Goal: Task Accomplishment & Management: Contribute content

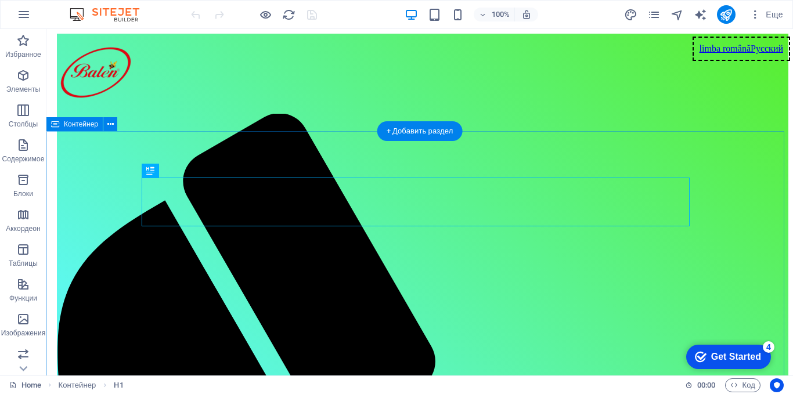
scroll to position [313, 0]
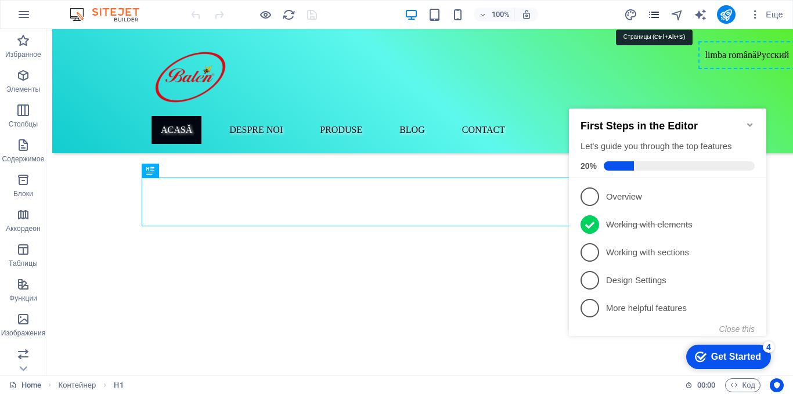
click at [656, 12] on icon "pages" at bounding box center [653, 14] width 13 height 13
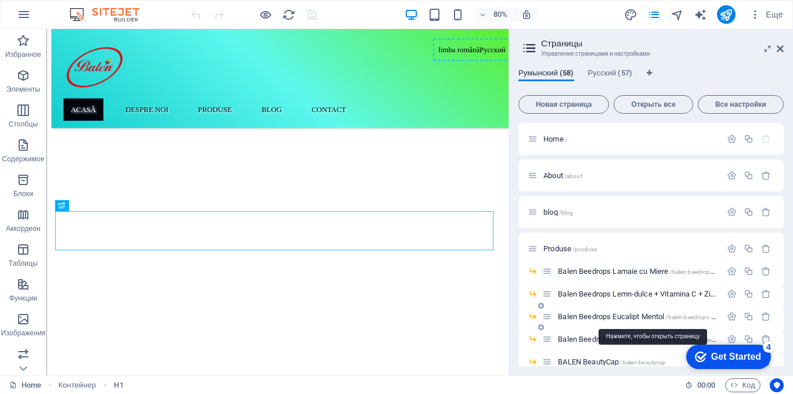
click at [613, 317] on span "Balen Beedrops Eucalipt Mentol /balen-beedrops-eucalipt-mentol" at bounding box center [655, 316] width 194 height 9
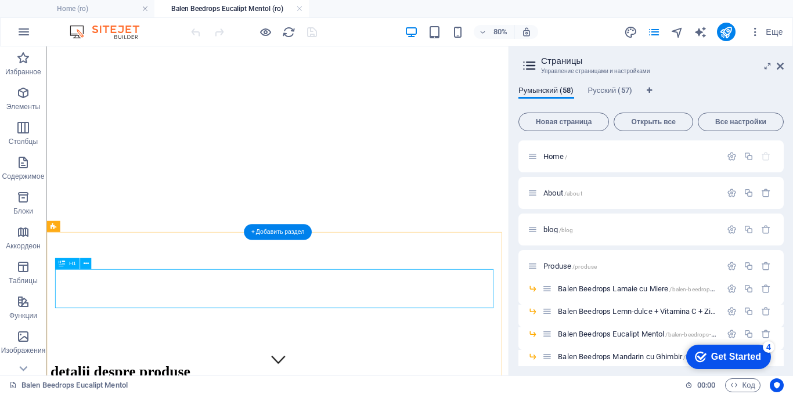
scroll to position [290, 0]
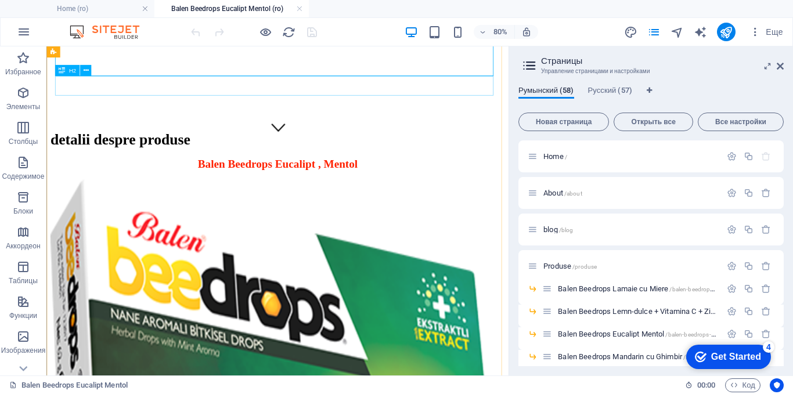
click at [421, 186] on div "Balen Beedrops Eucalipt , Mentol" at bounding box center [335, 194] width 568 height 16
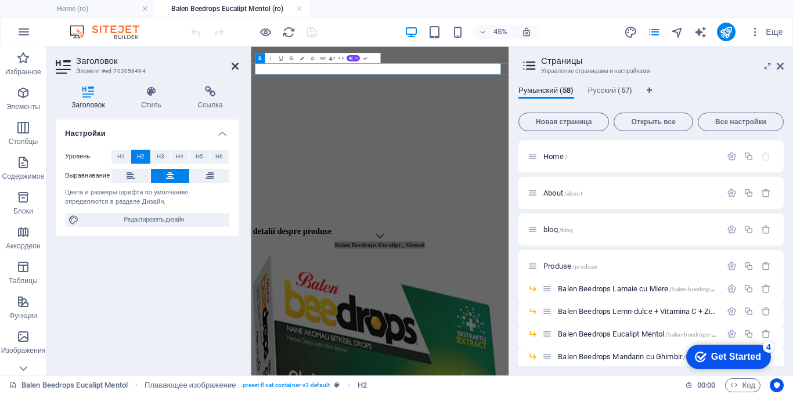
click at [236, 62] on icon at bounding box center [235, 66] width 7 height 9
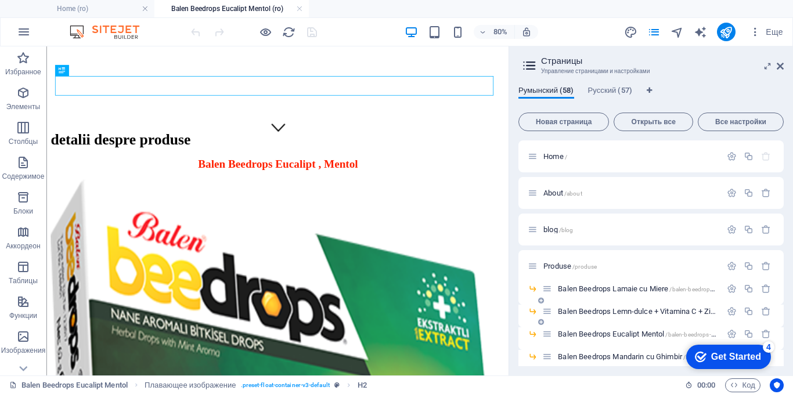
click at [605, 308] on span "Balen Beedrops Lemn-dulce + Vitamina C + Zinc /balen-beedrops-lemn-dulce-vitami…" at bounding box center [697, 311] width 278 height 9
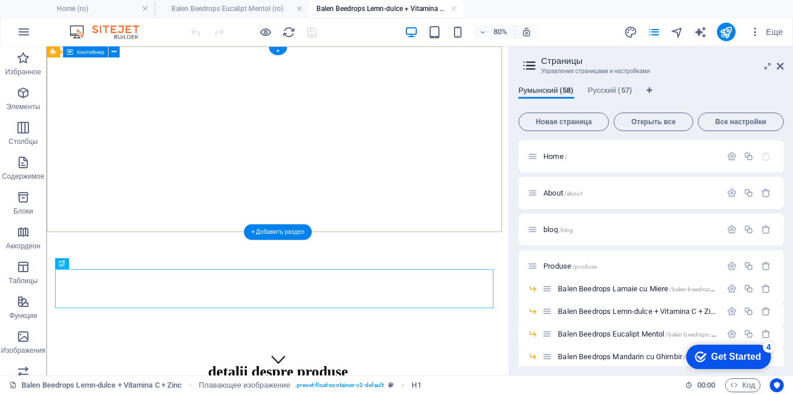
scroll to position [0, 0]
drag, startPoint x: 777, startPoint y: 65, endPoint x: 219, endPoint y: 37, distance: 558.7
click at [777, 65] on icon at bounding box center [780, 66] width 7 height 9
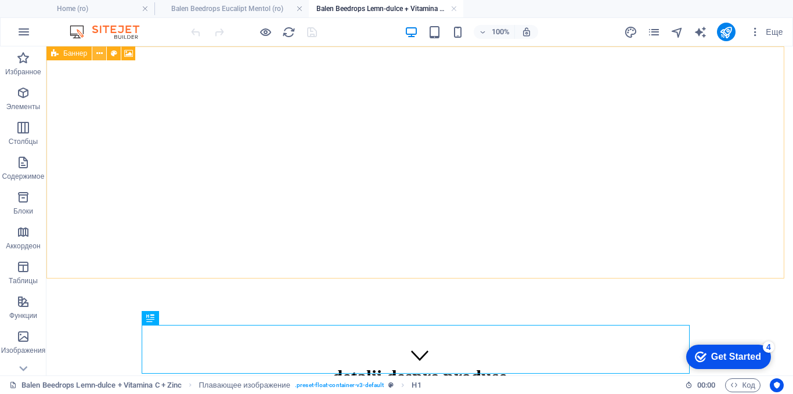
click at [100, 51] on icon at bounding box center [99, 54] width 6 height 12
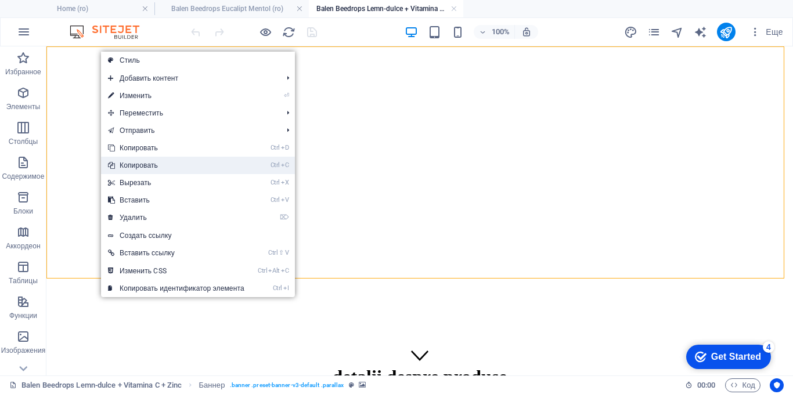
click at [130, 167] on link "Ctrl C Копировать" at bounding box center [176, 165] width 150 height 17
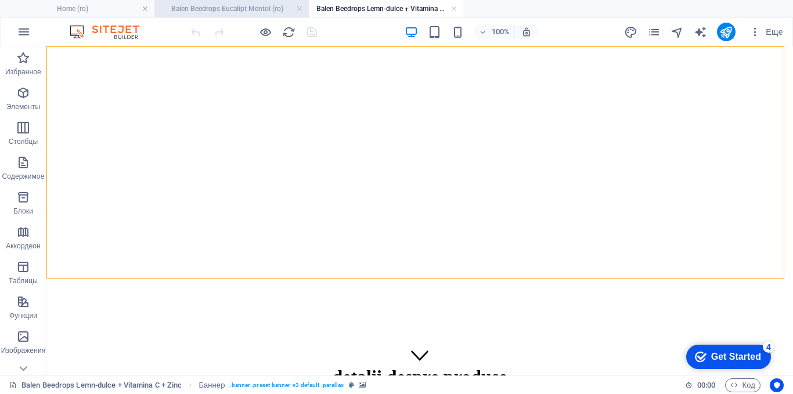
click at [211, 13] on h4 "Balen Beedrops Eucalipt Mentol (ro)" at bounding box center [231, 8] width 154 height 13
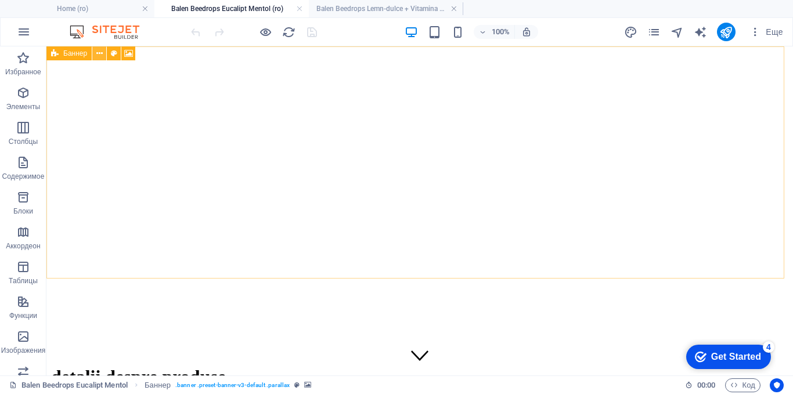
click at [97, 53] on icon at bounding box center [99, 54] width 6 height 12
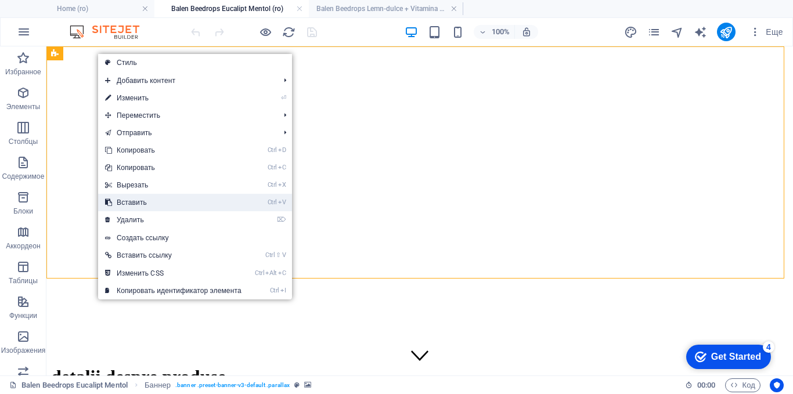
click at [124, 201] on link "Ctrl V Вставить" at bounding box center [173, 202] width 150 height 17
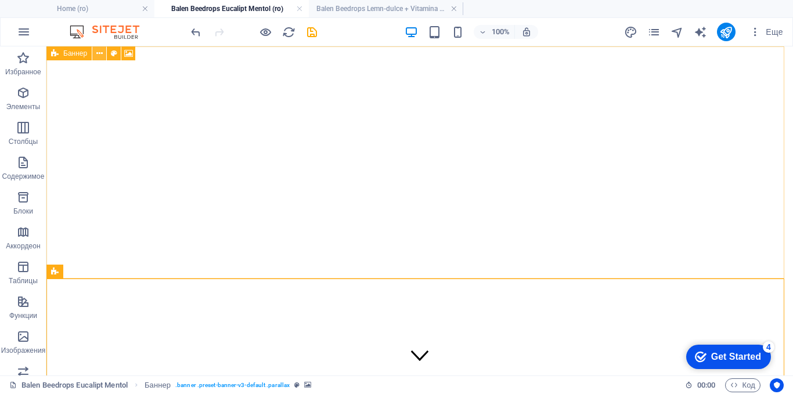
click at [99, 55] on icon at bounding box center [99, 54] width 6 height 12
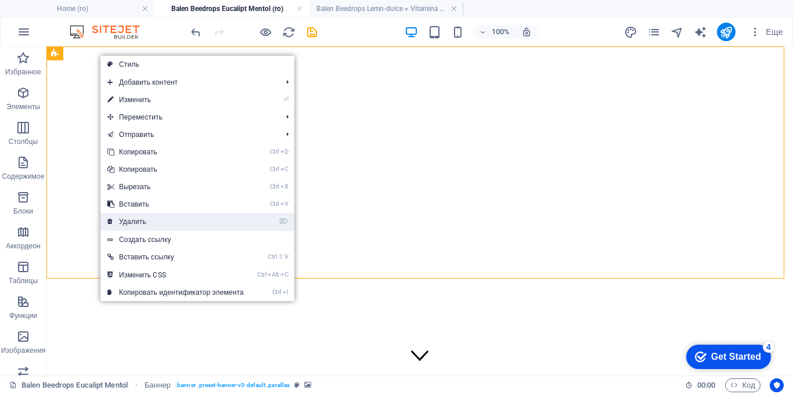
click at [131, 220] on link "⌦ Удалить" at bounding box center [175, 221] width 150 height 17
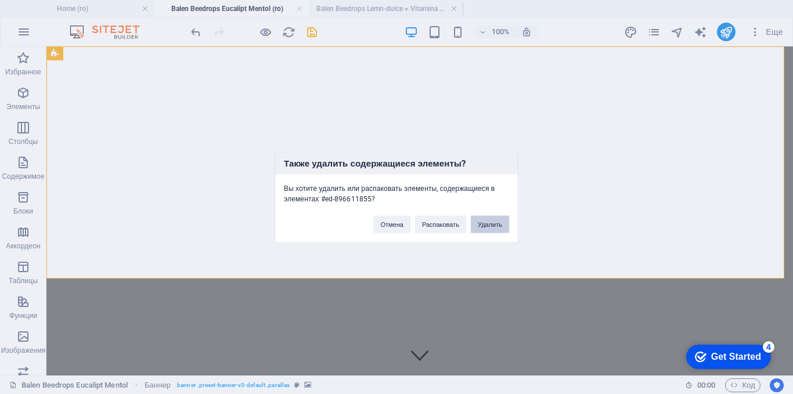
click at [491, 221] on button "Удалить" at bounding box center [490, 223] width 38 height 17
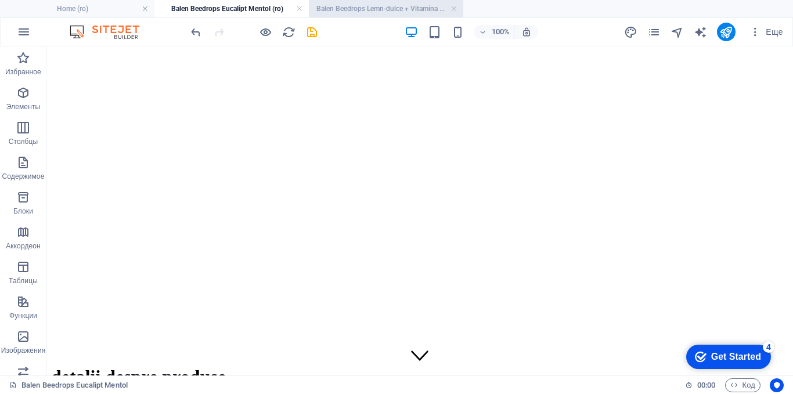
drag, startPoint x: 346, startPoint y: 6, endPoint x: 314, endPoint y: 7, distance: 32.0
click at [346, 6] on h4 "Balen Beedrops Lemn-dulce + Vitamina C + Zinc (ro)" at bounding box center [386, 8] width 154 height 13
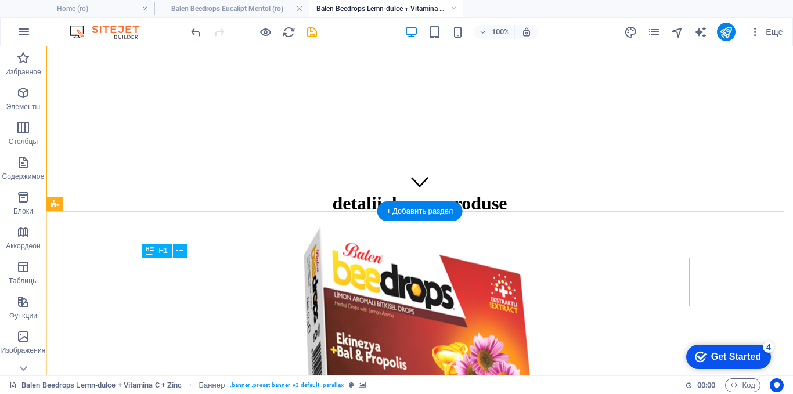
scroll to position [174, 0]
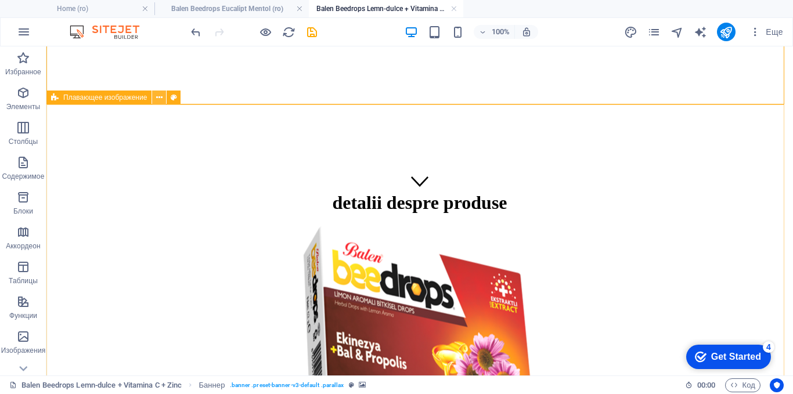
click at [161, 96] on icon at bounding box center [159, 98] width 6 height 12
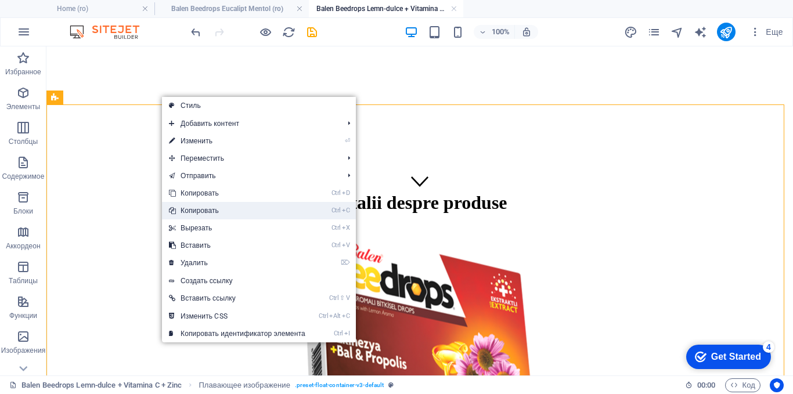
click at [189, 208] on link "Ctrl C Копировать" at bounding box center [237, 210] width 150 height 17
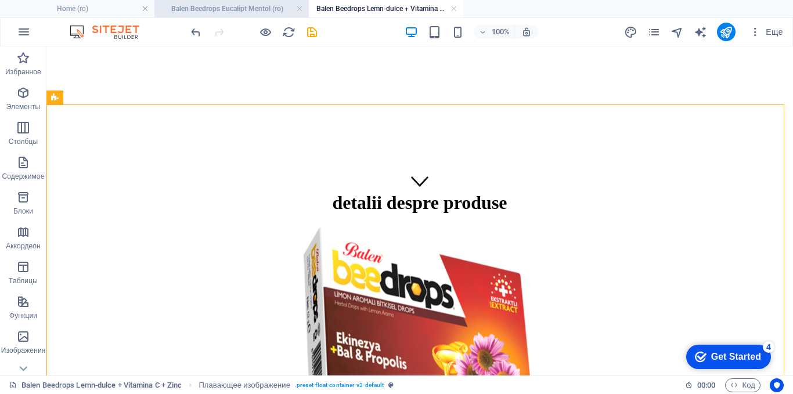
click at [235, 10] on h4 "Balen Beedrops Eucalipt Mentol (ro)" at bounding box center [231, 8] width 154 height 13
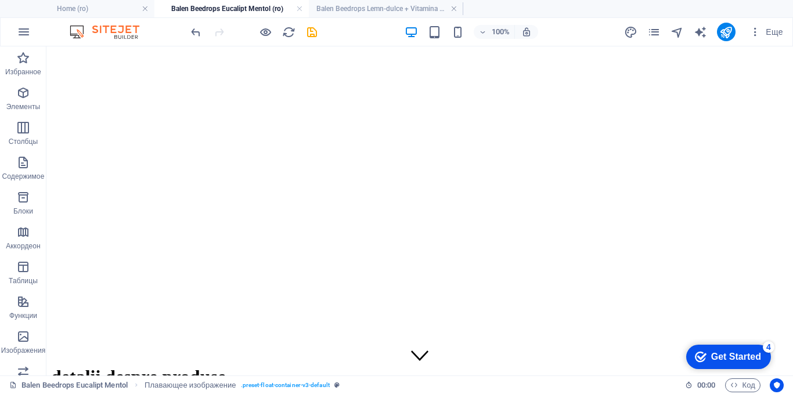
scroll to position [0, 0]
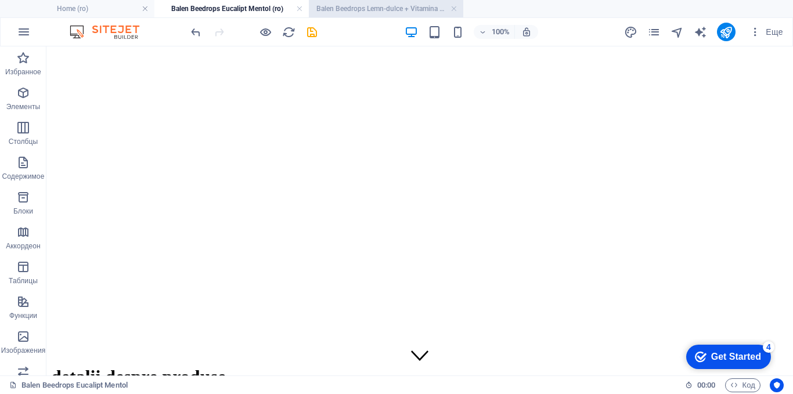
click at [356, 10] on h4 "Balen Beedrops Lemn-dulce + Vitamina C + Zinc (ro)" at bounding box center [386, 8] width 154 height 13
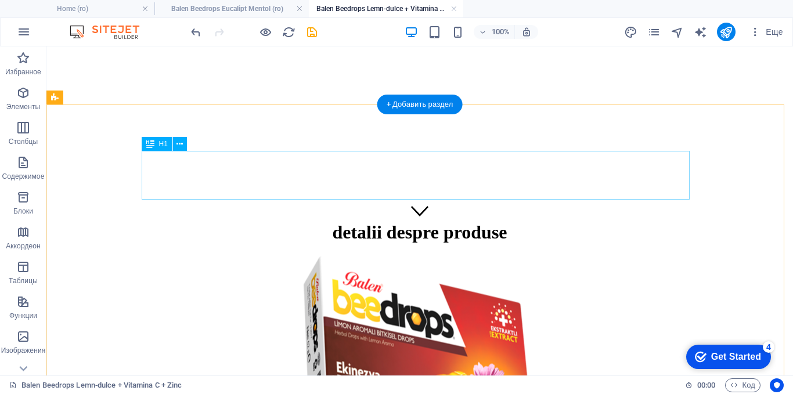
scroll to position [116, 0]
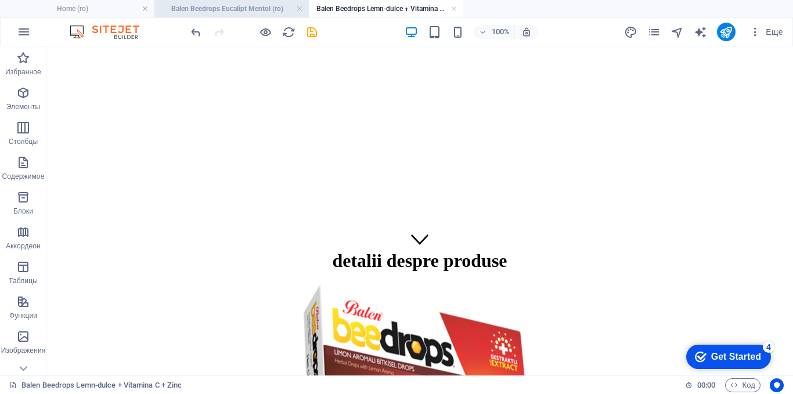
click at [258, 8] on h4 "Balen Beedrops Eucalipt Mentol (ro)" at bounding box center [231, 8] width 154 height 13
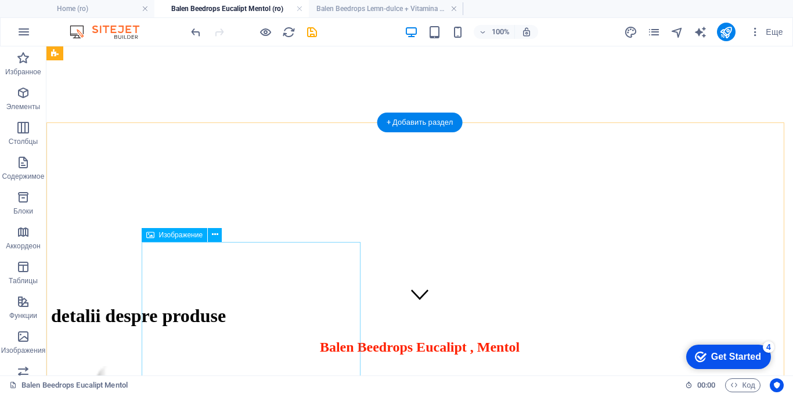
scroll to position [58, 0]
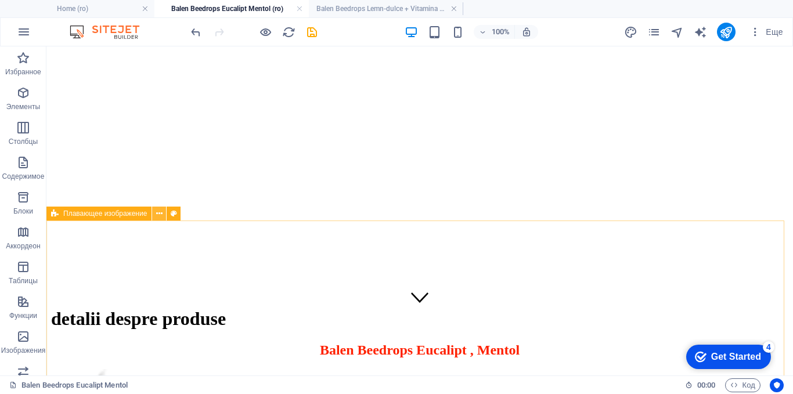
click at [158, 211] on icon at bounding box center [159, 214] width 6 height 12
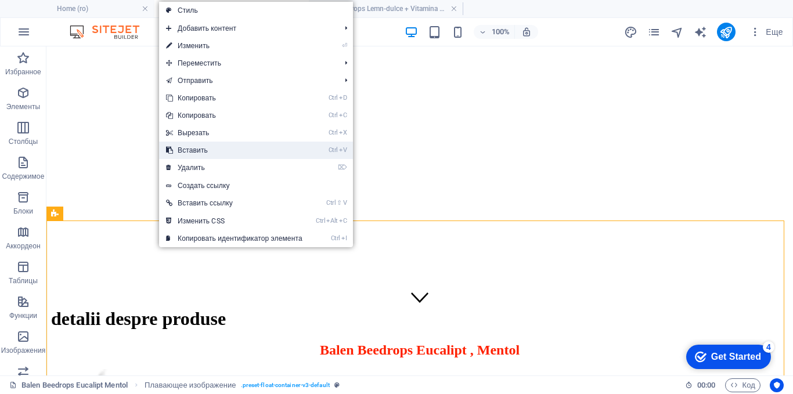
click at [202, 151] on link "Ctrl V Вставить" at bounding box center [234, 150] width 150 height 17
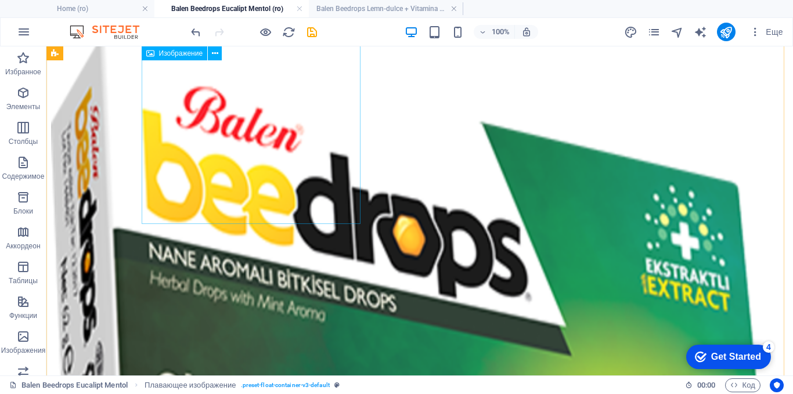
scroll to position [192, 0]
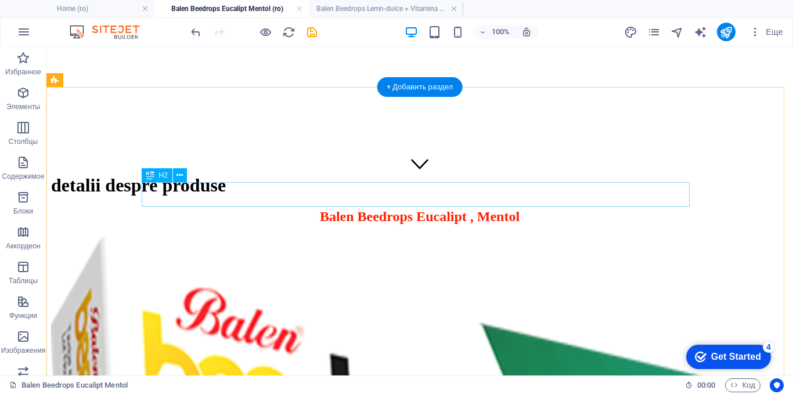
click at [441, 209] on div "Balen Beedrops Eucalipt , Mentol" at bounding box center [419, 217] width 737 height 16
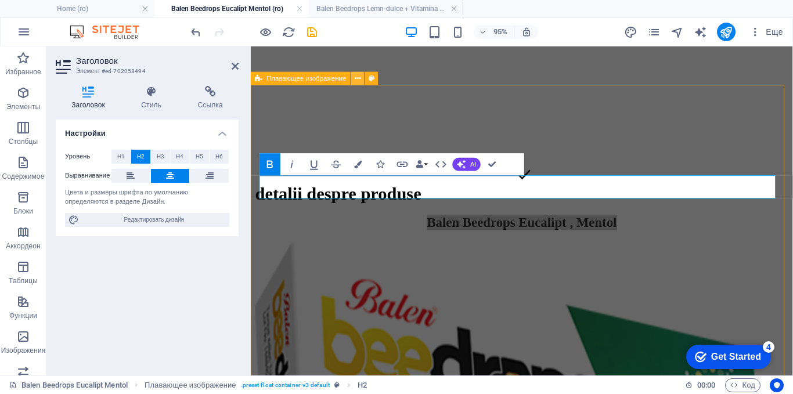
click at [362, 80] on button at bounding box center [357, 78] width 13 height 13
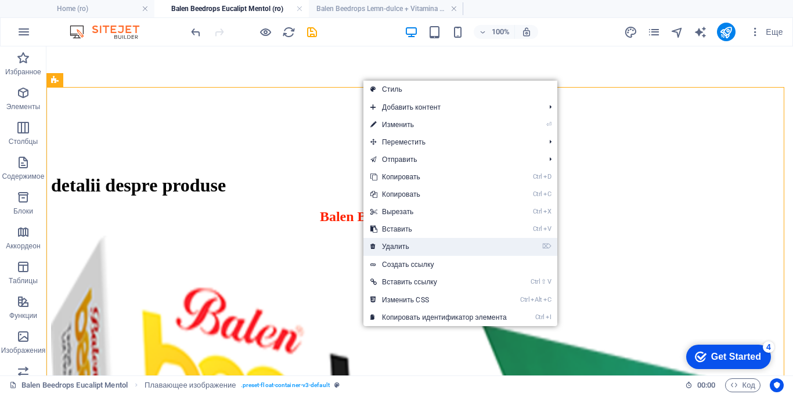
click at [391, 247] on link "⌦ Удалить" at bounding box center [438, 246] width 150 height 17
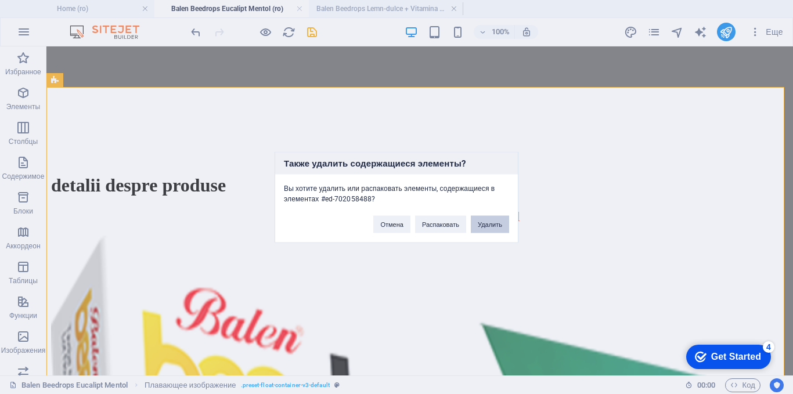
click at [484, 221] on button "Удалить" at bounding box center [490, 223] width 38 height 17
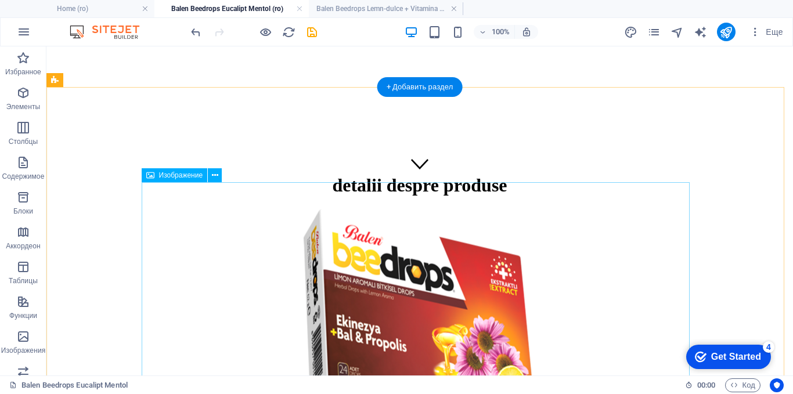
scroll to position [366, 0]
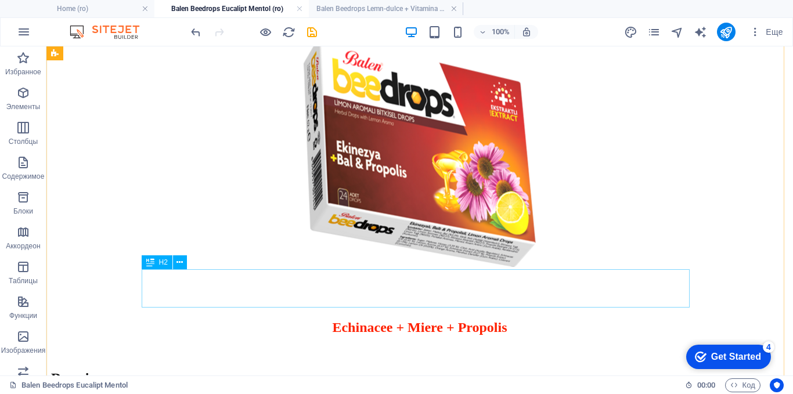
click at [433, 298] on div "​ Echinacee + Miere + Propolis" at bounding box center [419, 317] width 737 height 38
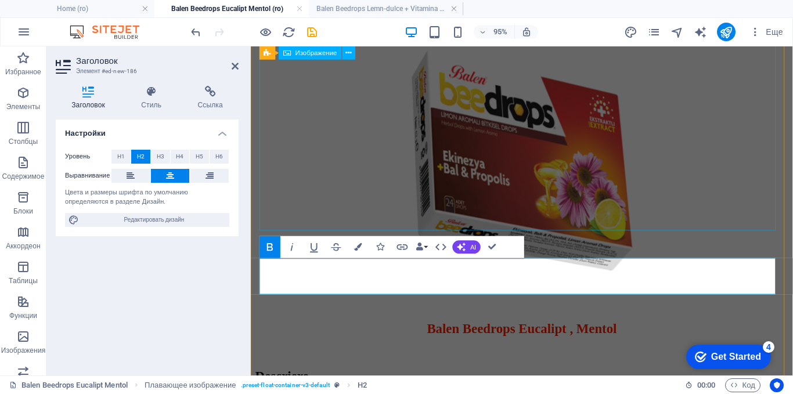
click at [535, 125] on figure at bounding box center [535, 168] width 561 height 235
select select "px"
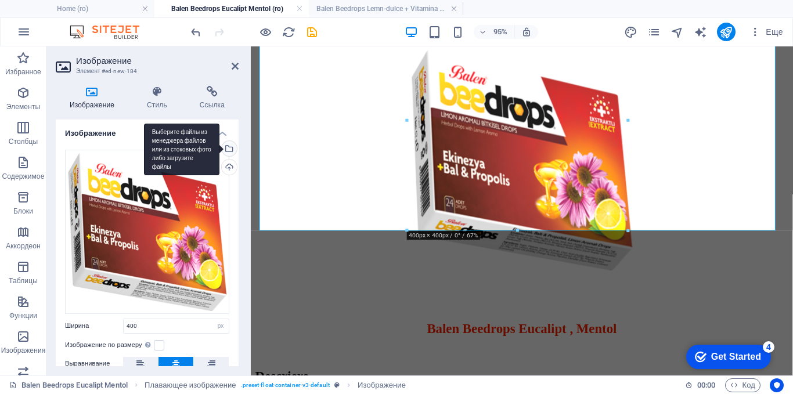
click at [231, 150] on div "Выберите файлы из менеджера файлов или из стоковых фото либо загрузите файлы" at bounding box center [227, 149] width 17 height 17
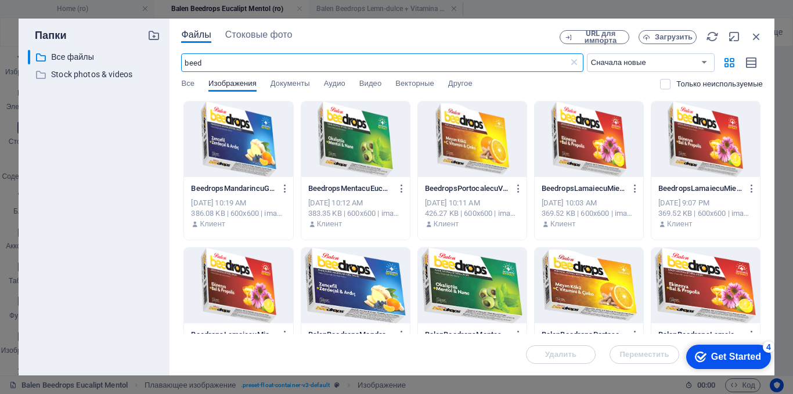
type input "beed"
click at [353, 143] on div at bounding box center [355, 139] width 109 height 75
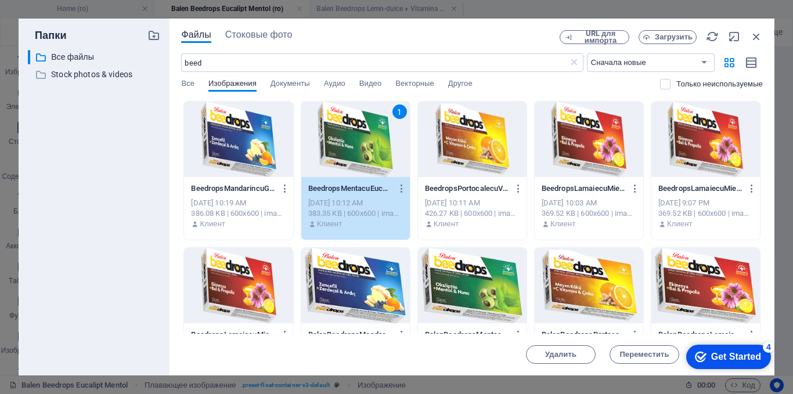
click at [353, 143] on div "1" at bounding box center [355, 139] width 109 height 75
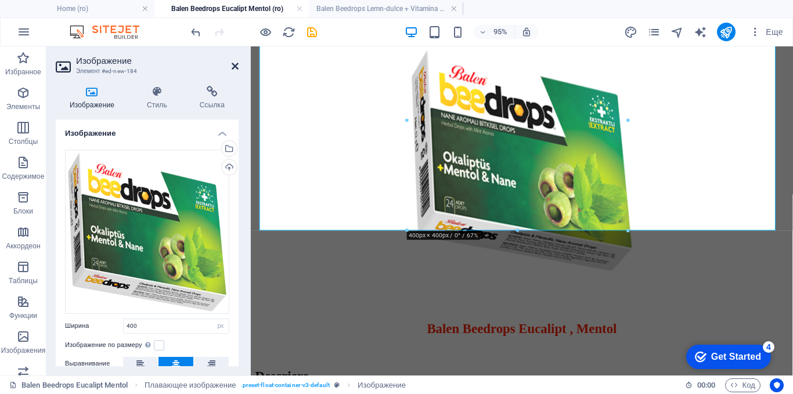
click at [236, 66] on icon at bounding box center [235, 66] width 7 height 9
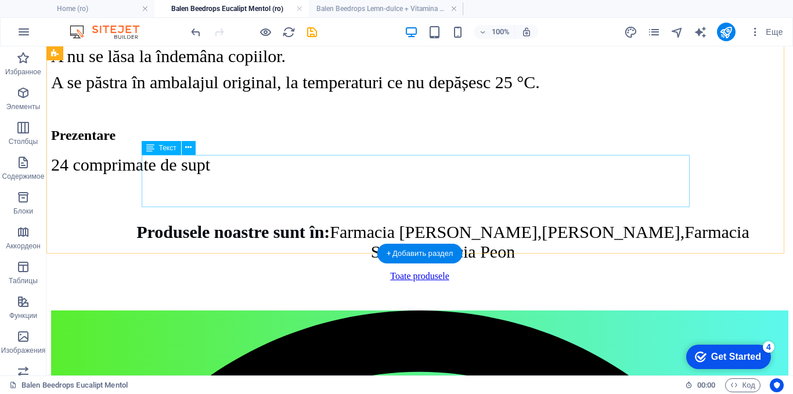
scroll to position [1724, 0]
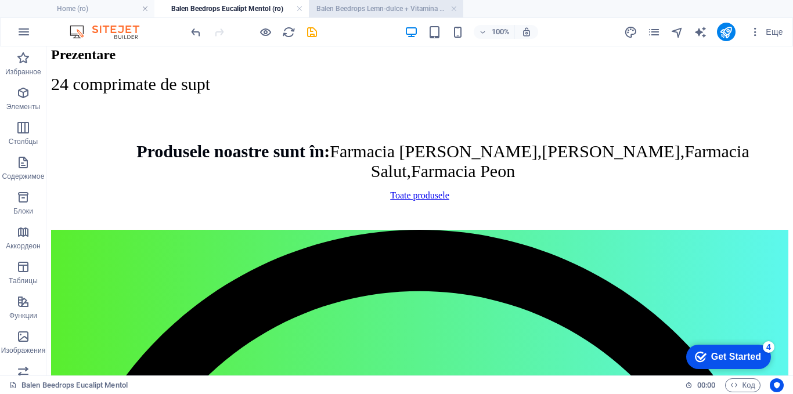
click at [367, 7] on h4 "Balen Beedrops Lemn-dulce + Vitamina C + Zinc (ro)" at bounding box center [386, 8] width 154 height 13
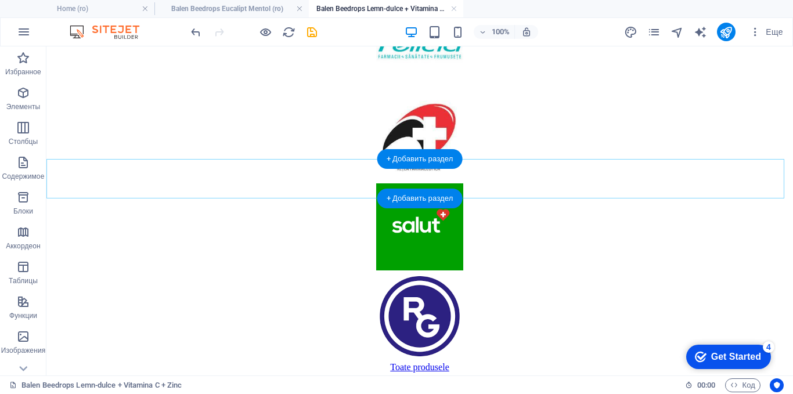
scroll to position [1802, 0]
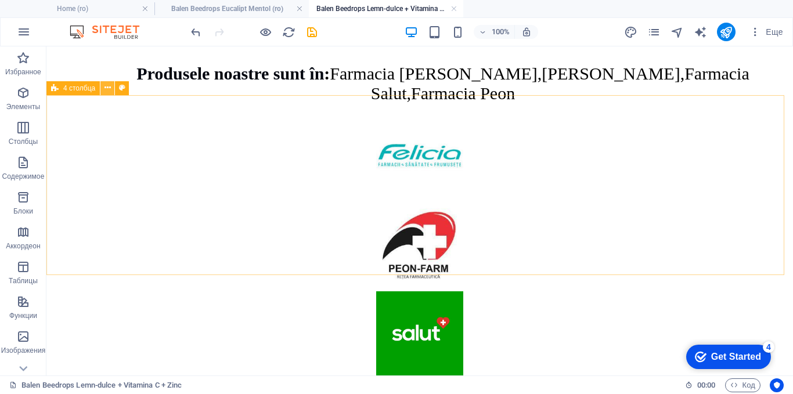
click at [111, 88] on button at bounding box center [107, 88] width 14 height 14
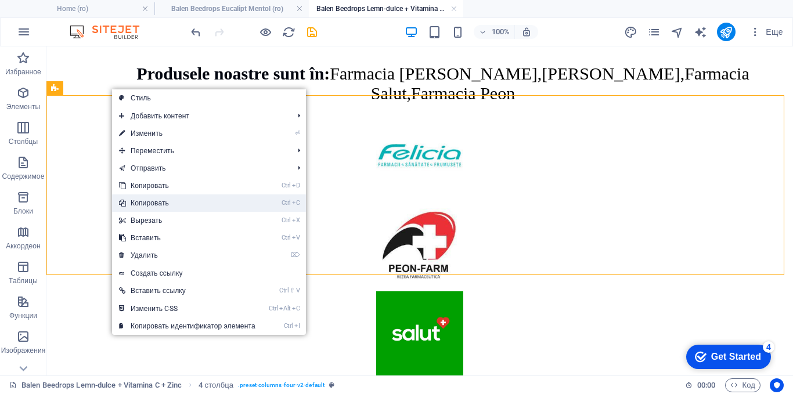
click at [160, 205] on link "Ctrl C Копировать" at bounding box center [187, 202] width 150 height 17
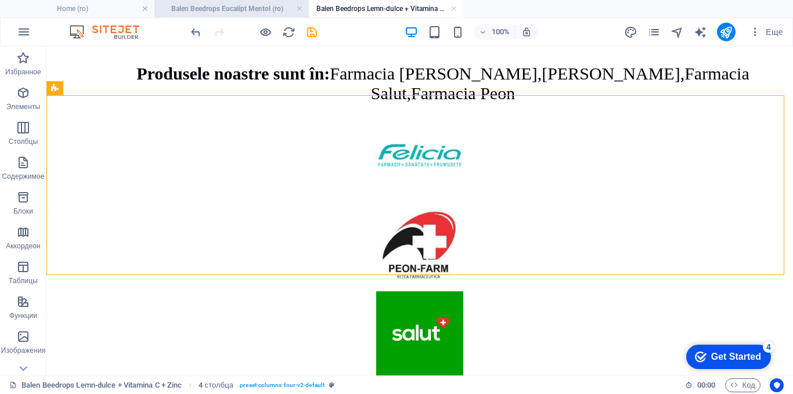
click at [222, 12] on h4 "Balen Beedrops Eucalipt Mentol (ro)" at bounding box center [231, 8] width 154 height 13
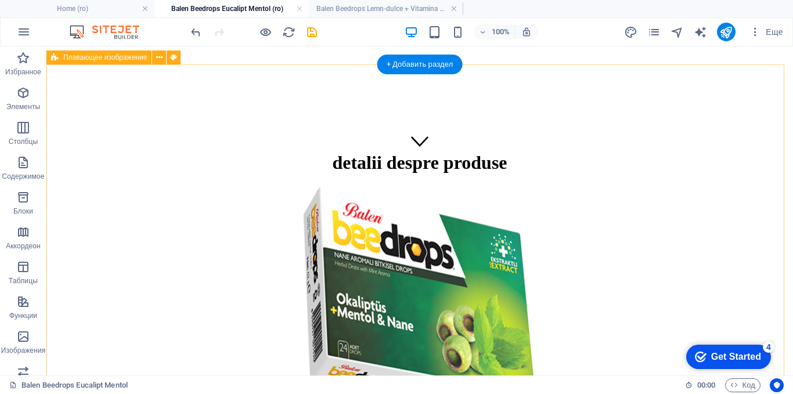
scroll to position [156, 0]
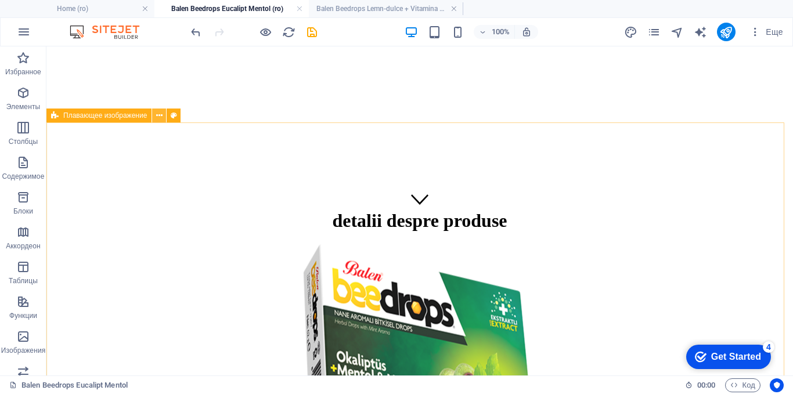
click at [163, 118] on button at bounding box center [159, 116] width 14 height 14
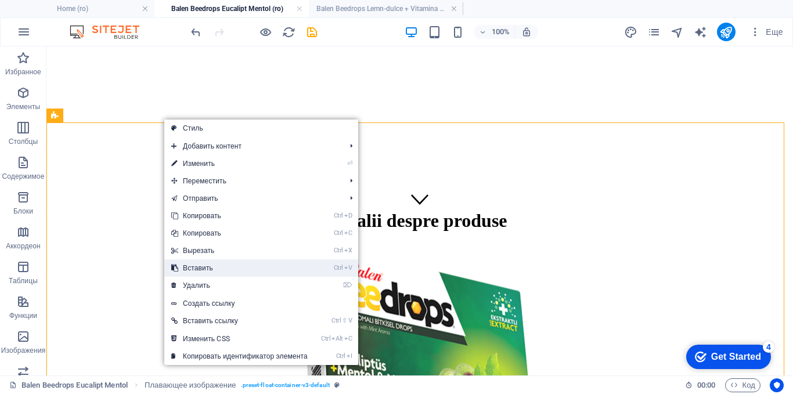
click at [198, 272] on link "Ctrl V Вставить" at bounding box center [239, 268] width 150 height 17
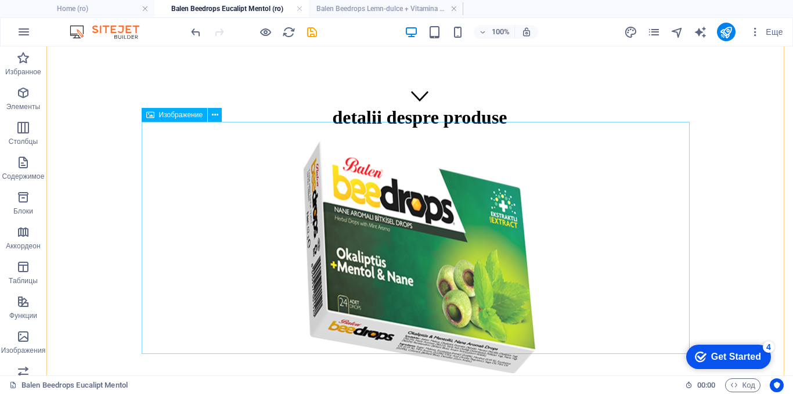
scroll to position [278, 0]
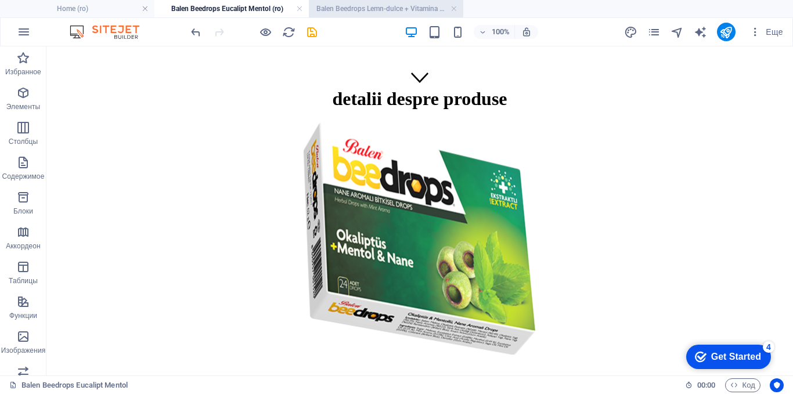
click at [372, 9] on h4 "Balen Beedrops Lemn-dulce + Vitamina C + Zinc (ro)" at bounding box center [386, 8] width 154 height 13
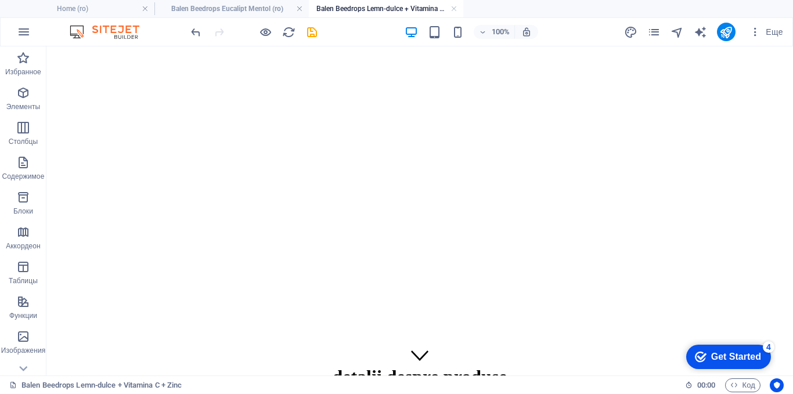
scroll to position [1802, 0]
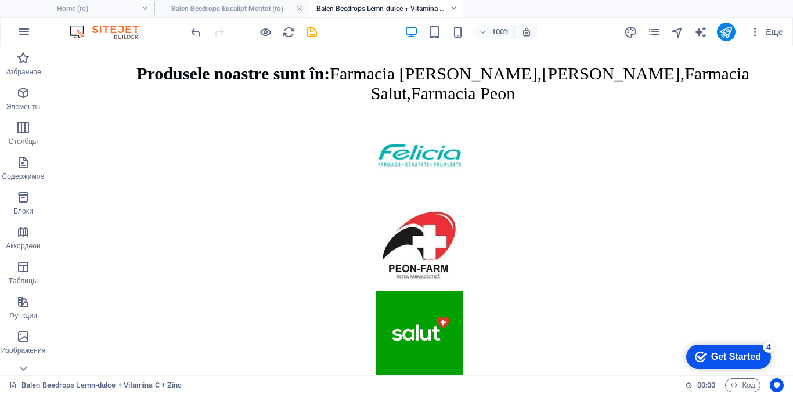
click at [454, 8] on link at bounding box center [454, 8] width 7 height 11
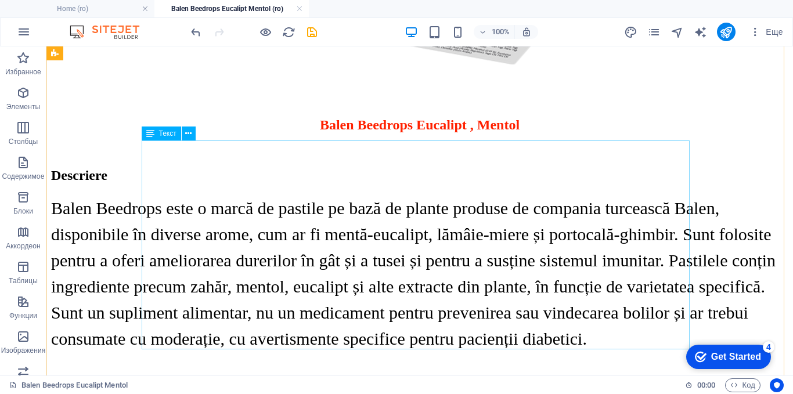
scroll to position [801, 0]
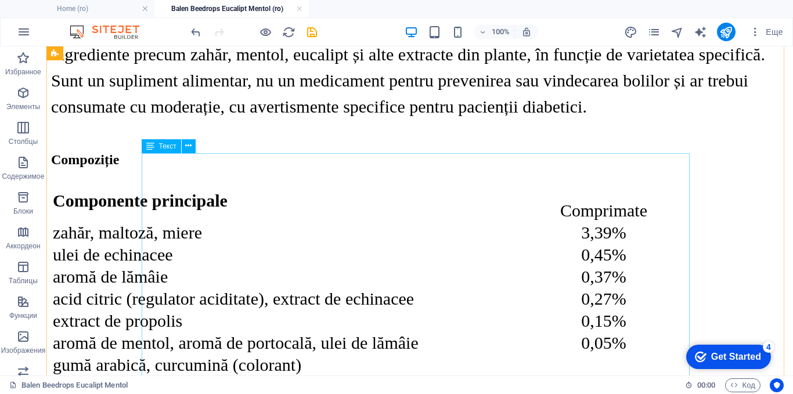
click at [471, 179] on div "Сomponente principale Comprimate zahăr, maltoză, miere 3,39% ulei de echinacee …" at bounding box center [419, 277] width 737 height 197
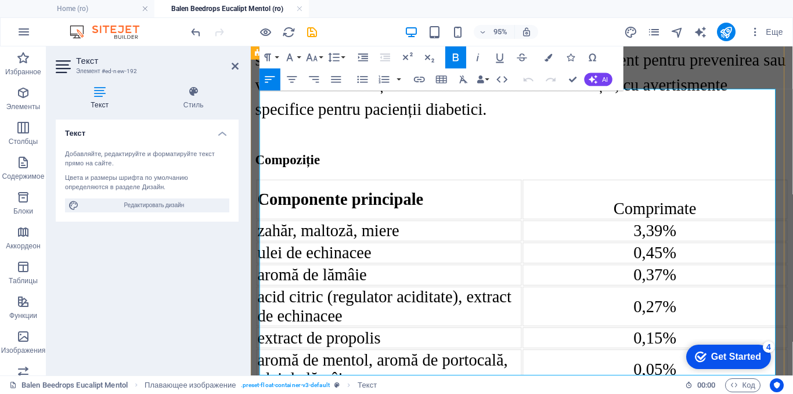
scroll to position [921, 0]
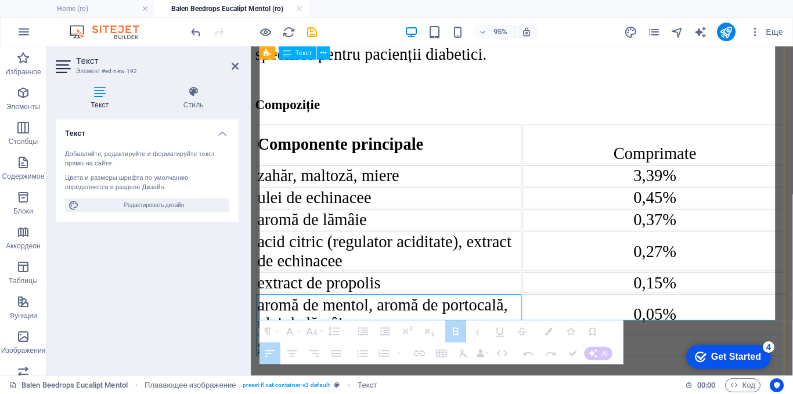
drag, startPoint x: 518, startPoint y: 323, endPoint x: 464, endPoint y: 278, distance: 70.5
click at [464, 278] on tbody "Сomponente principale Comprimate zahăr, maltoză, miere 3,39% ulei de echinacee …" at bounding box center [536, 251] width 559 height 244
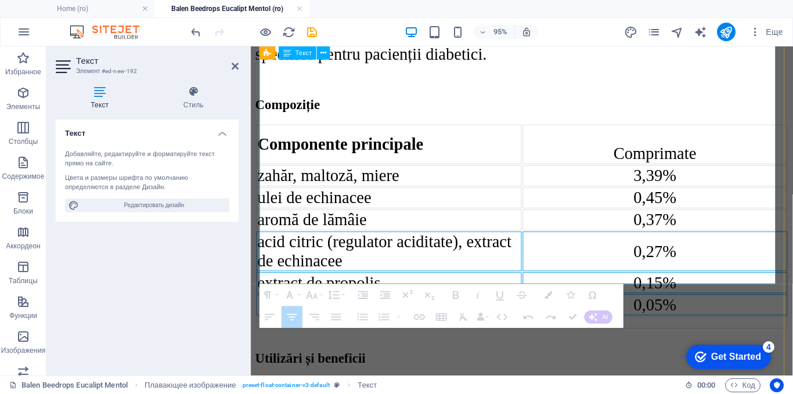
drag, startPoint x: 740, startPoint y: 265, endPoint x: 526, endPoint y: 216, distance: 219.7
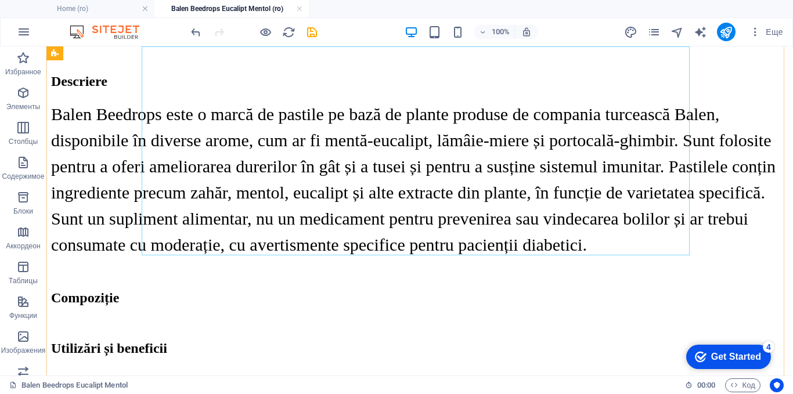
scroll to position [779, 0]
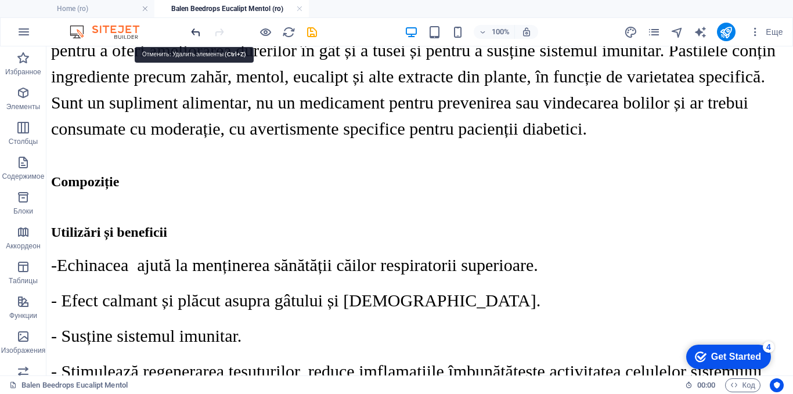
click at [197, 29] on icon "undo" at bounding box center [195, 32] width 13 height 13
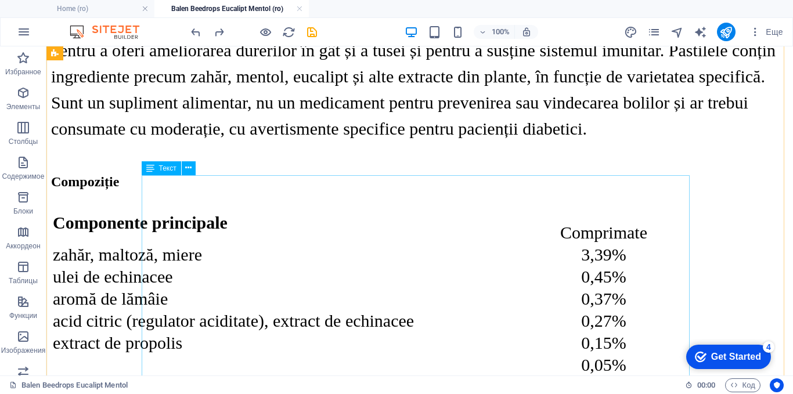
click at [525, 254] on div "Сomponente principale Comprimate zahăr, maltoză, miere 3,39% ulei de echinacee …" at bounding box center [419, 295] width 737 height 188
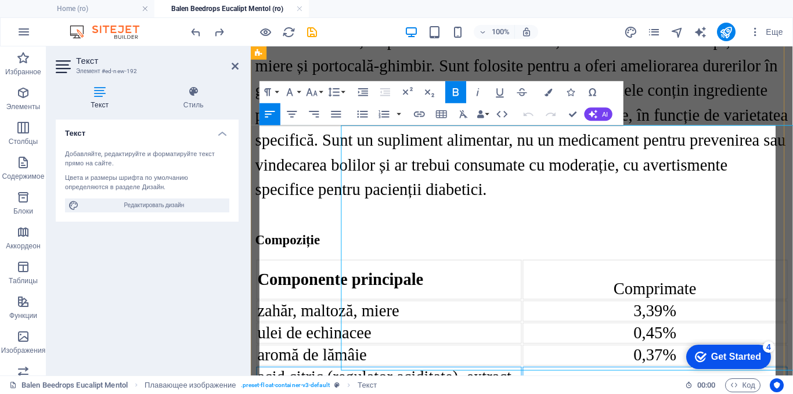
scroll to position [824, 0]
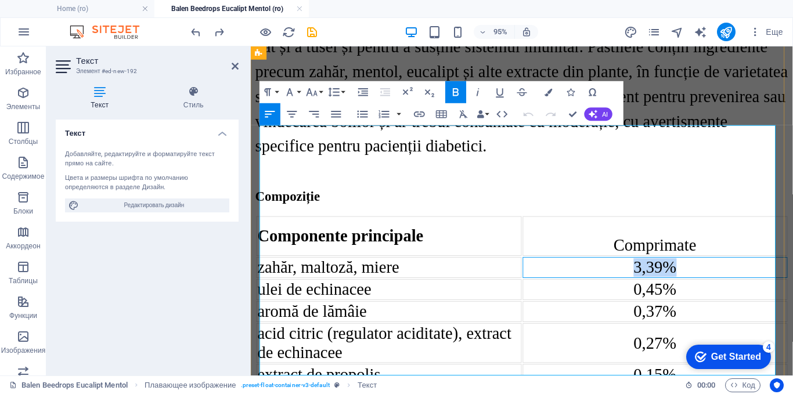
drag, startPoint x: 690, startPoint y: 199, endPoint x: 641, endPoint y: 199, distance: 48.8
click at [641, 269] on div "3,39%" at bounding box center [676, 279] width 277 height 20
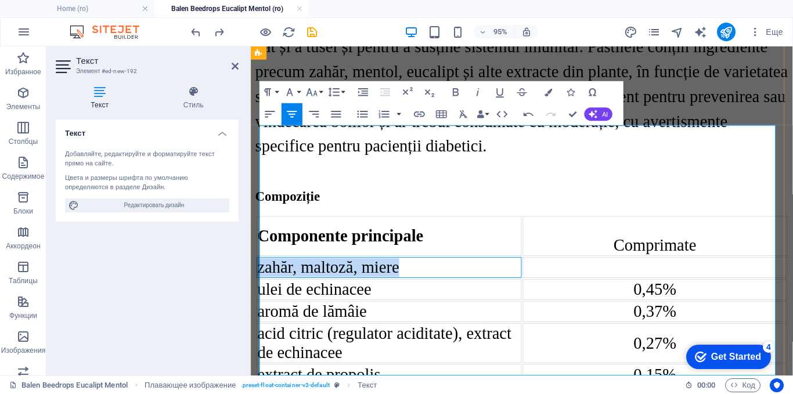
drag, startPoint x: 417, startPoint y: 195, endPoint x: 264, endPoint y: 198, distance: 153.9
click at [264, 268] on td "zahăr, maltoză, miere" at bounding box center [396, 279] width 279 height 22
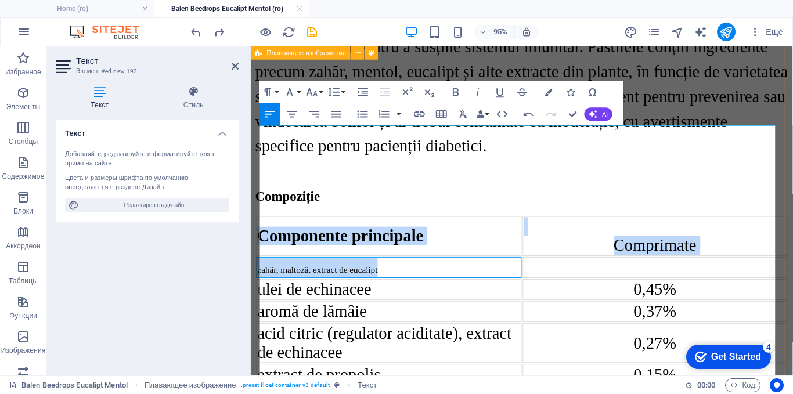
drag, startPoint x: 397, startPoint y: 201, endPoint x: 257, endPoint y: 194, distance: 139.5
click at [257, 194] on div "detalii despre produse ​ Balen Beedrops Eucalipt , Mentol Descriere Balen Beedr…" at bounding box center [535, 363] width 561 height 1611
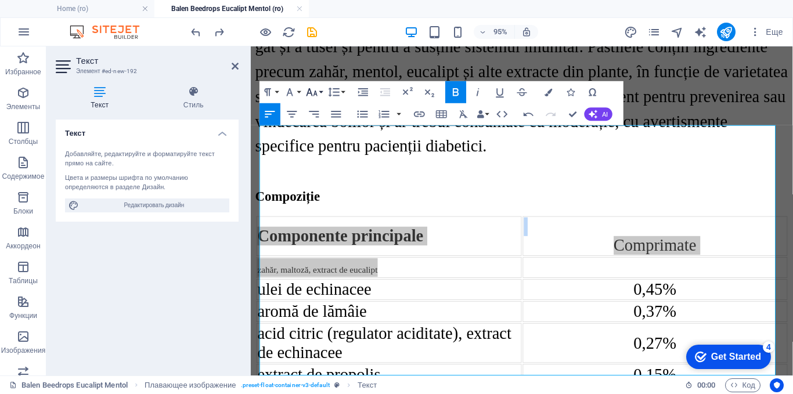
click at [319, 91] on button "Font Size" at bounding box center [314, 92] width 21 height 22
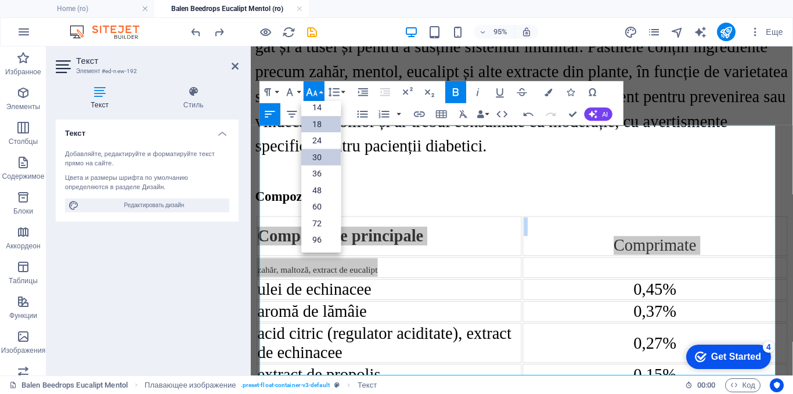
scroll to position [93, 0]
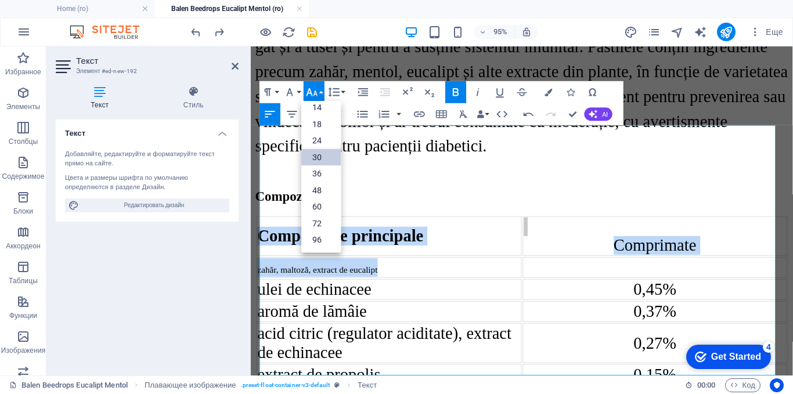
click at [326, 154] on link "30" at bounding box center [320, 157] width 39 height 17
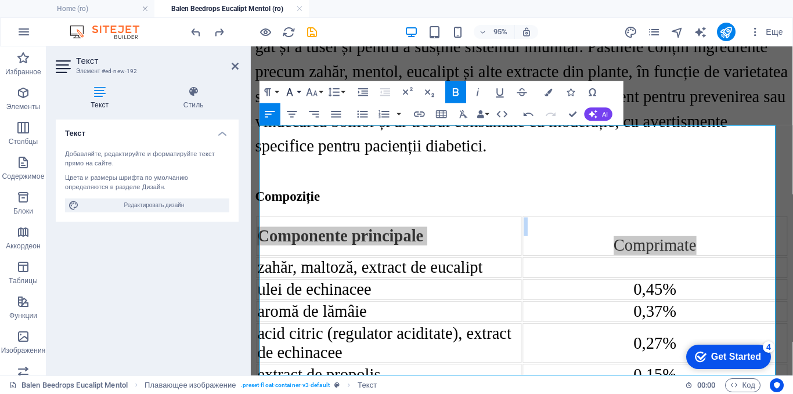
click at [299, 94] on button "Font Family" at bounding box center [292, 92] width 21 height 22
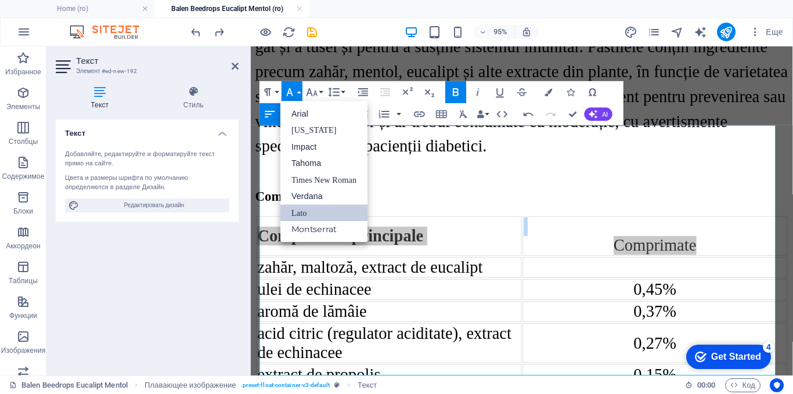
scroll to position [0, 0]
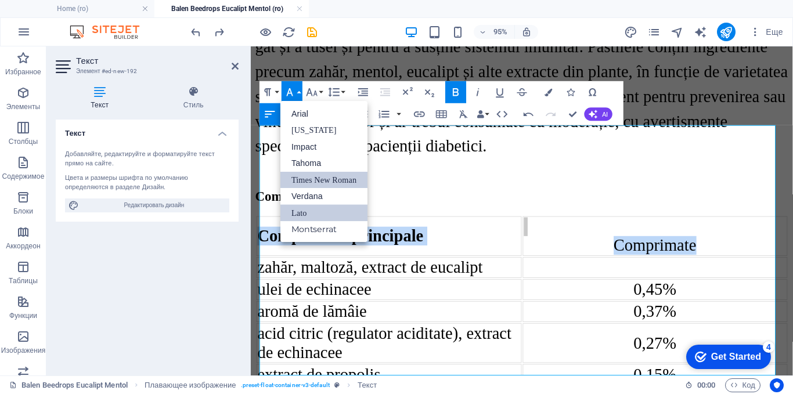
click at [327, 175] on link "Times New Roman" at bounding box center [323, 179] width 87 height 17
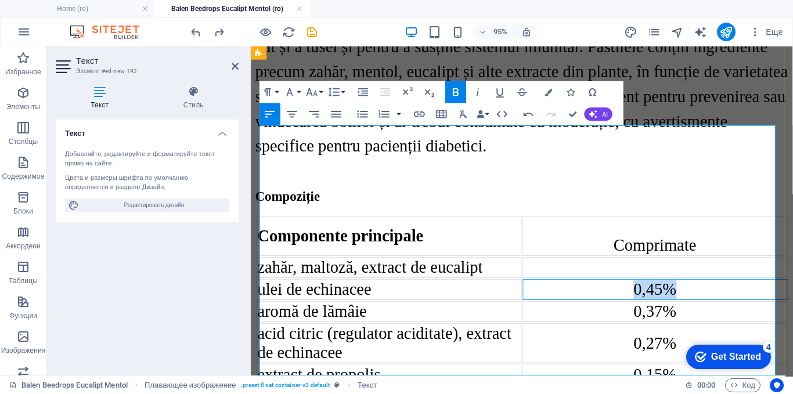
drag, startPoint x: 707, startPoint y: 225, endPoint x: 643, endPoint y: 226, distance: 63.9
click at [643, 293] on div "0,45%" at bounding box center [676, 303] width 277 height 20
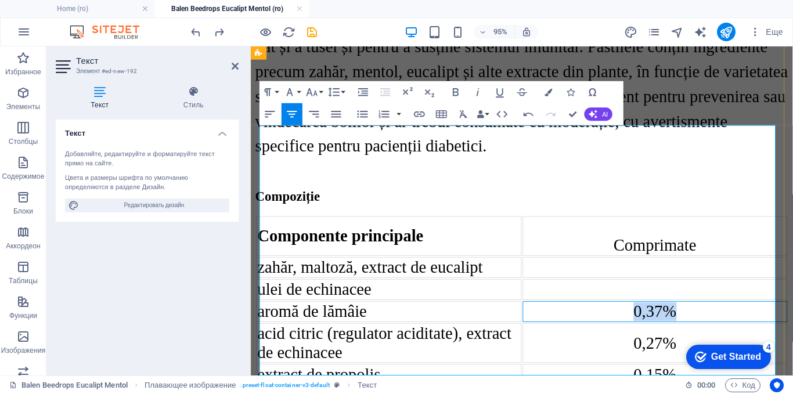
drag, startPoint x: 708, startPoint y: 260, endPoint x: 649, endPoint y: 255, distance: 59.4
click at [649, 316] on div "0,37%" at bounding box center [676, 326] width 277 height 20
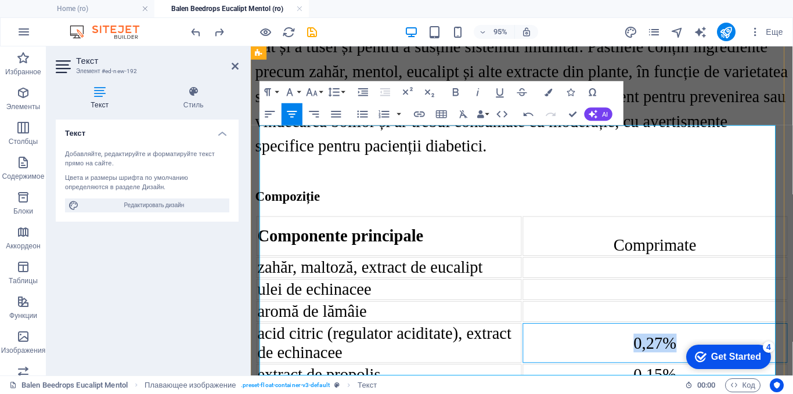
drag, startPoint x: 701, startPoint y: 297, endPoint x: 647, endPoint y: 295, distance: 54.0
click at [647, 349] on div "0,27%" at bounding box center [676, 359] width 277 height 20
drag, startPoint x: 697, startPoint y: 338, endPoint x: 643, endPoint y: 337, distance: 54.0
click at [643, 382] on div "0,15%" at bounding box center [676, 392] width 277 height 20
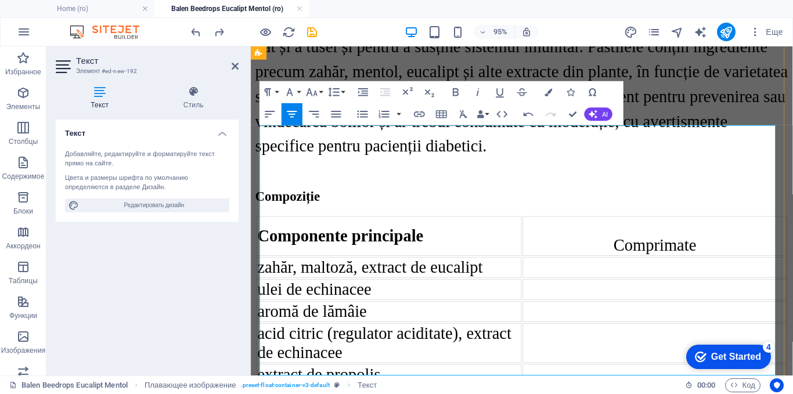
drag, startPoint x: 689, startPoint y: 362, endPoint x: 649, endPoint y: 359, distance: 40.1
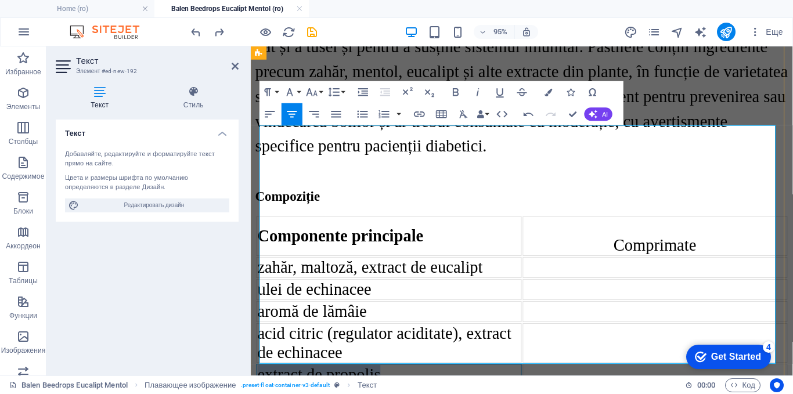
drag, startPoint x: 403, startPoint y: 332, endPoint x: 262, endPoint y: 326, distance: 141.2
click at [262, 381] on td "extract de propolis" at bounding box center [396, 392] width 279 height 22
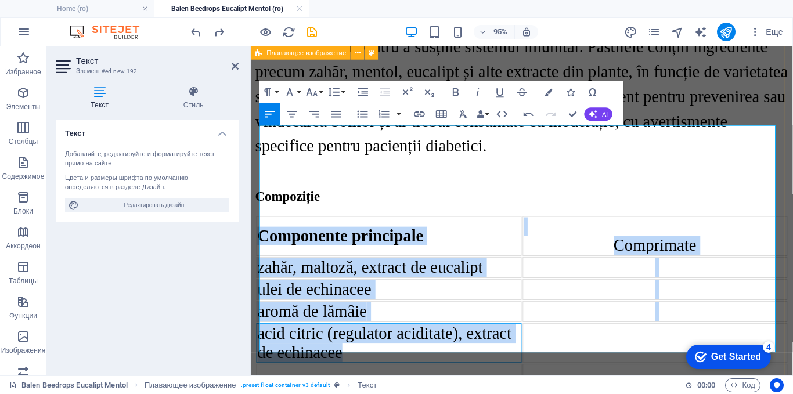
drag, startPoint x: 370, startPoint y: 305, endPoint x: 258, endPoint y: 284, distance: 114.0
click at [258, 284] on div "detalii despre produse ​ Balen Beedrops Eucalipt , Mentol Descriere Balen Beedr…" at bounding box center [535, 354] width 561 height 1592
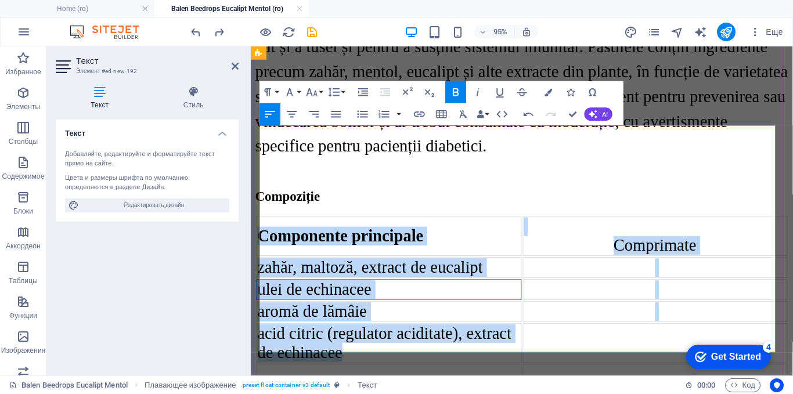
click at [401, 291] on td "ulei de echinacee" at bounding box center [396, 302] width 279 height 22
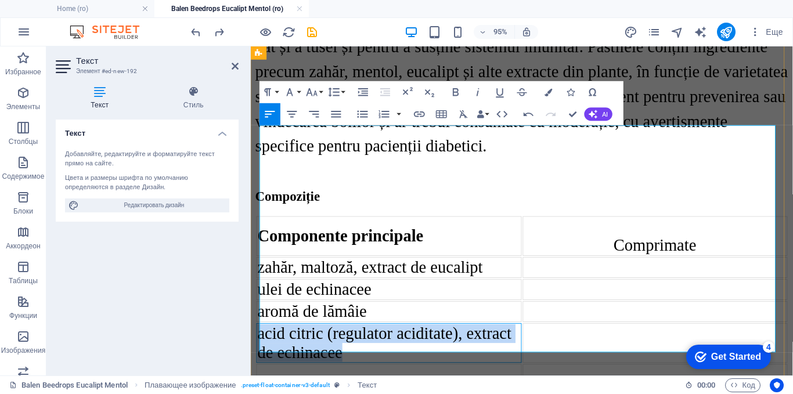
drag, startPoint x: 359, startPoint y: 311, endPoint x: 260, endPoint y: 281, distance: 104.2
click at [260, 338] on td "acid citric (regulator aciditate), extract de echinacee" at bounding box center [396, 359] width 279 height 42
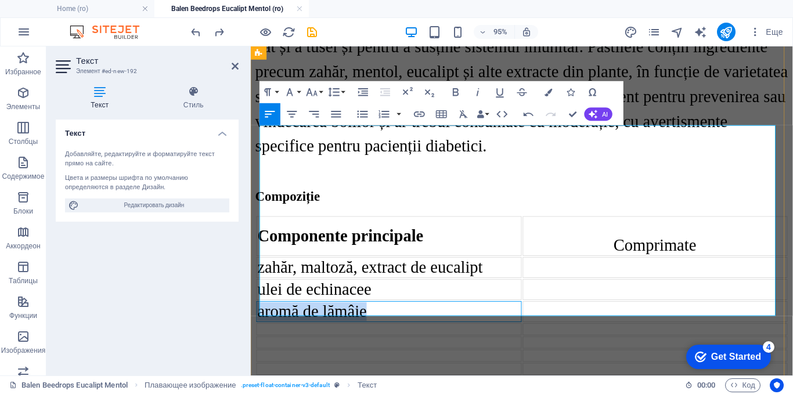
drag, startPoint x: 401, startPoint y: 248, endPoint x: 264, endPoint y: 246, distance: 136.5
click at [264, 315] on td "aromă de lămâie" at bounding box center [396, 326] width 279 height 22
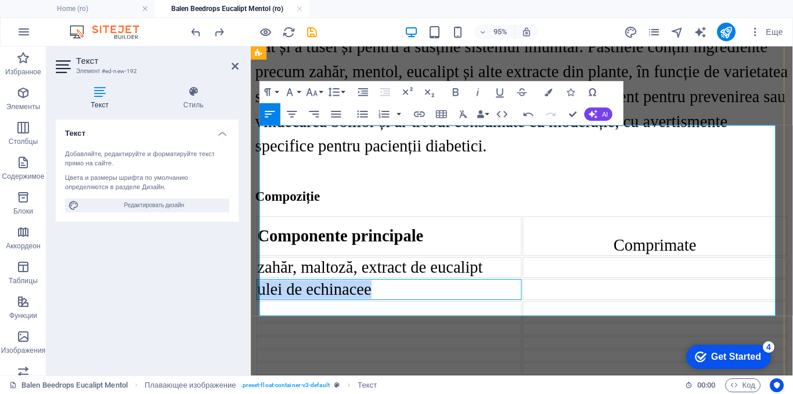
drag, startPoint x: 384, startPoint y: 223, endPoint x: 265, endPoint y: 225, distance: 118.5
click at [265, 291] on td "ulei de echinacee" at bounding box center [396, 302] width 279 height 22
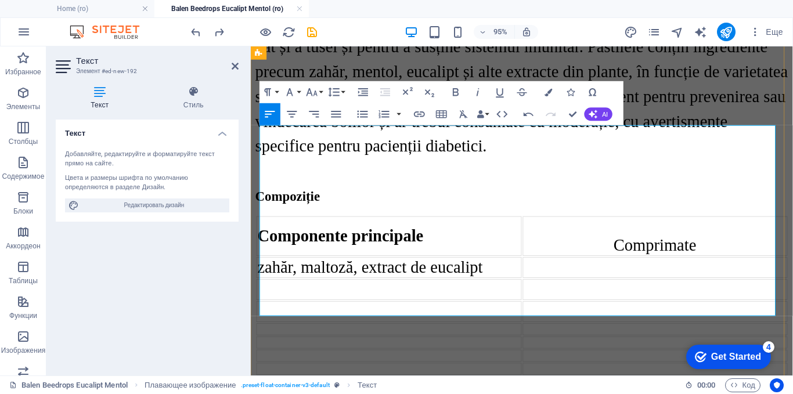
click at [604, 269] on div at bounding box center [676, 279] width 277 height 20
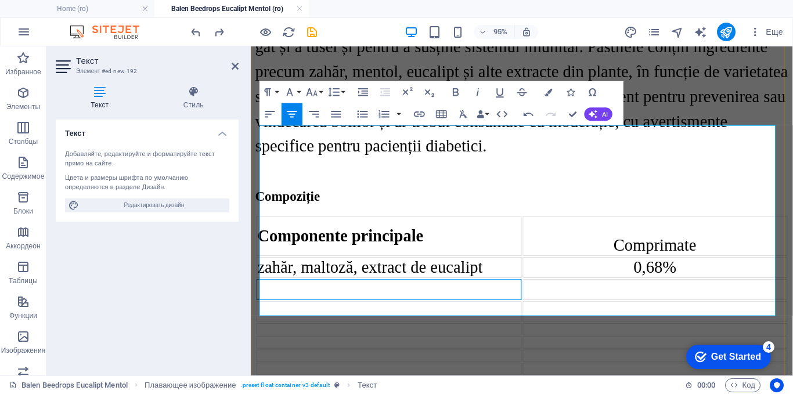
click at [427, 291] on td at bounding box center [396, 302] width 279 height 22
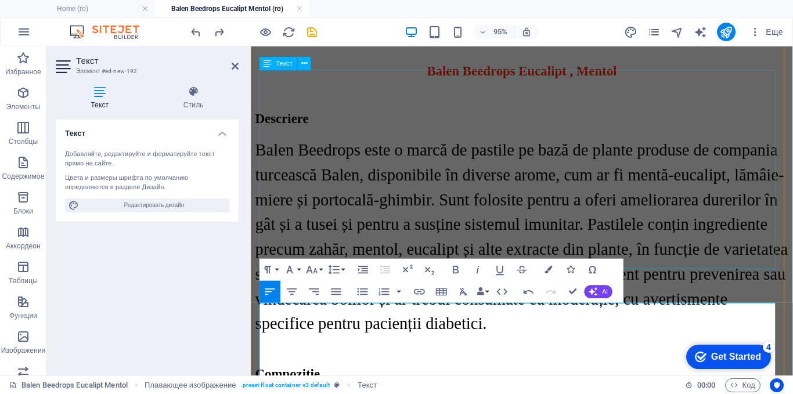
scroll to position [824, 0]
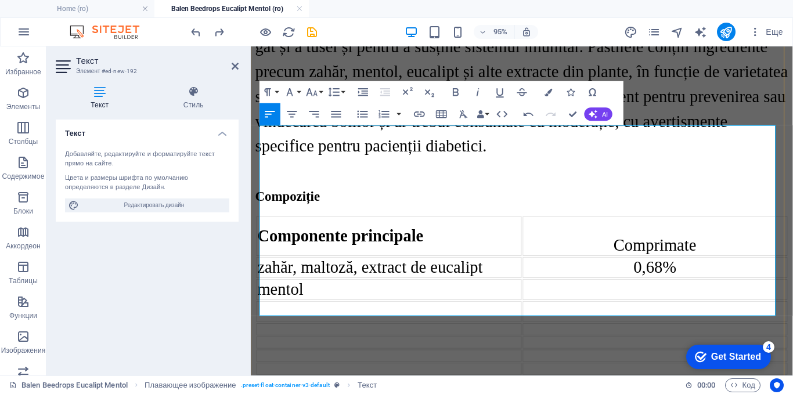
click at [618, 293] on div at bounding box center [676, 303] width 277 height 20
drag, startPoint x: 428, startPoint y: 255, endPoint x: 414, endPoint y: 263, distance: 16.1
click at [429, 315] on td at bounding box center [396, 326] width 279 height 22
click at [571, 316] on div at bounding box center [676, 326] width 277 height 20
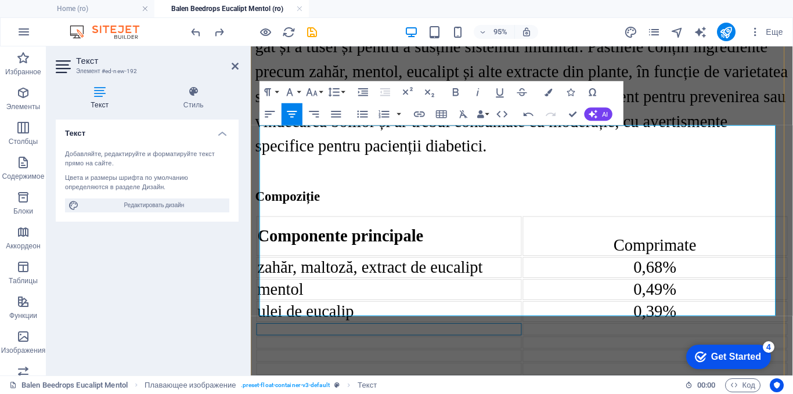
click at [496, 338] on td at bounding box center [396, 344] width 279 height 13
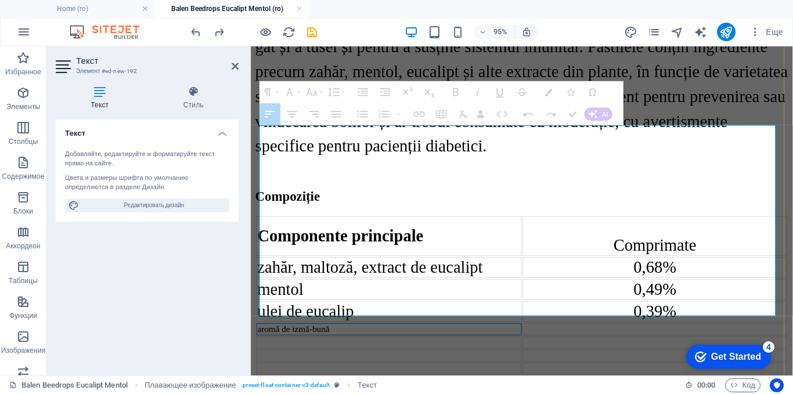
drag, startPoint x: 388, startPoint y: 280, endPoint x: 365, endPoint y: 281, distance: 23.2
click at [365, 338] on td "aromă de izmă-bună" at bounding box center [396, 344] width 279 height 13
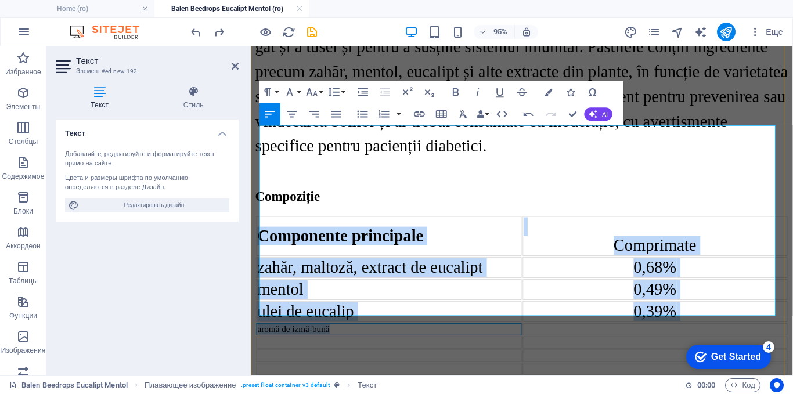
drag, startPoint x: 351, startPoint y: 275, endPoint x: 259, endPoint y: 273, distance: 92.3
click at [259, 273] on div "detalii despre produse ​ Balen Beedrops Eucalipt , Mentol Descriere Balen Beedr…" at bounding box center [535, 339] width 561 height 1563
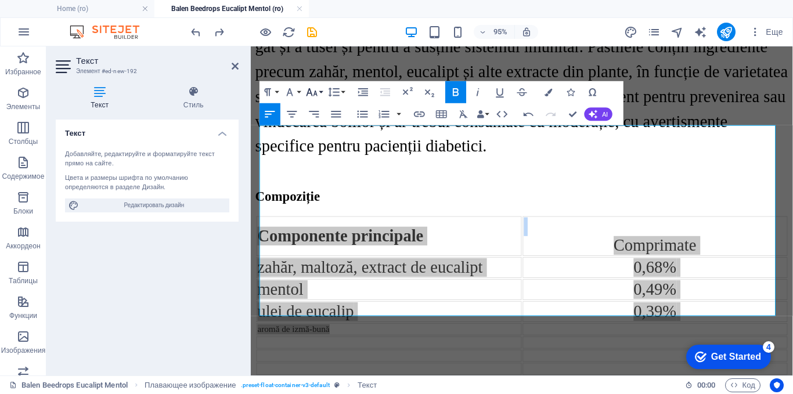
click at [317, 92] on icon "button" at bounding box center [311, 91] width 13 height 13
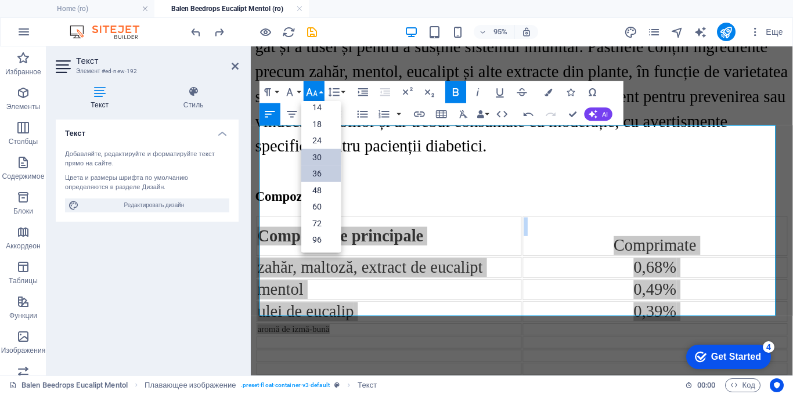
scroll to position [93, 0]
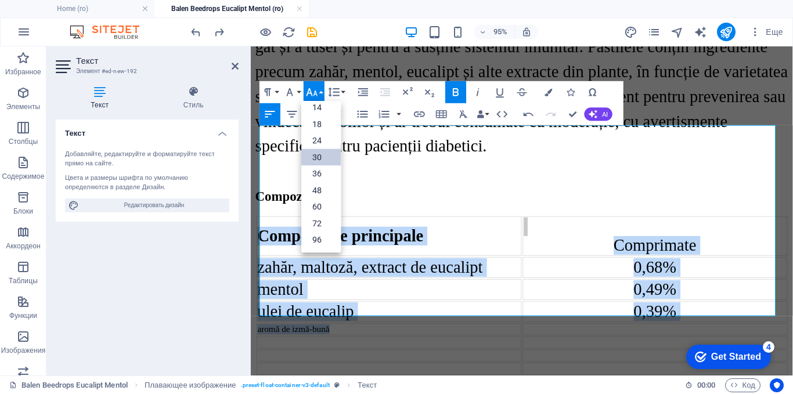
click at [315, 159] on link "30" at bounding box center [320, 157] width 39 height 17
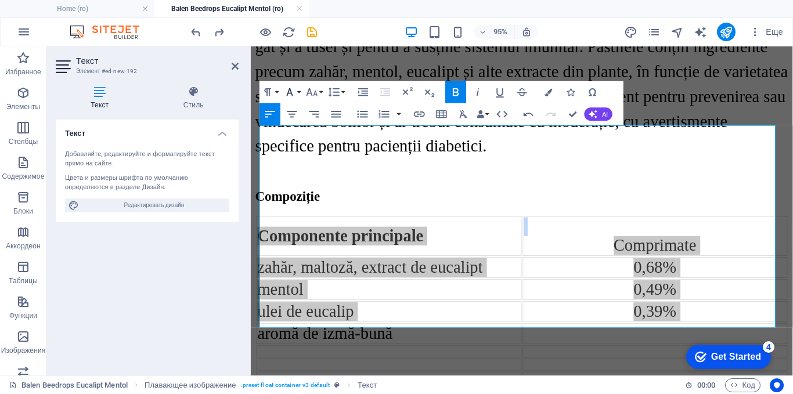
click at [300, 96] on button "Font Family" at bounding box center [292, 92] width 21 height 22
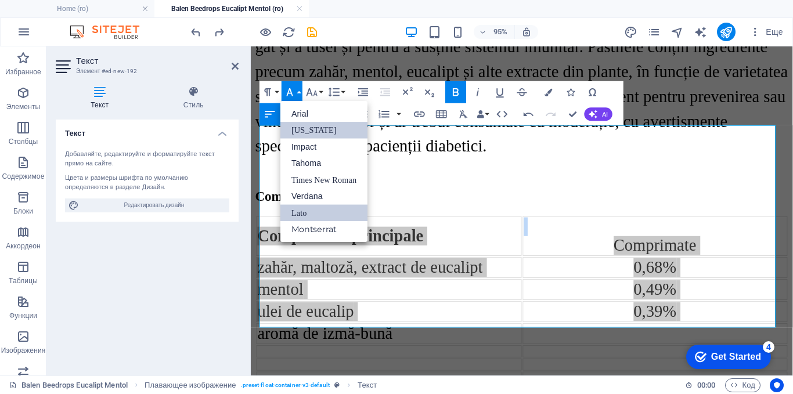
scroll to position [0, 0]
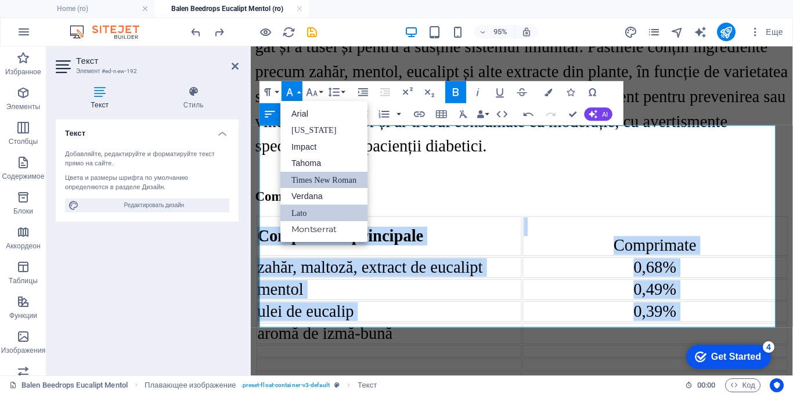
click at [306, 179] on link "Times New Roman" at bounding box center [323, 179] width 87 height 17
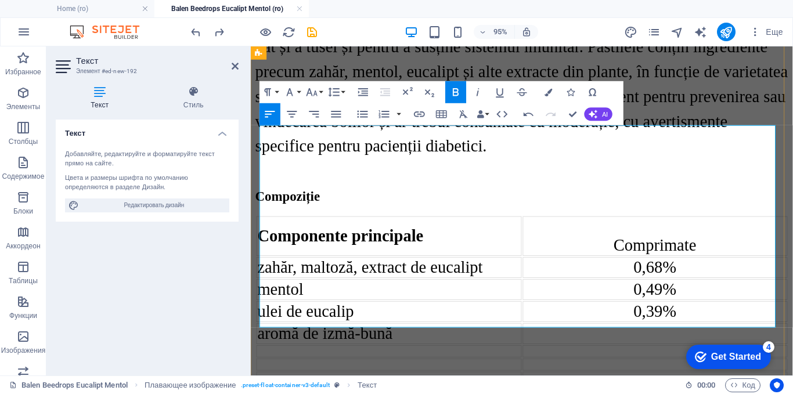
click at [658, 344] on div at bounding box center [676, 349] width 277 height 10
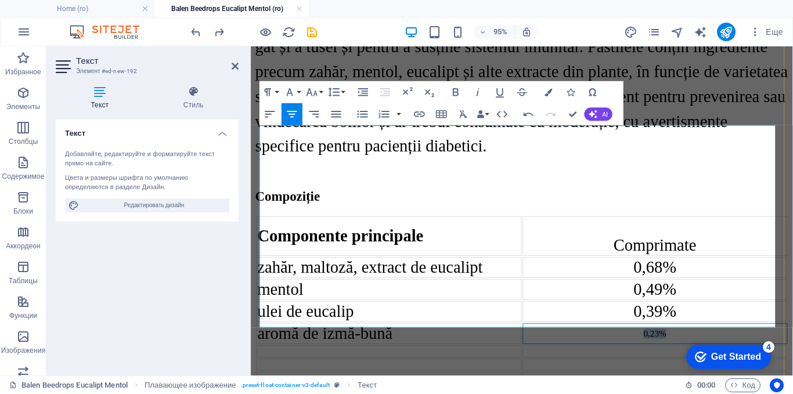
drag, startPoint x: 679, startPoint y: 280, endPoint x: 652, endPoint y: 282, distance: 27.4
click at [652, 344] on div "0,23%" at bounding box center [676, 349] width 277 height 10
click at [316, 96] on icon "button" at bounding box center [311, 91] width 13 height 13
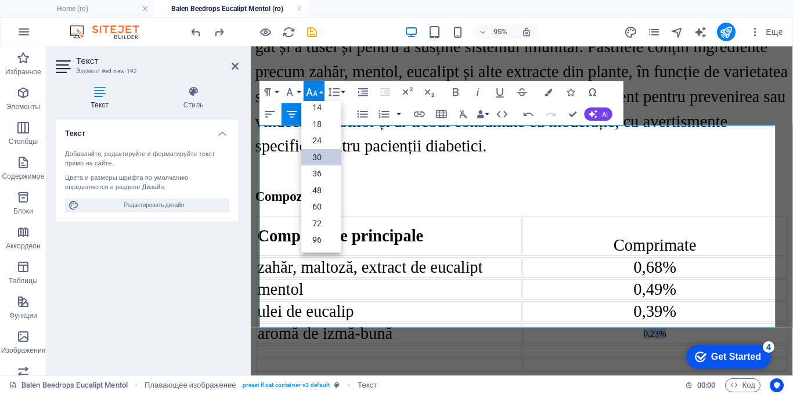
click at [318, 158] on link "30" at bounding box center [320, 157] width 39 height 17
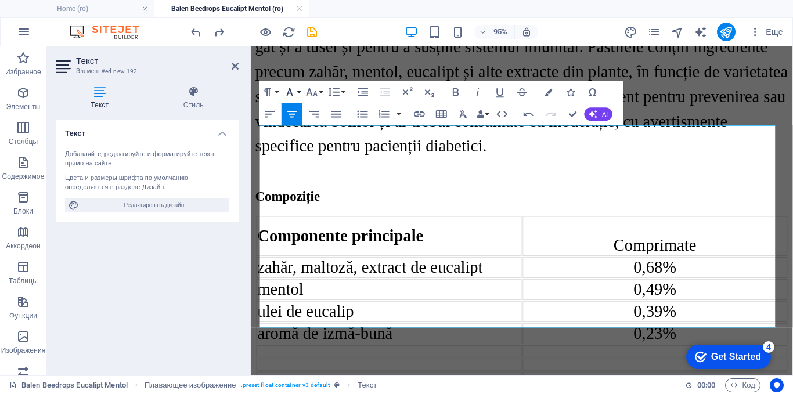
click at [296, 88] on icon "button" at bounding box center [289, 91] width 13 height 13
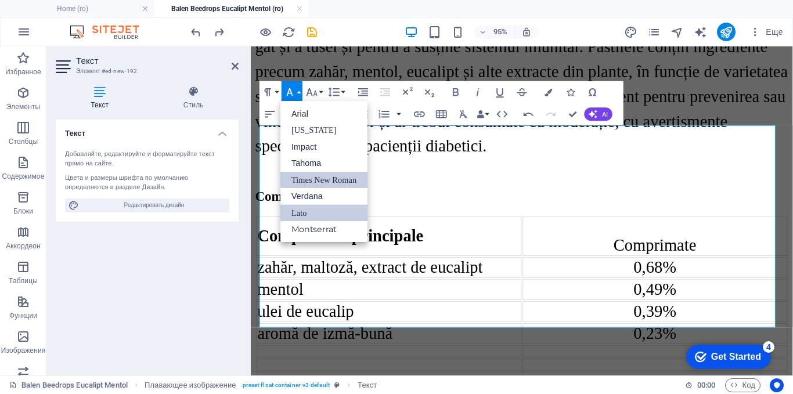
click at [298, 178] on link "Times New Roman" at bounding box center [323, 179] width 87 height 17
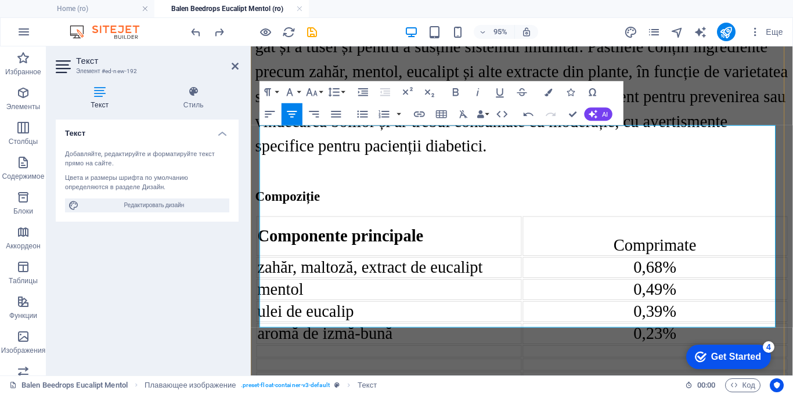
click at [350, 361] on td at bounding box center [396, 367] width 279 height 13
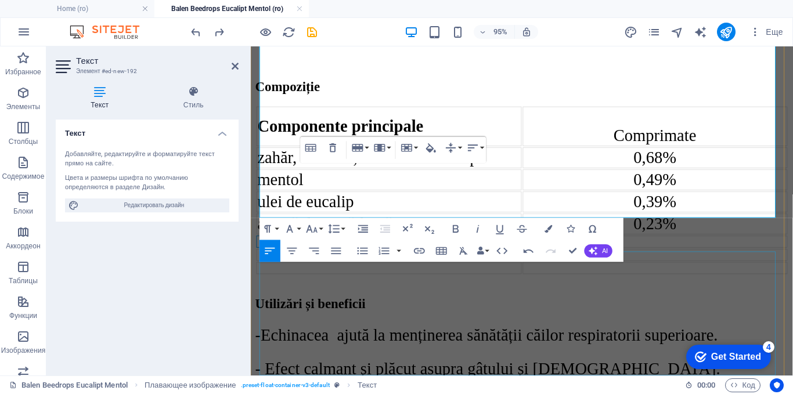
scroll to position [941, 0]
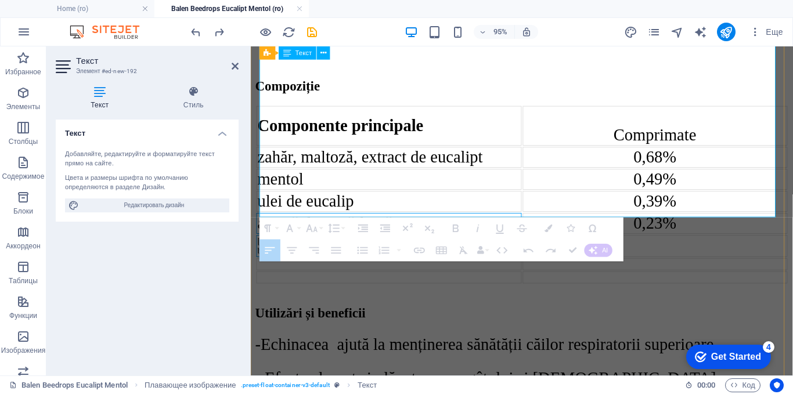
drag, startPoint x: 512, startPoint y: 182, endPoint x: 261, endPoint y: 182, distance: 250.2
click at [261, 245] on td "citric acid (regulator aciditate), ulei de salvie, ulei de izmă-bună" at bounding box center [396, 256] width 279 height 23
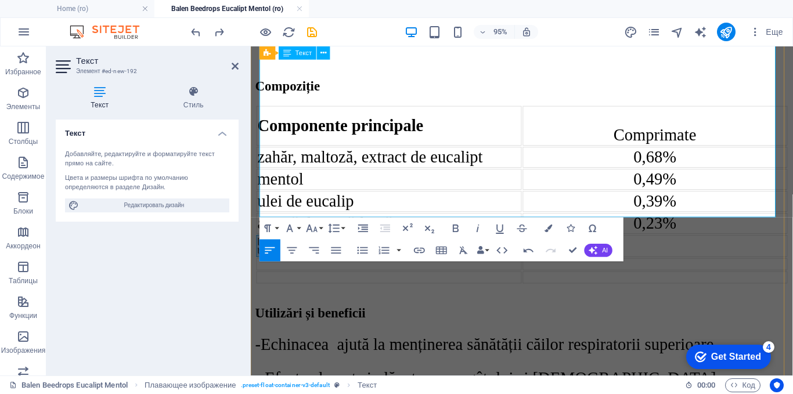
drag, startPoint x: 499, startPoint y: 183, endPoint x: 262, endPoint y: 183, distance: 237.5
click at [262, 245] on td "citric acid (regulator aciditate), ulei de salvie, ulei de izmă-bună" at bounding box center [396, 256] width 279 height 23
click at [311, 229] on icon "button" at bounding box center [312, 229] width 11 height 8
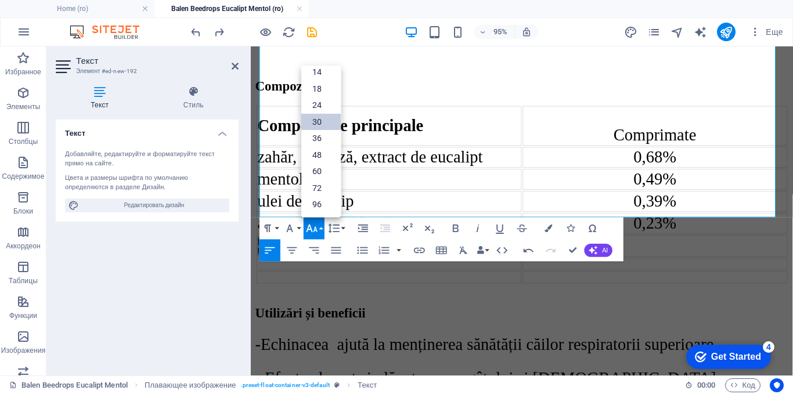
click at [325, 124] on link "30" at bounding box center [320, 122] width 39 height 17
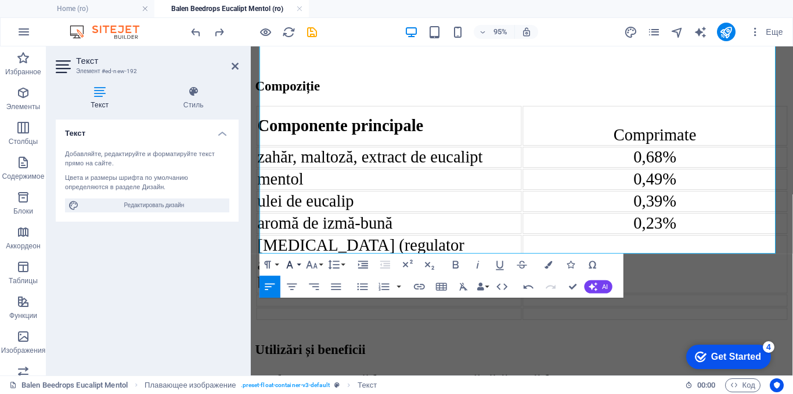
click at [298, 264] on button "Font Family" at bounding box center [292, 265] width 21 height 22
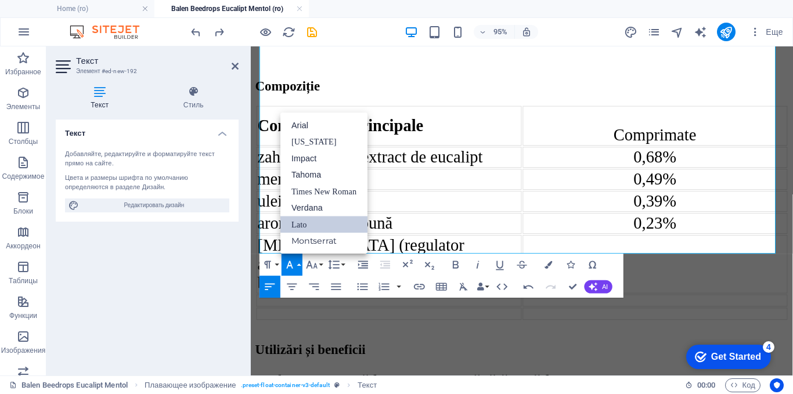
scroll to position [0, 0]
click at [323, 188] on link "Times New Roman" at bounding box center [323, 191] width 87 height 17
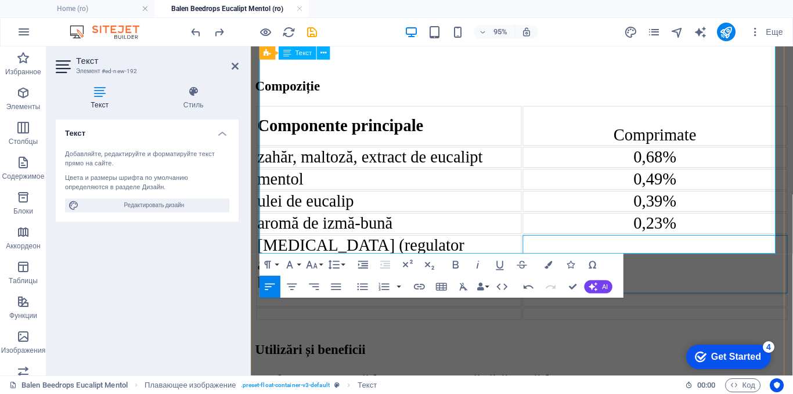
click at [608, 271] on div at bounding box center [676, 276] width 277 height 10
drag, startPoint x: 685, startPoint y: 207, endPoint x: 651, endPoint y: 207, distance: 33.7
click at [651, 271] on div "0,04%" at bounding box center [676, 276] width 277 height 10
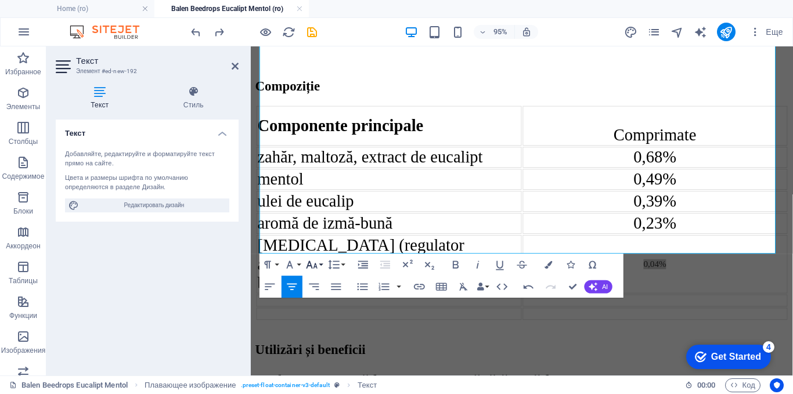
click at [305, 268] on icon "button" at bounding box center [311, 264] width 13 height 13
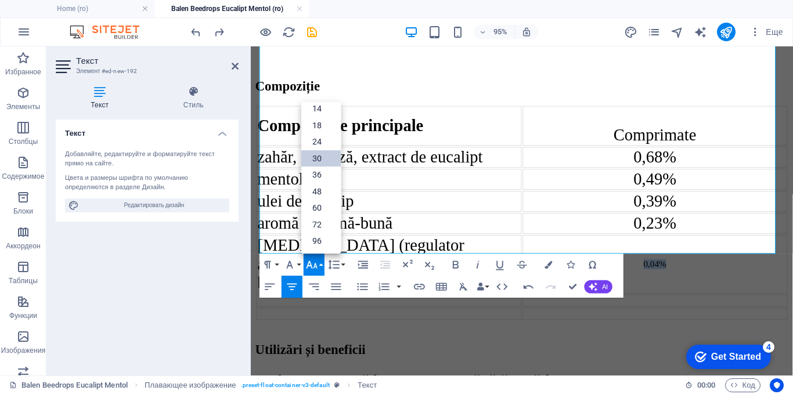
click at [319, 156] on link "30" at bounding box center [320, 158] width 39 height 17
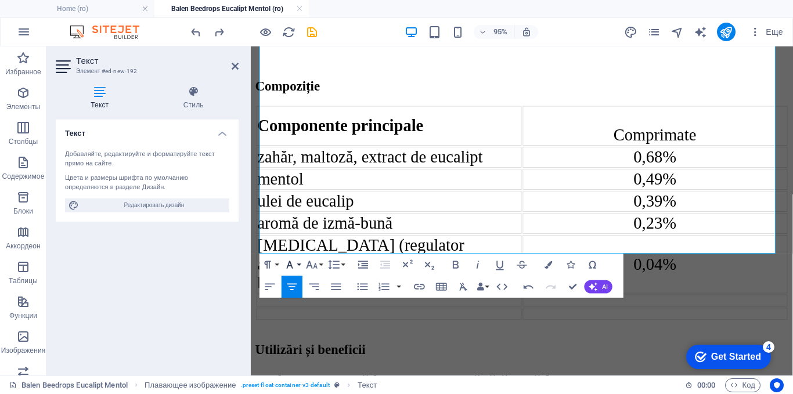
click at [288, 268] on icon "button" at bounding box center [289, 264] width 13 height 13
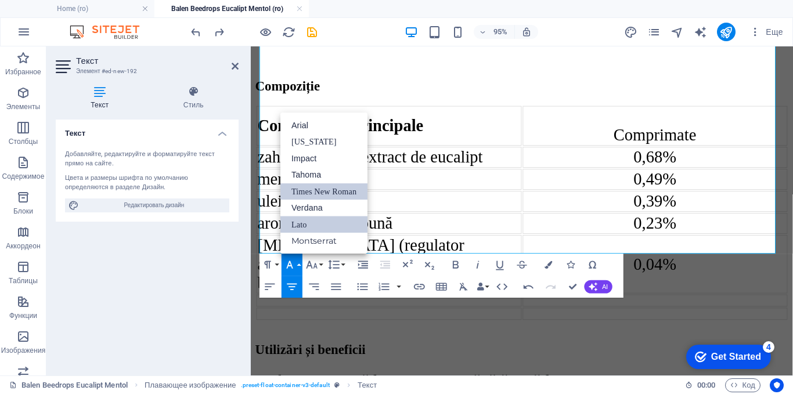
click at [311, 193] on link "Times New Roman" at bounding box center [323, 191] width 87 height 17
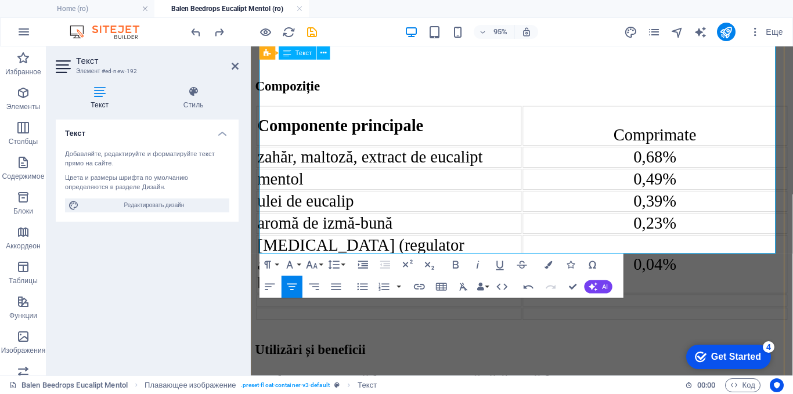
click at [359, 308] on td at bounding box center [396, 314] width 279 height 13
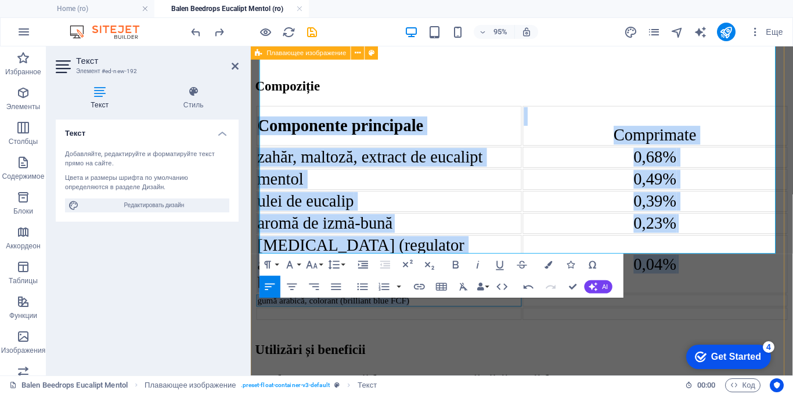
drag, startPoint x: 436, startPoint y: 237, endPoint x: 257, endPoint y: 242, distance: 178.9
click at [257, 242] on div "detalii despre produse ​ Balen Beedrops Eucalipt , Mentol Descriere Balen Beedr…" at bounding box center [535, 252] width 561 height 1621
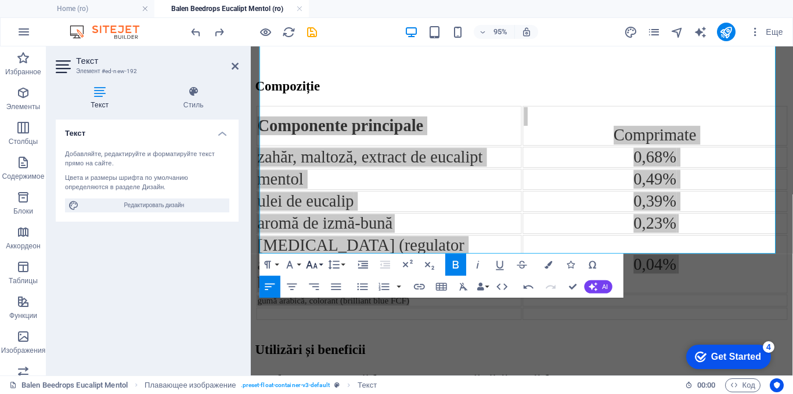
click at [318, 265] on icon "button" at bounding box center [311, 264] width 13 height 13
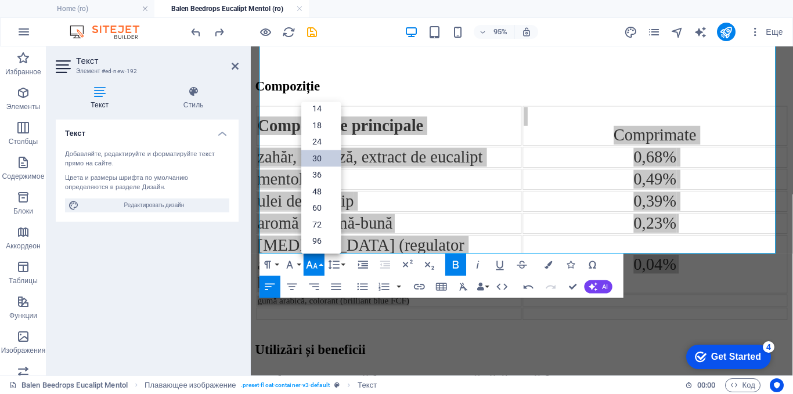
scroll to position [93, 0]
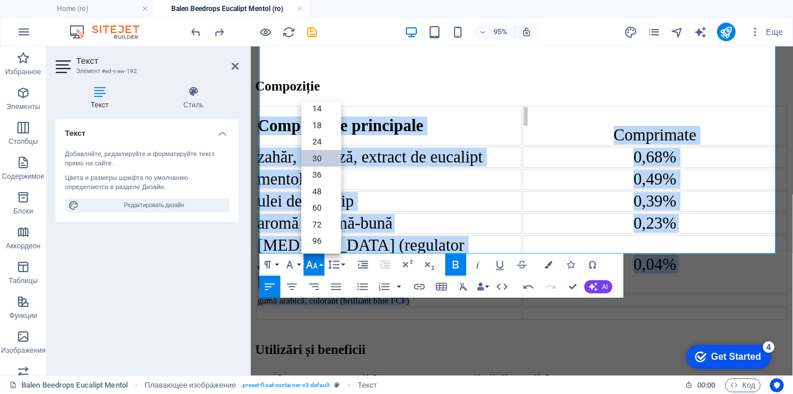
click at [314, 163] on link "30" at bounding box center [320, 158] width 39 height 17
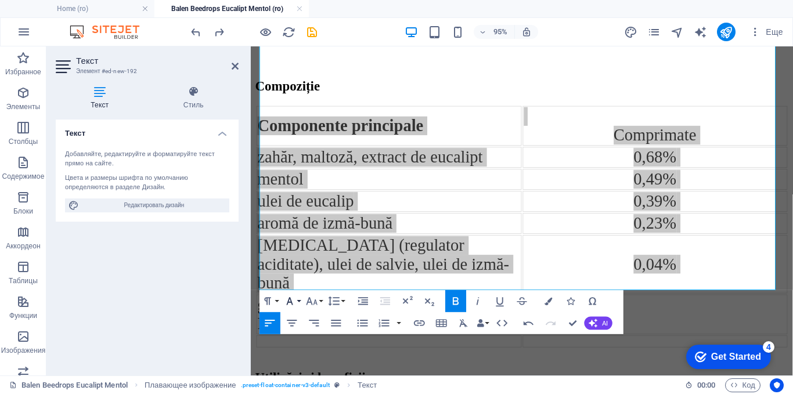
click at [289, 301] on icon "button" at bounding box center [289, 300] width 13 height 13
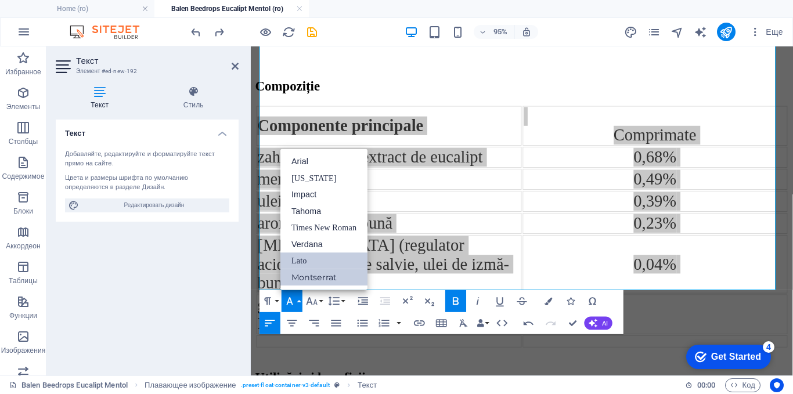
scroll to position [0, 0]
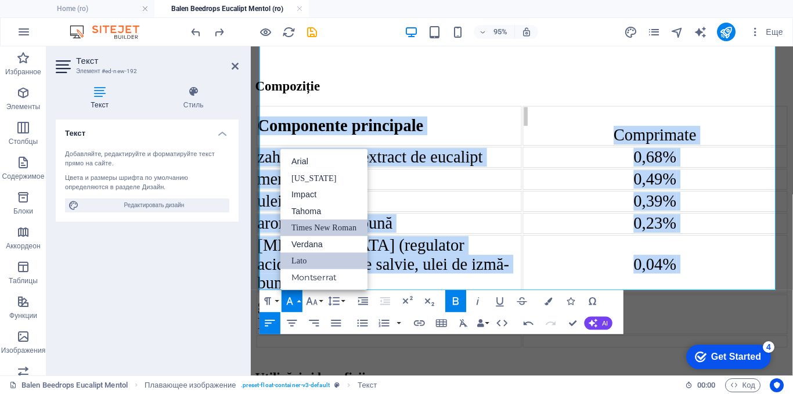
click at [304, 226] on link "Times New Roman" at bounding box center [323, 227] width 87 height 17
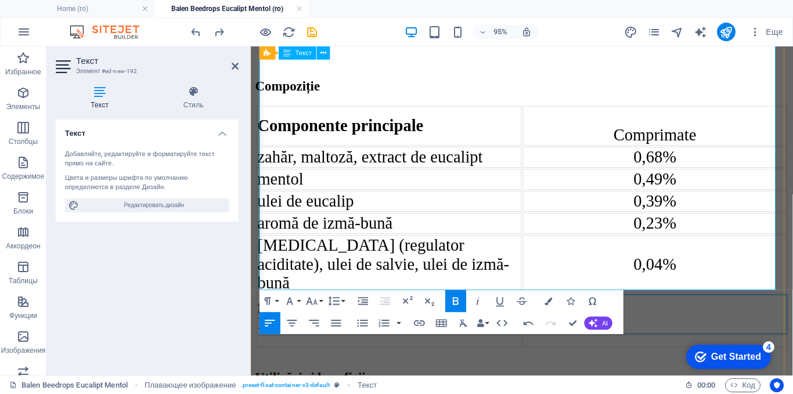
click at [549, 323] on div at bounding box center [676, 328] width 277 height 10
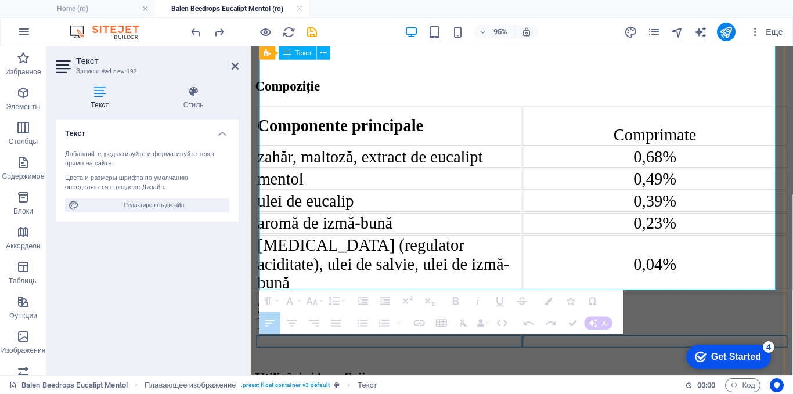
drag, startPoint x: 565, startPoint y: 297, endPoint x: 517, endPoint y: 296, distance: 48.2
click at [517, 351] on tr at bounding box center [536, 357] width 559 height 13
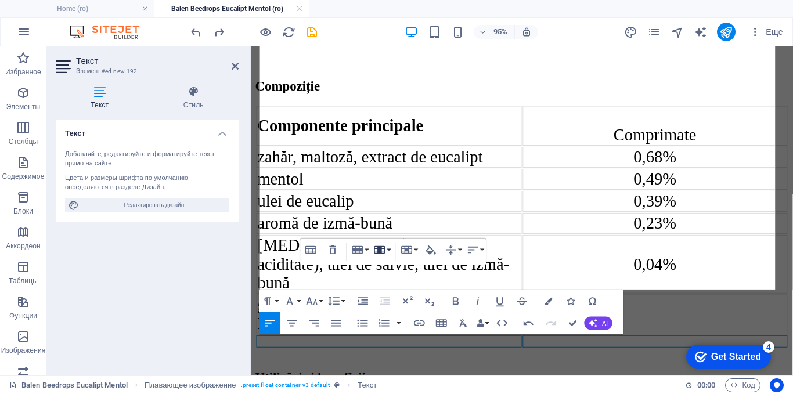
click at [391, 251] on button "Column" at bounding box center [382, 250] width 21 height 22
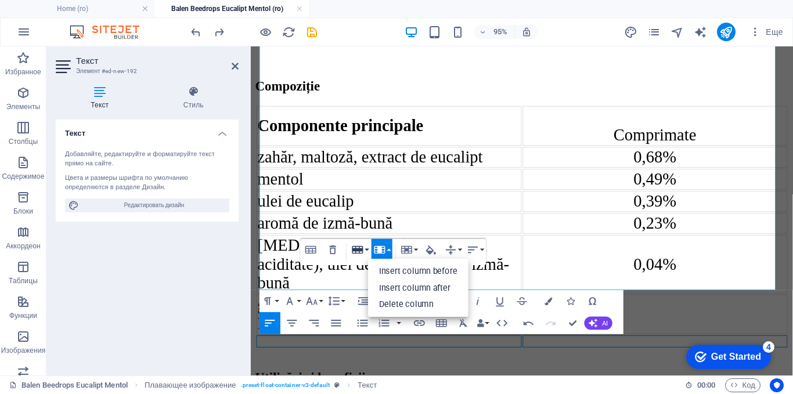
click at [353, 246] on icon "button" at bounding box center [357, 250] width 11 height 8
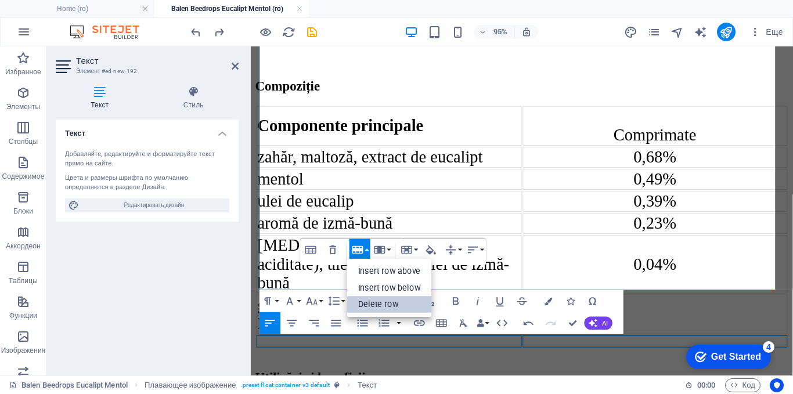
click at [370, 308] on link "Delete row" at bounding box center [389, 304] width 85 height 17
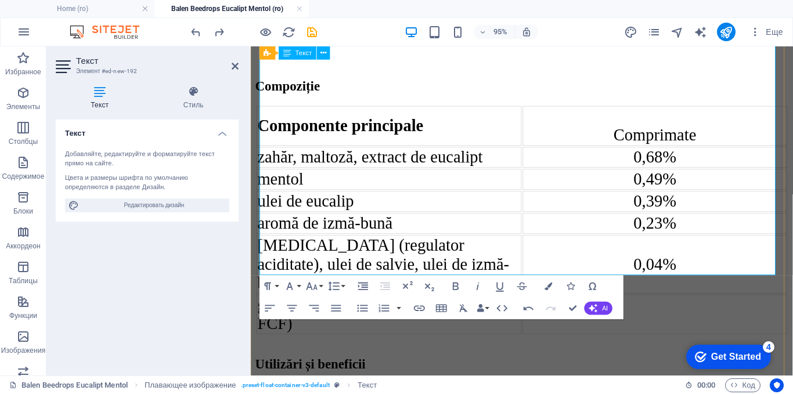
click at [573, 308] on td at bounding box center [676, 329] width 279 height 42
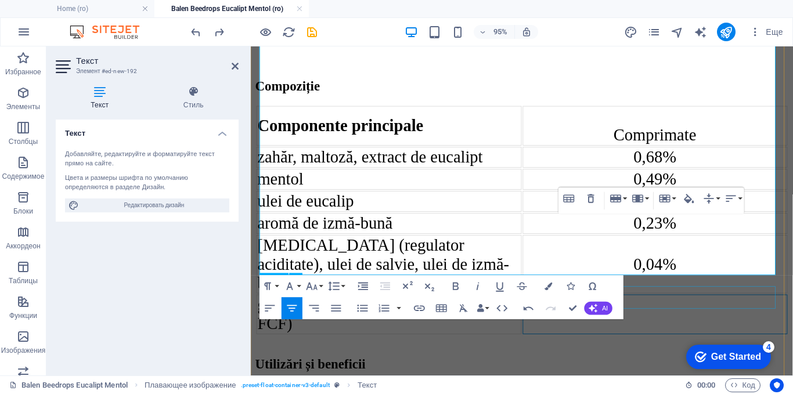
click at [690, 373] on div "Utilizări și beneficii" at bounding box center [535, 381] width 561 height 16
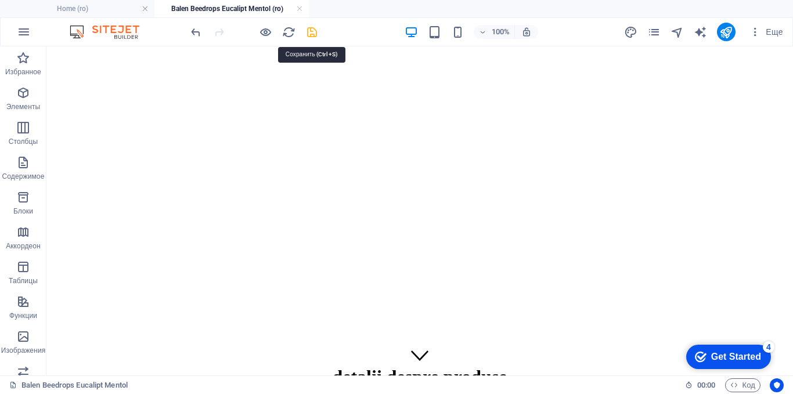
click at [309, 35] on icon "save" at bounding box center [311, 32] width 13 height 13
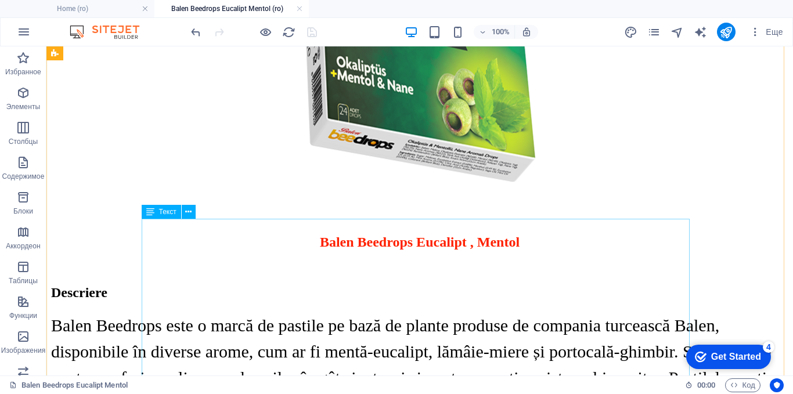
scroll to position [348, 0]
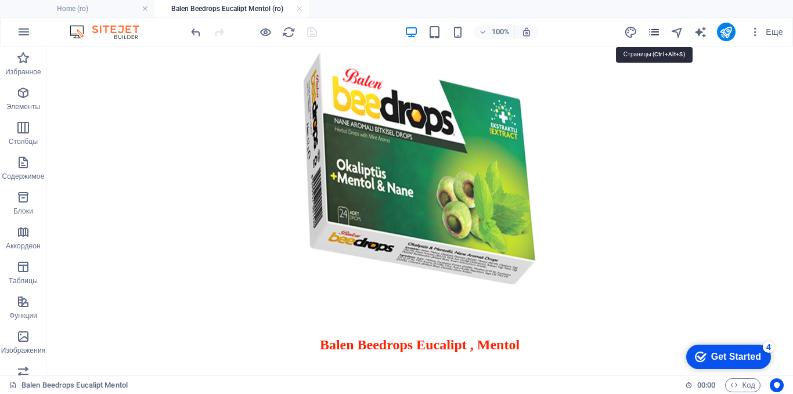
click at [654, 35] on icon "pages" at bounding box center [653, 32] width 13 height 13
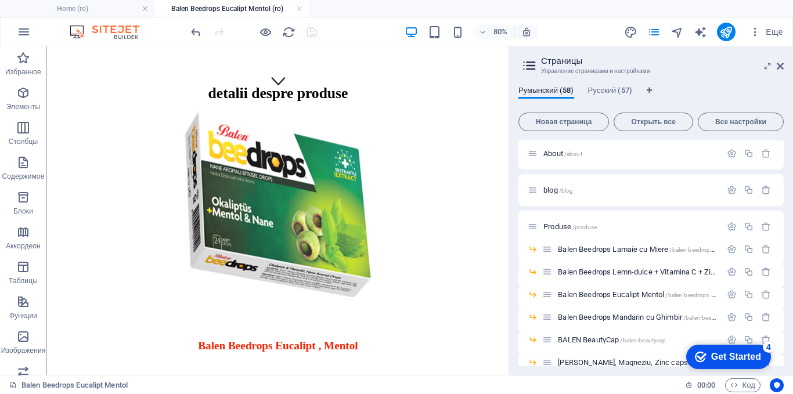
scroll to position [58, 0]
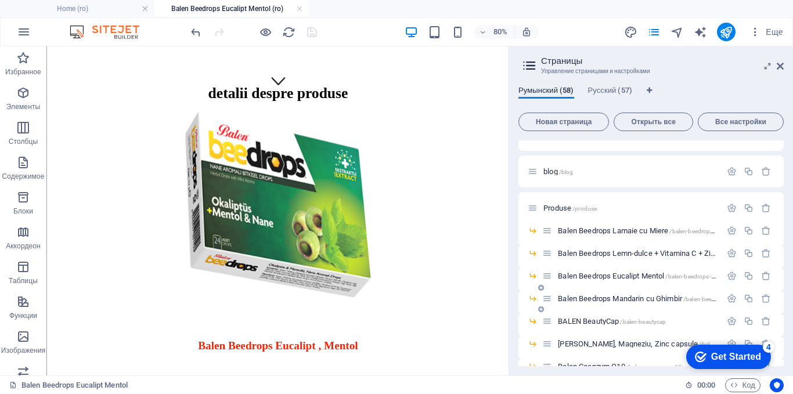
click at [660, 297] on span "Balen Beedrops Mandarin cu Ghimbir /balen-beedrops-mandarin-cu-ghimbir" at bounding box center [671, 298] width 226 height 9
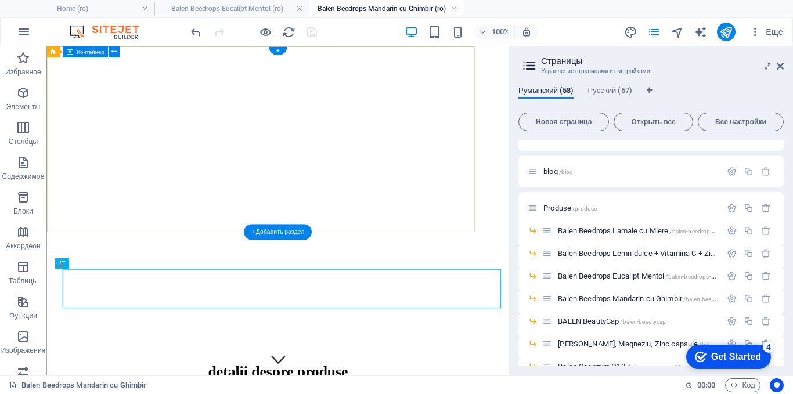
scroll to position [0, 0]
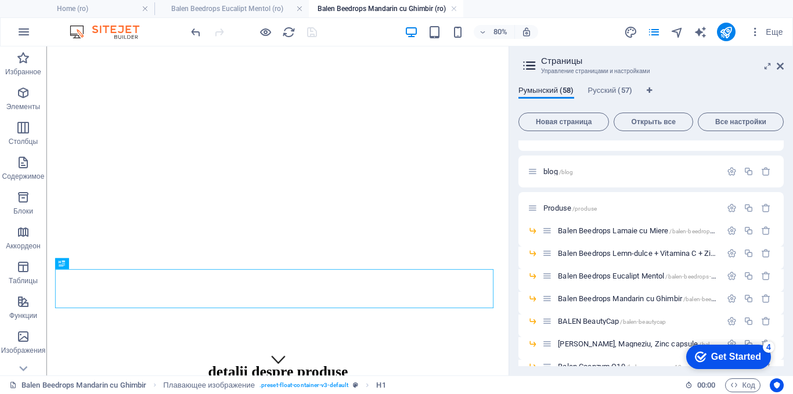
drag, startPoint x: 781, startPoint y: 66, endPoint x: 510, endPoint y: 2, distance: 278.6
click at [781, 66] on icon at bounding box center [780, 66] width 7 height 9
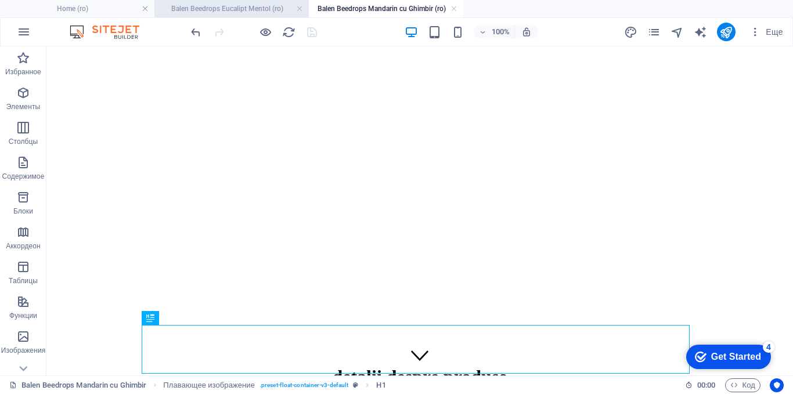
click at [220, 12] on h4 "Balen Beedrops Eucalipt Mentol (ro)" at bounding box center [231, 8] width 154 height 13
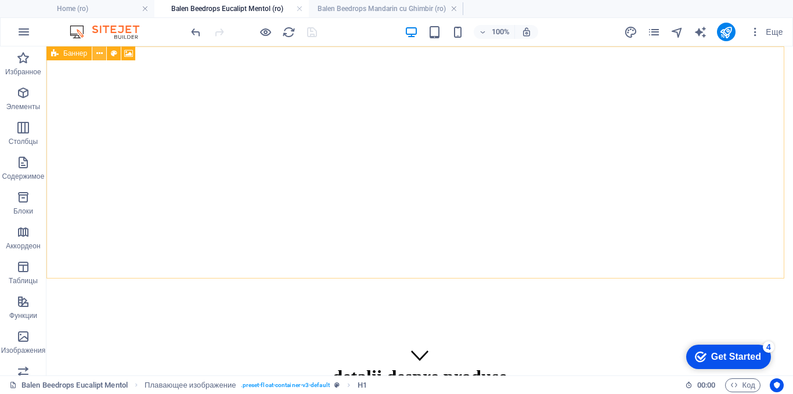
click at [99, 53] on icon at bounding box center [99, 54] width 6 height 12
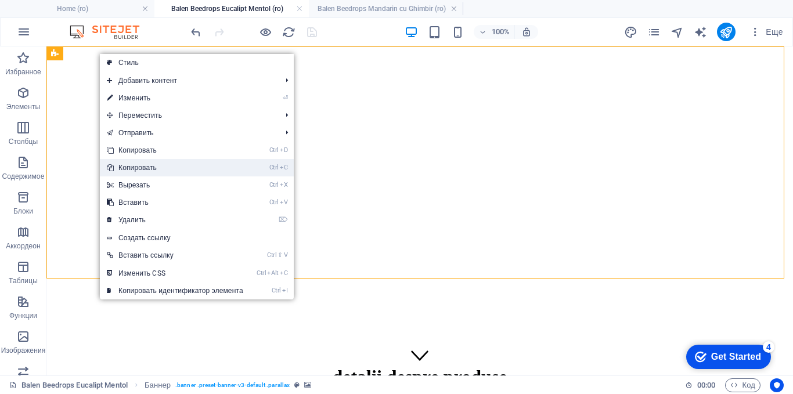
click at [138, 170] on link "Ctrl C Копировать" at bounding box center [175, 167] width 150 height 17
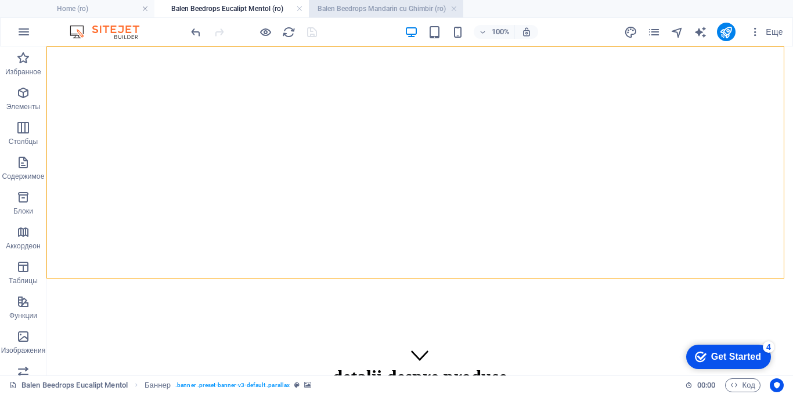
click at [372, 7] on h4 "Balen Beedrops Mandarin cu Ghimbir (ro)" at bounding box center [386, 8] width 154 height 13
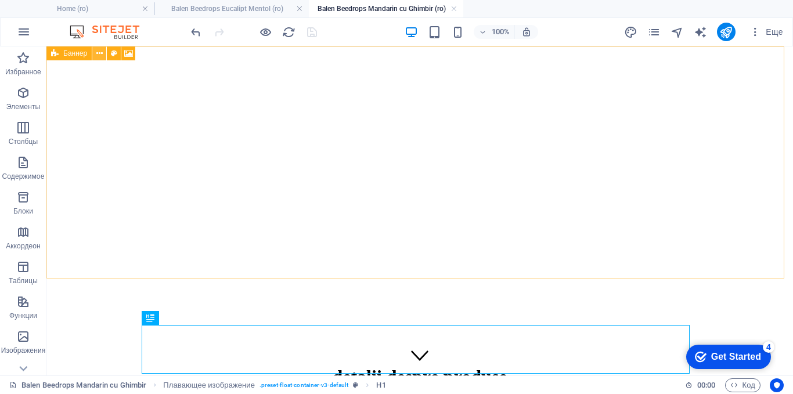
click at [100, 57] on icon at bounding box center [99, 54] width 6 height 12
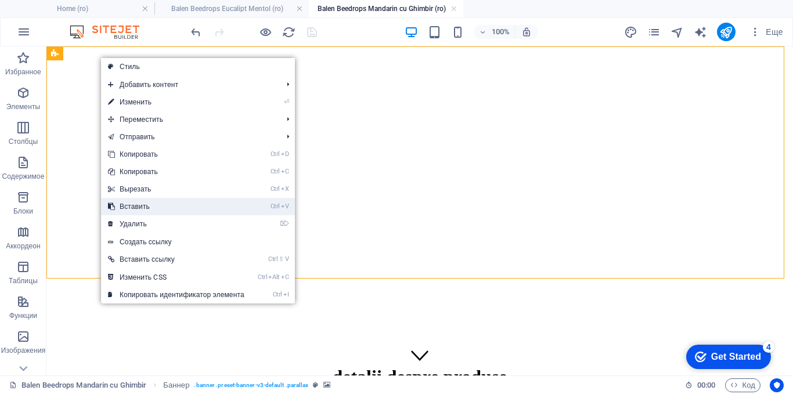
drag, startPoint x: 128, startPoint y: 206, endPoint x: 80, endPoint y: 162, distance: 65.4
click at [128, 206] on link "Ctrl V Вставить" at bounding box center [176, 206] width 150 height 17
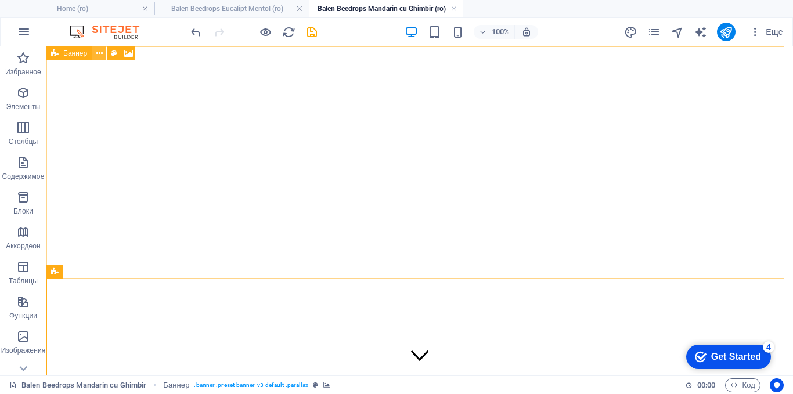
click at [98, 57] on icon at bounding box center [99, 54] width 6 height 12
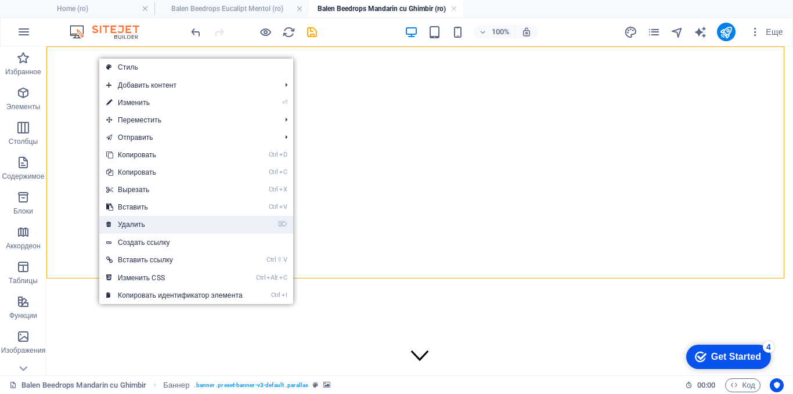
click at [130, 220] on link "⌦ Удалить" at bounding box center [174, 224] width 150 height 17
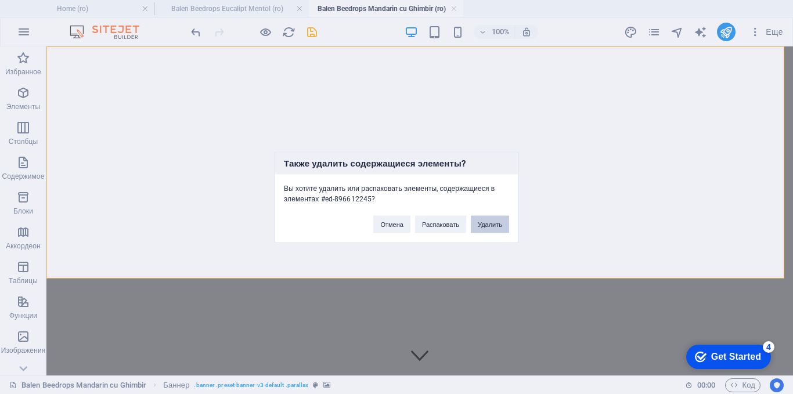
click at [492, 229] on button "Удалить" at bounding box center [490, 223] width 38 height 17
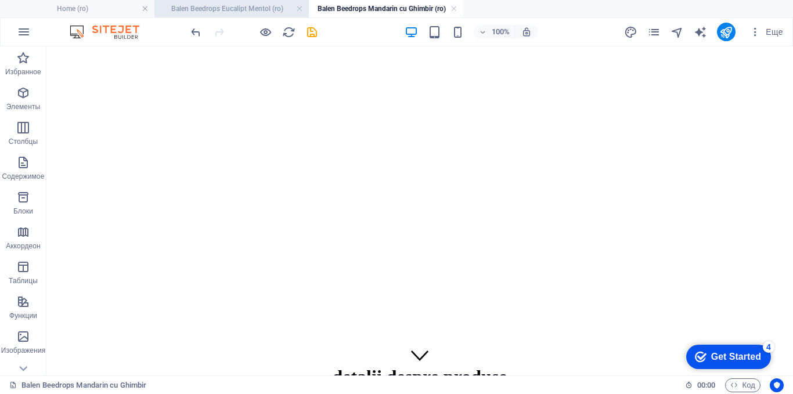
click at [257, 6] on h4 "Balen Beedrops Eucalipt Mentol (ro)" at bounding box center [231, 8] width 154 height 13
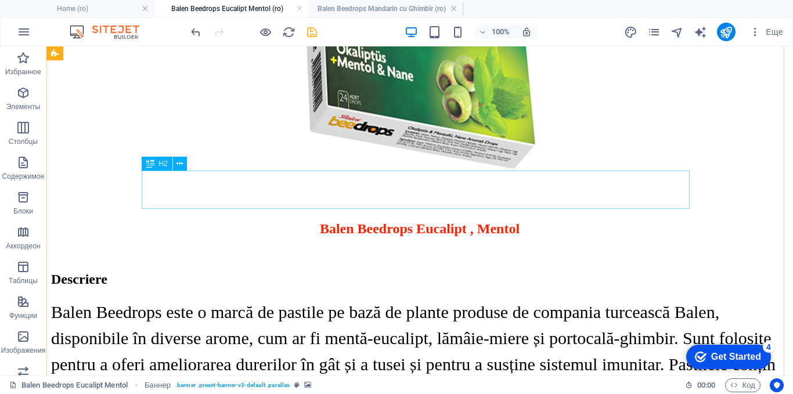
scroll to position [174, 0]
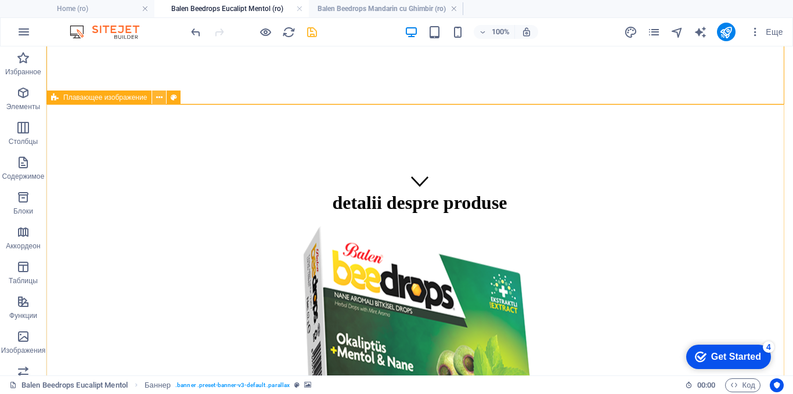
click at [158, 96] on icon at bounding box center [159, 98] width 6 height 12
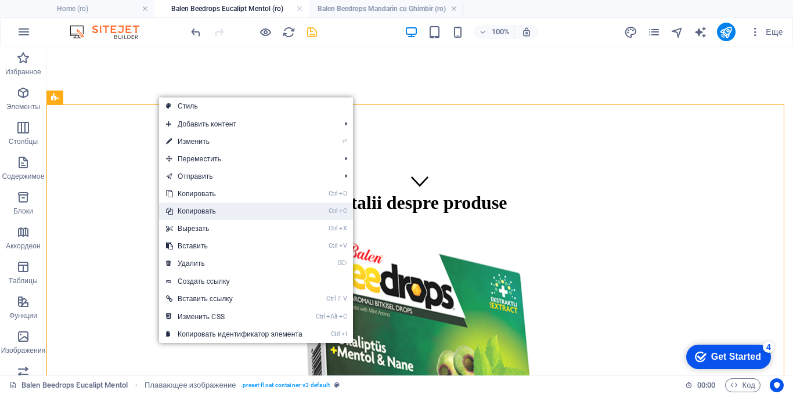
click at [184, 207] on link "Ctrl C Копировать" at bounding box center [234, 211] width 150 height 17
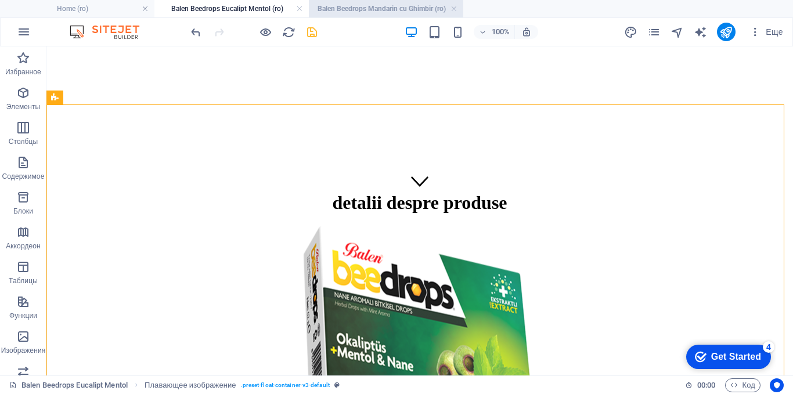
click at [399, 9] on h4 "Balen Beedrops Mandarin cu Ghimbir (ro)" at bounding box center [386, 8] width 154 height 13
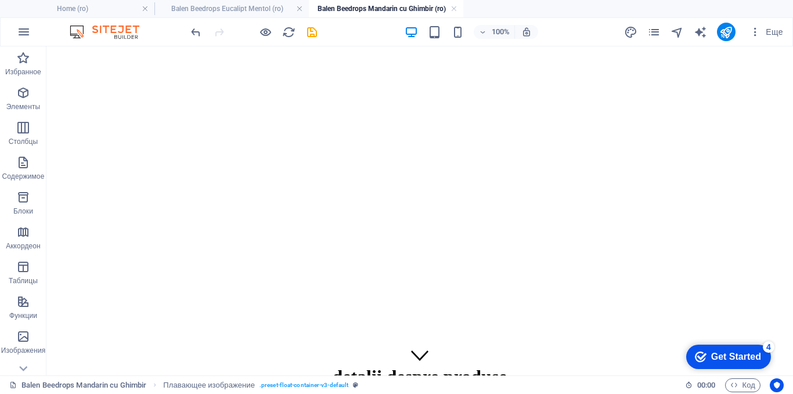
scroll to position [0, 0]
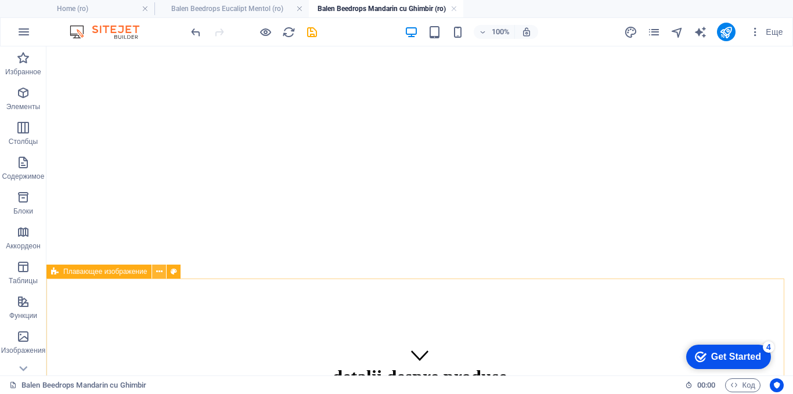
click at [160, 271] on icon at bounding box center [159, 272] width 6 height 12
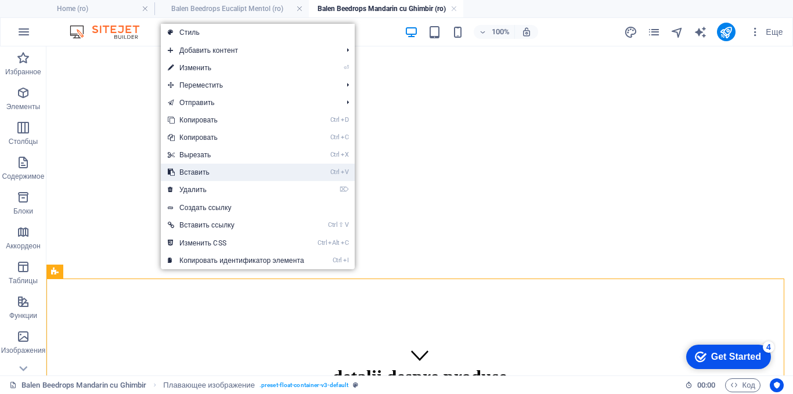
click at [197, 174] on link "Ctrl V Вставить" at bounding box center [236, 172] width 150 height 17
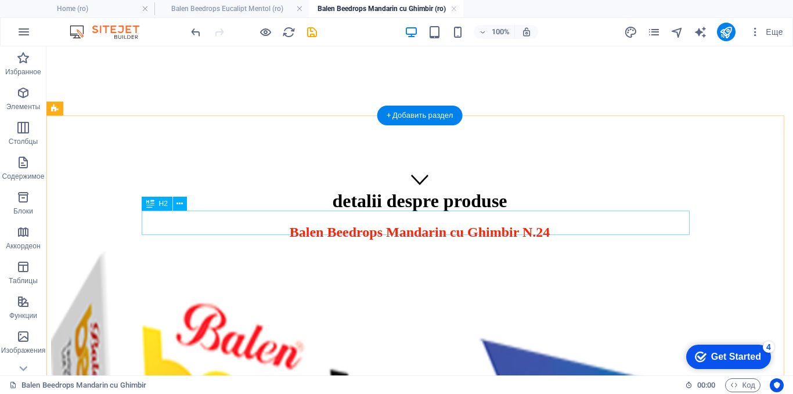
scroll to position [163, 0]
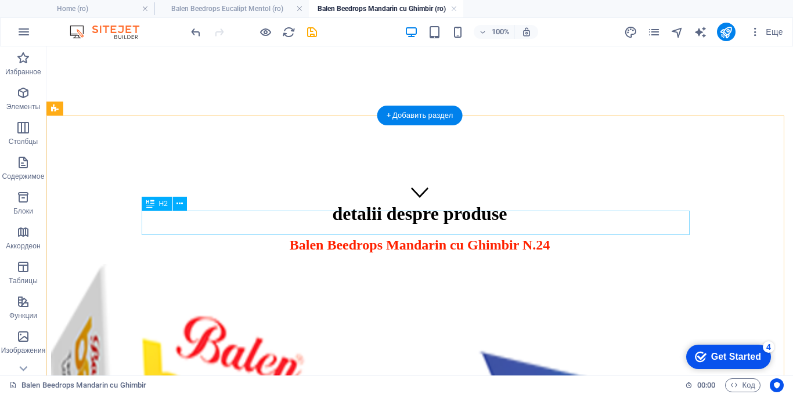
click at [440, 237] on div "Balen Beedrops Mandarin cu Ghimbir N.24" at bounding box center [419, 245] width 737 height 16
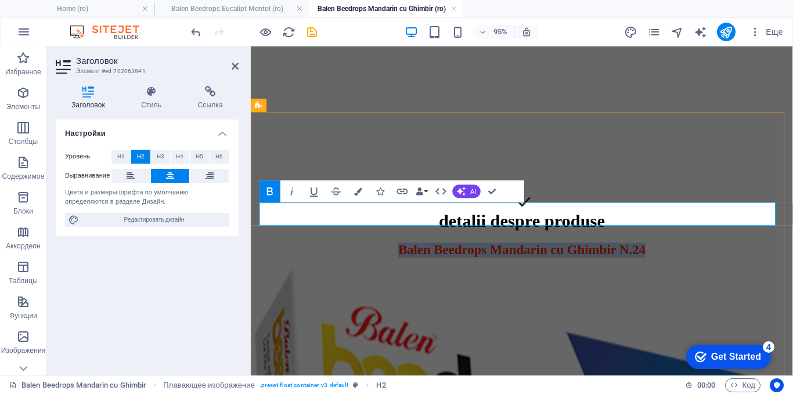
click at [667, 253] on span "Balen Beedrops Mandarin cu Ghimbir N.24" at bounding box center [536, 260] width 261 height 15
drag, startPoint x: 687, startPoint y: 219, endPoint x: 351, endPoint y: 214, distance: 335.6
click at [406, 253] on span "Balen Beedrops Mandarin cu Ghimbir N.24" at bounding box center [536, 260] width 261 height 15
copy span "Balen Beedrops Mandarin cu Ghimbir"
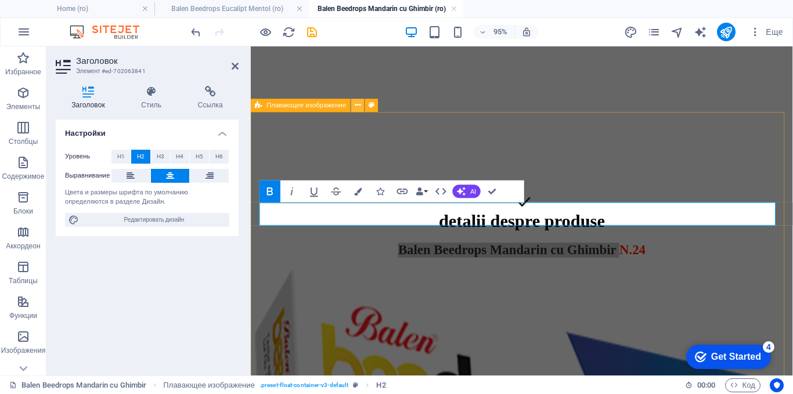
click at [358, 105] on icon at bounding box center [358, 106] width 6 height 12
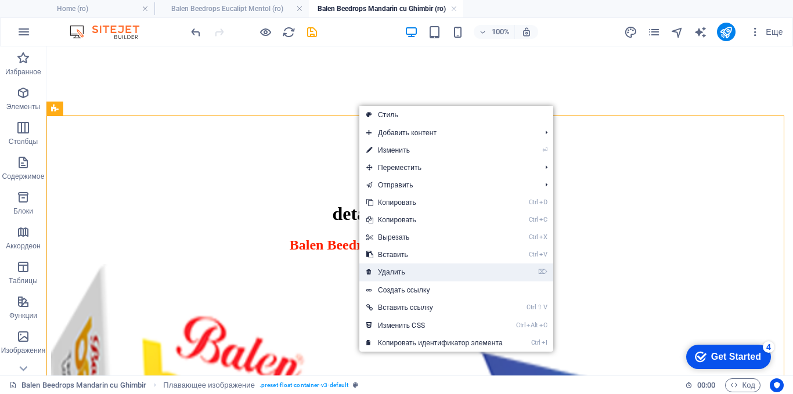
click at [394, 268] on link "⌦ Удалить" at bounding box center [434, 272] width 150 height 17
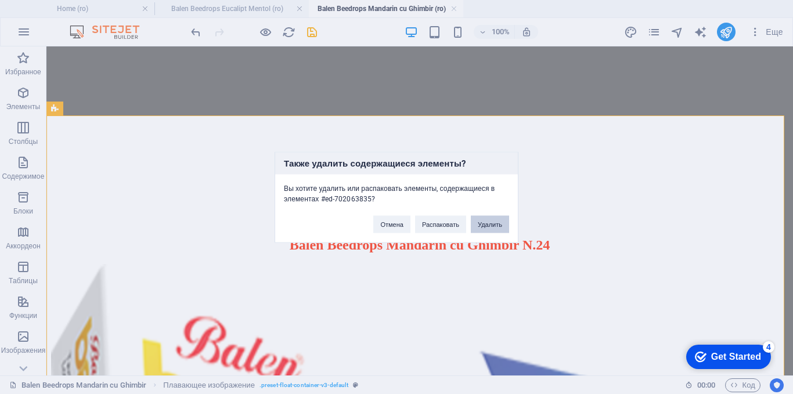
click at [483, 224] on button "Удалить" at bounding box center [490, 223] width 38 height 17
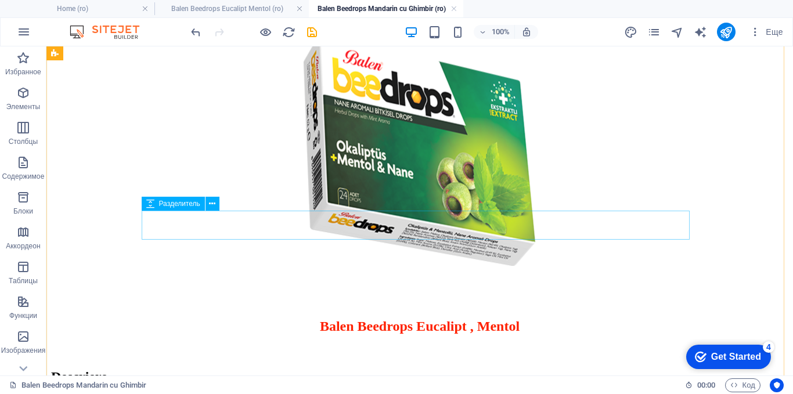
scroll to position [395, 0]
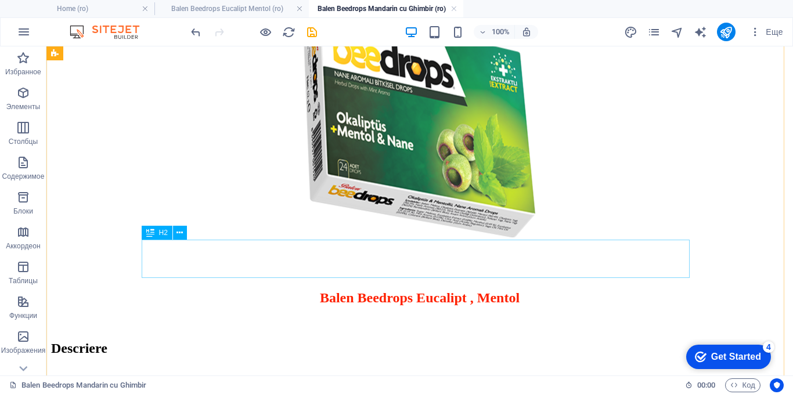
click at [430, 269] on div "​ Balen Beedrops Eucalipt , Mentol" at bounding box center [419, 288] width 737 height 38
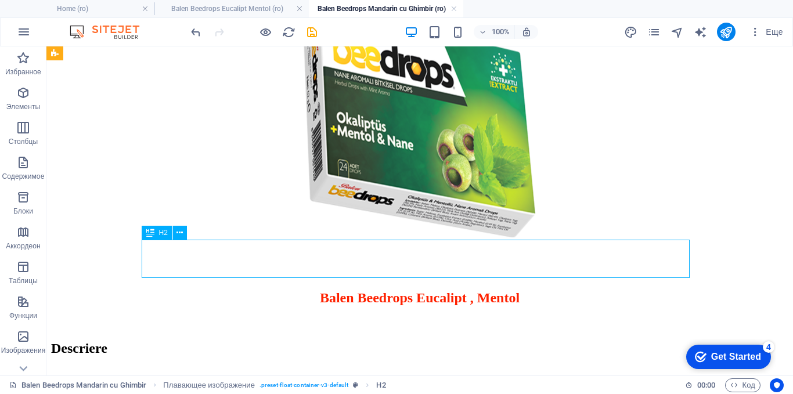
click at [430, 269] on div "​ Balen Beedrops Eucalipt , Mentol" at bounding box center [419, 288] width 737 height 38
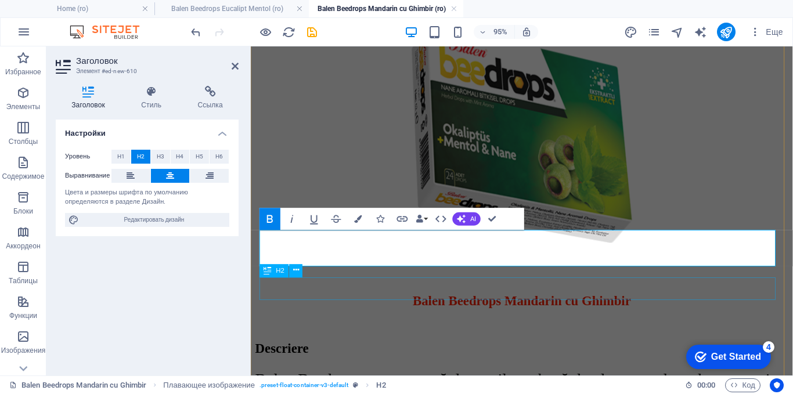
click at [408, 357] on div "Descriere" at bounding box center [535, 365] width 561 height 16
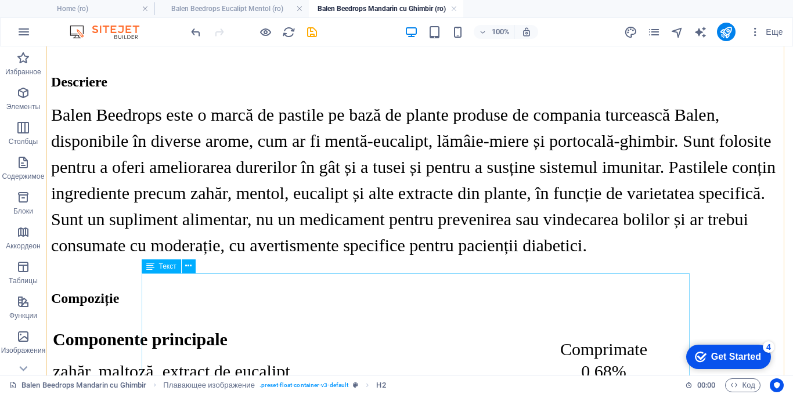
scroll to position [686, 0]
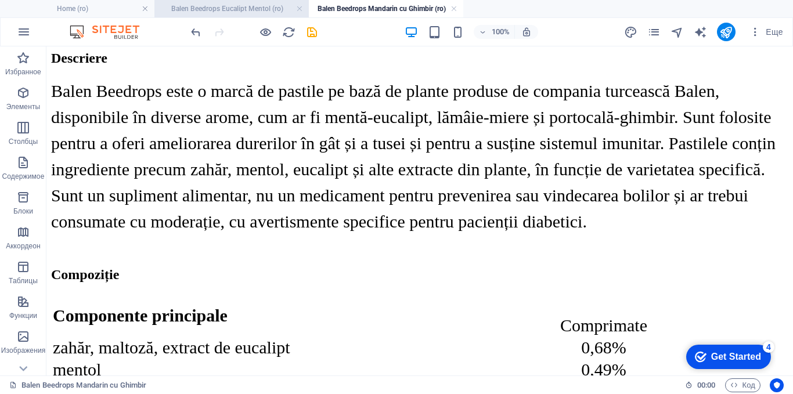
click at [228, 12] on h4 "Balen Beedrops Eucalipt Mentol (ro)" at bounding box center [231, 8] width 154 height 13
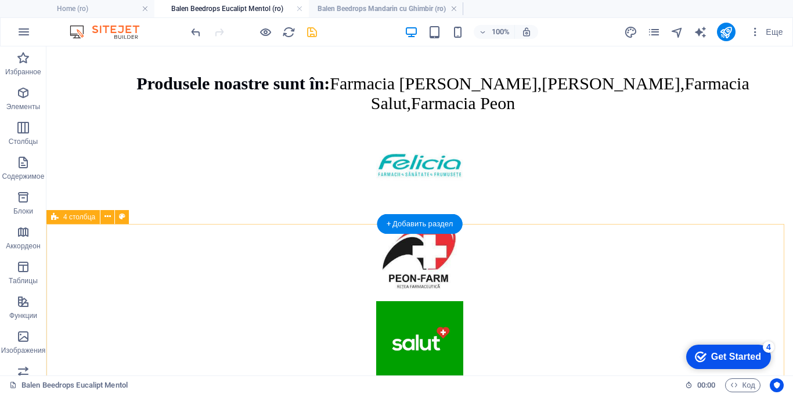
scroll to position [1644, 0]
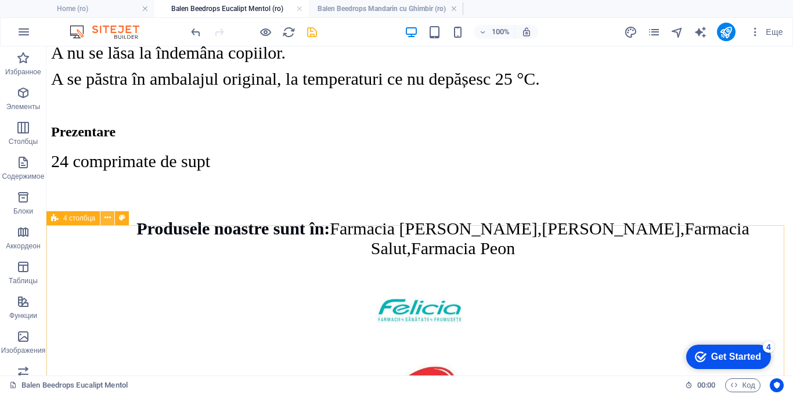
click at [109, 218] on icon at bounding box center [108, 218] width 6 height 12
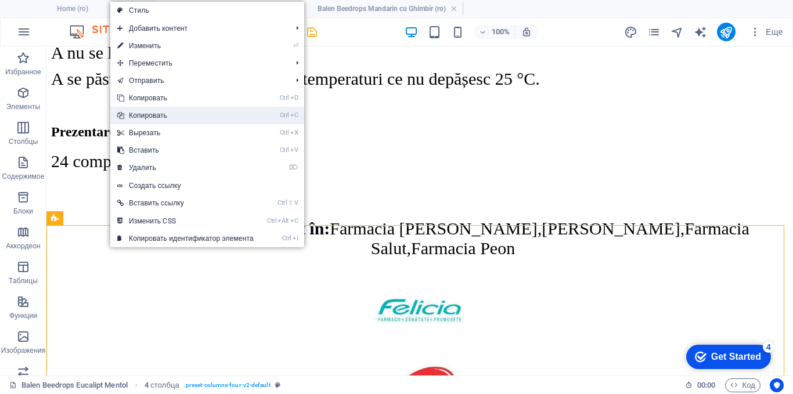
click at [136, 116] on link "Ctrl C Копировать" at bounding box center [185, 115] width 150 height 17
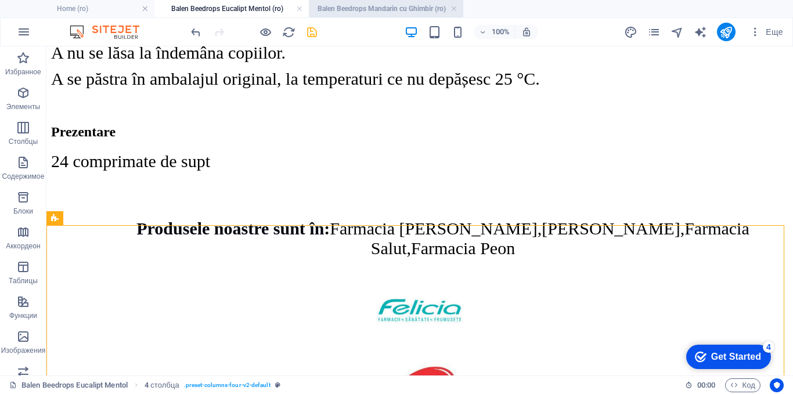
click at [362, 6] on h4 "Balen Beedrops Mandarin cu Ghimbir (ro)" at bounding box center [386, 8] width 154 height 13
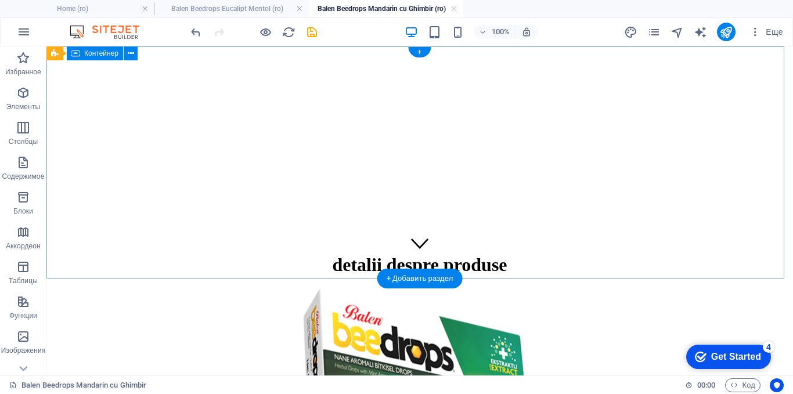
scroll to position [0, 0]
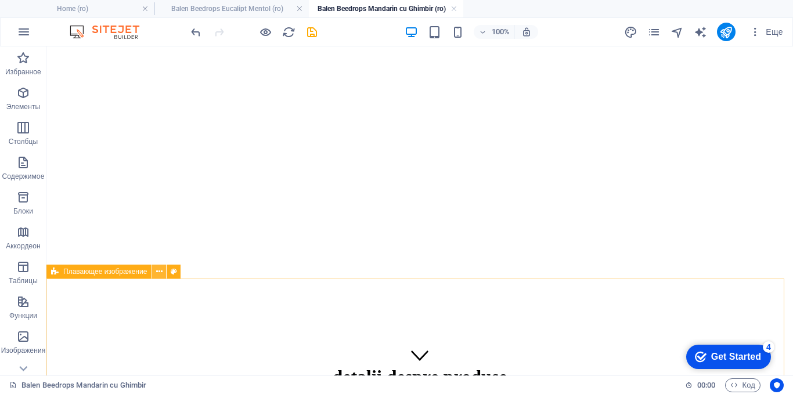
click at [161, 271] on icon at bounding box center [159, 272] width 6 height 12
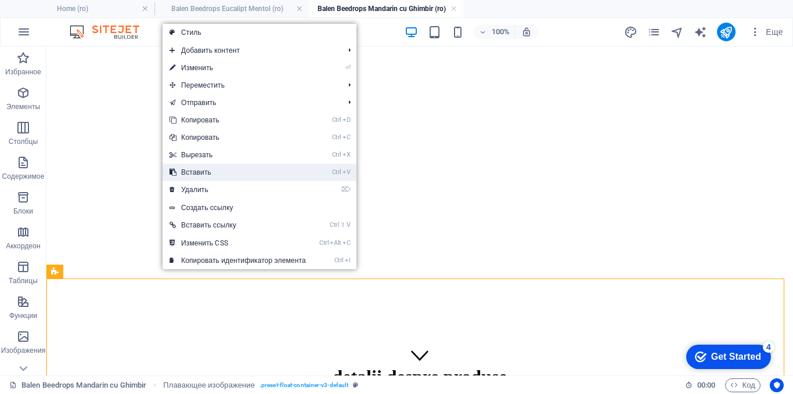
click at [195, 172] on link "Ctrl V Вставить" at bounding box center [238, 172] width 150 height 17
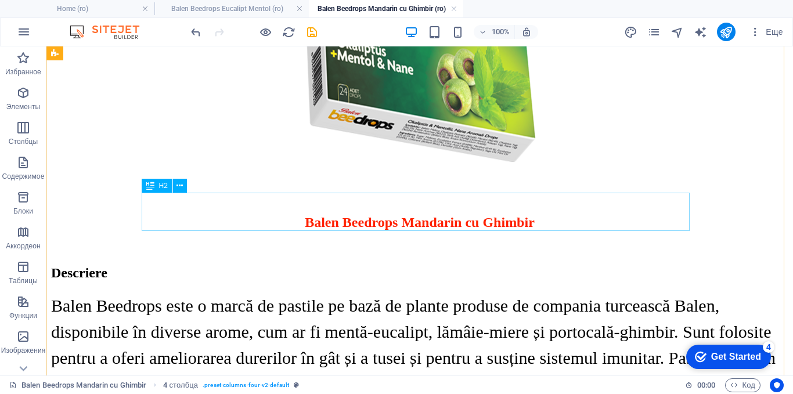
scroll to position [355, 0]
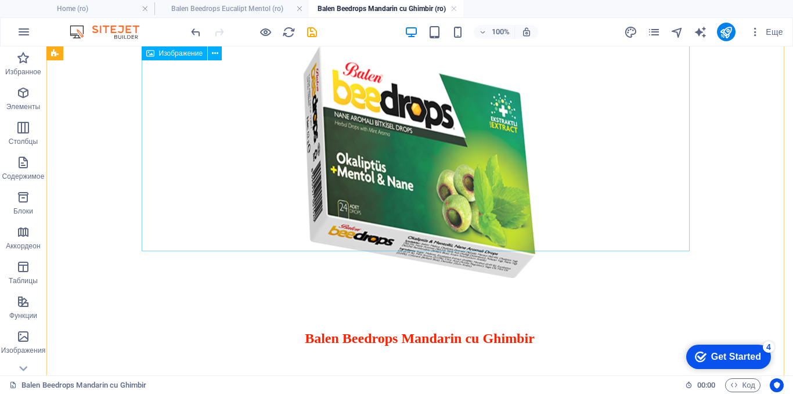
click at [382, 172] on figure at bounding box center [419, 163] width 737 height 235
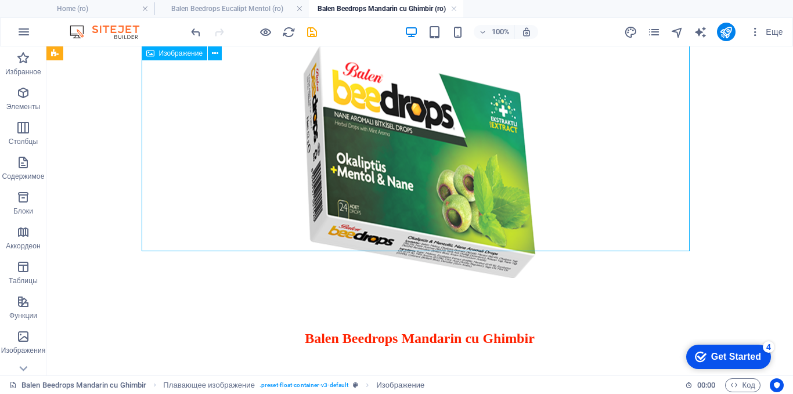
click at [382, 172] on figure at bounding box center [419, 163] width 737 height 235
select select "px"
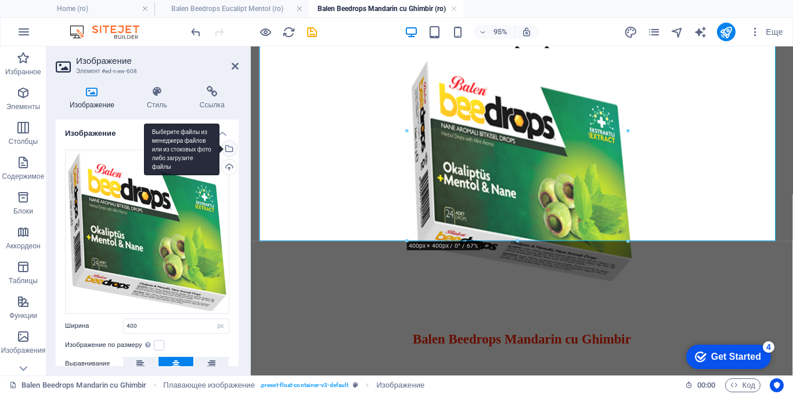
click at [228, 147] on div "Выберите файлы из менеджера файлов или из стоковых фото либо загрузите файлы" at bounding box center [227, 149] width 17 height 17
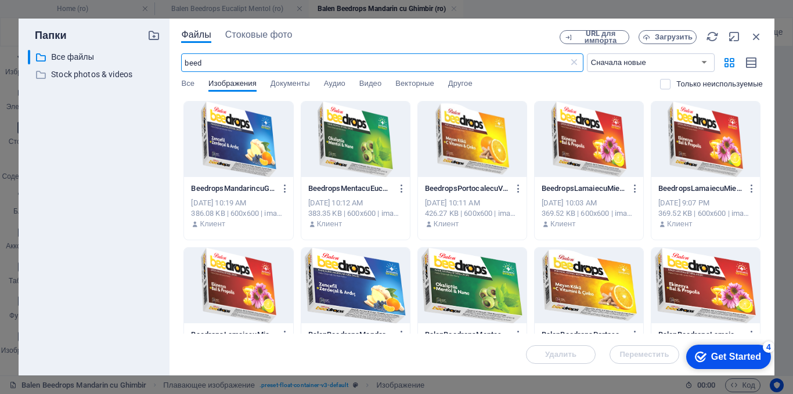
click at [259, 136] on div at bounding box center [238, 139] width 109 height 75
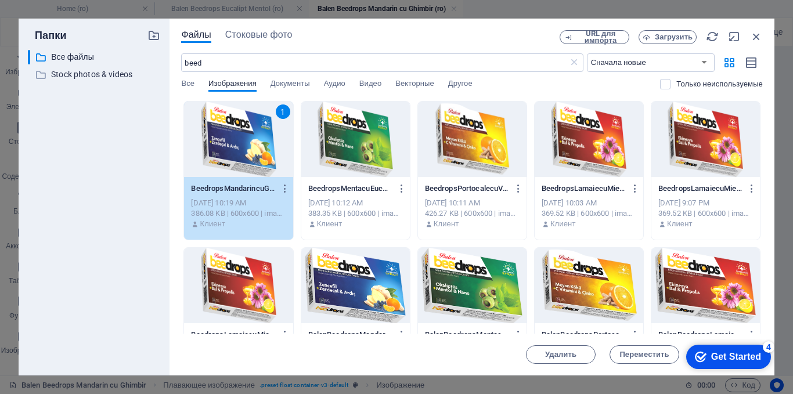
click at [259, 136] on div "1" at bounding box center [238, 139] width 109 height 75
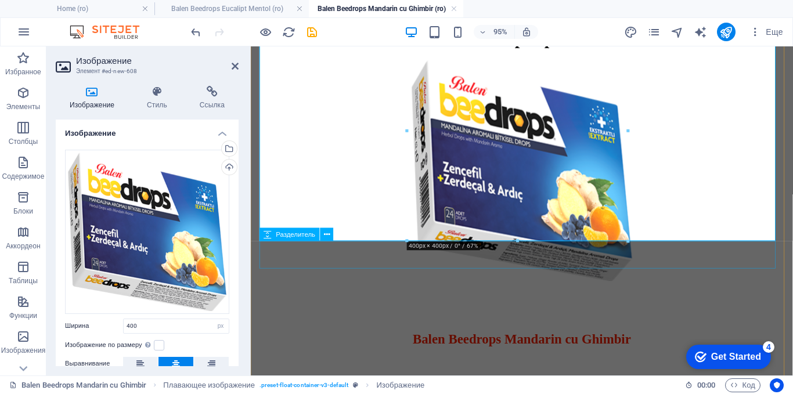
click at [637, 296] on div at bounding box center [535, 310] width 561 height 29
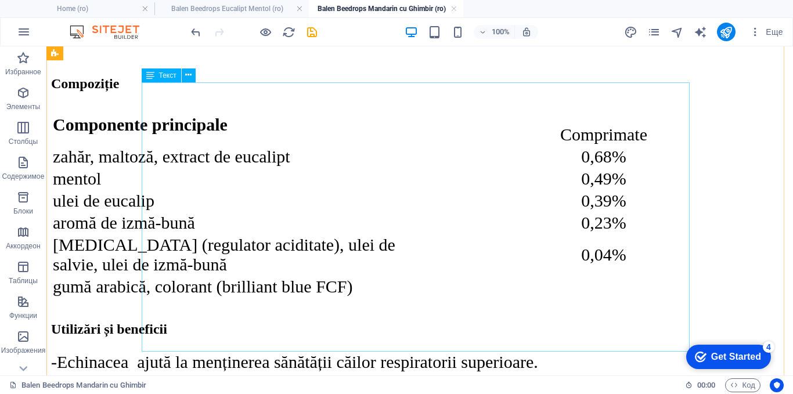
scroll to position [877, 0]
click at [240, 145] on div "Сomponente principale Comprimate zahăr, maltoză, extract de eucalipt 0,68% ment…" at bounding box center [419, 200] width 737 height 195
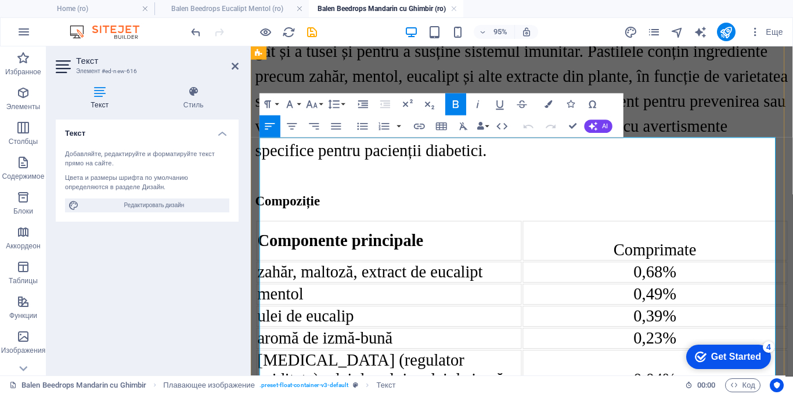
scroll to position [761, 0]
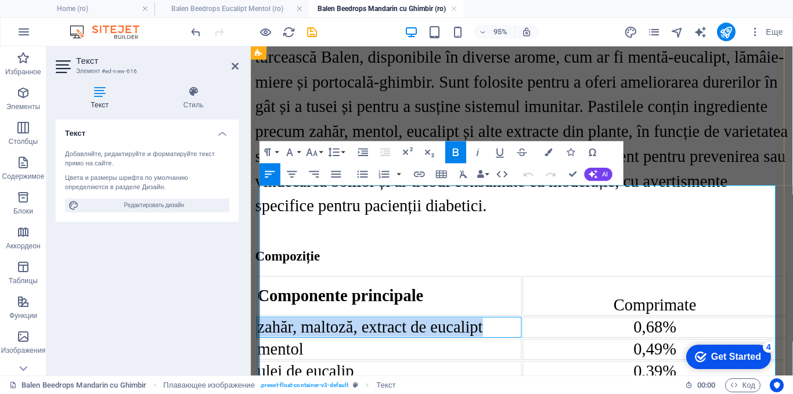
drag, startPoint x: 507, startPoint y: 260, endPoint x: 261, endPoint y: 264, distance: 246.2
click at [261, 332] on td "zahăr, maltoză, extract de eucalipt" at bounding box center [396, 343] width 279 height 22
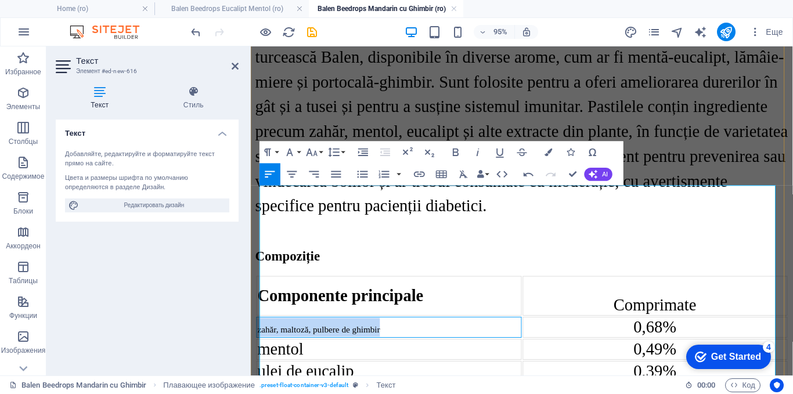
drag, startPoint x: 413, startPoint y: 258, endPoint x: 260, endPoint y: 261, distance: 152.7
click at [260, 332] on td "zahăr, maltoză, pulbere de ghimbir" at bounding box center [396, 343] width 279 height 22
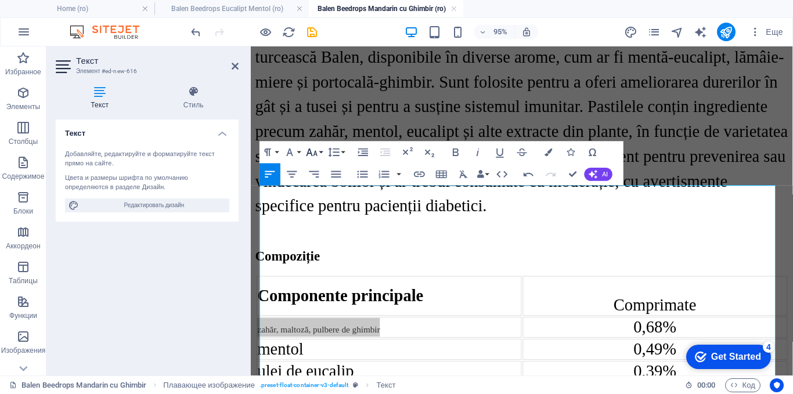
click at [307, 151] on icon "button" at bounding box center [311, 152] width 13 height 13
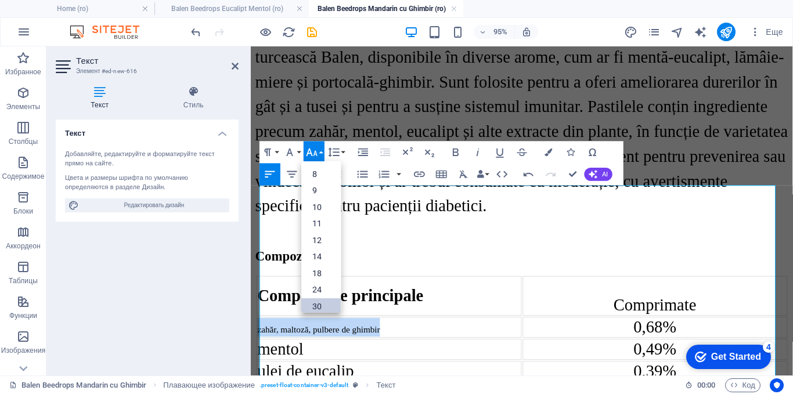
click at [314, 305] on link "30" at bounding box center [320, 306] width 39 height 17
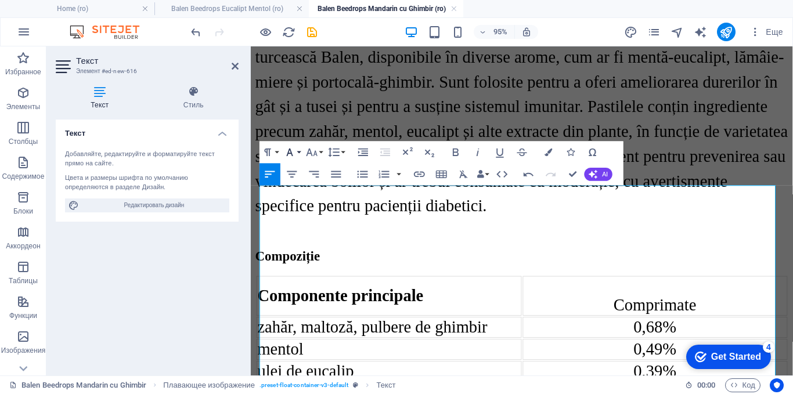
click at [291, 151] on icon "button" at bounding box center [290, 153] width 6 height 8
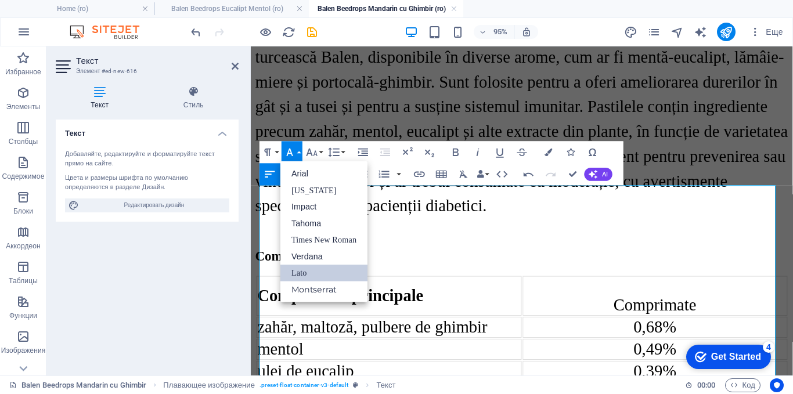
scroll to position [0, 0]
drag, startPoint x: 316, startPoint y: 233, endPoint x: 258, endPoint y: 228, distance: 58.9
click at [316, 233] on link "Times New Roman" at bounding box center [323, 240] width 87 height 17
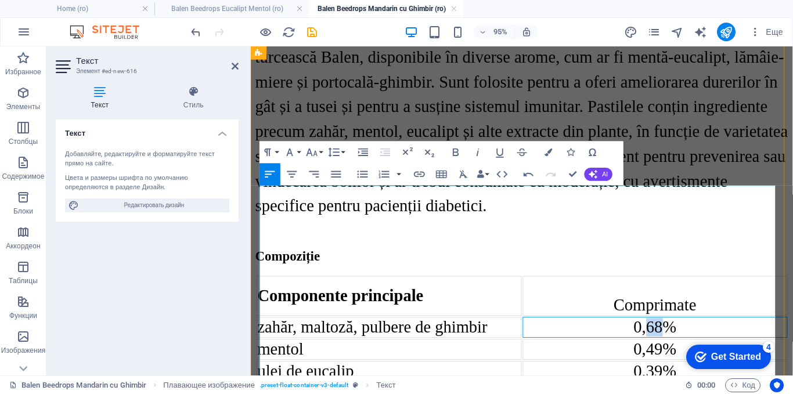
drag, startPoint x: 674, startPoint y: 265, endPoint x: 662, endPoint y: 271, distance: 13.3
click at [662, 333] on div "0,68%" at bounding box center [676, 343] width 277 height 20
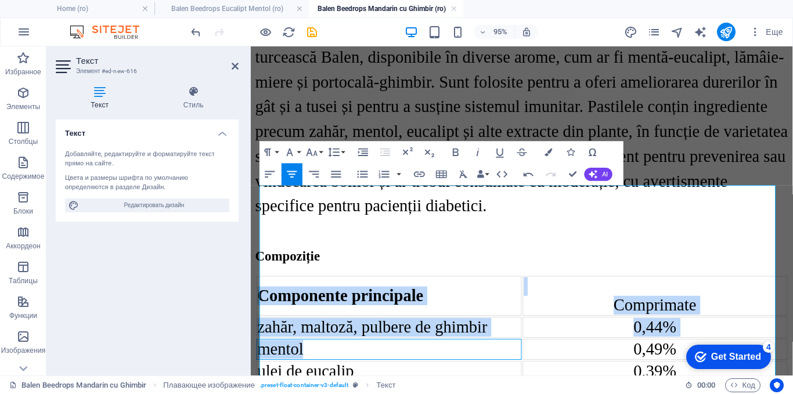
drag, startPoint x: 326, startPoint y: 286, endPoint x: 501, endPoint y: 319, distance: 178.4
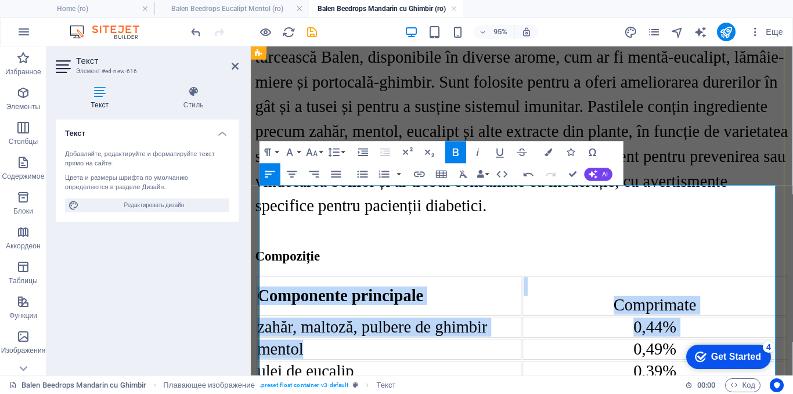
click at [306, 356] on span "mentol" at bounding box center [282, 365] width 48 height 19
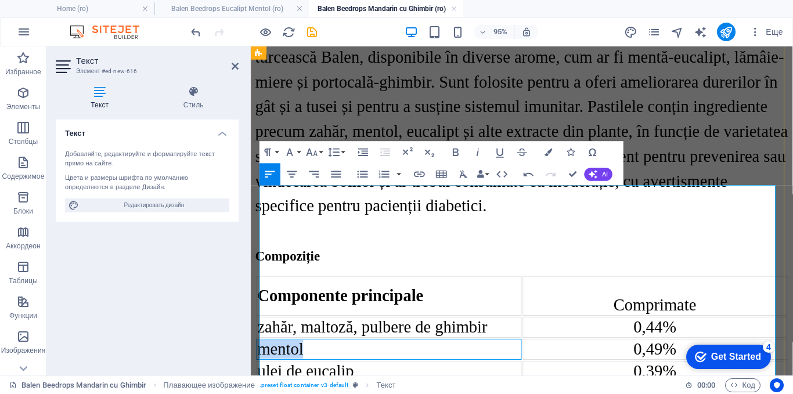
drag, startPoint x: 322, startPoint y: 291, endPoint x: 261, endPoint y: 285, distance: 60.7
click at [261, 355] on td "mentol" at bounding box center [396, 366] width 279 height 22
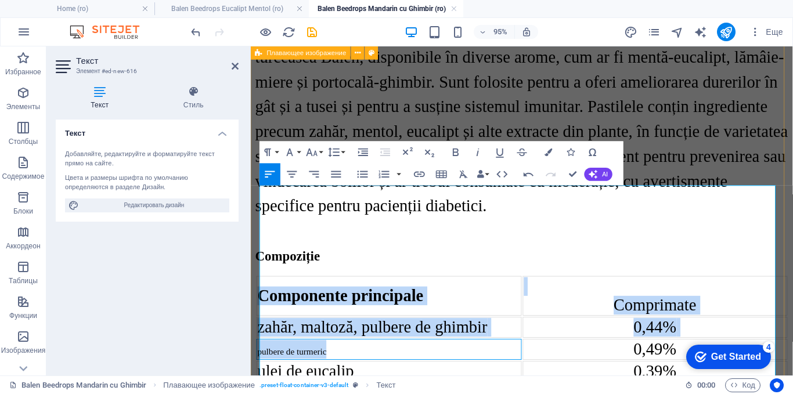
drag, startPoint x: 347, startPoint y: 291, endPoint x: 258, endPoint y: 297, distance: 89.0
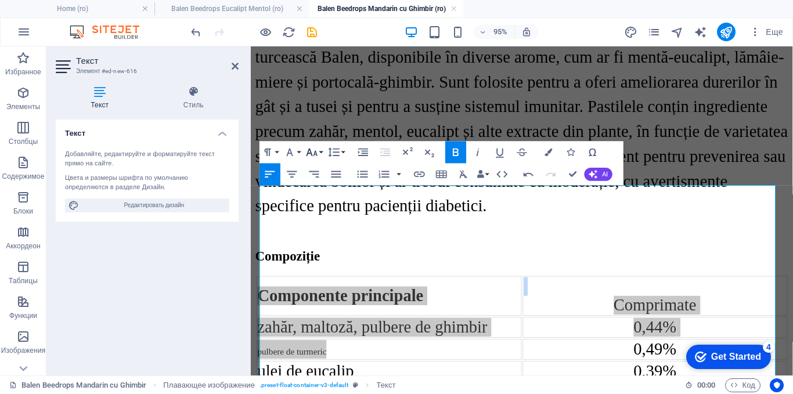
click at [313, 153] on icon "button" at bounding box center [311, 152] width 13 height 13
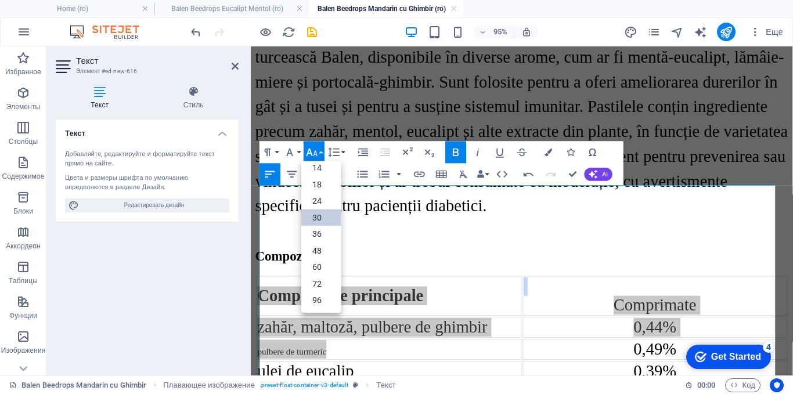
scroll to position [93, 0]
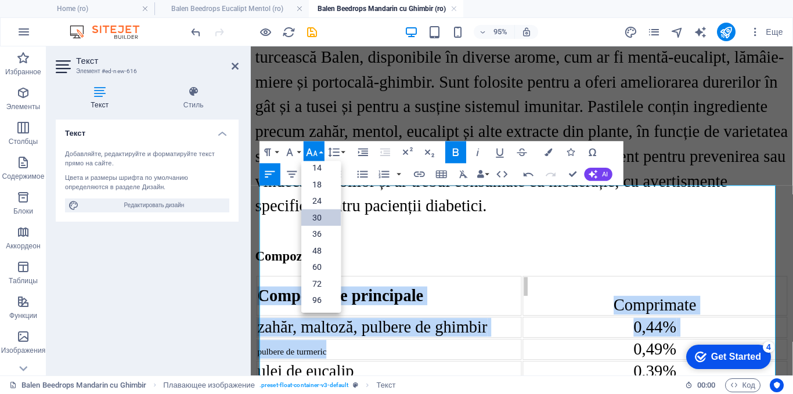
click at [324, 217] on link "30" at bounding box center [320, 217] width 39 height 17
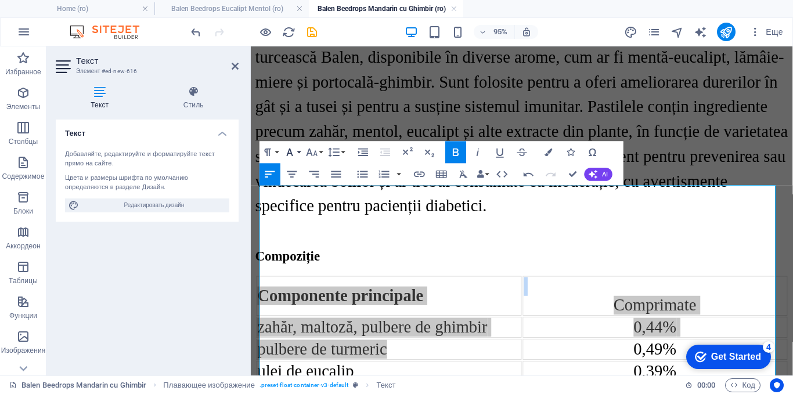
click at [298, 146] on button "Font Family" at bounding box center [292, 152] width 21 height 22
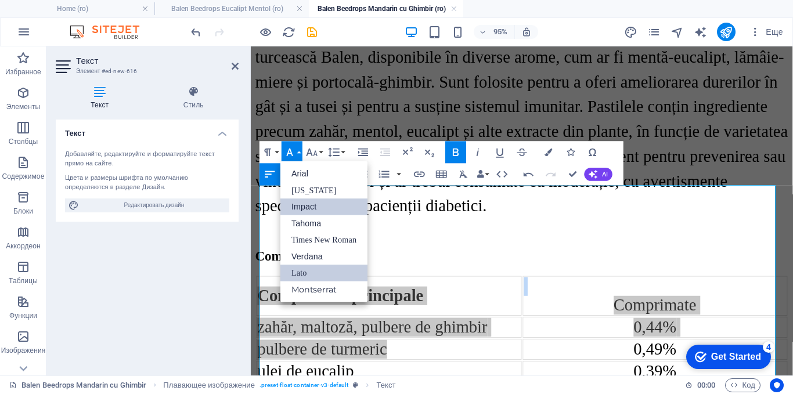
scroll to position [0, 0]
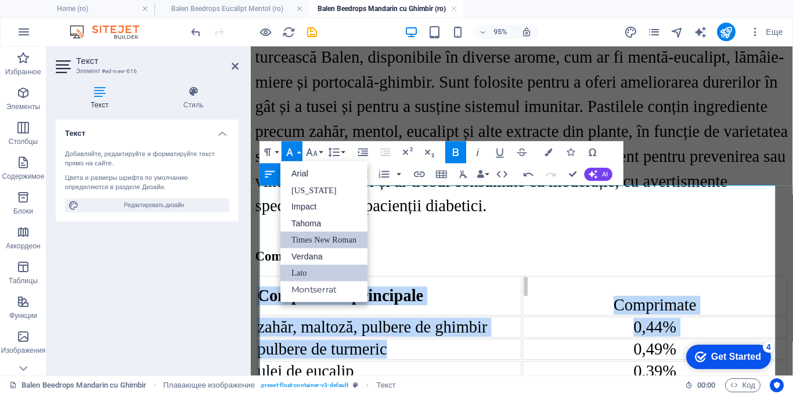
click at [301, 233] on link "Times New Roman" at bounding box center [323, 240] width 87 height 17
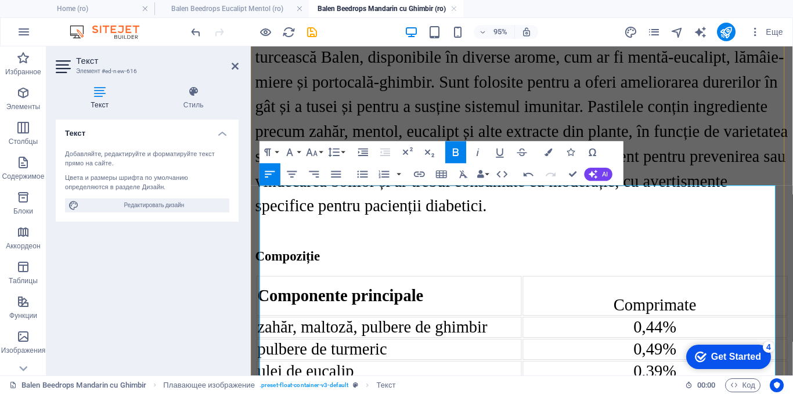
click at [662, 356] on span "0,49%" at bounding box center [676, 365] width 45 height 19
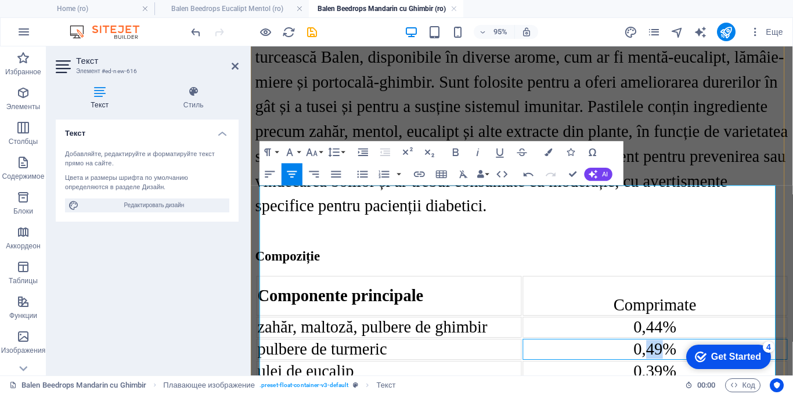
drag, startPoint x: 672, startPoint y: 289, endPoint x: 661, endPoint y: 294, distance: 12.5
click at [661, 356] on span "0,49%" at bounding box center [676, 365] width 45 height 19
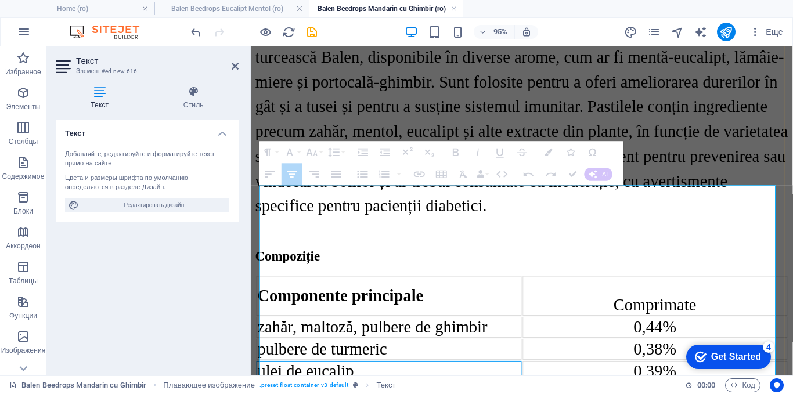
drag, startPoint x: 428, startPoint y: 311, endPoint x: 403, endPoint y: 341, distance: 39.2
drag, startPoint x: 391, startPoint y: 323, endPoint x: 265, endPoint y: 320, distance: 125.4
click at [265, 378] on td "ulei de eucalip" at bounding box center [396, 389] width 279 height 22
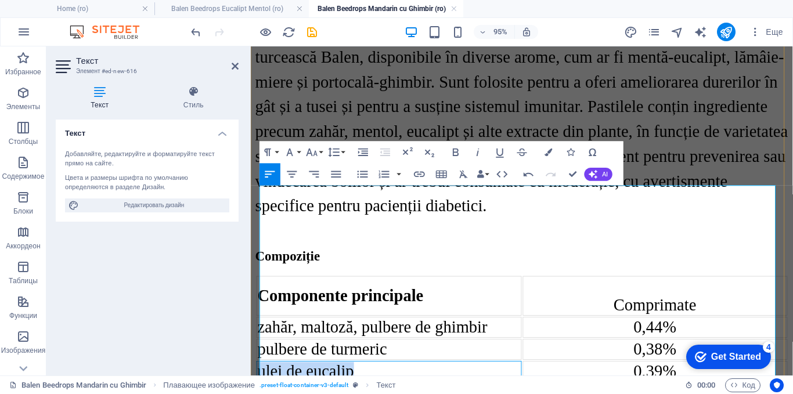
drag, startPoint x: 374, startPoint y: 315, endPoint x: 264, endPoint y: 329, distance: 110.6
click at [264, 378] on td "ulei de eucalip" at bounding box center [396, 389] width 279 height 22
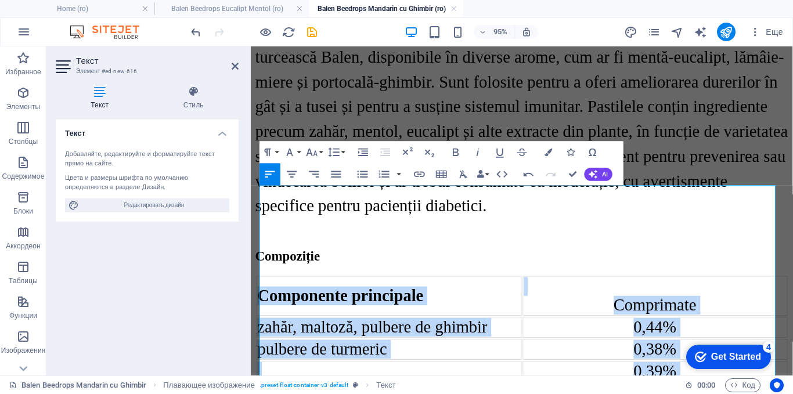
drag, startPoint x: 419, startPoint y: 346, endPoint x: 257, endPoint y: 348, distance: 162.0
click at [314, 378] on td at bounding box center [396, 389] width 279 height 22
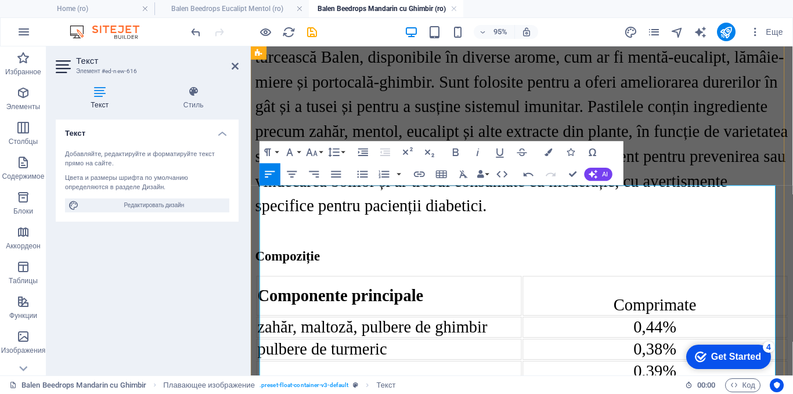
drag, startPoint x: 405, startPoint y: 343, endPoint x: 264, endPoint y: 351, distance: 140.8
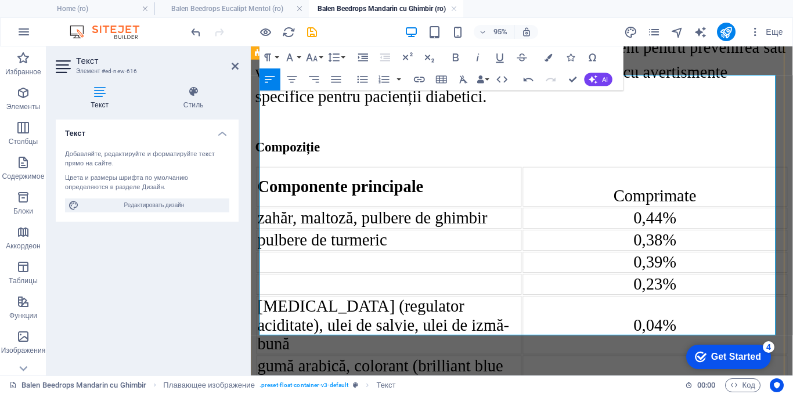
scroll to position [877, 0]
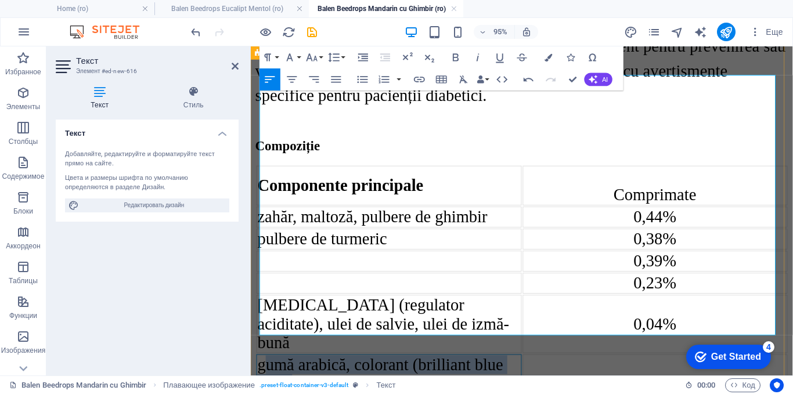
drag, startPoint x: 333, startPoint y: 332, endPoint x: 268, endPoint y: 318, distance: 66.6
click at [268, 371] on td "gumă arabică, colorant (brilliant blue FCF)" at bounding box center [396, 392] width 279 height 42
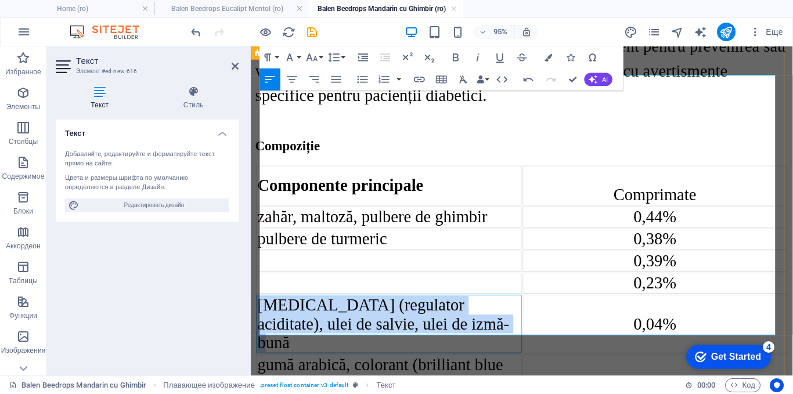
drag, startPoint x: 446, startPoint y: 277, endPoint x: 262, endPoint y: 264, distance: 184.5
click at [262, 308] on td "citric acid (regulator aciditate), ulei de salvie, ulei de izmă-bună" at bounding box center [396, 339] width 279 height 62
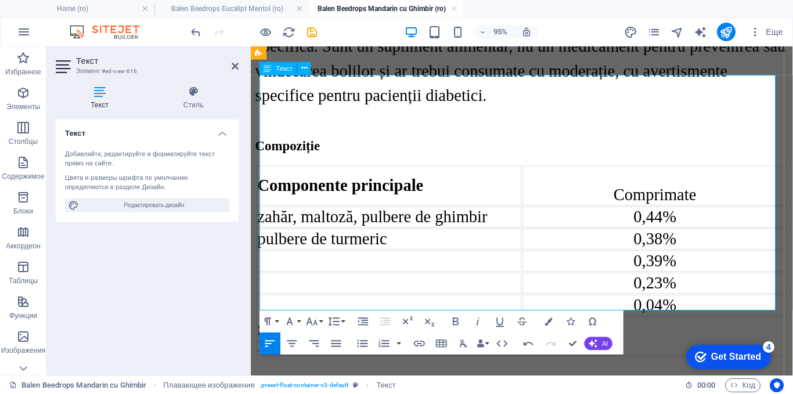
click at [378, 262] on td at bounding box center [396, 273] width 279 height 22
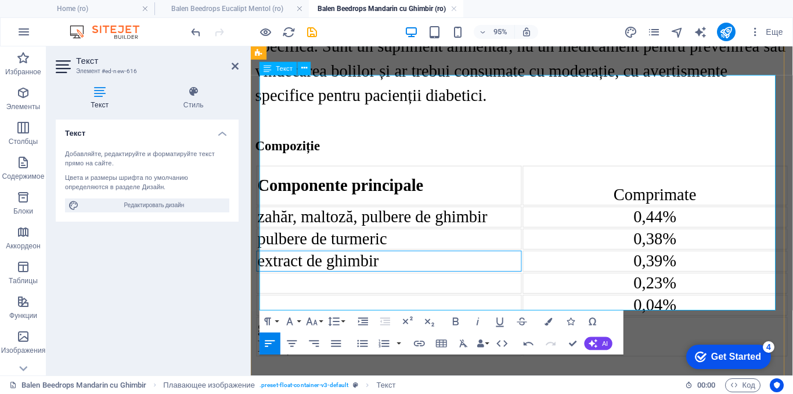
click at [393, 262] on td "extract de ghimbir" at bounding box center [396, 273] width 279 height 22
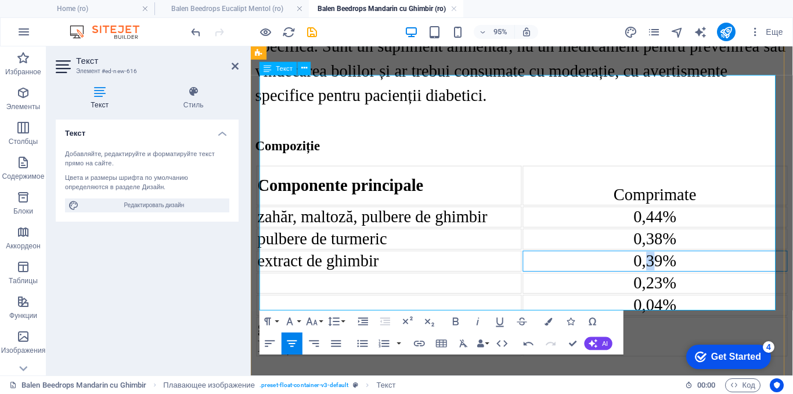
click at [662, 263] on span "0,39%" at bounding box center [676, 272] width 45 height 19
click at [412, 285] on td at bounding box center [396, 296] width 279 height 22
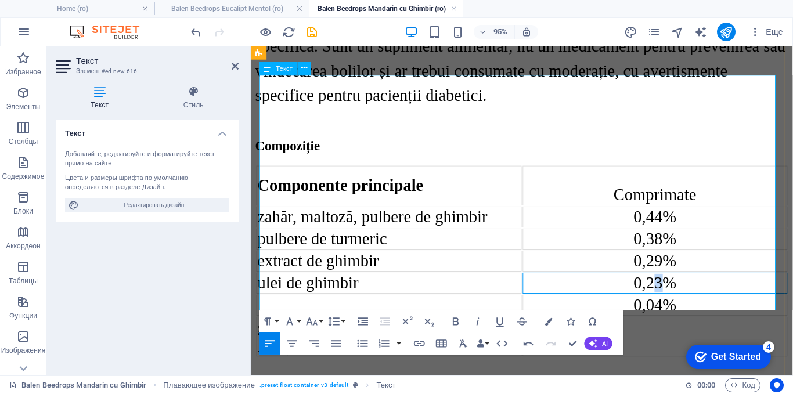
drag, startPoint x: 668, startPoint y: 227, endPoint x: 673, endPoint y: 226, distance: 5.8
click at [673, 286] on span "0,23%" at bounding box center [676, 295] width 45 height 19
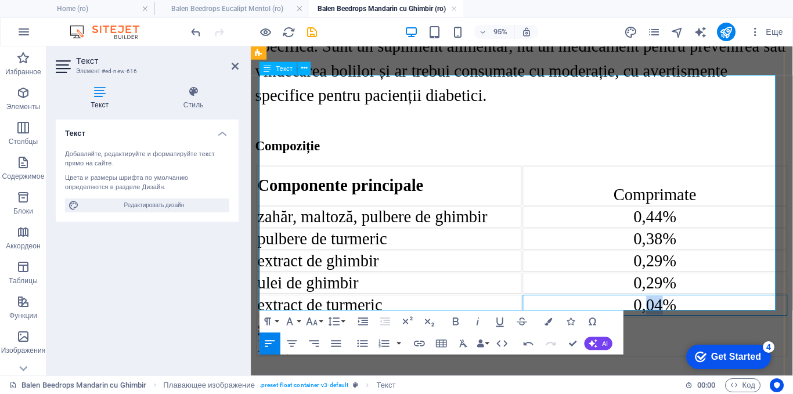
drag, startPoint x: 672, startPoint y: 258, endPoint x: 662, endPoint y: 258, distance: 10.5
click at [662, 309] on span "0,04%" at bounding box center [676, 318] width 45 height 19
click at [582, 347] on div at bounding box center [676, 352] width 277 height 10
click at [451, 332] on td "gumă arabică, colorant (brilliant blue FCF)" at bounding box center [396, 353] width 279 height 42
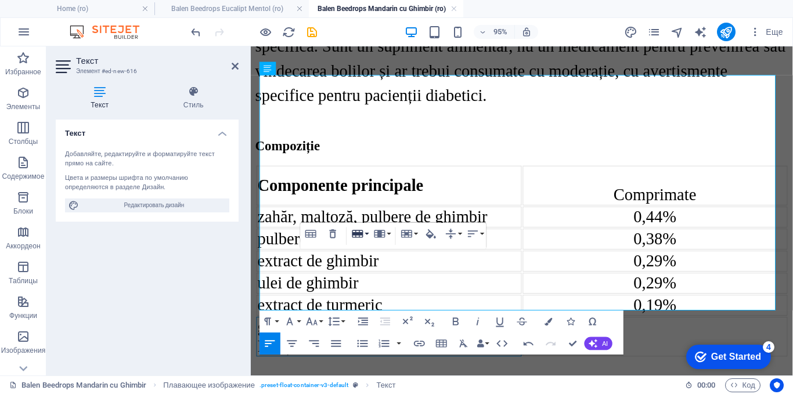
click at [366, 233] on button "Row" at bounding box center [360, 234] width 21 height 22
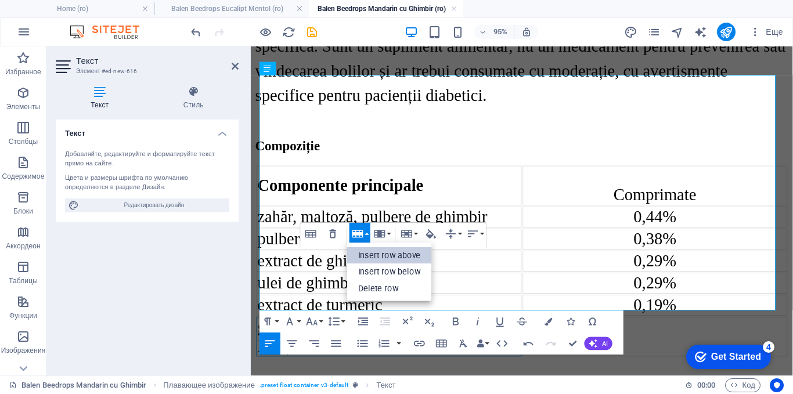
click at [374, 259] on link "Insert row above" at bounding box center [389, 255] width 85 height 17
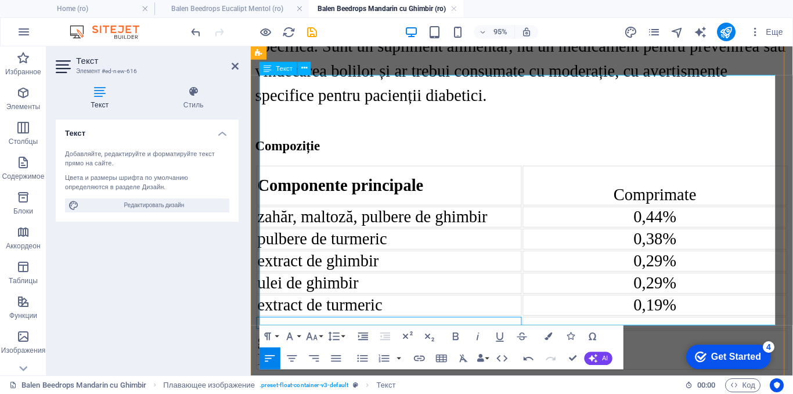
click at [289, 332] on td at bounding box center [396, 338] width 279 height 13
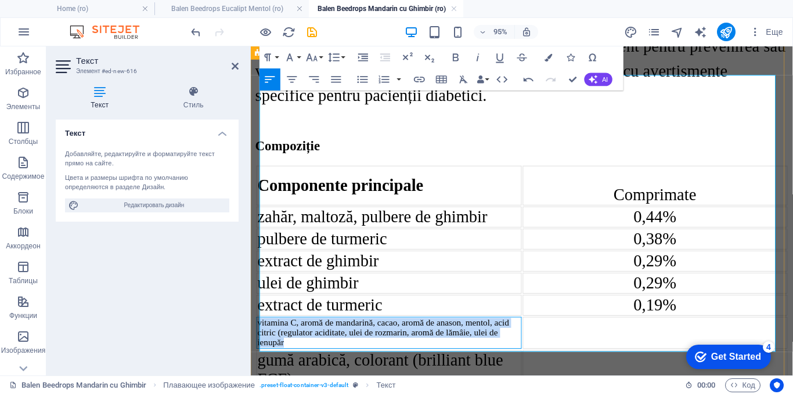
drag, startPoint x: 298, startPoint y: 301, endPoint x: 261, endPoint y: 284, distance: 41.0
click at [261, 332] on td "vitamina C, aromă de mandarină, cacao, aromă de anason, mentol, acid citric (re…" at bounding box center [396, 349] width 279 height 34
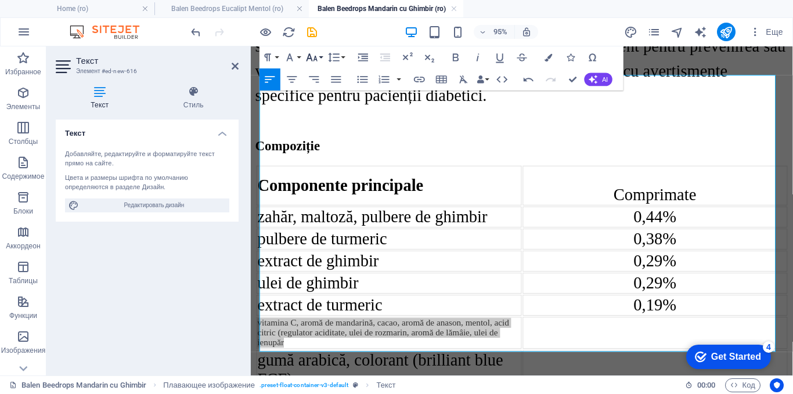
click at [315, 59] on icon "button" at bounding box center [311, 57] width 13 height 13
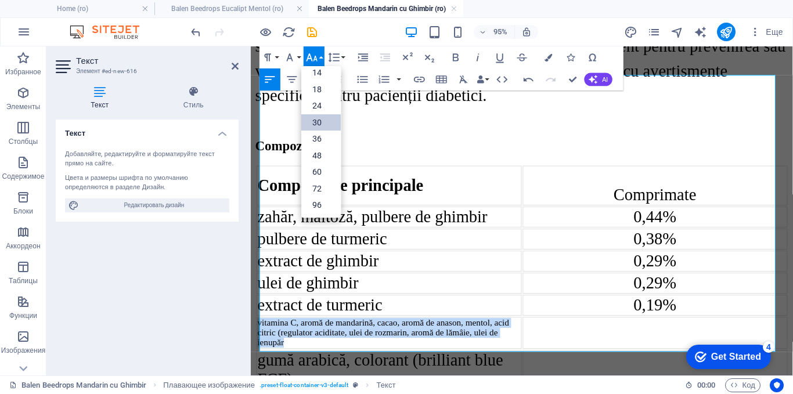
click at [316, 124] on link "30" at bounding box center [320, 122] width 39 height 16
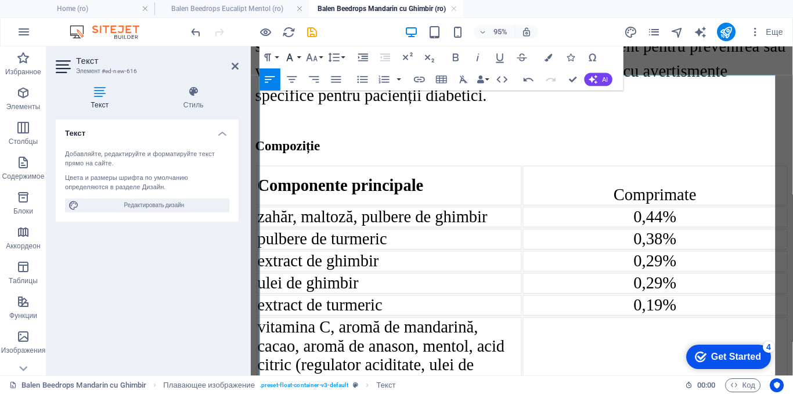
click at [291, 56] on icon "button" at bounding box center [290, 57] width 6 height 8
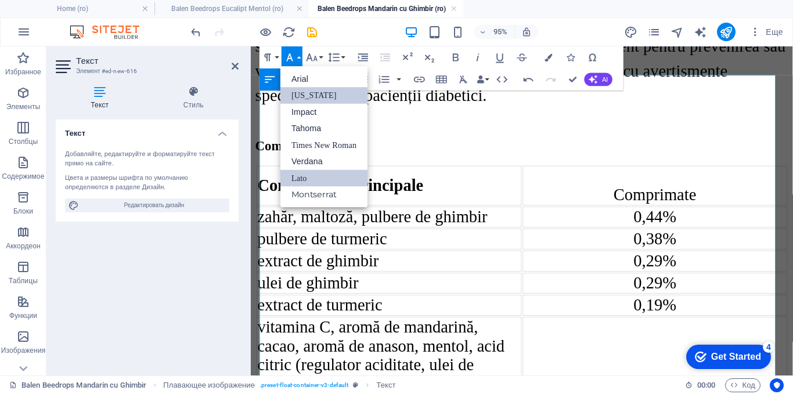
scroll to position [0, 0]
click at [304, 139] on link "Times New Roman" at bounding box center [323, 145] width 87 height 16
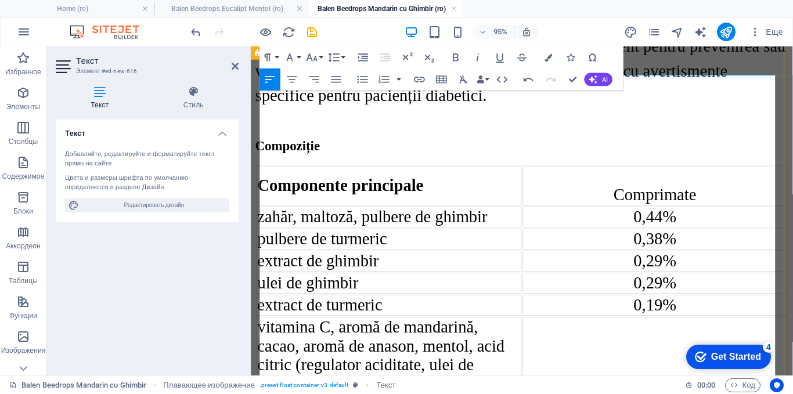
click at [580, 332] on td at bounding box center [676, 382] width 279 height 101
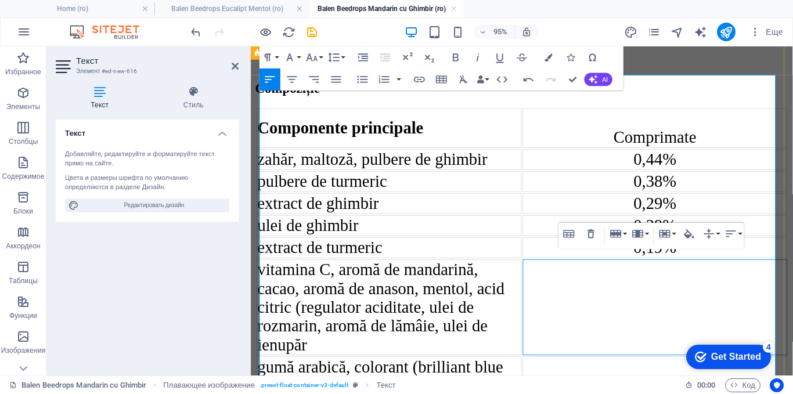
scroll to position [993, 0]
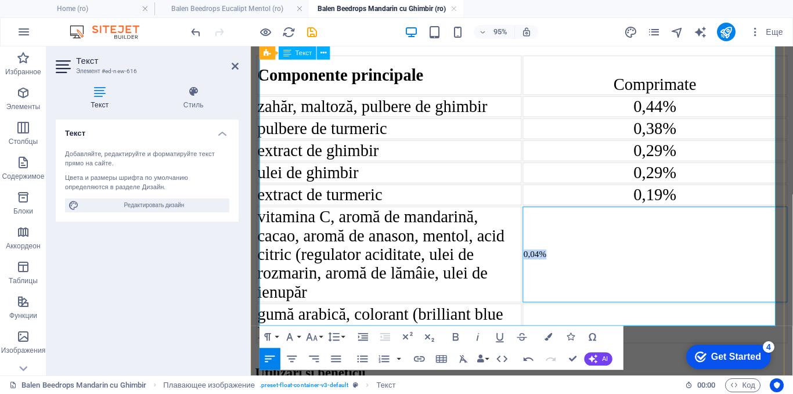
drag, startPoint x: 561, startPoint y: 222, endPoint x: 534, endPoint y: 226, distance: 27.6
click at [537, 226] on td "0,04%" at bounding box center [676, 265] width 279 height 101
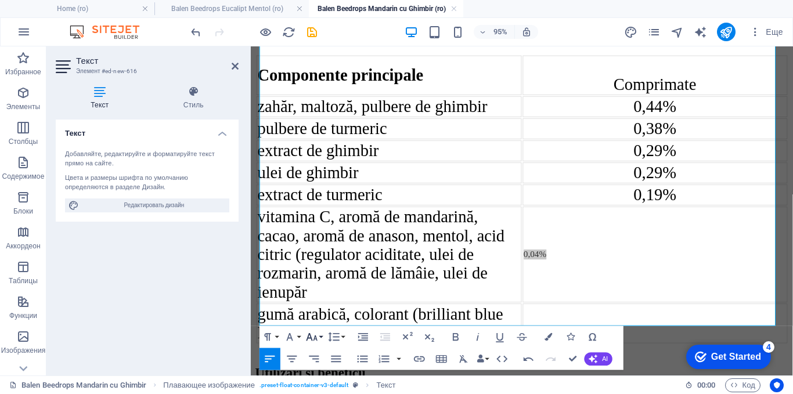
click at [315, 338] on icon "button" at bounding box center [312, 337] width 11 height 8
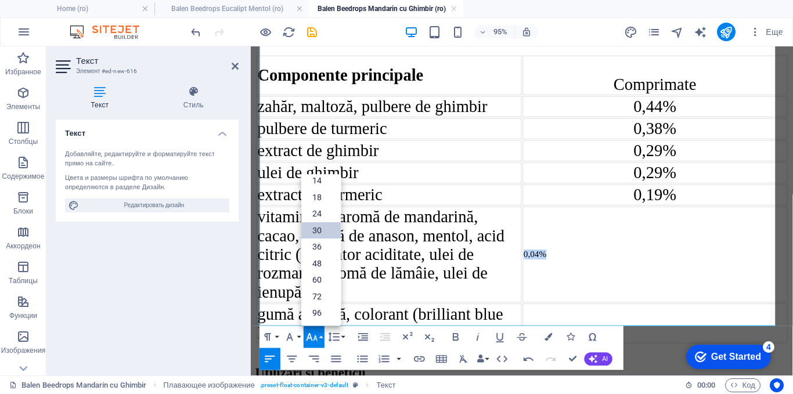
click at [328, 233] on link "30" at bounding box center [320, 230] width 39 height 17
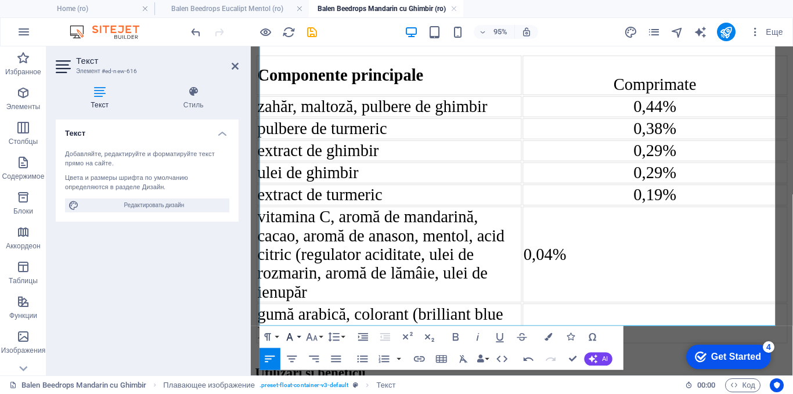
click at [293, 336] on icon "button" at bounding box center [289, 336] width 13 height 13
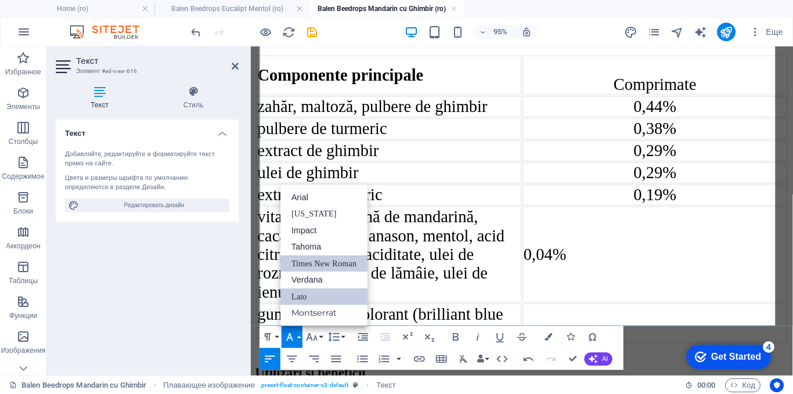
scroll to position [0, 0]
drag, startPoint x: 297, startPoint y: 263, endPoint x: 50, endPoint y: 225, distance: 249.7
click at [297, 263] on link "Times New Roman" at bounding box center [323, 263] width 87 height 17
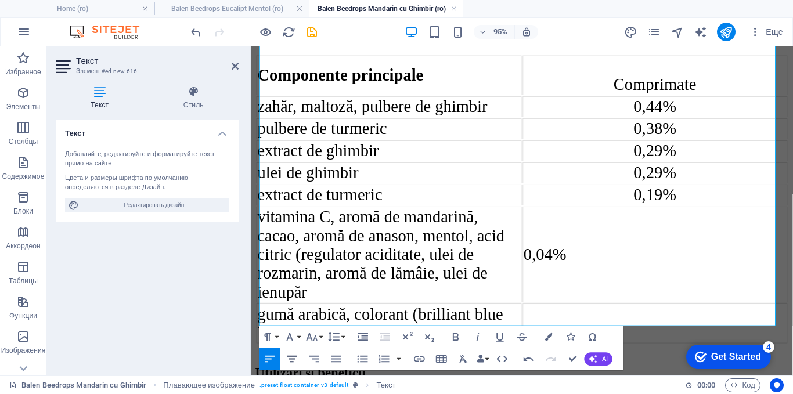
click at [290, 362] on icon "button" at bounding box center [292, 359] width 10 height 6
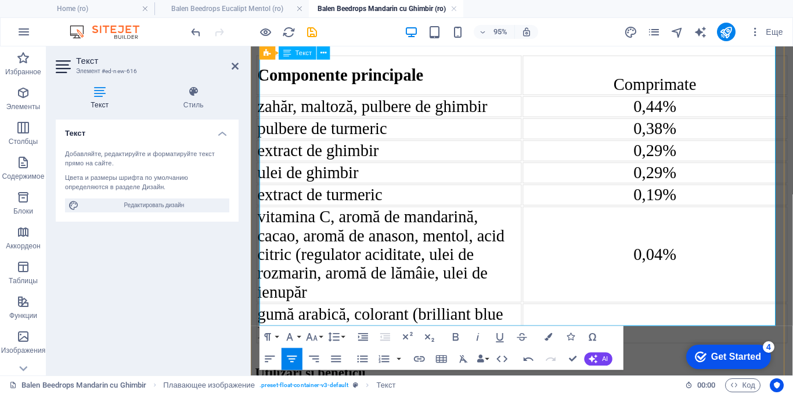
click at [654, 318] on td at bounding box center [676, 339] width 279 height 42
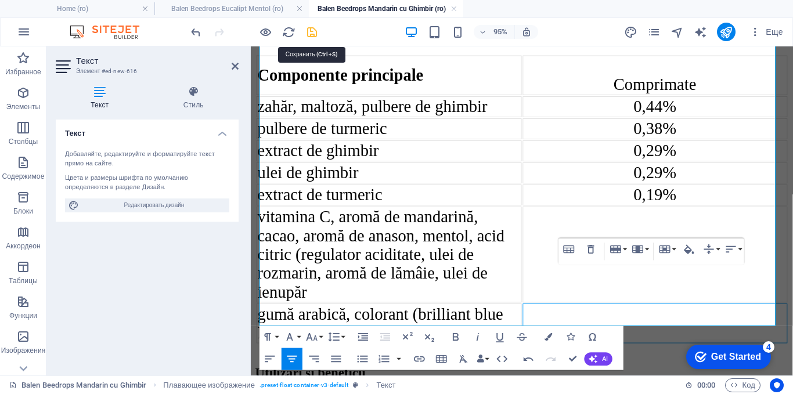
click at [314, 32] on icon "save" at bounding box center [311, 32] width 13 height 13
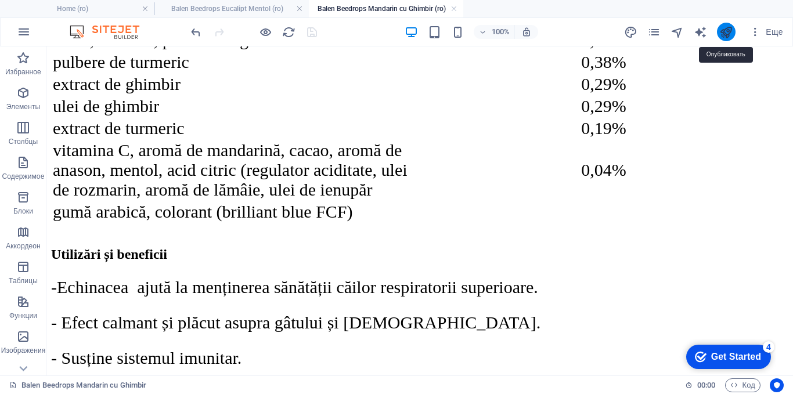
click at [732, 36] on icon "publish" at bounding box center [725, 32] width 13 height 13
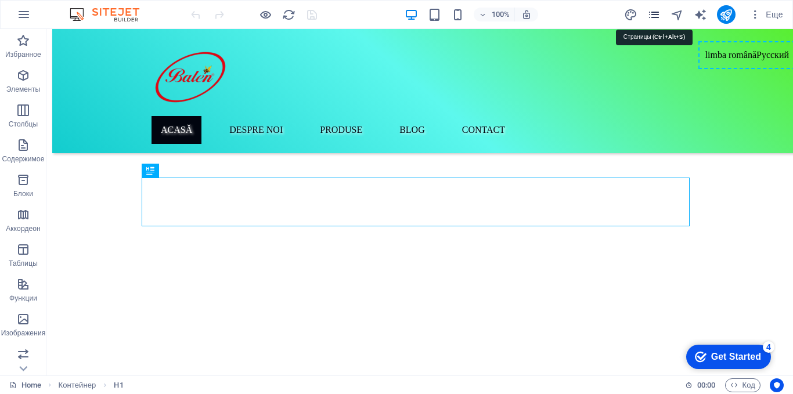
click at [660, 13] on icon "pages" at bounding box center [653, 14] width 13 height 13
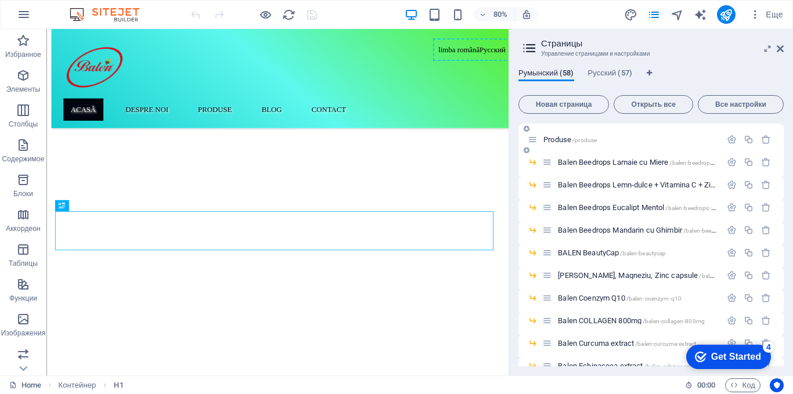
scroll to position [116, 0]
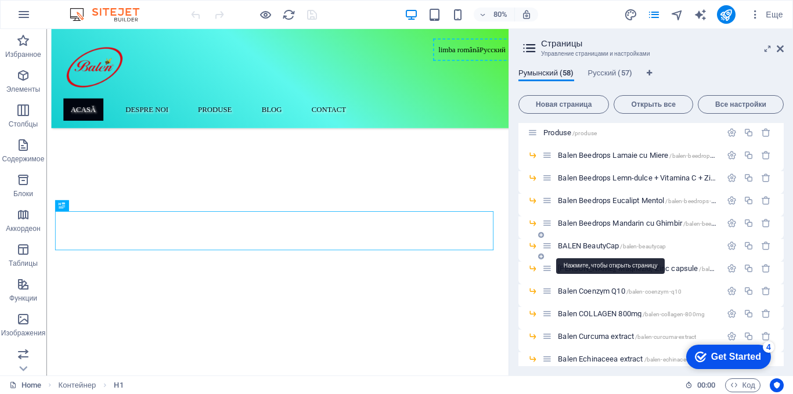
click at [592, 243] on span "BALEN BeautyCap /balen-beautycap" at bounding box center [612, 246] width 108 height 9
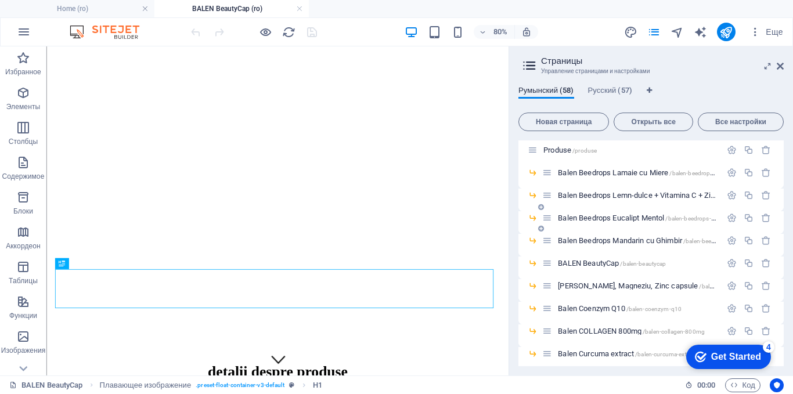
scroll to position [0, 0]
click at [594, 239] on span "Balen Beedrops Mandarin cu Ghimbir /balen-beedrops-mandarin-cu-ghimbir" at bounding box center [671, 240] width 226 height 9
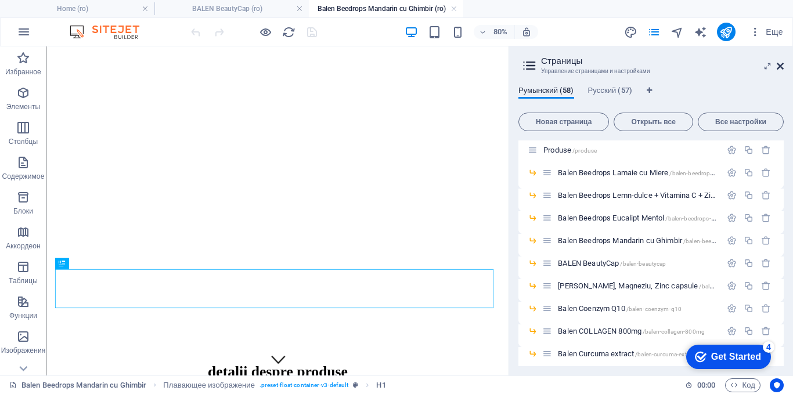
drag, startPoint x: 781, startPoint y: 66, endPoint x: 492, endPoint y: 84, distance: 290.2
click at [781, 66] on icon at bounding box center [780, 66] width 7 height 9
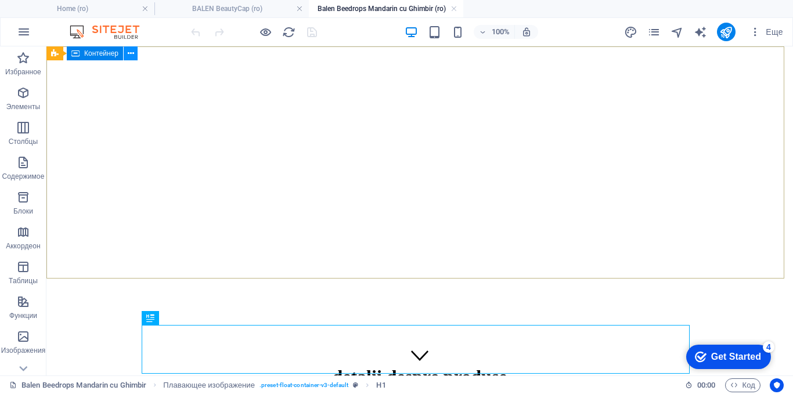
click at [127, 53] on button at bounding box center [131, 53] width 14 height 14
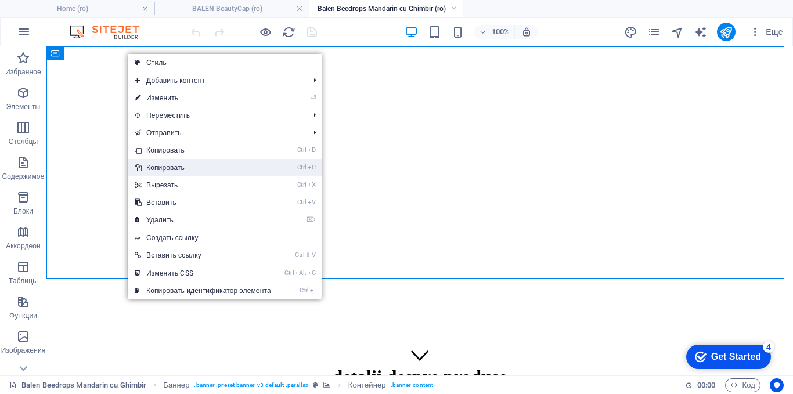
click at [166, 170] on link "Ctrl C Копировать" at bounding box center [203, 167] width 150 height 17
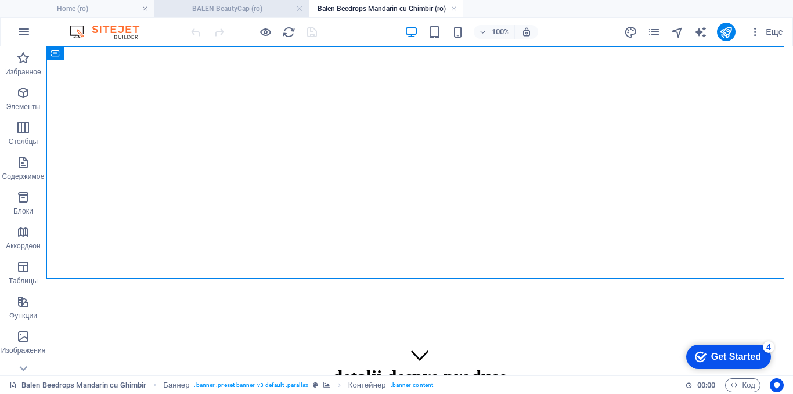
click at [218, 5] on h4 "BALEN BeautyCap (ro)" at bounding box center [231, 8] width 154 height 13
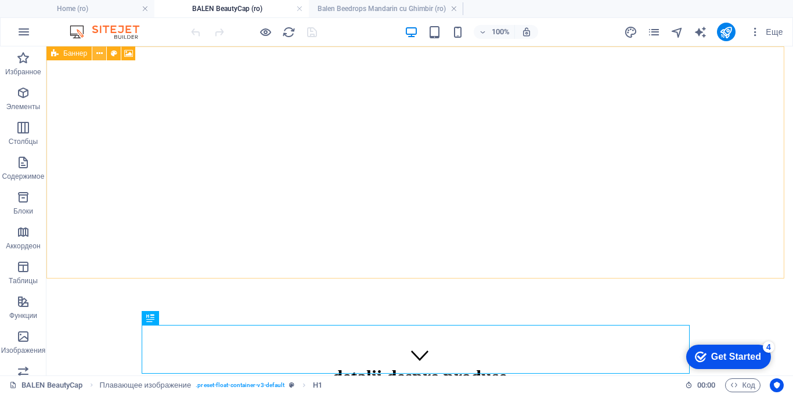
click at [95, 53] on button at bounding box center [99, 53] width 14 height 14
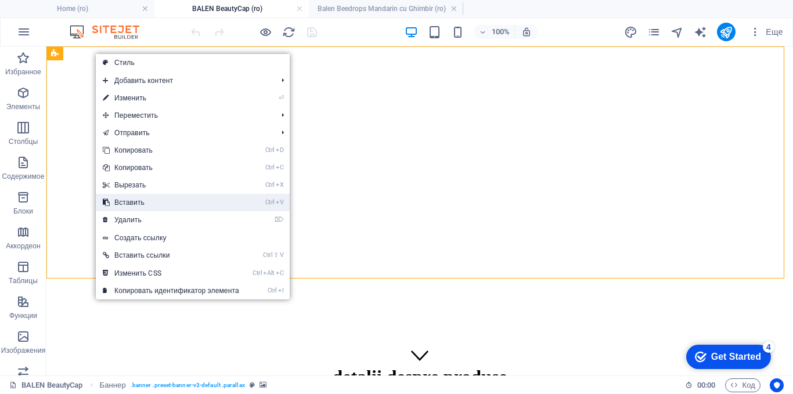
click at [138, 203] on link "Ctrl V Вставить" at bounding box center [171, 202] width 150 height 17
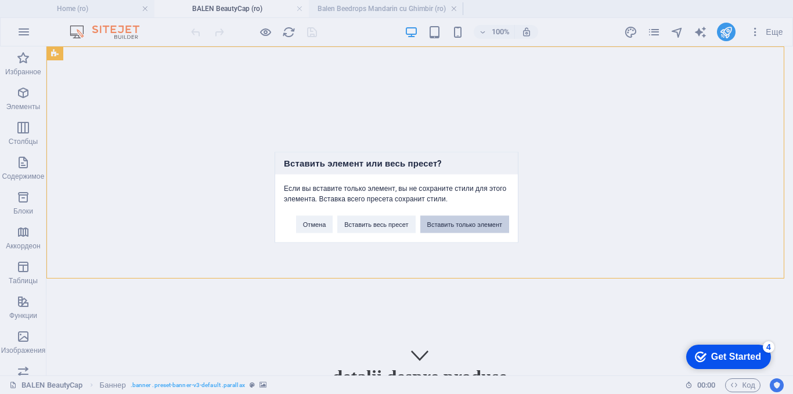
click at [451, 222] on button "Вставить только элемент" at bounding box center [464, 223] width 89 height 17
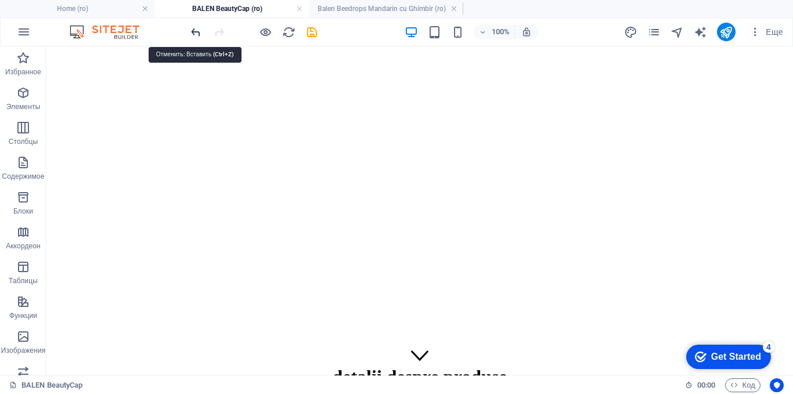
click at [194, 33] on icon "undo" at bounding box center [195, 32] width 13 height 13
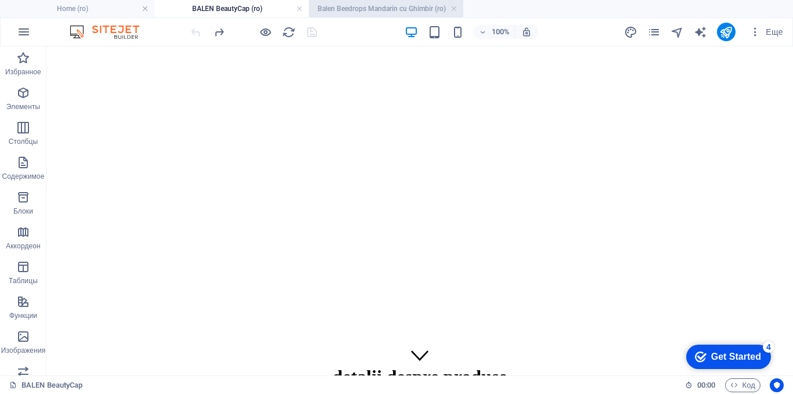
click at [352, 8] on h4 "Balen Beedrops Mandarin cu Ghimbir (ro)" at bounding box center [386, 8] width 154 height 13
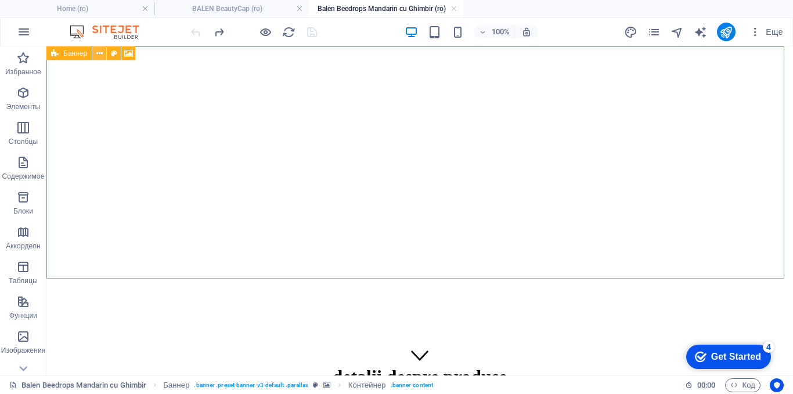
click at [98, 56] on icon at bounding box center [99, 54] width 6 height 12
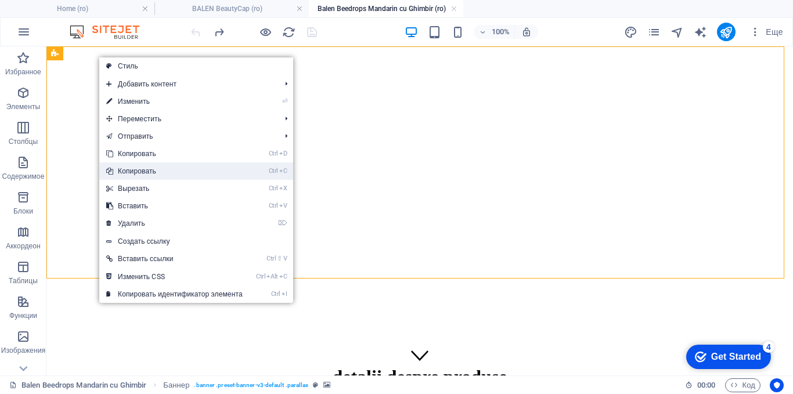
click at [126, 170] on link "Ctrl C Копировать" at bounding box center [174, 171] width 150 height 17
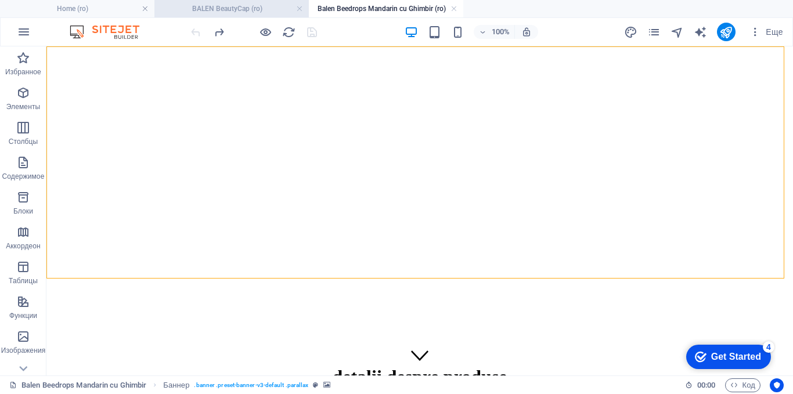
click at [238, 5] on h4 "BALEN BeautyCap (ro)" at bounding box center [231, 8] width 154 height 13
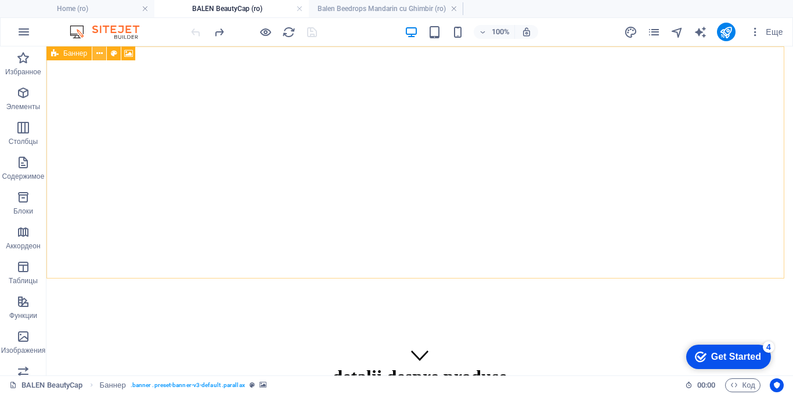
click at [97, 49] on icon at bounding box center [99, 54] width 6 height 12
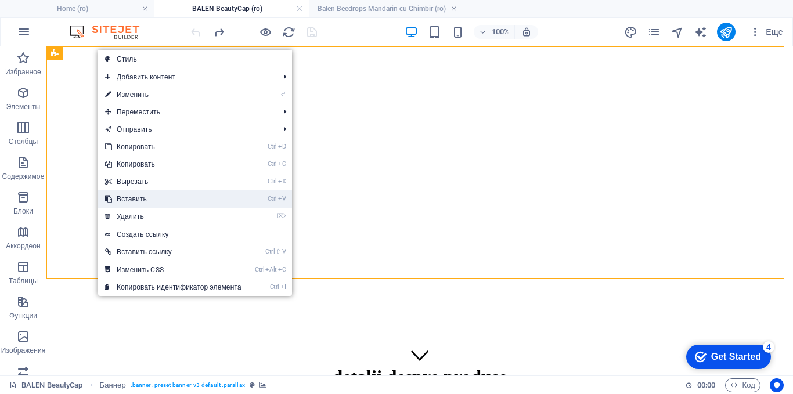
click at [134, 200] on link "Ctrl V Вставить" at bounding box center [173, 198] width 150 height 17
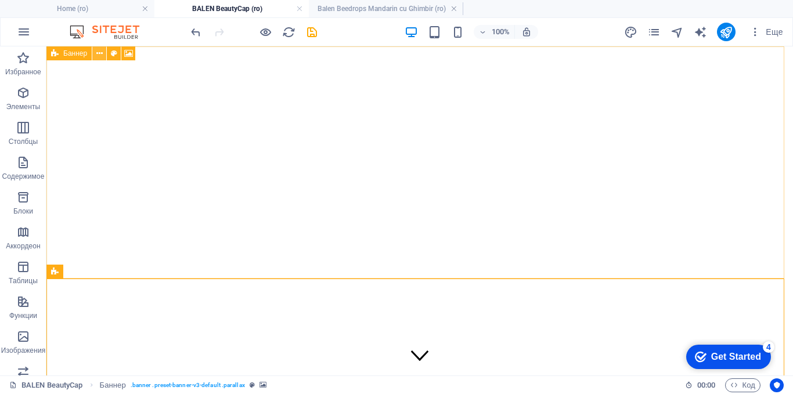
click at [100, 54] on icon at bounding box center [99, 54] width 6 height 12
click at [96, 52] on icon at bounding box center [99, 54] width 6 height 12
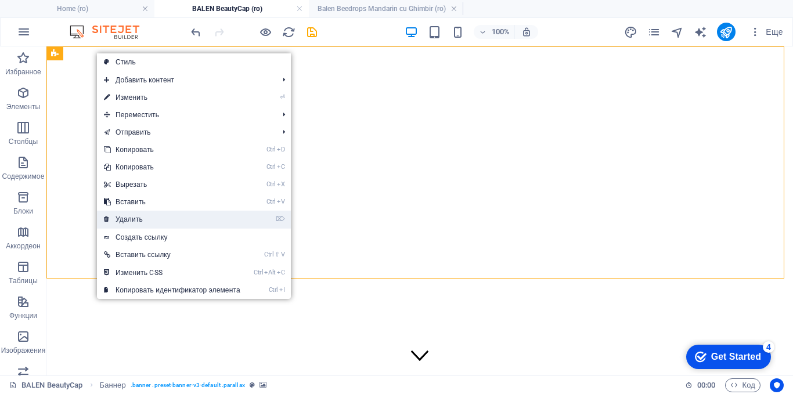
click at [140, 217] on link "⌦ Удалить" at bounding box center [172, 219] width 150 height 17
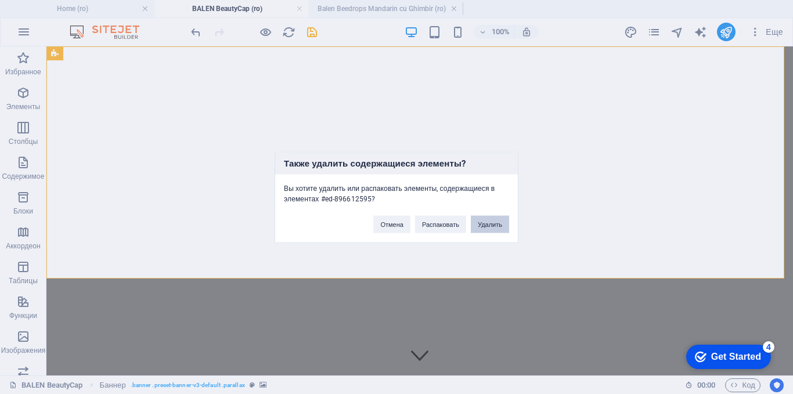
click at [474, 219] on button "Удалить" at bounding box center [490, 223] width 38 height 17
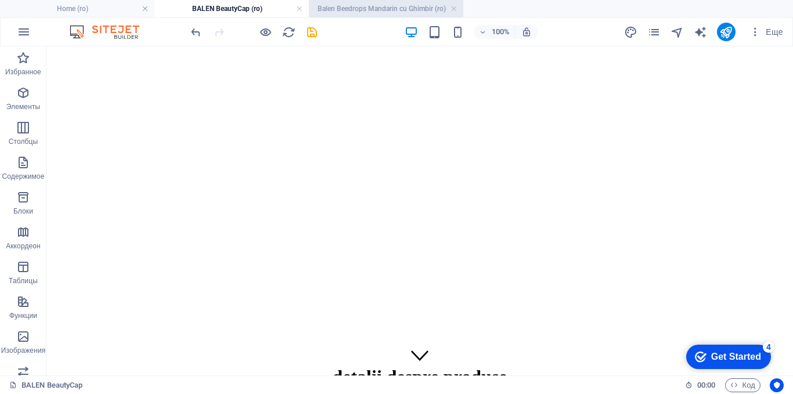
click at [365, 9] on h4 "Balen Beedrops Mandarin cu Ghimbir (ro)" at bounding box center [386, 8] width 154 height 13
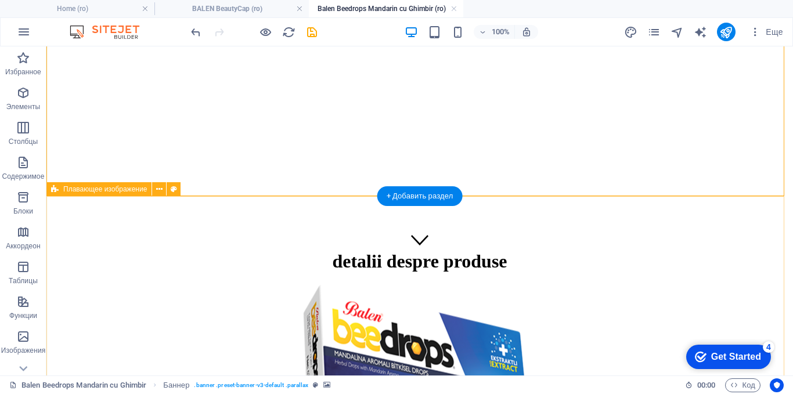
scroll to position [116, 0]
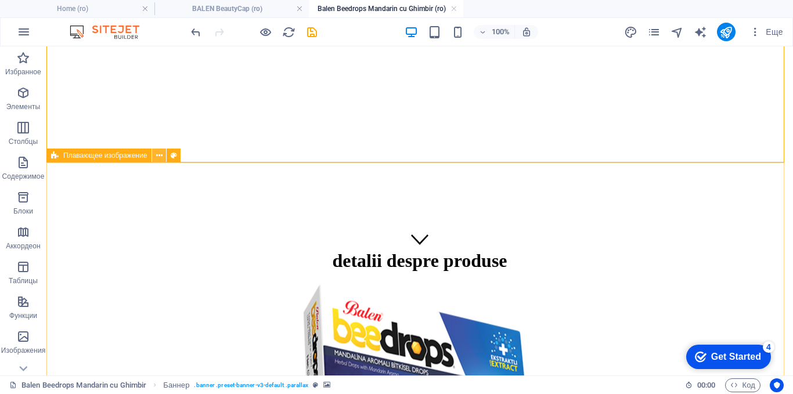
click at [159, 152] on icon at bounding box center [159, 156] width 6 height 12
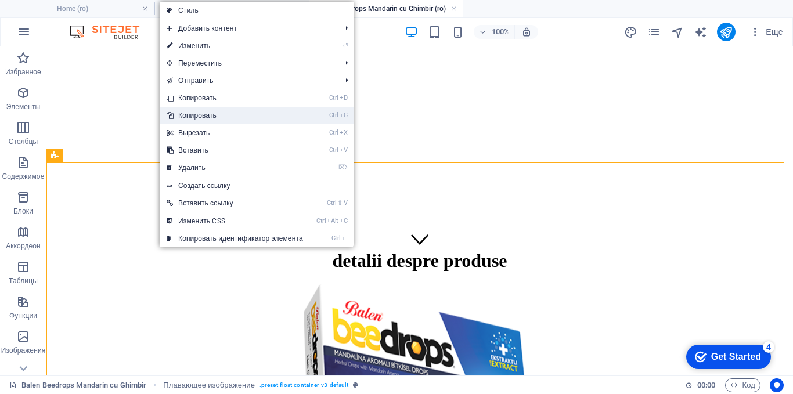
click at [188, 117] on link "Ctrl C Копировать" at bounding box center [235, 115] width 150 height 17
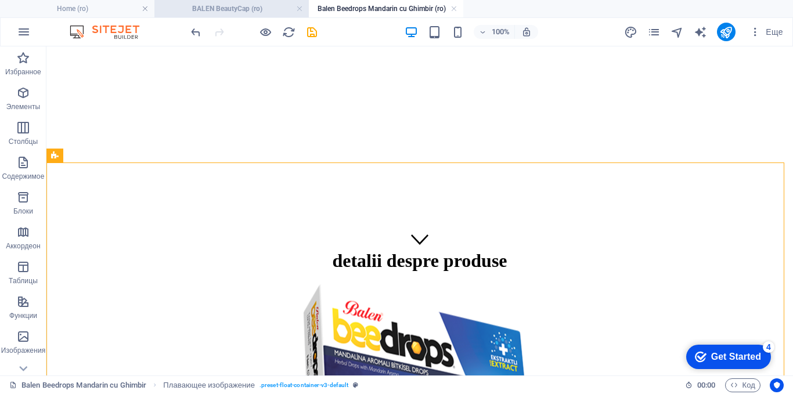
drag, startPoint x: 229, startPoint y: 9, endPoint x: 153, endPoint y: 106, distance: 122.4
click at [229, 9] on h4 "BALEN BeautyCap (ro)" at bounding box center [231, 8] width 154 height 13
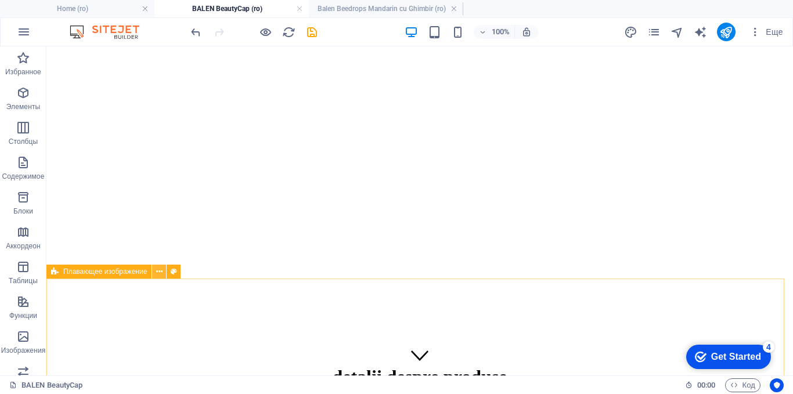
click at [159, 269] on icon at bounding box center [159, 272] width 6 height 12
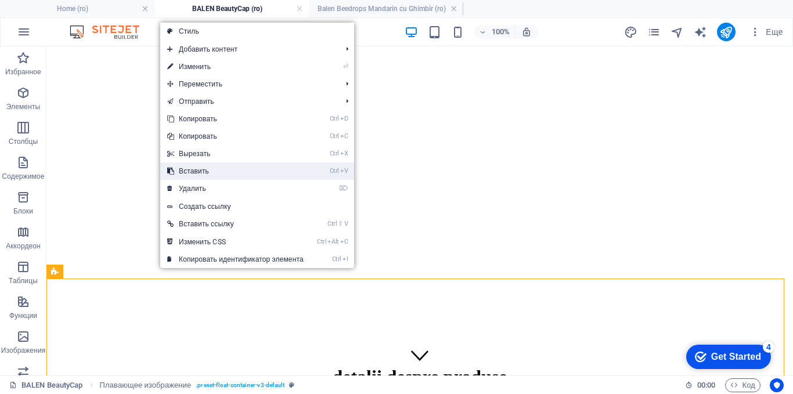
click at [208, 174] on link "Ctrl V Вставить" at bounding box center [235, 171] width 150 height 17
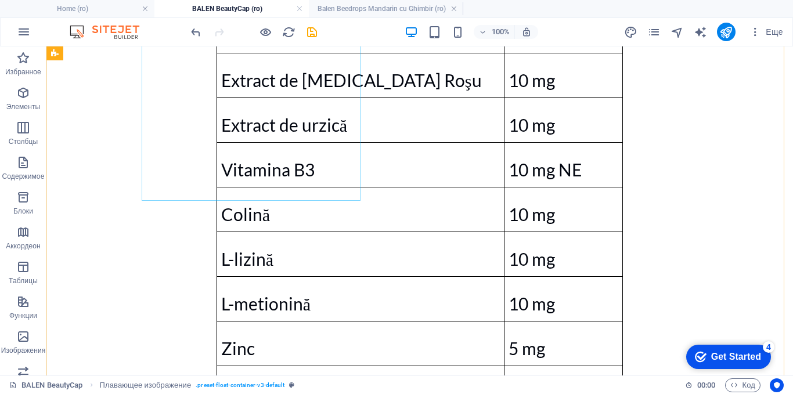
scroll to position [3243, 0]
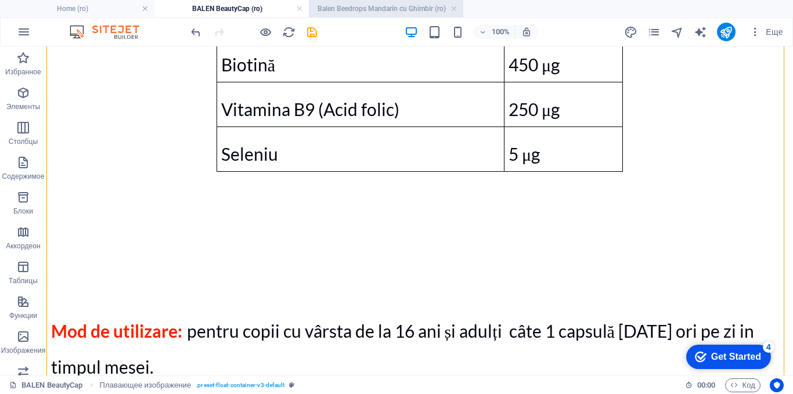
click at [388, 10] on h4 "Balen Beedrops Mandarin cu Ghimbir (ro)" at bounding box center [386, 8] width 154 height 13
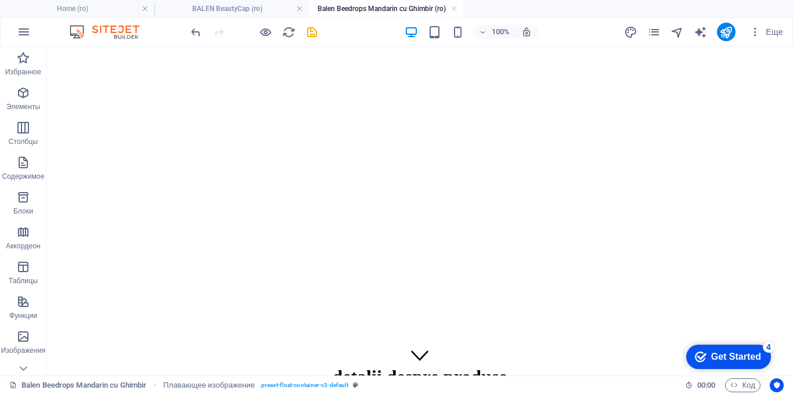
scroll to position [116, 0]
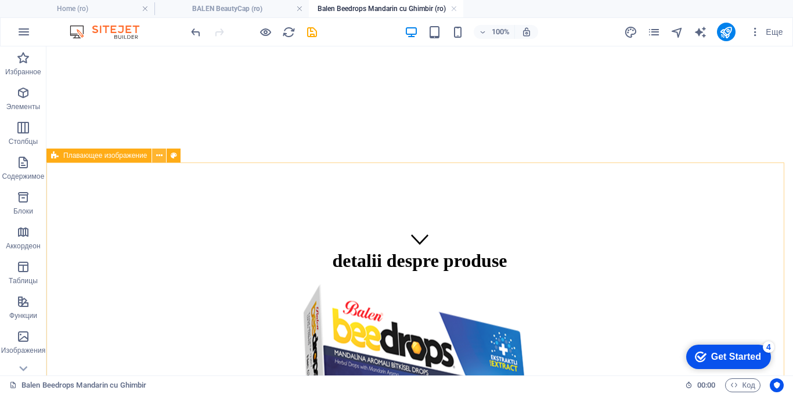
click at [156, 156] on icon at bounding box center [159, 156] width 6 height 12
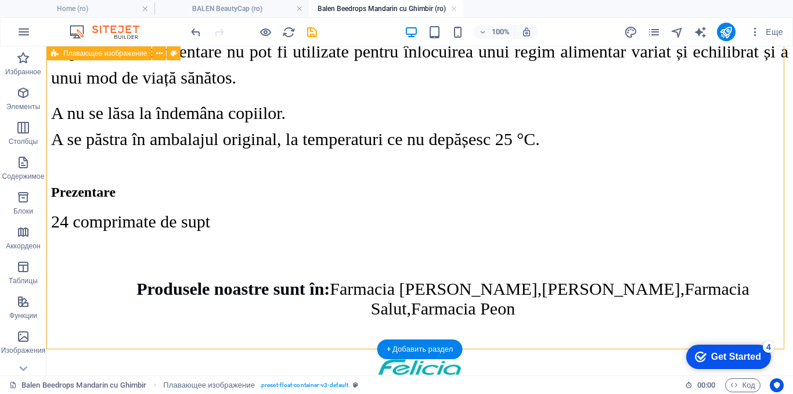
scroll to position [1858, 0]
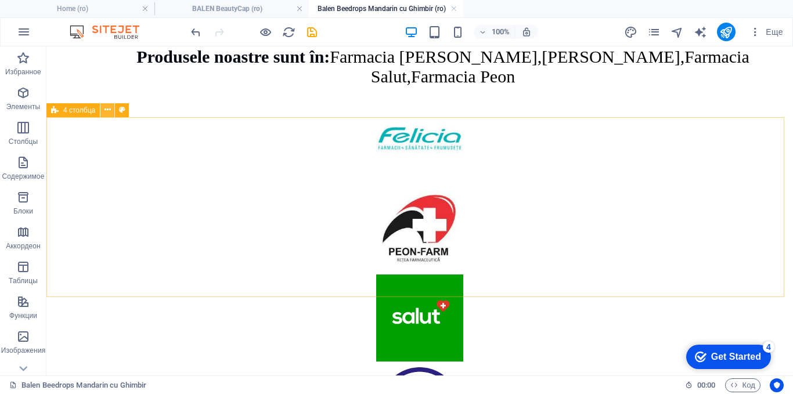
click at [107, 109] on icon at bounding box center [108, 110] width 6 height 12
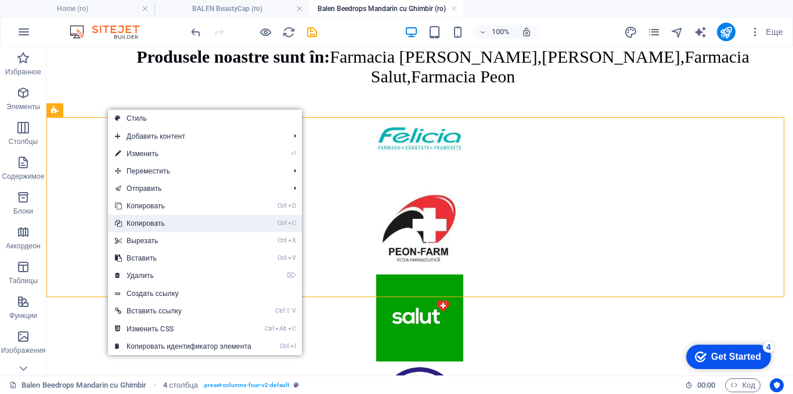
click at [129, 219] on link "Ctrl C Копировать" at bounding box center [183, 223] width 150 height 17
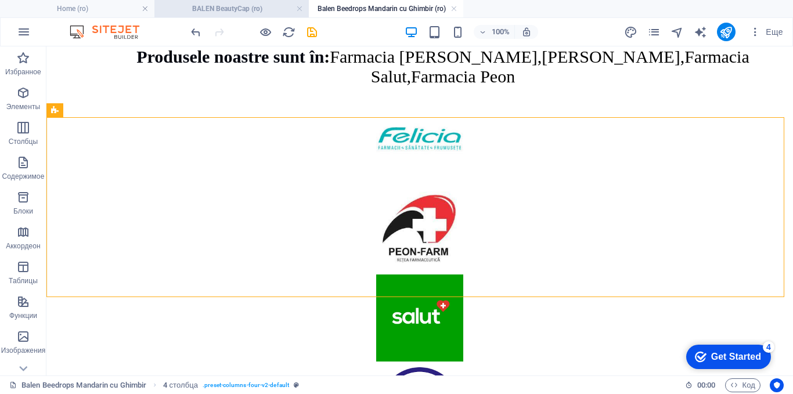
drag, startPoint x: 231, startPoint y: 5, endPoint x: 169, endPoint y: 43, distance: 72.7
click at [231, 5] on h4 "BALEN BeautyCap (ro)" at bounding box center [231, 8] width 154 height 13
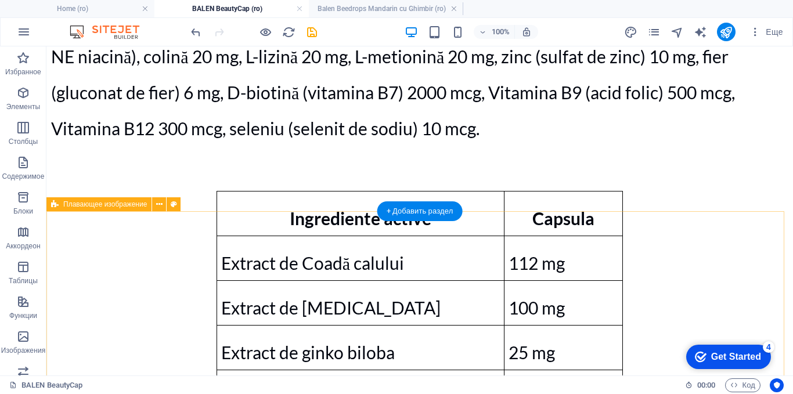
scroll to position [2430, 0]
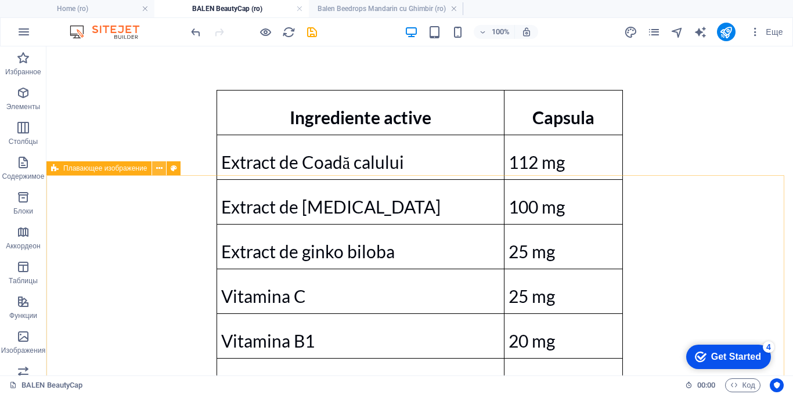
click at [155, 165] on button at bounding box center [159, 168] width 14 height 14
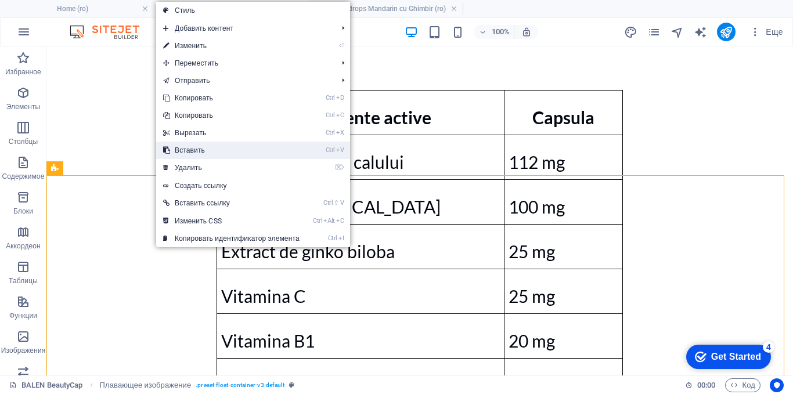
click at [186, 148] on link "Ctrl V Вставить" at bounding box center [231, 150] width 150 height 17
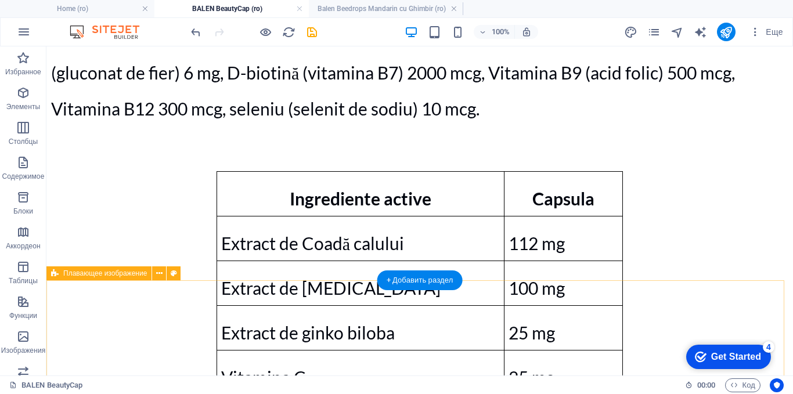
scroll to position [2322, 0]
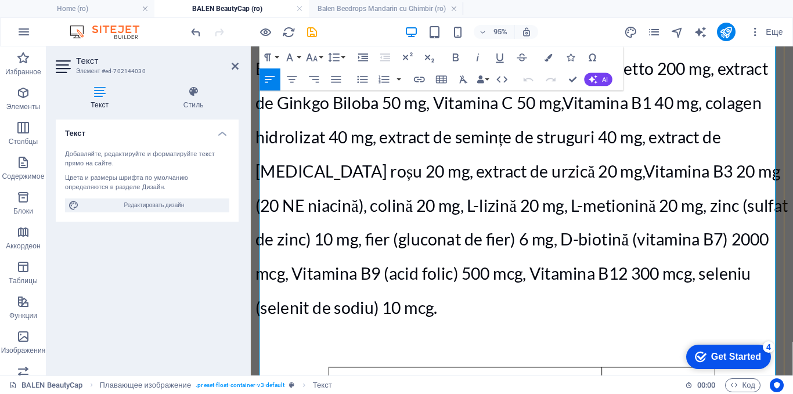
scroll to position [2119, 0]
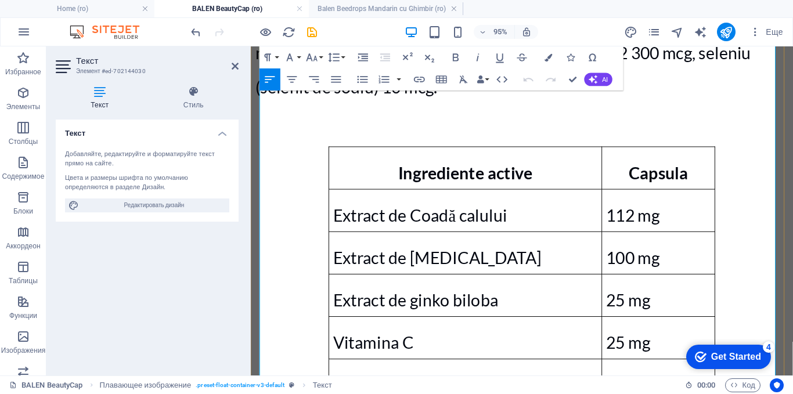
drag, startPoint x: 438, startPoint y: 318, endPoint x: 352, endPoint y: 312, distance: 85.5
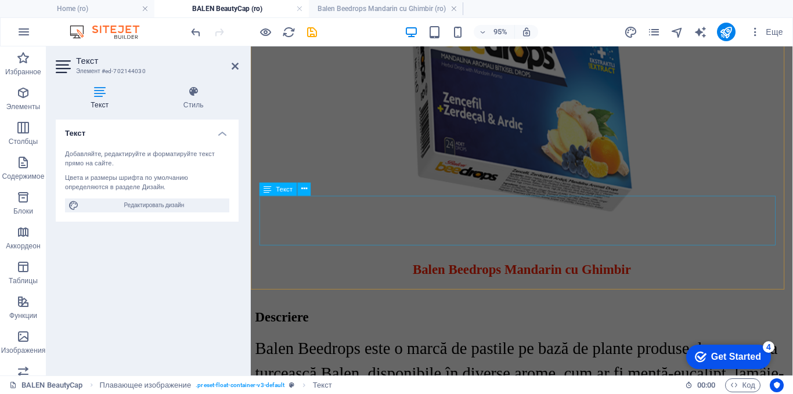
scroll to position [3976, 0]
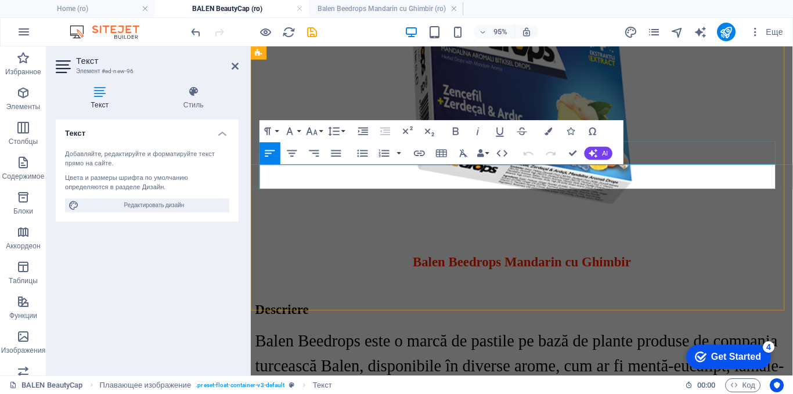
scroll to position [3905, 0]
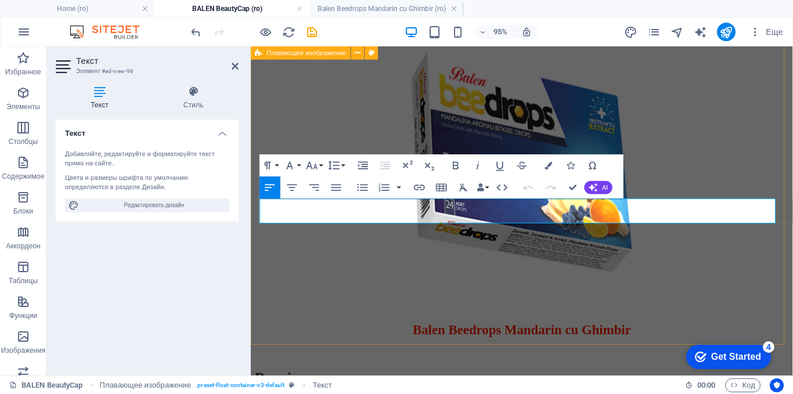
drag, startPoint x: 426, startPoint y: 219, endPoint x: 259, endPoint y: 207, distance: 167.6
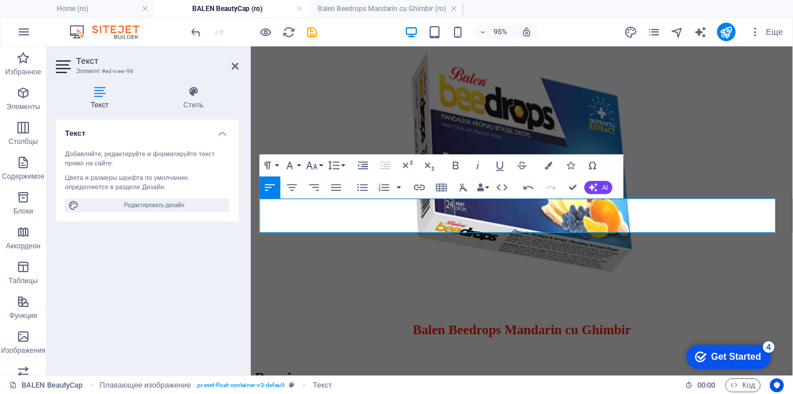
drag, startPoint x: 351, startPoint y: 228, endPoint x: 501, endPoint y: 260, distance: 153.2
click at [251, 222] on html "detalii despre produse BALEN Beauty Cap Complex de vitamine și minerale cu extr…" at bounding box center [536, 149] width 571 height 8016
click at [309, 165] on icon "button" at bounding box center [311, 165] width 13 height 13
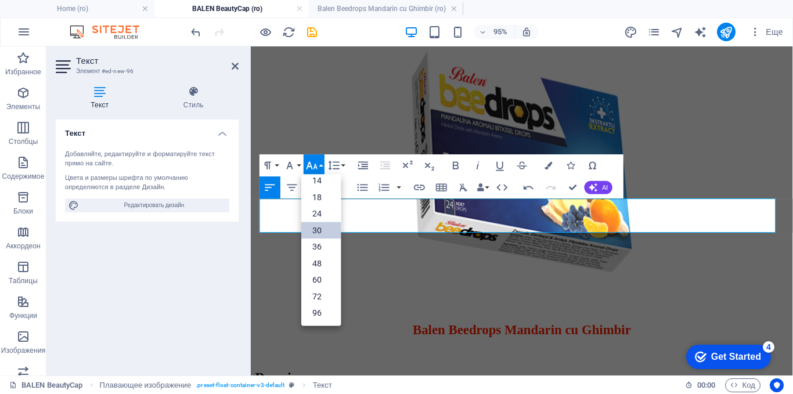
scroll to position [93, 0]
click at [320, 235] on link "30" at bounding box center [320, 230] width 39 height 17
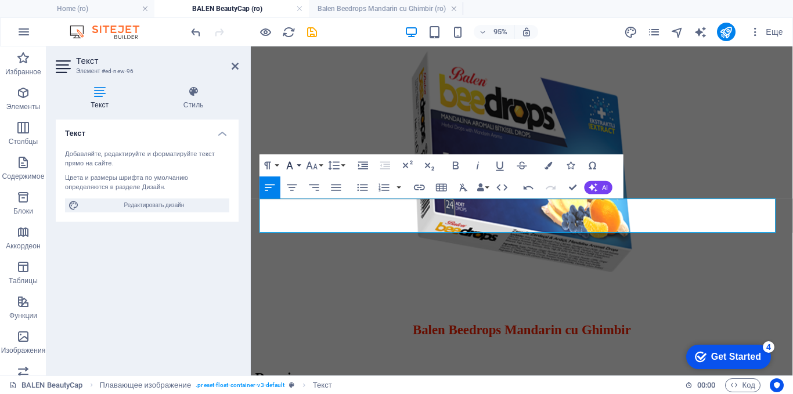
click at [294, 165] on icon "button" at bounding box center [289, 165] width 13 height 13
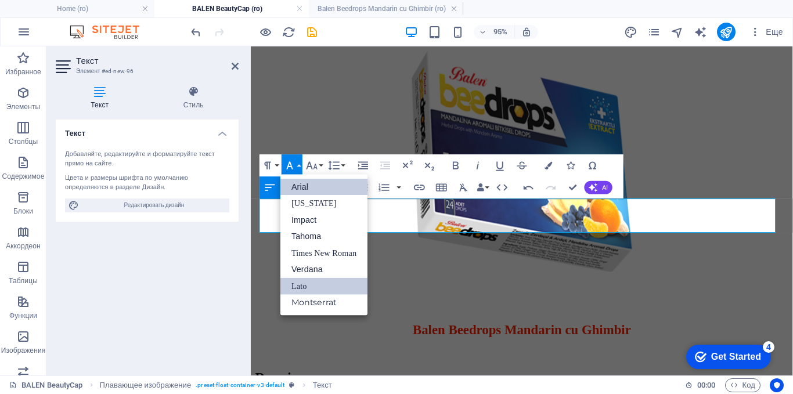
scroll to position [0, 0]
click at [305, 248] on link "Times New Roman" at bounding box center [323, 253] width 87 height 17
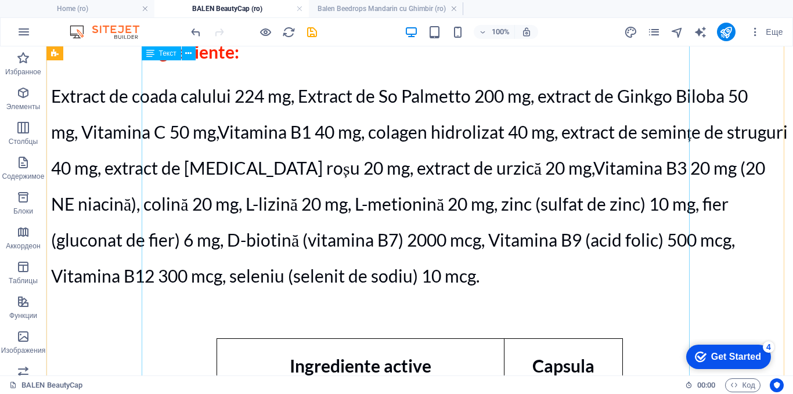
scroll to position [2199, 0]
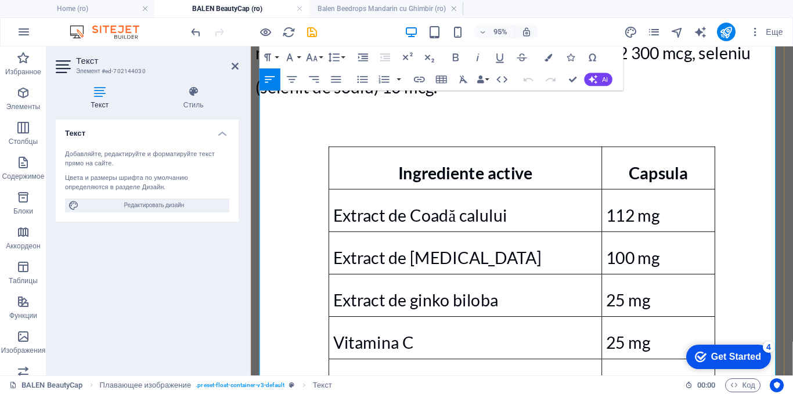
scroll to position [2061, 0]
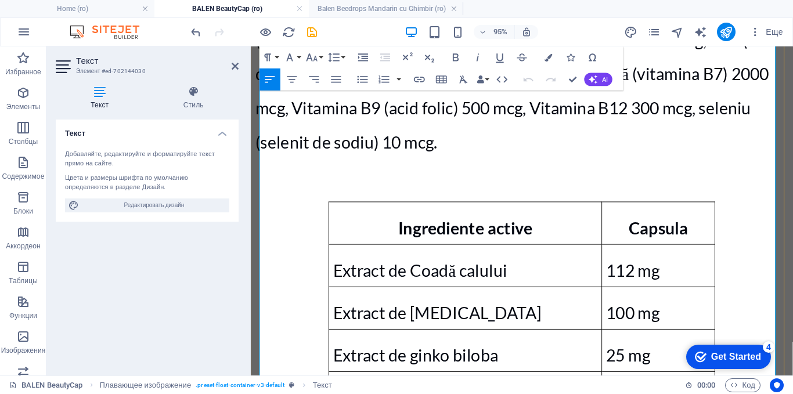
drag, startPoint x: 627, startPoint y: 334, endPoint x: 265, endPoint y: 159, distance: 402.5
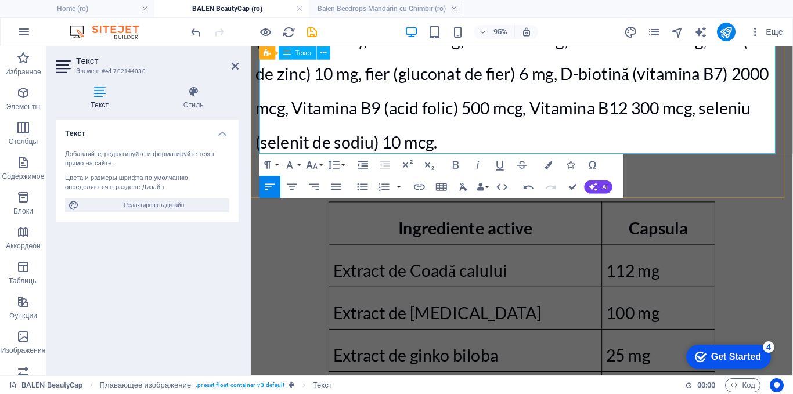
drag, startPoint x: 383, startPoint y: 55, endPoint x: 410, endPoint y: 86, distance: 41.2
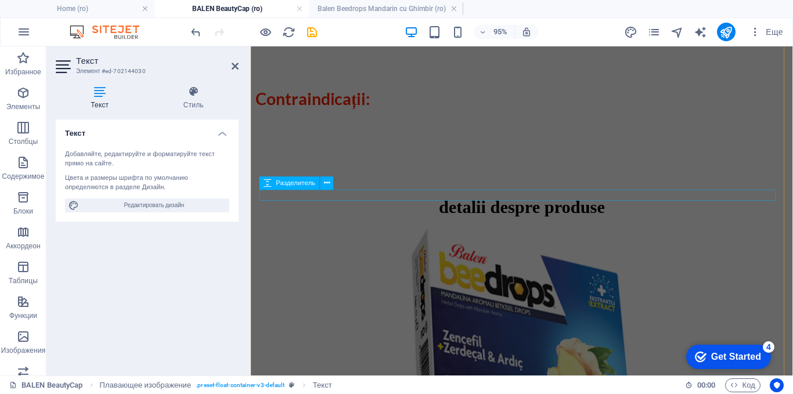
scroll to position [3338, 0]
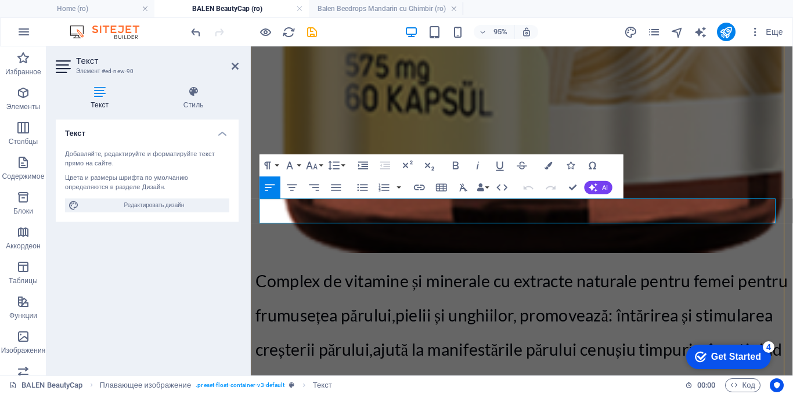
scroll to position [3365, 0]
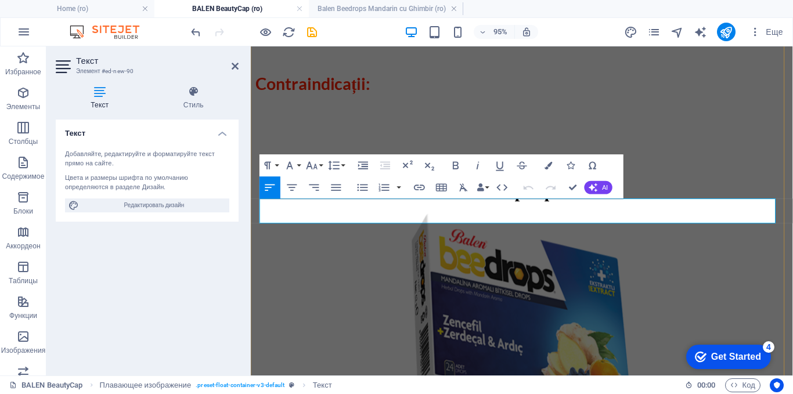
drag, startPoint x: 496, startPoint y: 225, endPoint x: 261, endPoint y: 216, distance: 234.7
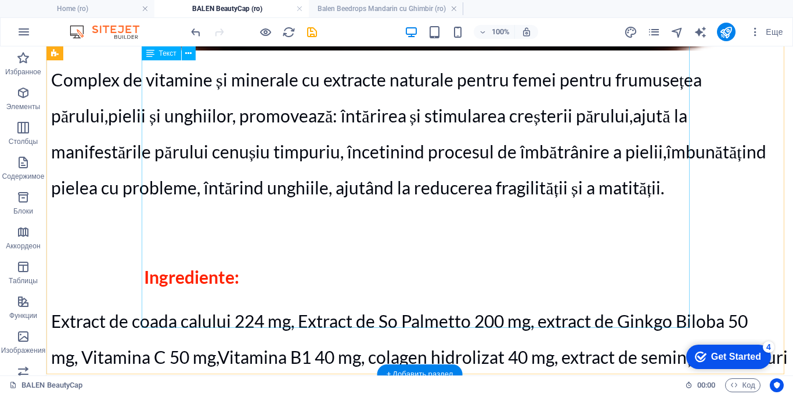
scroll to position [1891, 0]
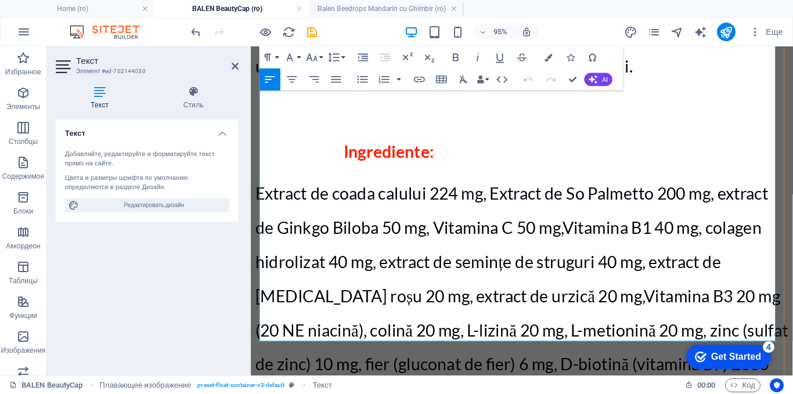
scroll to position [1828, 0]
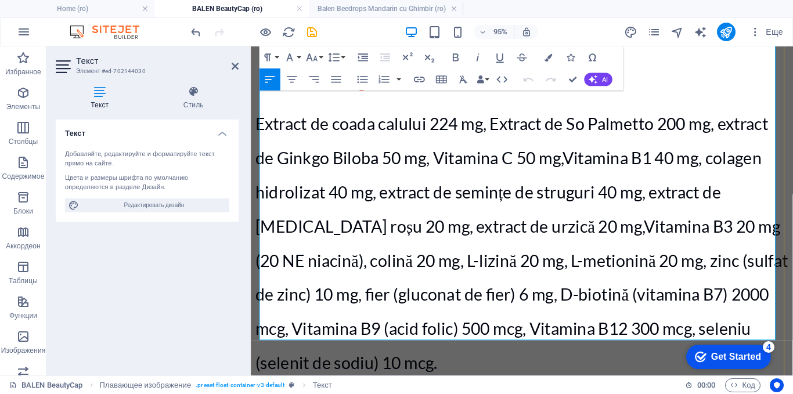
drag, startPoint x: 536, startPoint y: 216, endPoint x: 396, endPoint y: 179, distance: 144.6
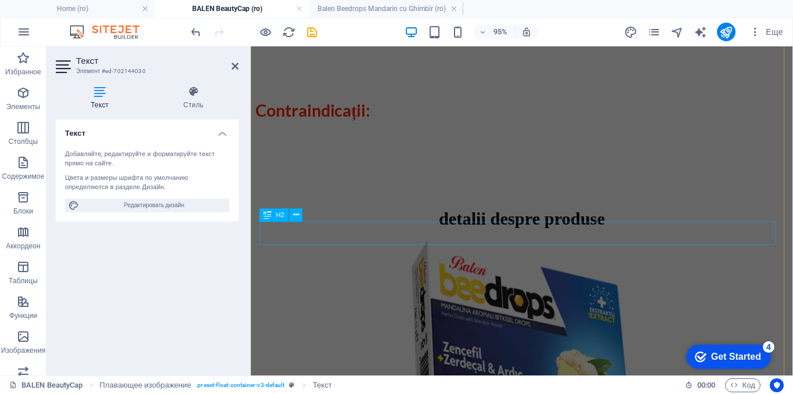
scroll to position [3280, 0]
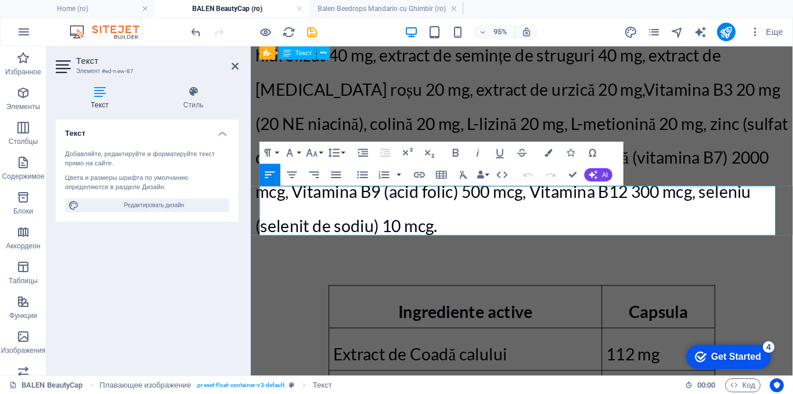
scroll to position [3254, 0]
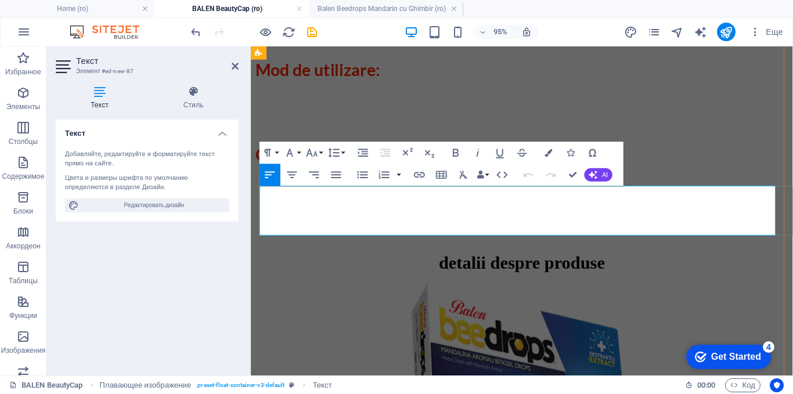
drag, startPoint x: 505, startPoint y: 234, endPoint x: 264, endPoint y: 214, distance: 242.3
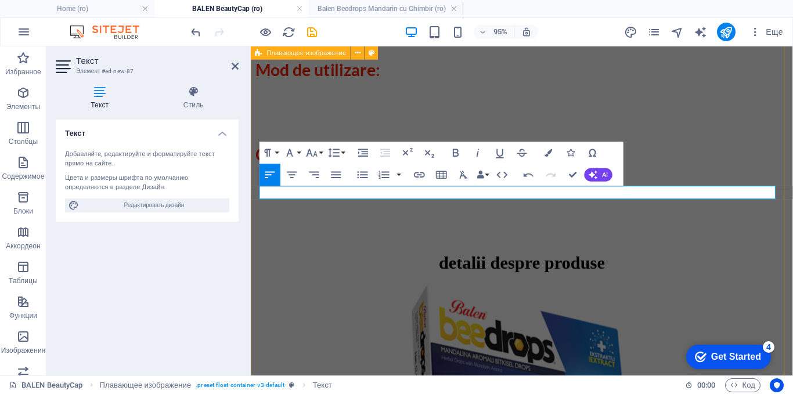
drag, startPoint x: 600, startPoint y: 194, endPoint x: 259, endPoint y: 207, distance: 341.6
click at [320, 153] on button "Font Size" at bounding box center [314, 153] width 21 height 22
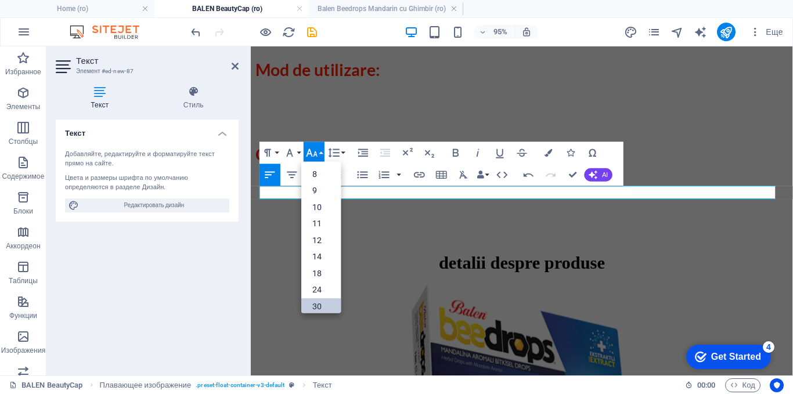
click at [315, 302] on link "30" at bounding box center [320, 306] width 39 height 17
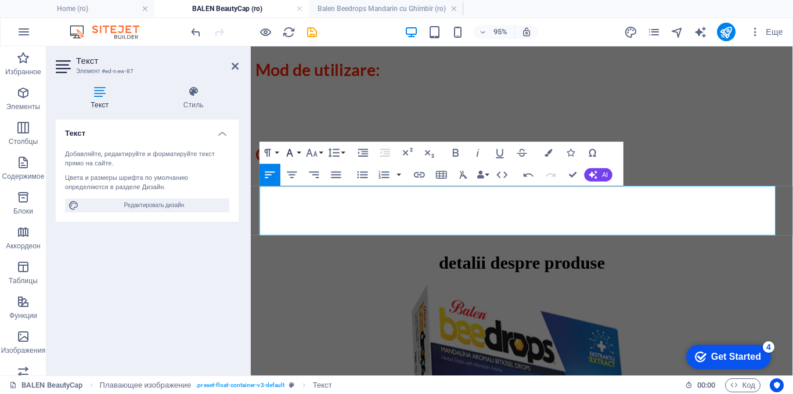
click at [300, 153] on button "Font Family" at bounding box center [292, 153] width 21 height 22
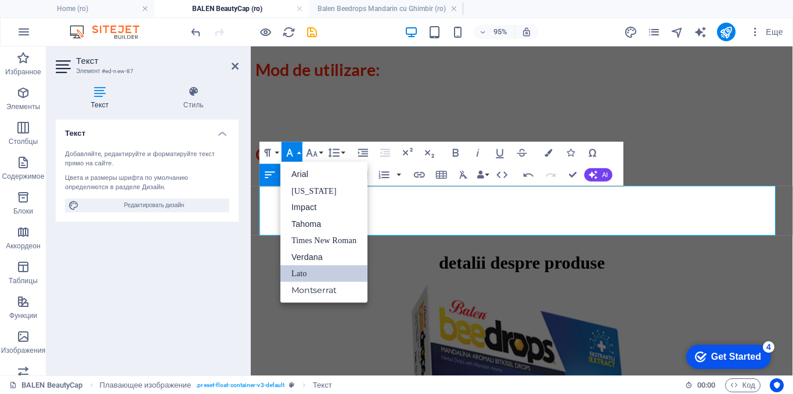
scroll to position [0, 0]
click at [295, 237] on link "Times New Roman" at bounding box center [323, 240] width 87 height 17
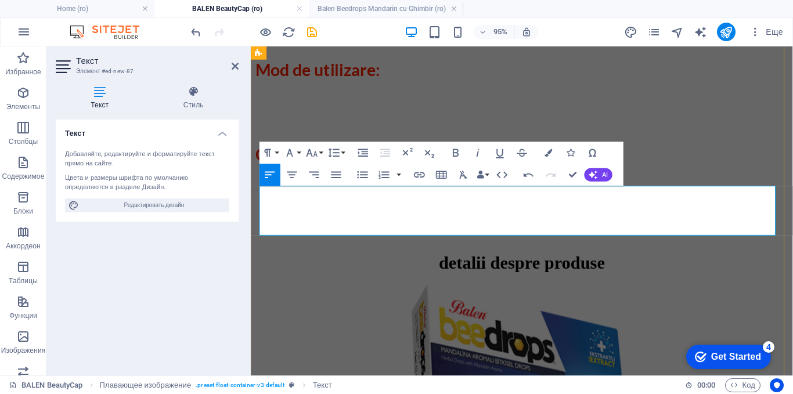
drag, startPoint x: 361, startPoint y: 230, endPoint x: 272, endPoint y: 216, distance: 90.0
click at [332, 153] on icon "button" at bounding box center [333, 152] width 13 height 13
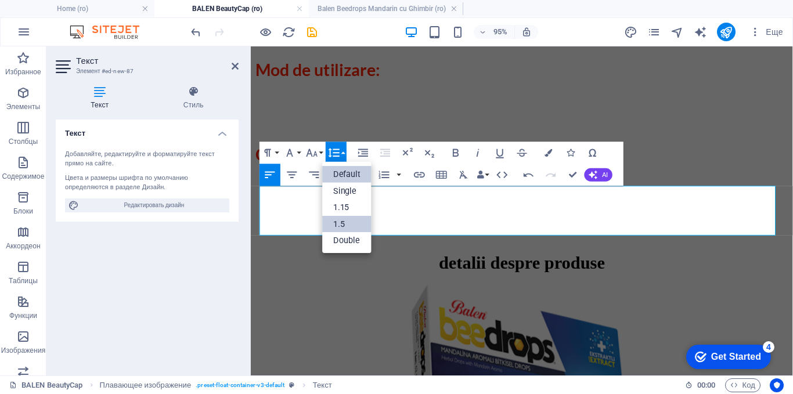
click at [332, 219] on link "1.5" at bounding box center [347, 224] width 49 height 17
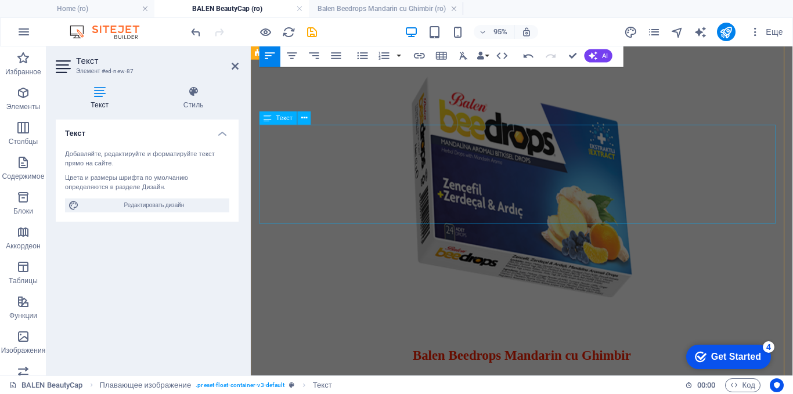
scroll to position [3486, 0]
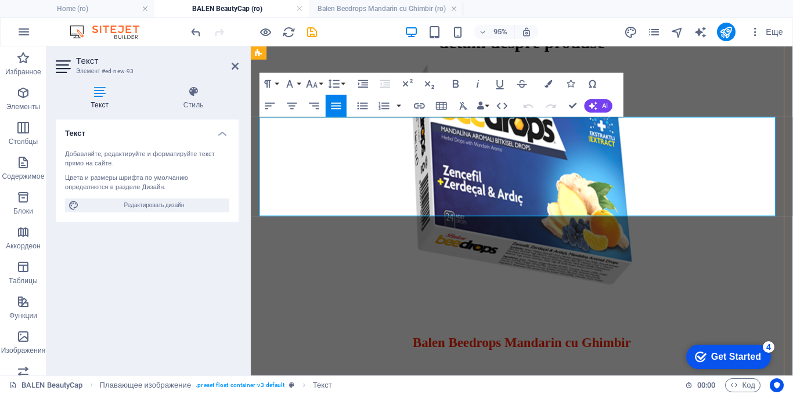
drag, startPoint x: 755, startPoint y: 206, endPoint x: 265, endPoint y: 141, distance: 494.2
click at [337, 85] on icon "button" at bounding box center [333, 84] width 13 height 13
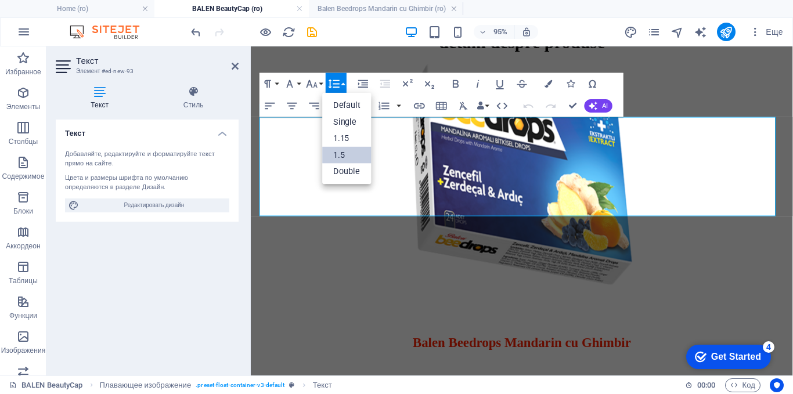
scroll to position [0, 0]
click at [340, 156] on link "1.5" at bounding box center [347, 155] width 49 height 17
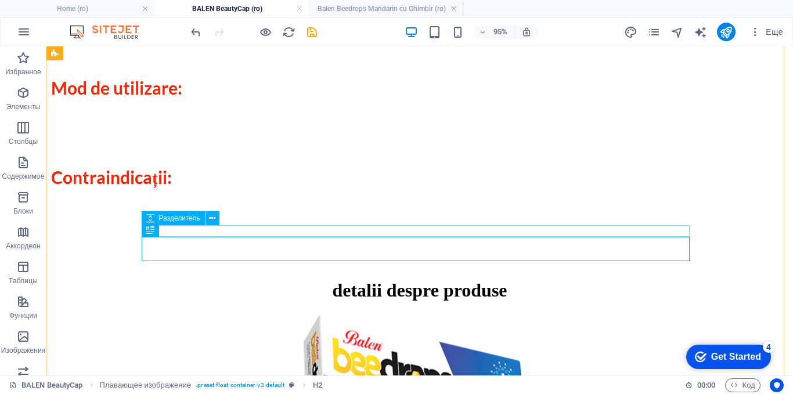
scroll to position [3522, 0]
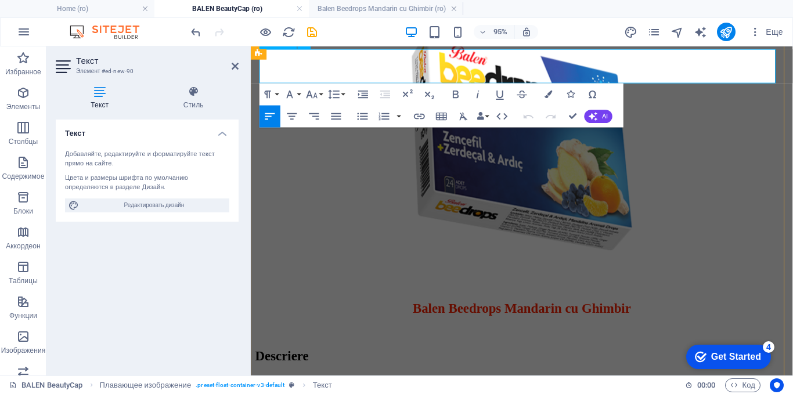
scroll to position [3486, 0]
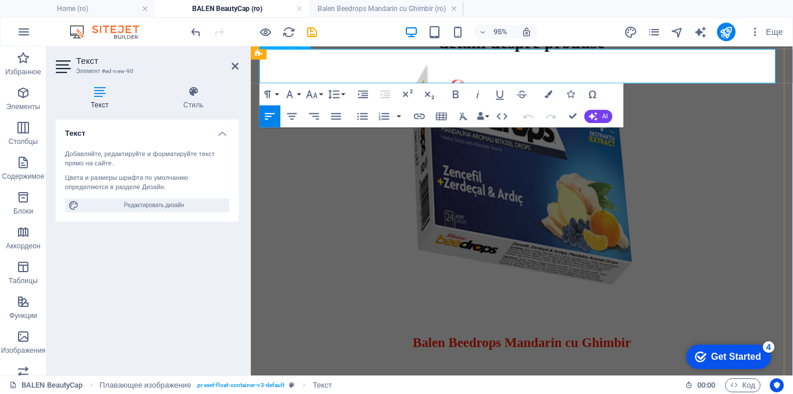
drag, startPoint x: 791, startPoint y: 66, endPoint x: 253, endPoint y: 70, distance: 538.2
click at [308, 94] on icon "button" at bounding box center [312, 95] width 11 height 8
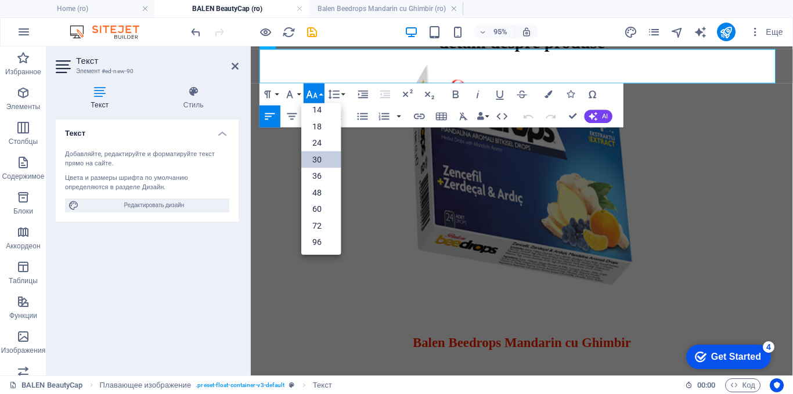
scroll to position [93, 0]
click at [294, 96] on icon "button" at bounding box center [289, 94] width 13 height 13
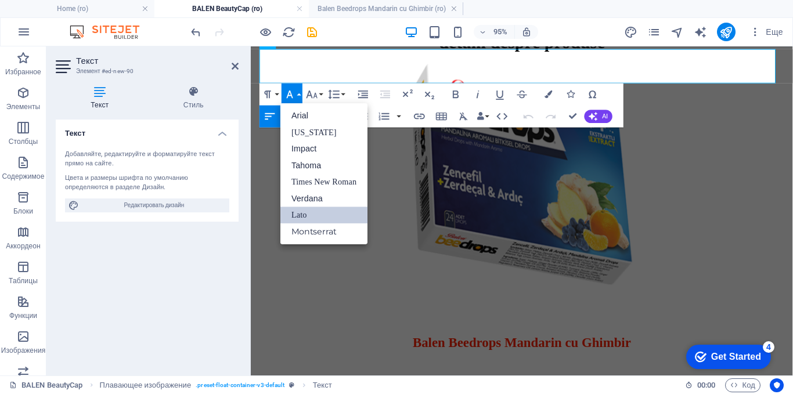
scroll to position [0, 0]
click at [307, 185] on link "Times New Roman" at bounding box center [323, 182] width 87 height 17
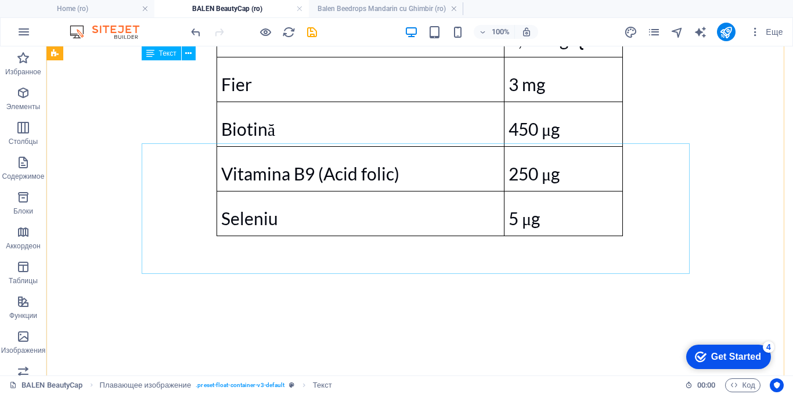
scroll to position [3174, 0]
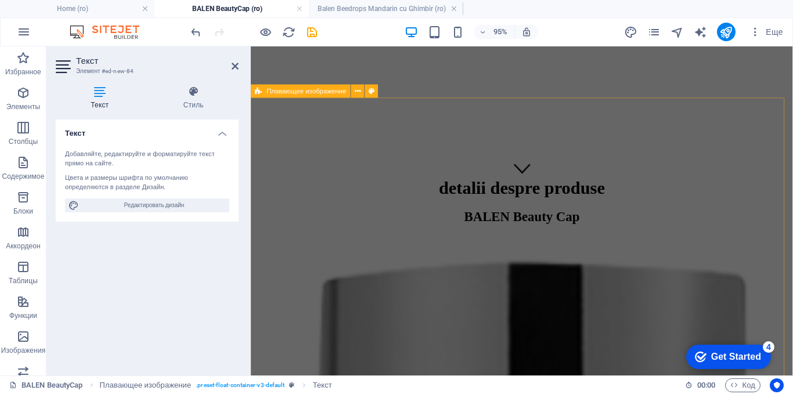
scroll to position [177, 0]
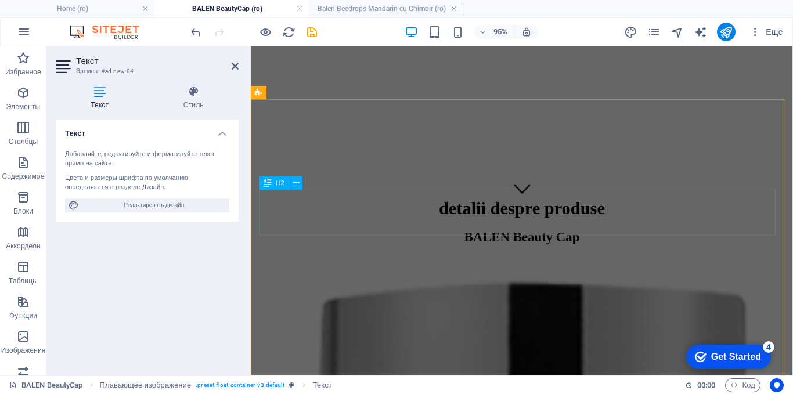
click at [534, 240] on div "BALEN Beauty Cap" at bounding box center [535, 255] width 561 height 31
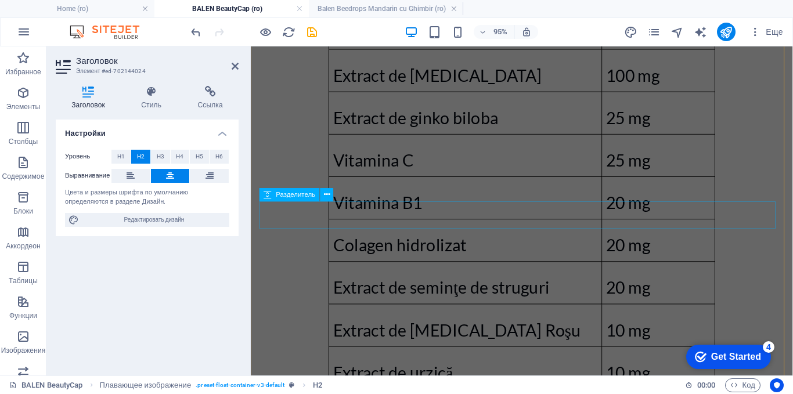
scroll to position [2326, 0]
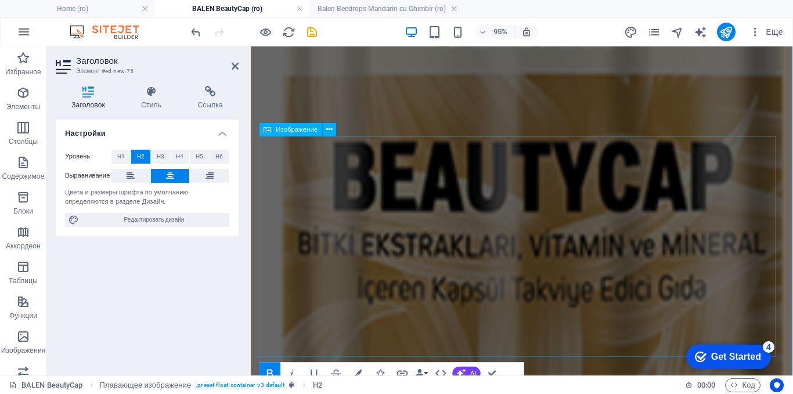
scroll to position [2310, 0]
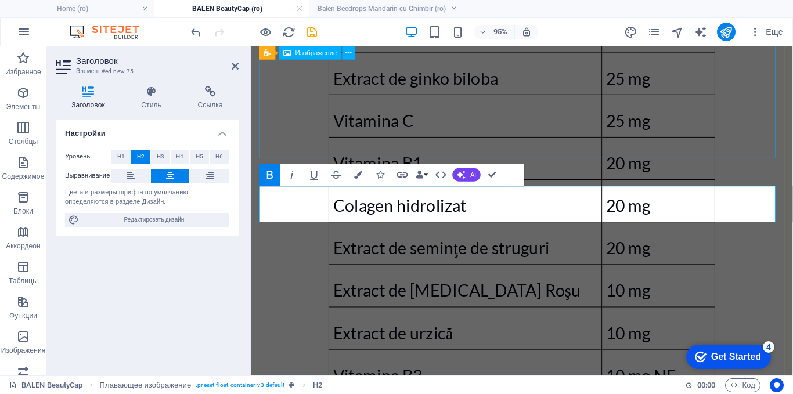
select select "px"
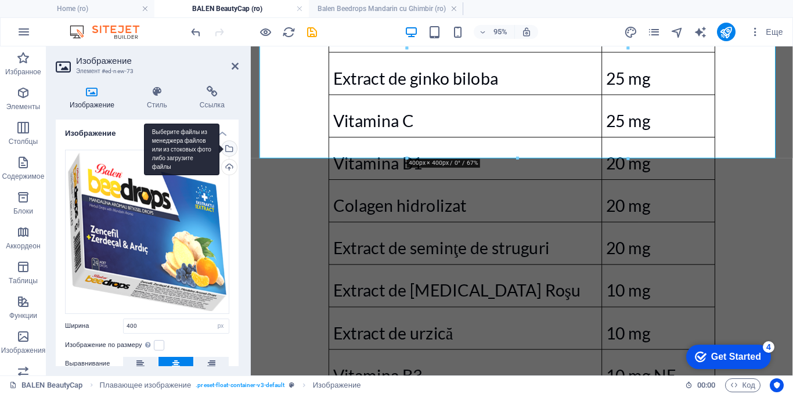
click at [228, 149] on div "Выберите файлы из менеджера файлов или из стоковых фото либо загрузите файлы" at bounding box center [227, 149] width 17 height 17
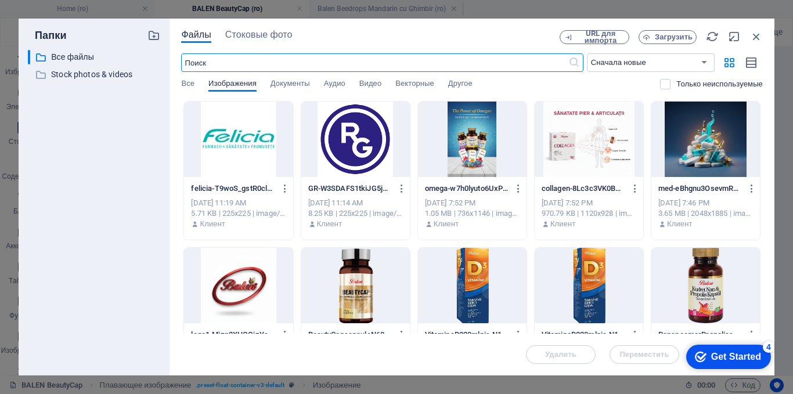
scroll to position [2346, 0]
click at [345, 294] on div at bounding box center [355, 285] width 109 height 75
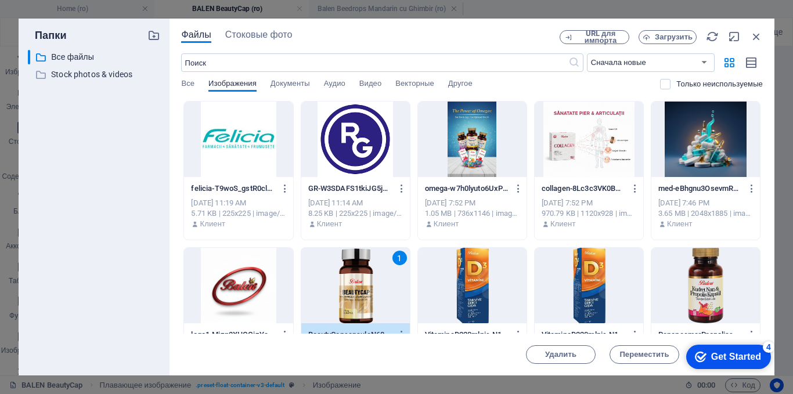
click at [345, 294] on div "1" at bounding box center [355, 285] width 109 height 75
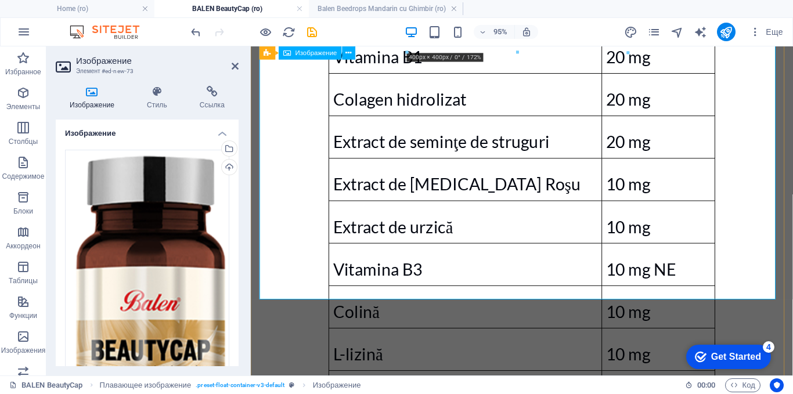
scroll to position [2600, 0]
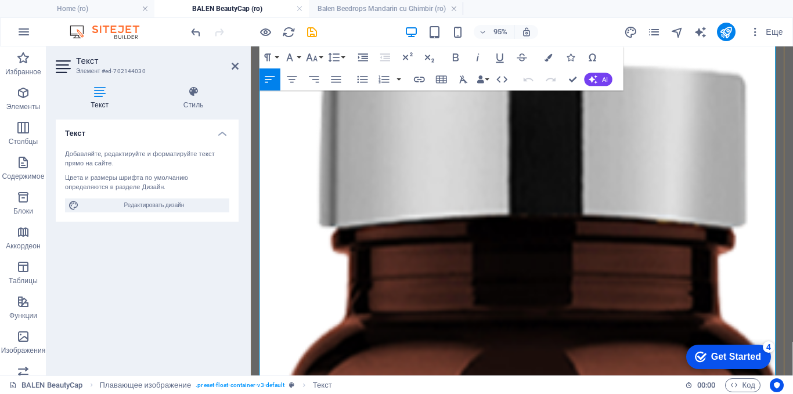
scroll to position [445, 0]
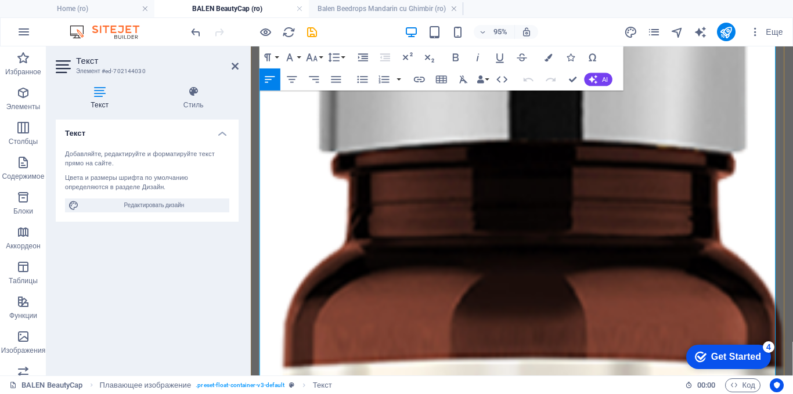
drag, startPoint x: 497, startPoint y: 236, endPoint x: 697, endPoint y: 268, distance: 202.8
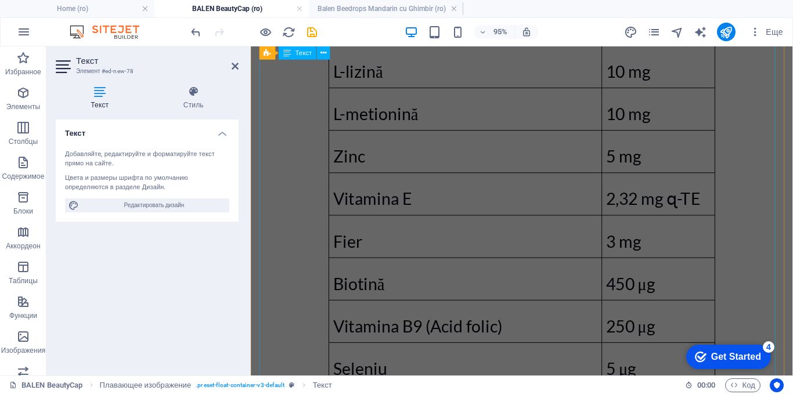
scroll to position [2560, 0]
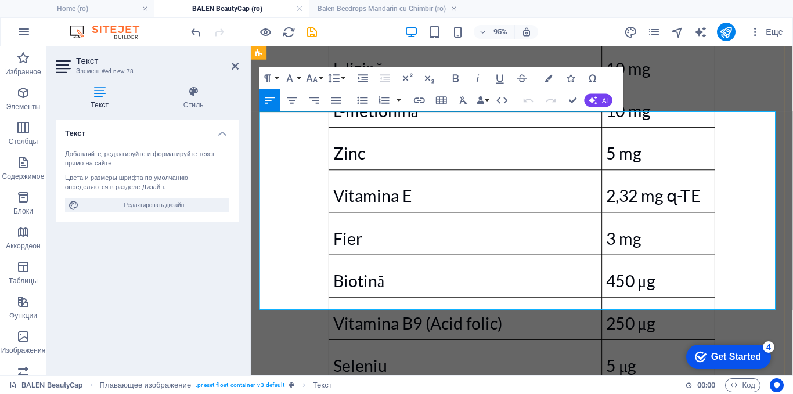
drag, startPoint x: 673, startPoint y: 294, endPoint x: 261, endPoint y: 134, distance: 442.5
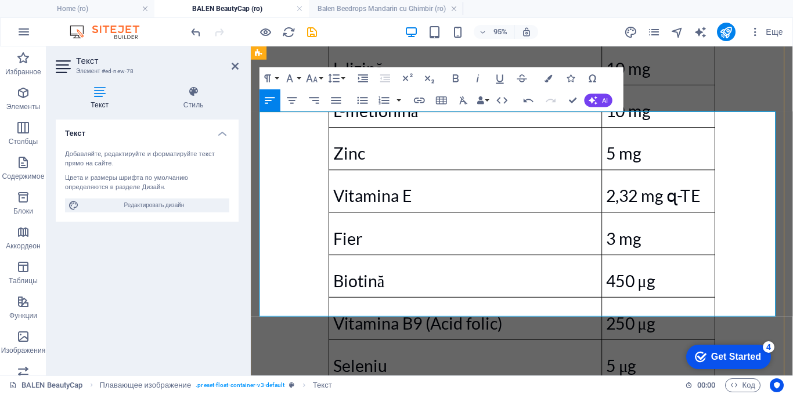
drag, startPoint x: 333, startPoint y: 312, endPoint x: 264, endPoint y: 134, distance: 191.0
click at [297, 78] on button "Font Family" at bounding box center [292, 78] width 21 height 22
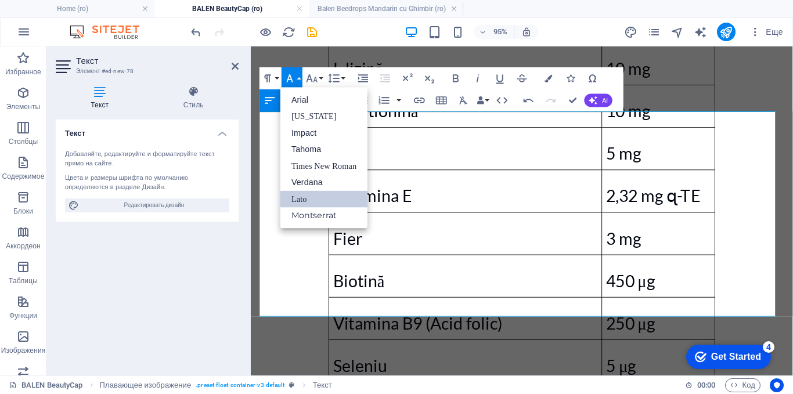
scroll to position [0, 0]
click at [303, 162] on link "Times New Roman" at bounding box center [323, 166] width 87 height 17
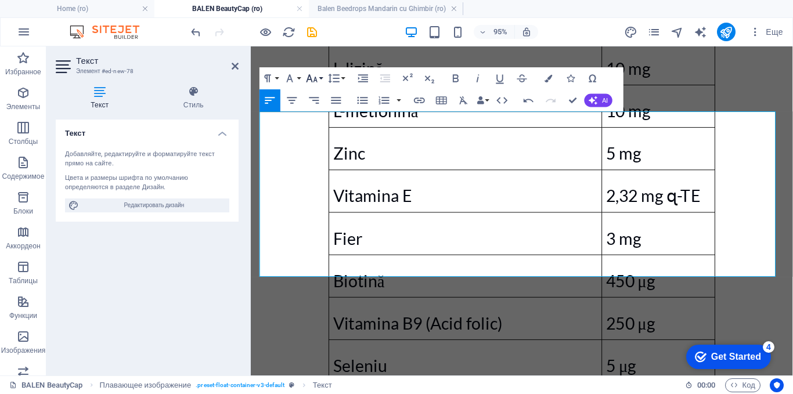
click at [314, 85] on icon "button" at bounding box center [311, 78] width 13 height 13
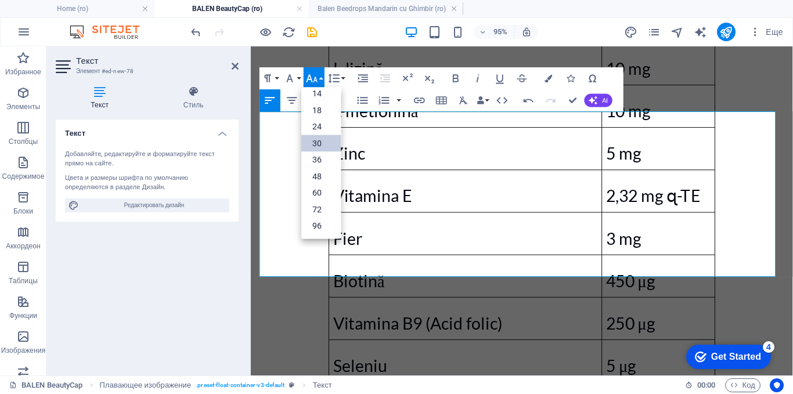
scroll to position [93, 0]
click at [314, 141] on link "30" at bounding box center [320, 143] width 39 height 17
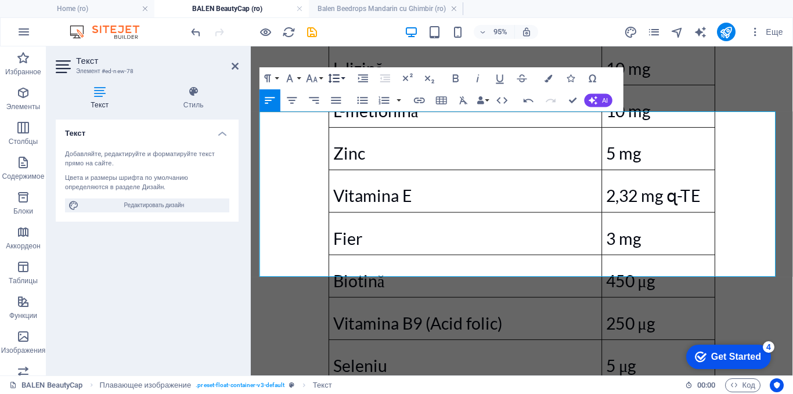
click at [340, 81] on icon "button" at bounding box center [333, 78] width 13 height 13
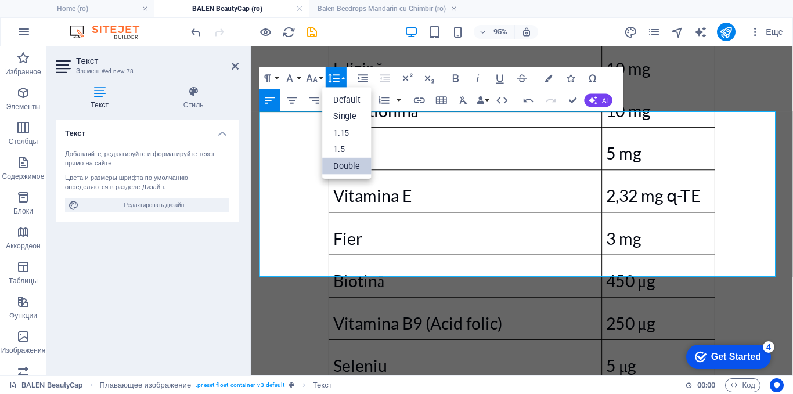
scroll to position [0, 0]
click at [341, 146] on link "1.5" at bounding box center [347, 150] width 49 height 17
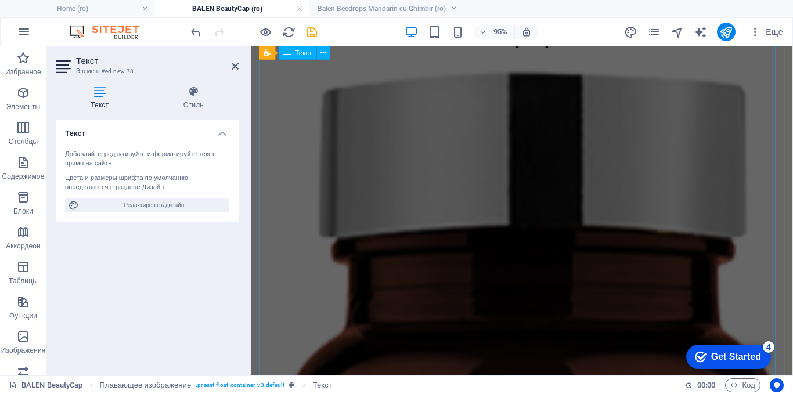
scroll to position [354, 0]
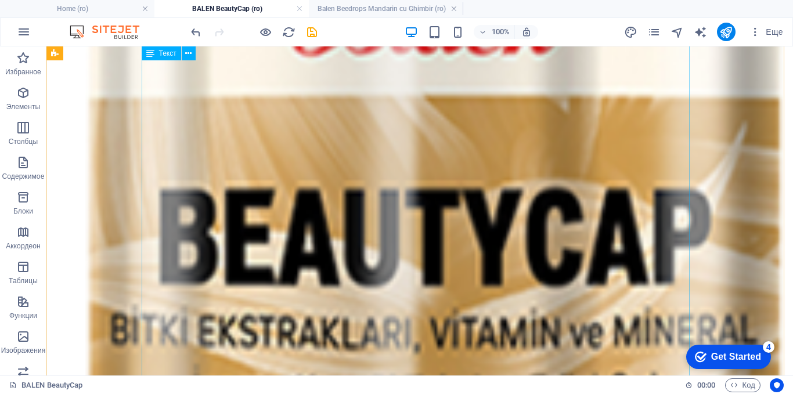
scroll to position [1078, 0]
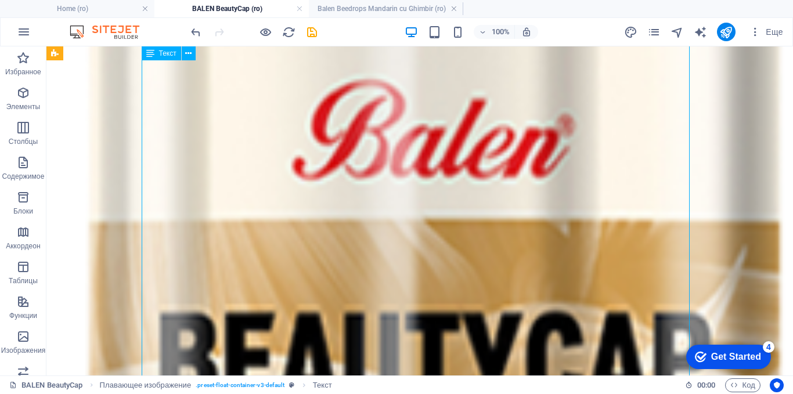
scroll to position [788, 0]
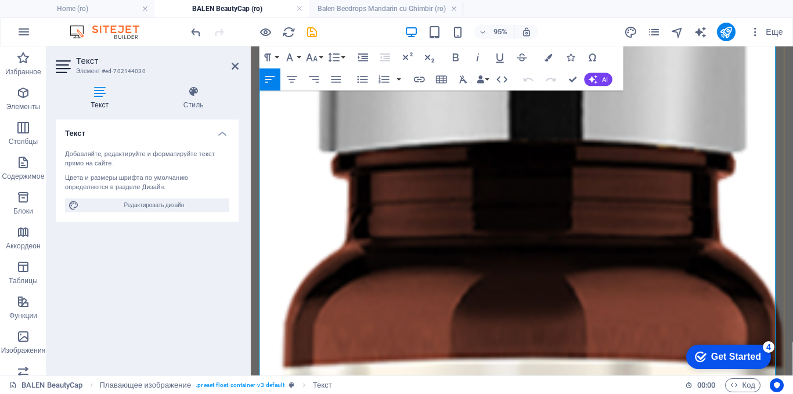
scroll to position [735, 0]
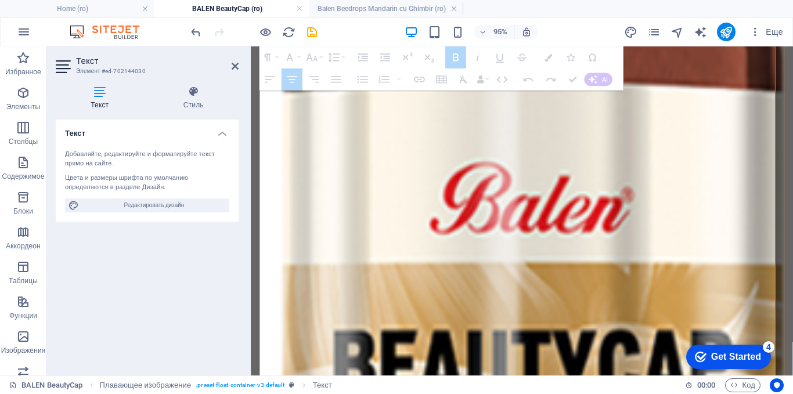
drag, startPoint x: 384, startPoint y: 235, endPoint x: 681, endPoint y: 312, distance: 306.6
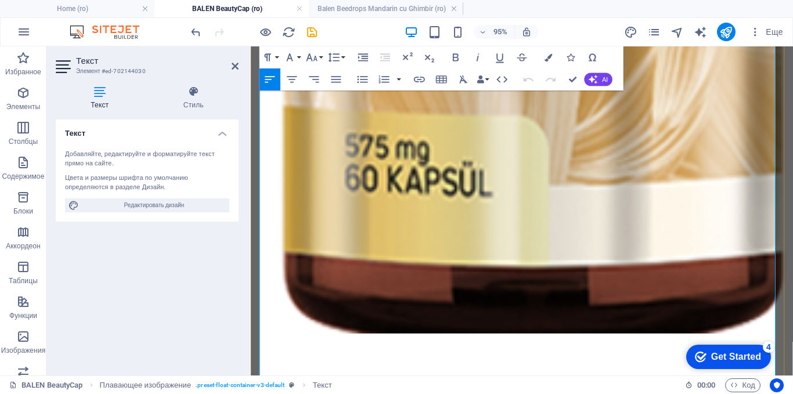
scroll to position [1316, 0]
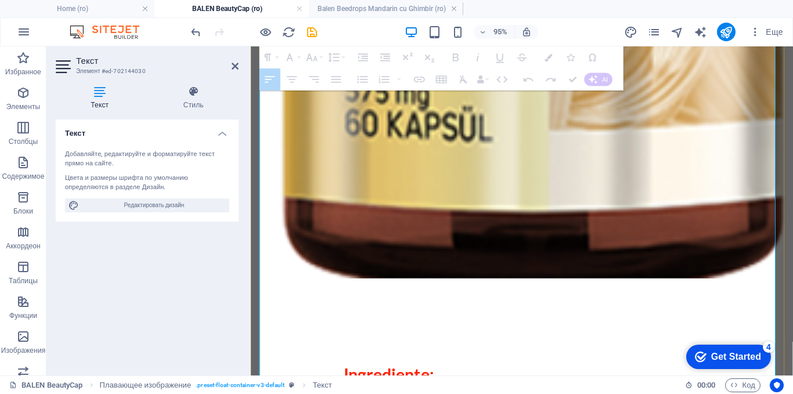
drag, startPoint x: 673, startPoint y: 347, endPoint x: 502, endPoint y: 233, distance: 205.1
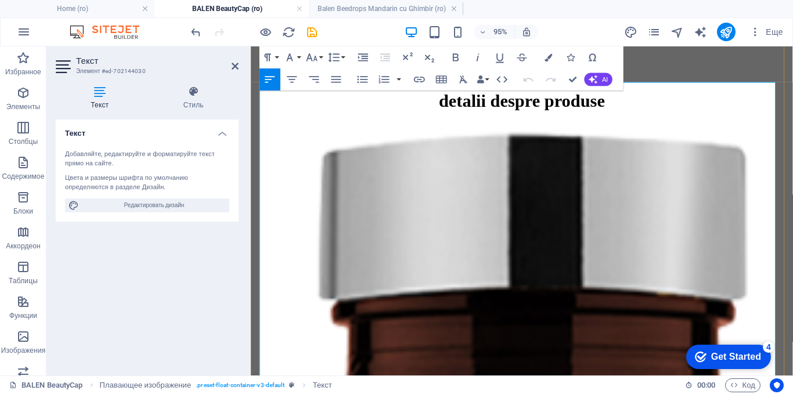
scroll to position [96, 0]
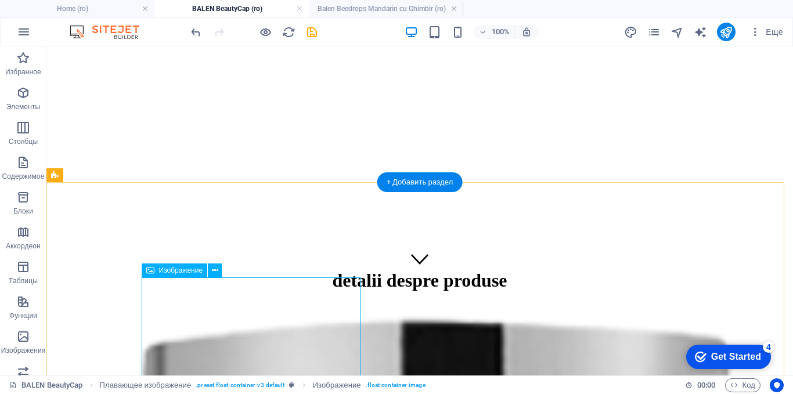
select select "%"
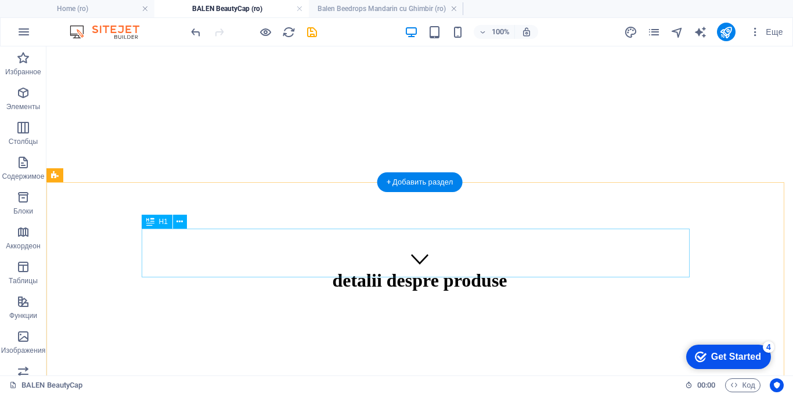
click at [473, 270] on div "detalii despre produse" at bounding box center [419, 280] width 737 height 21
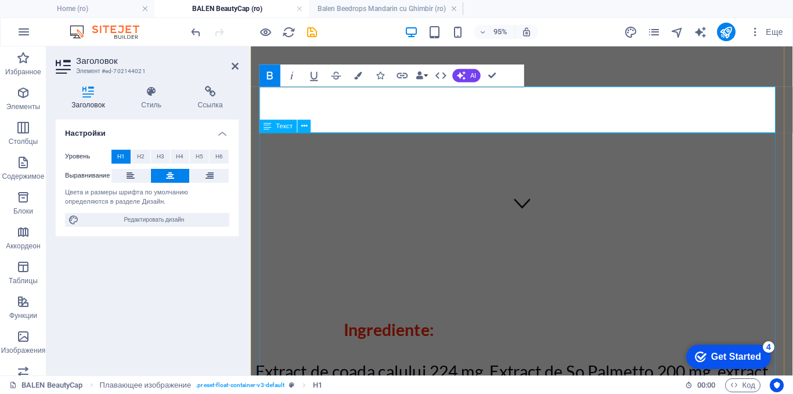
scroll to position [271, 0]
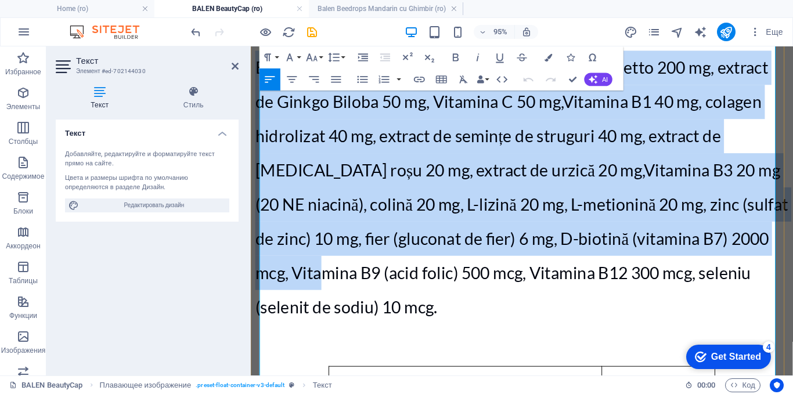
scroll to position [454, 0]
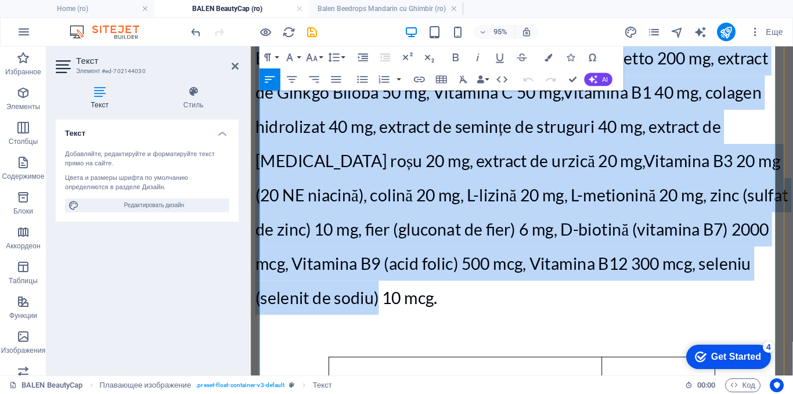
drag, startPoint x: 351, startPoint y: 171, endPoint x: 445, endPoint y: 221, distance: 106.5
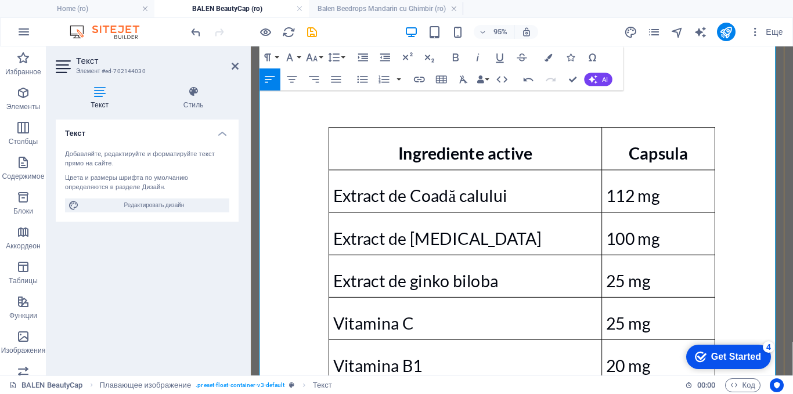
scroll to position [283, 0]
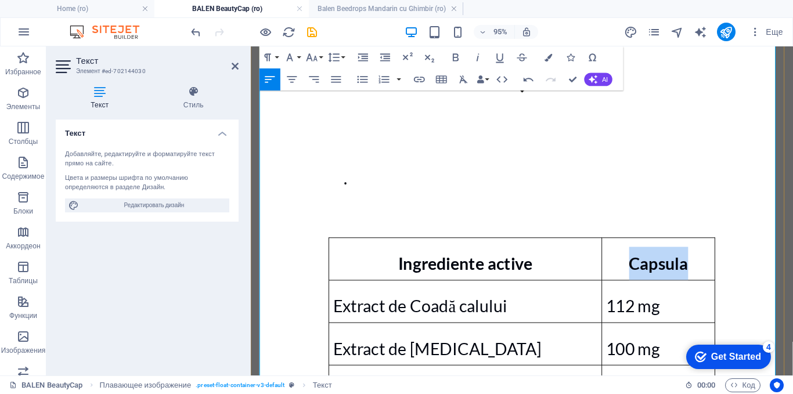
drag, startPoint x: 715, startPoint y: 185, endPoint x: 650, endPoint y: 193, distance: 65.0
click at [650, 258] on p "Capsula" at bounding box center [680, 275] width 110 height 35
copy strong "Capsula"
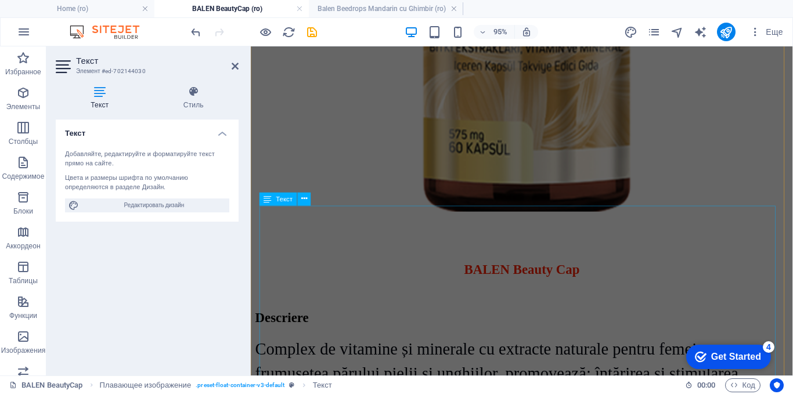
scroll to position [2141, 0]
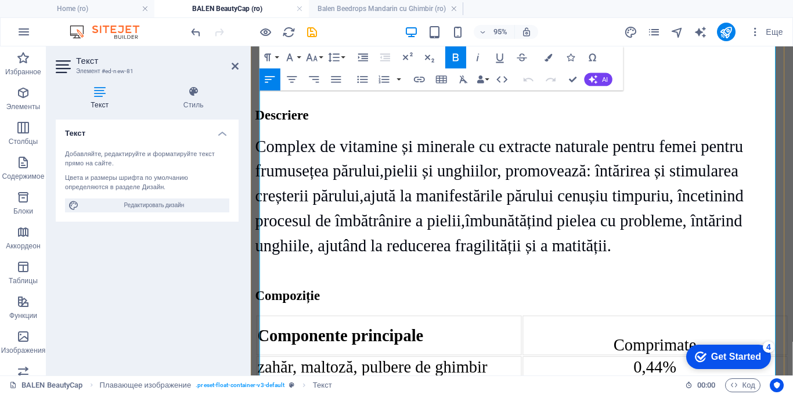
scroll to position [2123, 0]
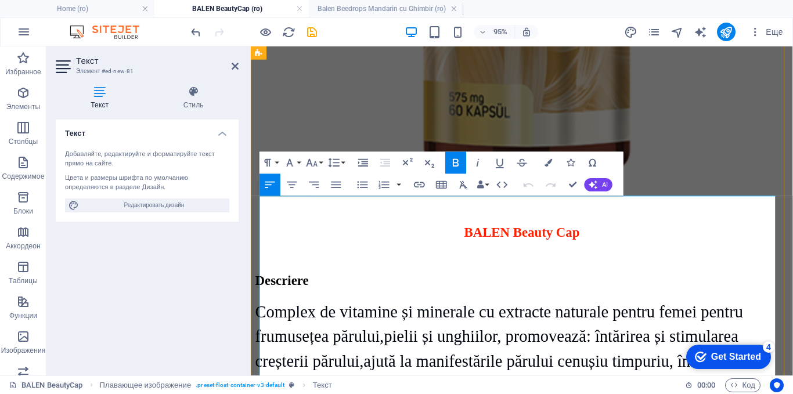
drag, startPoint x: 716, startPoint y: 246, endPoint x: 625, endPoint y: 244, distance: 91.2
drag, startPoint x: 636, startPoint y: 248, endPoint x: 559, endPoint y: 219, distance: 83.0
click at [528, 183] on icon "button" at bounding box center [529, 185] width 10 height 4
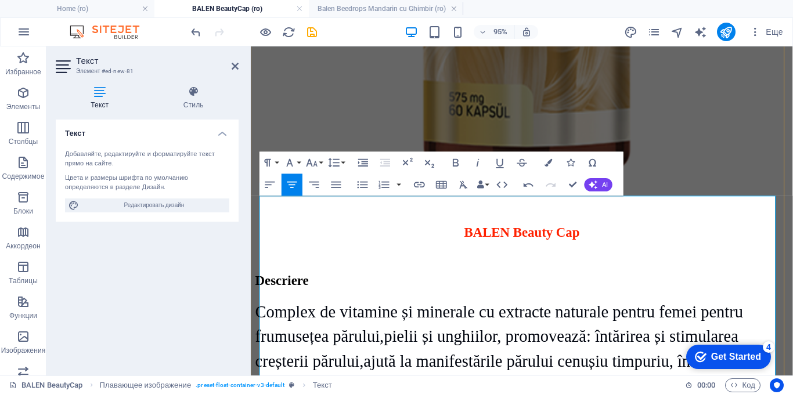
drag, startPoint x: 649, startPoint y: 240, endPoint x: 691, endPoint y: 242, distance: 42.4
click at [314, 159] on icon "button" at bounding box center [311, 162] width 13 height 13
click at [314, 312] on link "30" at bounding box center [320, 316] width 39 height 17
click at [292, 161] on icon "button" at bounding box center [289, 162] width 13 height 13
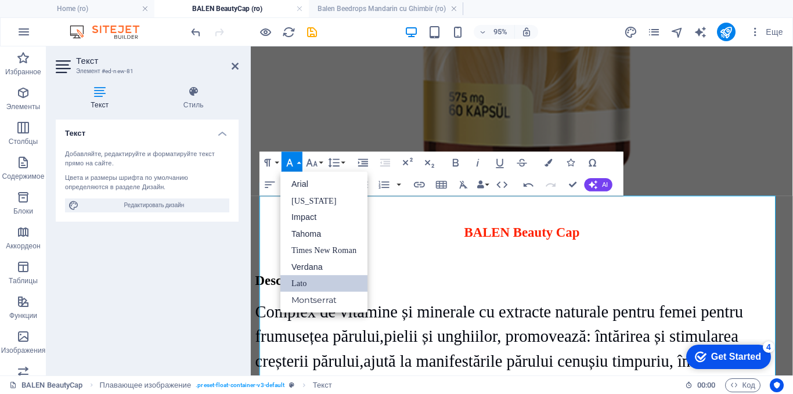
scroll to position [0, 0]
click at [302, 248] on link "Times New Roman" at bounding box center [323, 250] width 87 height 17
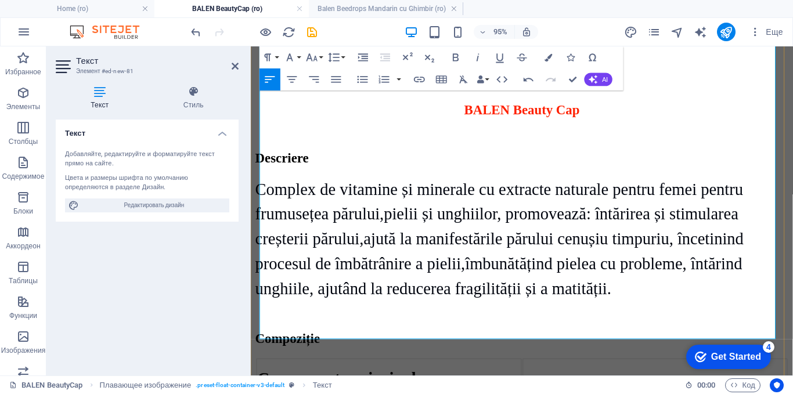
scroll to position [2413, 0]
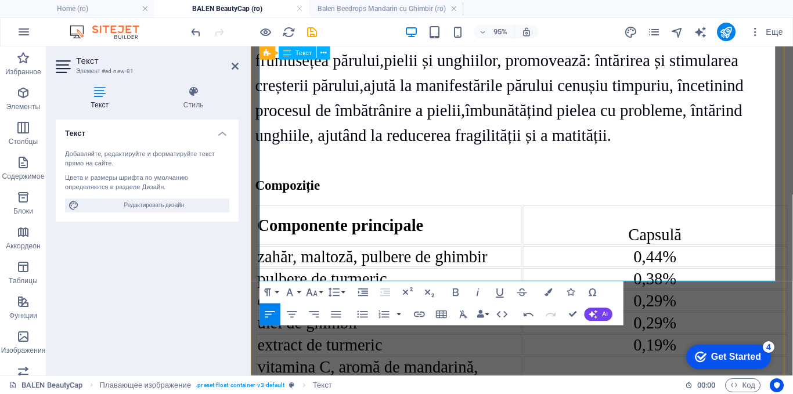
drag, startPoint x: 318, startPoint y: 268, endPoint x: 261, endPoint y: 257, distance: 58.0
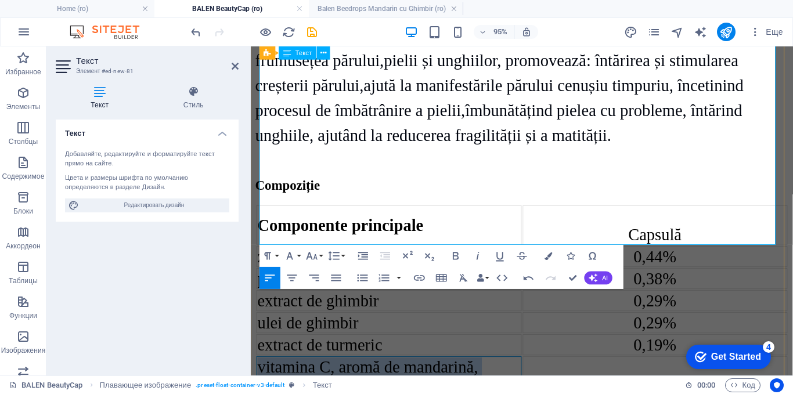
drag, startPoint x: 347, startPoint y: 230, endPoint x: 260, endPoint y: 128, distance: 133.4
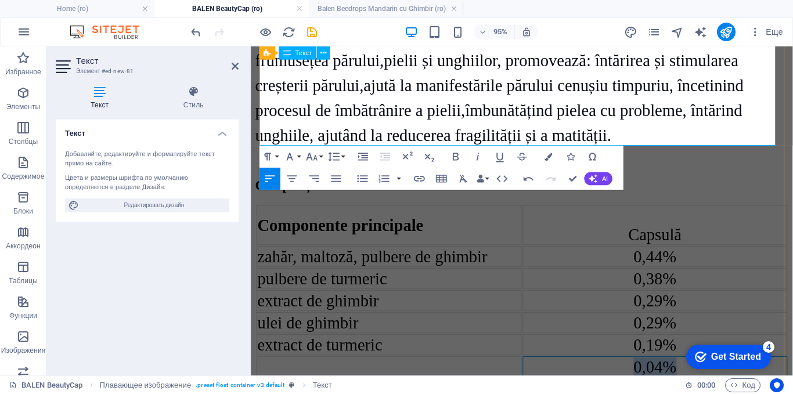
drag, startPoint x: 705, startPoint y: 124, endPoint x: 647, endPoint y: 124, distance: 58.6
click at [647, 374] on div "0,04%" at bounding box center [676, 384] width 277 height 20
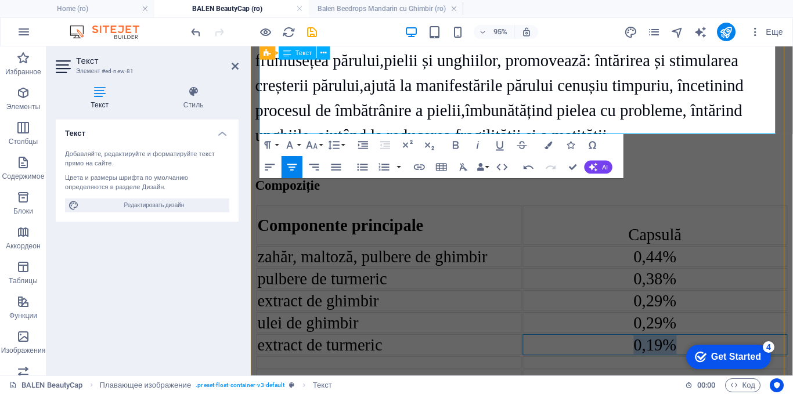
drag, startPoint x: 693, startPoint y: 93, endPoint x: 644, endPoint y: 91, distance: 48.9
click at [644, 351] on div "0,19%" at bounding box center [676, 361] width 277 height 20
drag, startPoint x: 690, startPoint y: 64, endPoint x: 643, endPoint y: 69, distance: 47.9
click at [643, 327] on div "0,29%" at bounding box center [676, 337] width 277 height 20
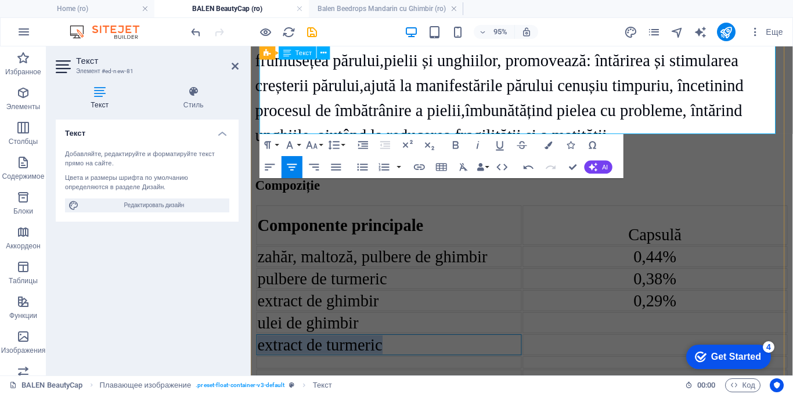
drag, startPoint x: 405, startPoint y: 96, endPoint x: 260, endPoint y: 96, distance: 145.1
click at [260, 350] on td "extract de turmeric" at bounding box center [396, 361] width 279 height 22
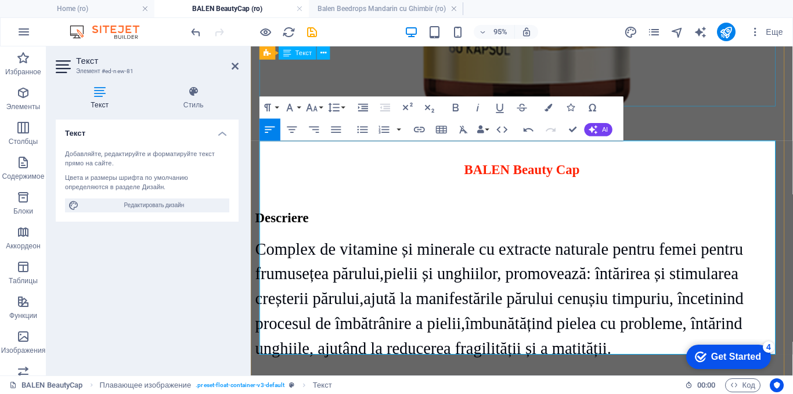
scroll to position [2181, 0]
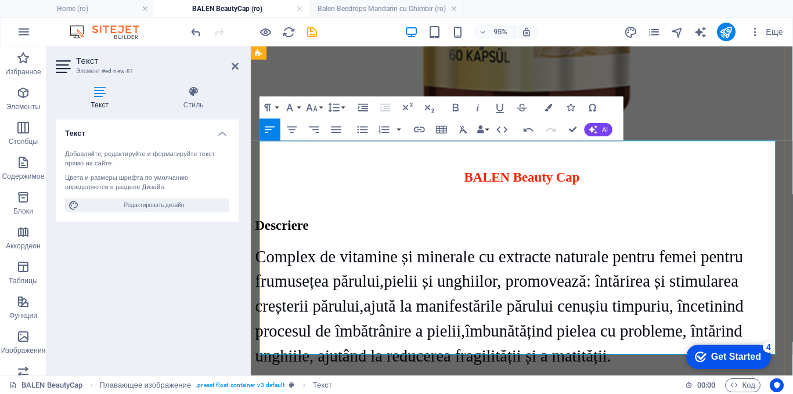
drag, startPoint x: 707, startPoint y: 218, endPoint x: 643, endPoint y: 212, distance: 64.1
drag, startPoint x: 696, startPoint y: 237, endPoint x: 641, endPoint y: 238, distance: 54.6
drag, startPoint x: 705, startPoint y: 275, endPoint x: 626, endPoint y: 272, distance: 78.4
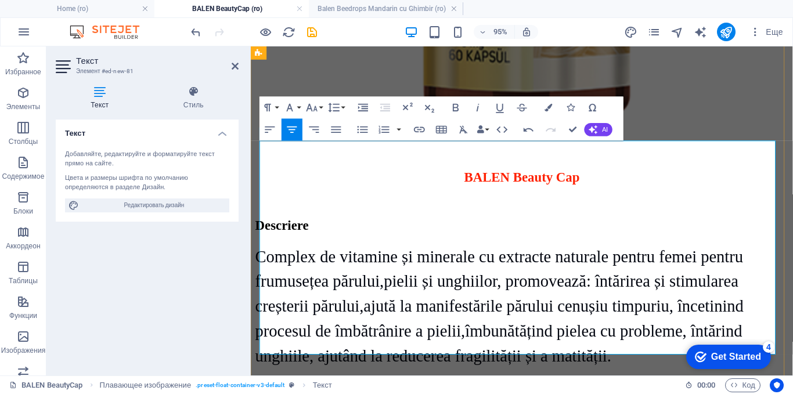
drag, startPoint x: 427, startPoint y: 301, endPoint x: 481, endPoint y: 319, distance: 57.1
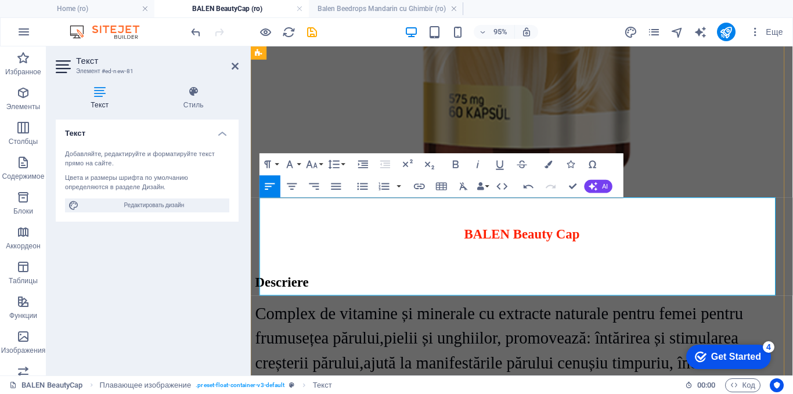
scroll to position [2065, 0]
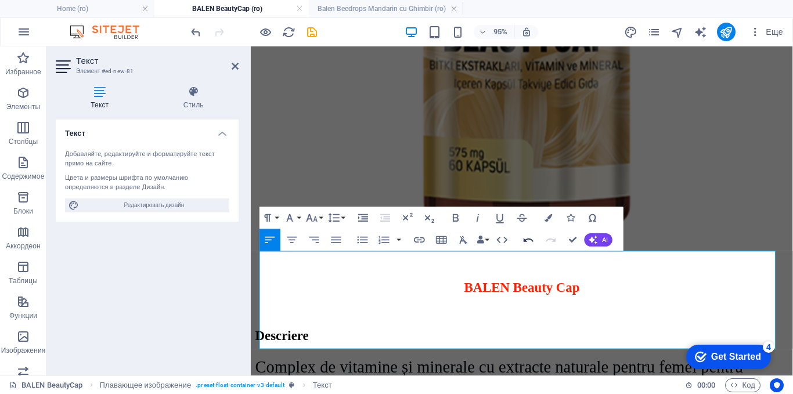
click at [523, 240] on icon "button" at bounding box center [528, 239] width 13 height 13
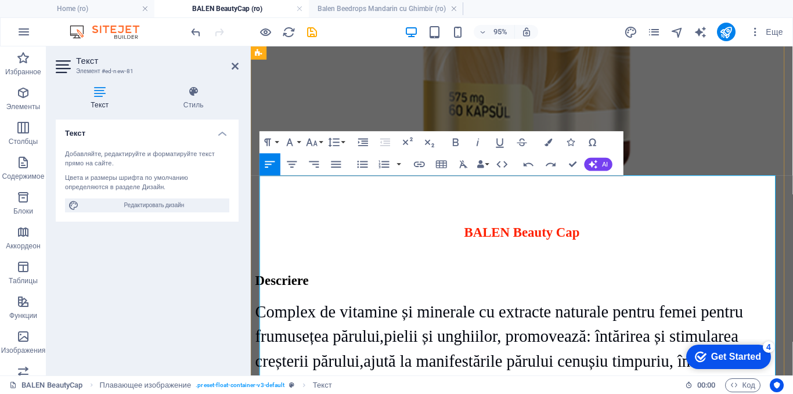
scroll to position [2181, 0]
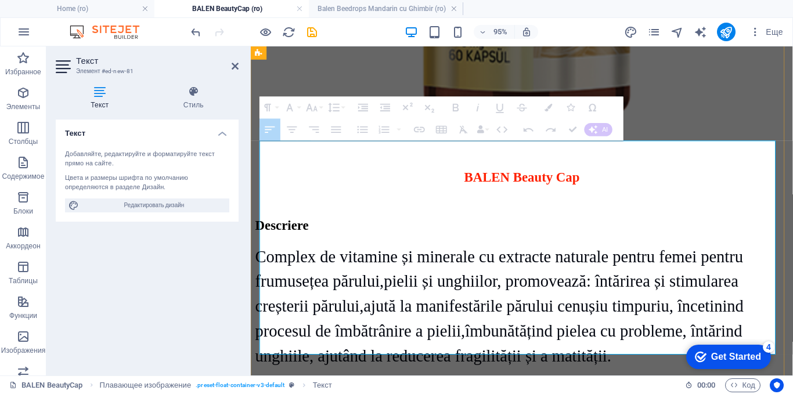
drag, startPoint x: 384, startPoint y: 304, endPoint x: 323, endPoint y: 226, distance: 98.8
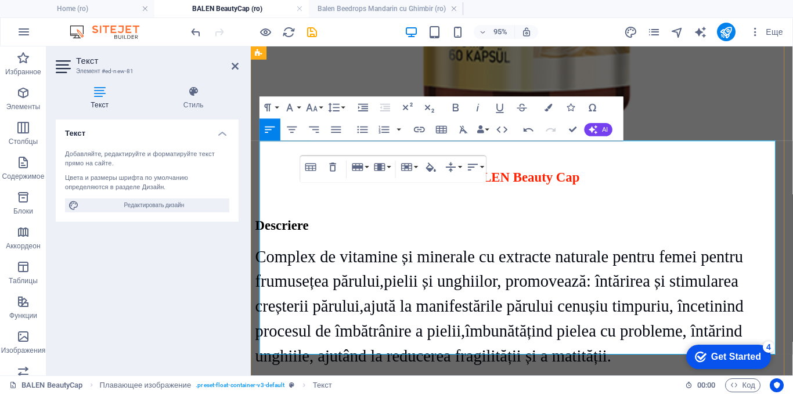
drag, startPoint x: 388, startPoint y: 179, endPoint x: 326, endPoint y: 217, distance: 73.5
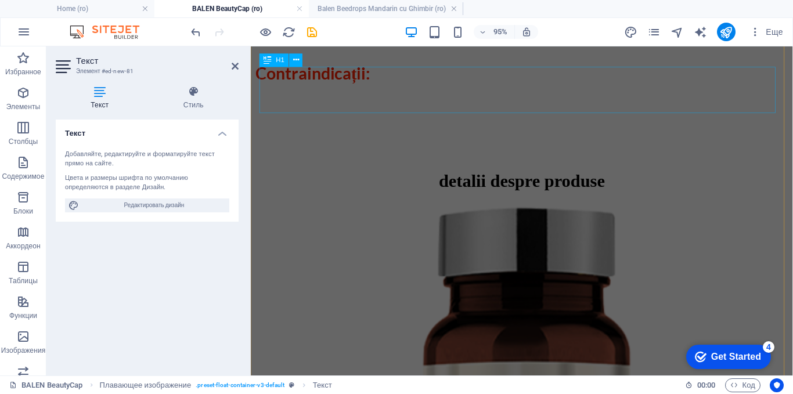
scroll to position [1310, 0]
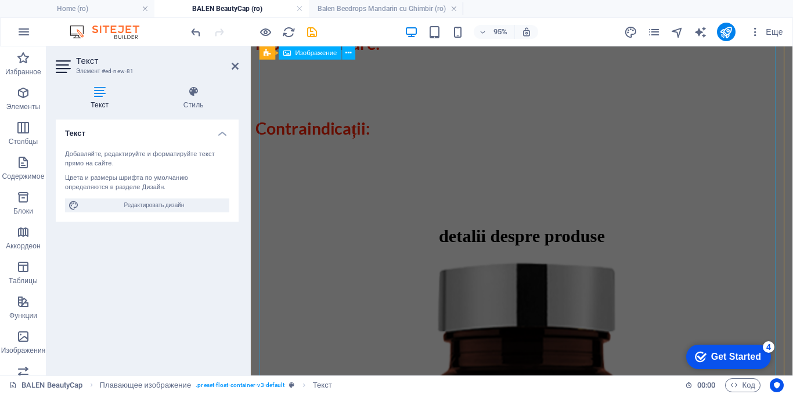
select select "px"
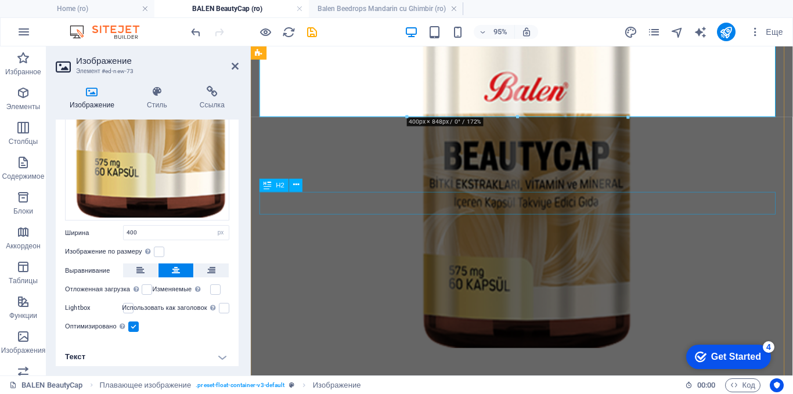
scroll to position [1882, 0]
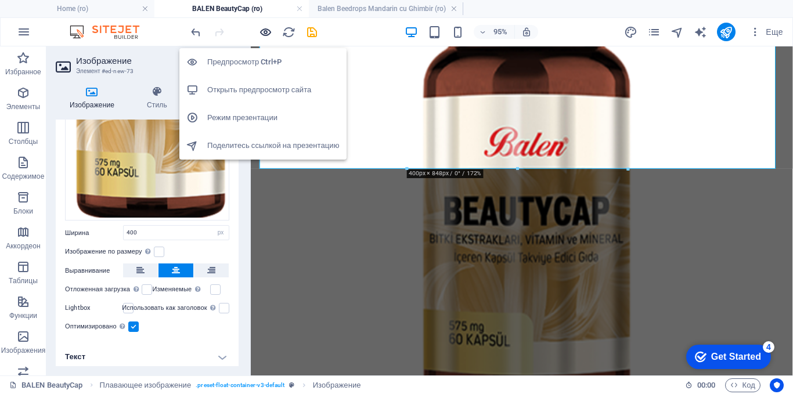
click at [266, 30] on icon "button" at bounding box center [265, 32] width 13 height 13
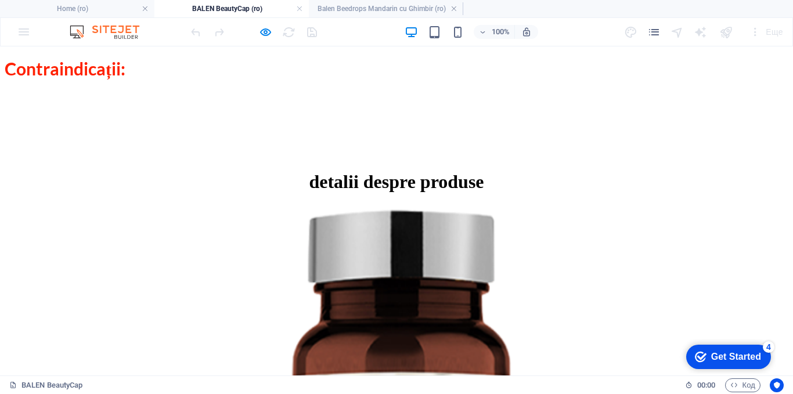
scroll to position [1591, 0]
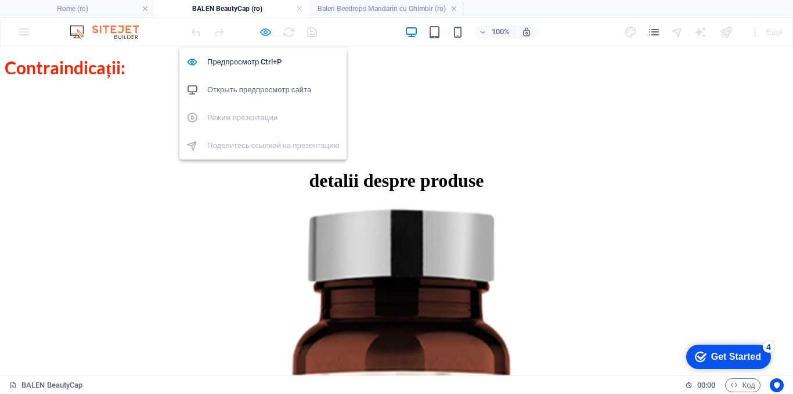
click at [260, 31] on icon "button" at bounding box center [265, 32] width 13 height 13
select select "px"
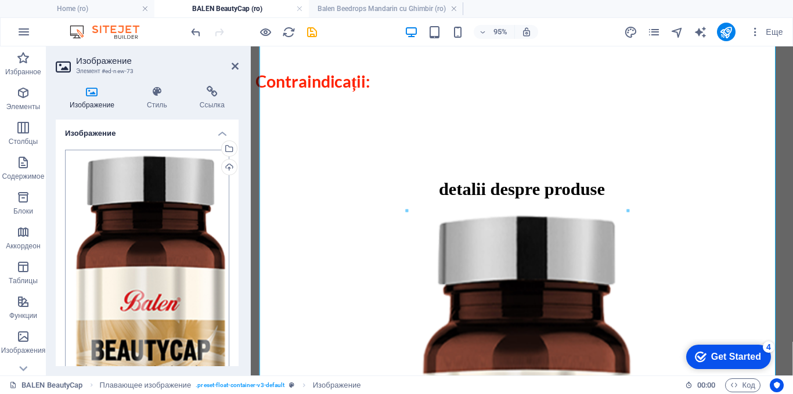
scroll to position [232, 0]
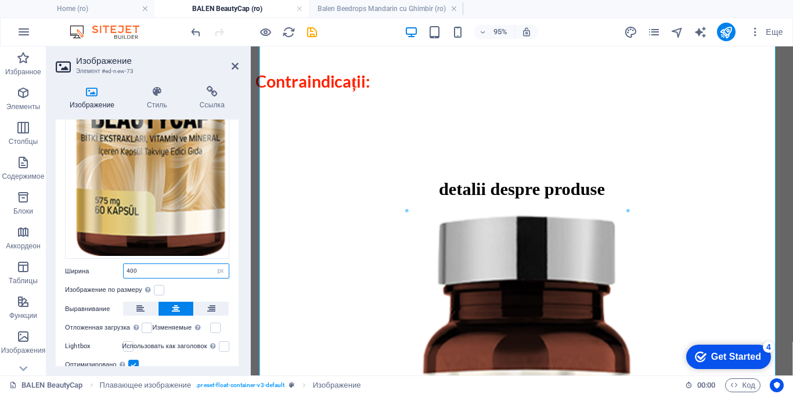
click at [157, 267] on input "400" at bounding box center [176, 271] width 105 height 14
drag, startPoint x: 157, startPoint y: 267, endPoint x: 126, endPoint y: 268, distance: 30.8
click at [126, 268] on input "400" at bounding box center [176, 271] width 105 height 14
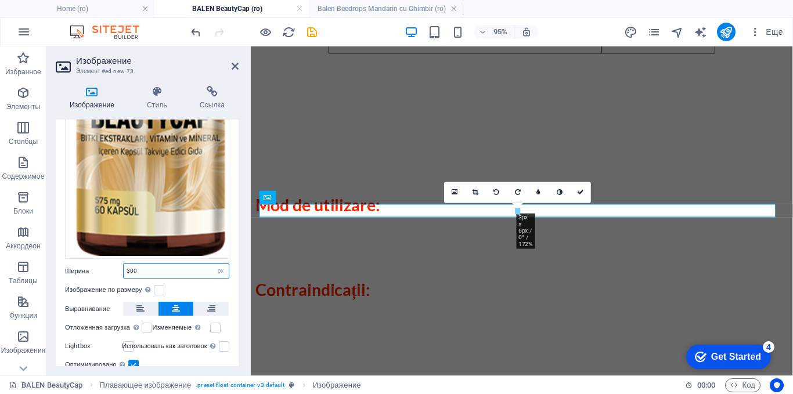
scroll to position [1352, 0]
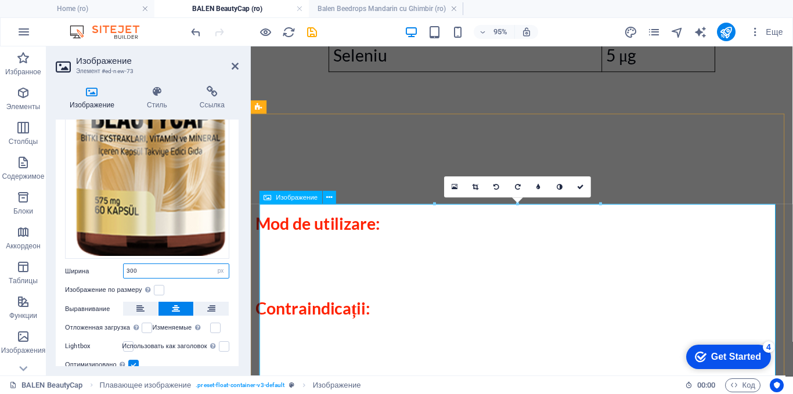
type input "300"
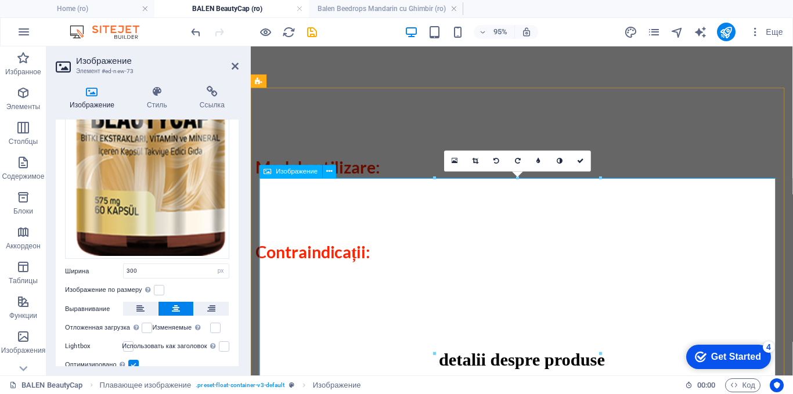
scroll to position [1643, 0]
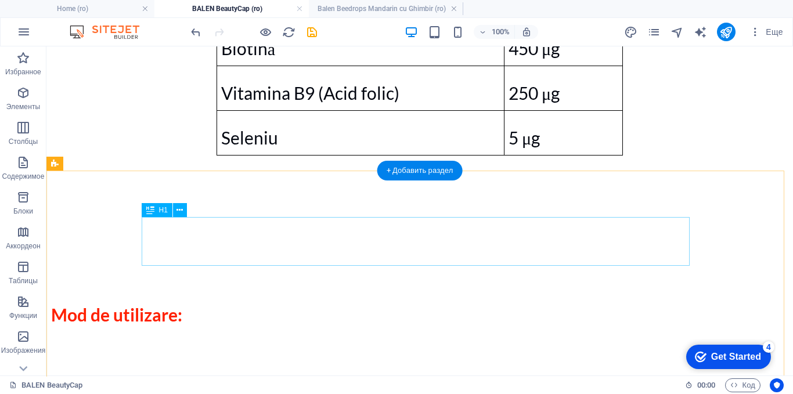
scroll to position [1120, 0]
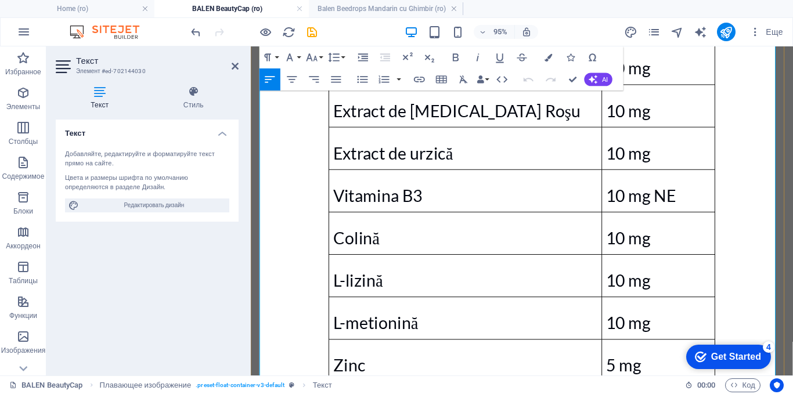
scroll to position [1151, 0]
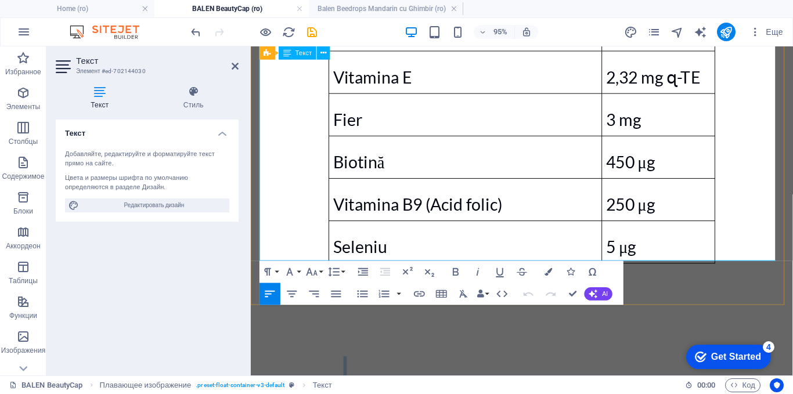
drag, startPoint x: 415, startPoint y: 210, endPoint x: 264, endPoint y: 103, distance: 185.3
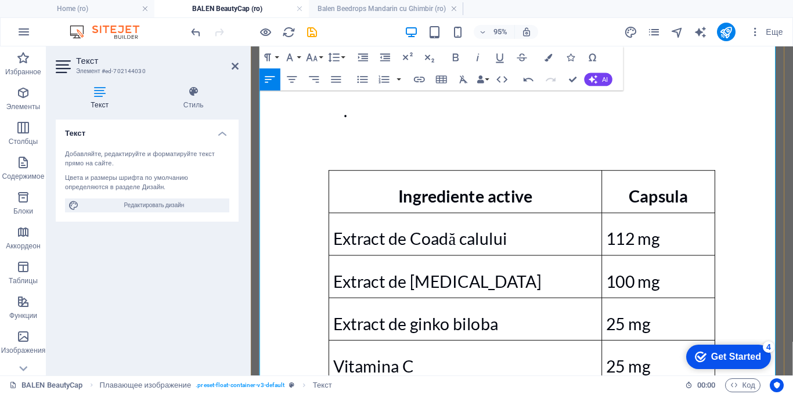
scroll to position [338, 0]
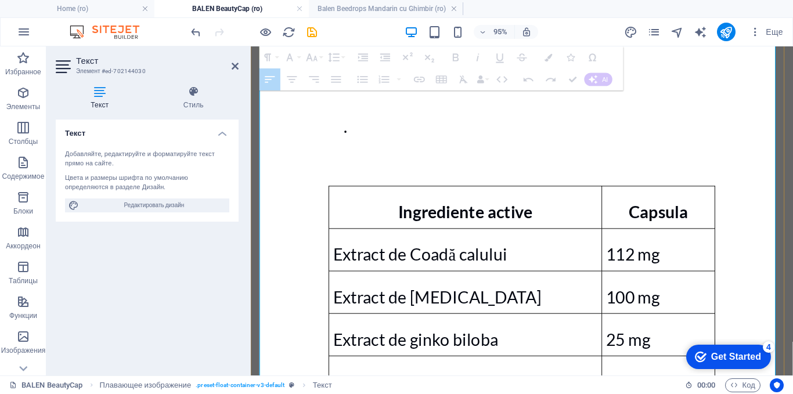
drag, startPoint x: 398, startPoint y: 123, endPoint x: 554, endPoint y: 135, distance: 156.7
click at [554, 203] on p "Ingrediente active" at bounding box center [476, 220] width 279 height 35
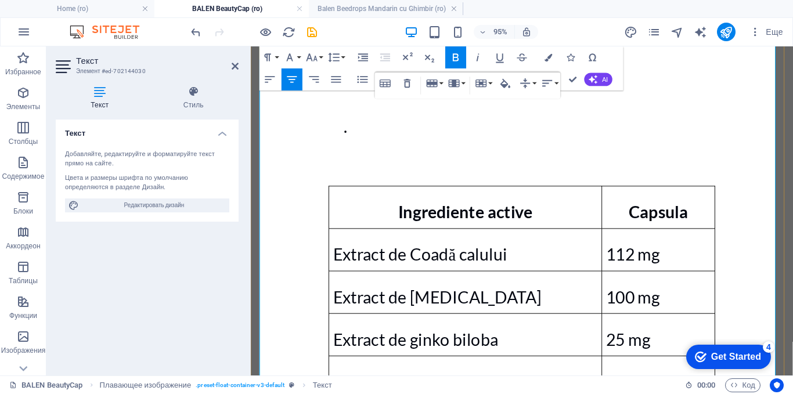
click at [554, 203] on p "Ingrediente active" at bounding box center [476, 220] width 279 height 35
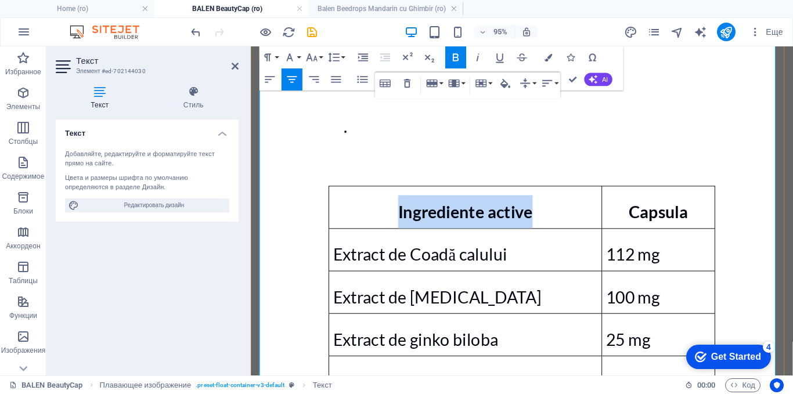
click at [554, 203] on p "Ingrediente active" at bounding box center [476, 220] width 279 height 35
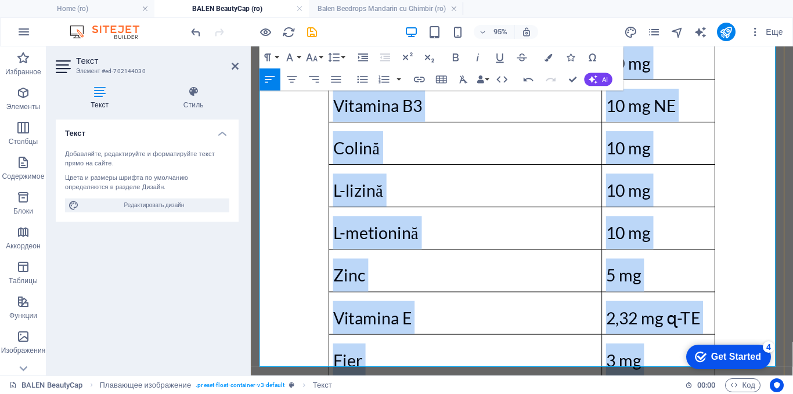
scroll to position [919, 0]
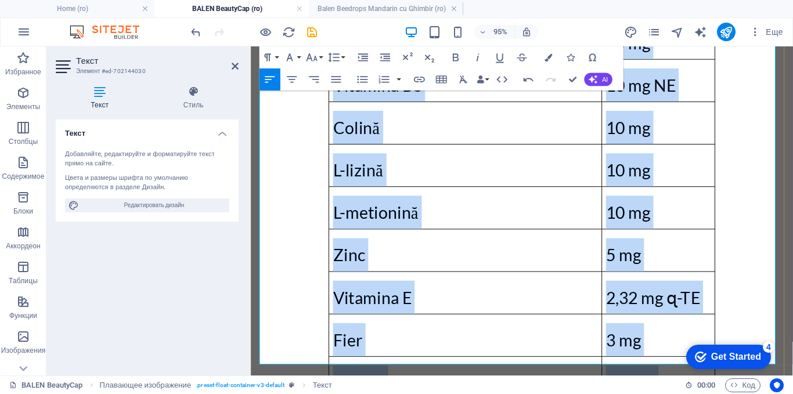
copy div ". Ingrediente active Capsula Extract de Coadă calului 112 mg Extract de [MEDICA…"
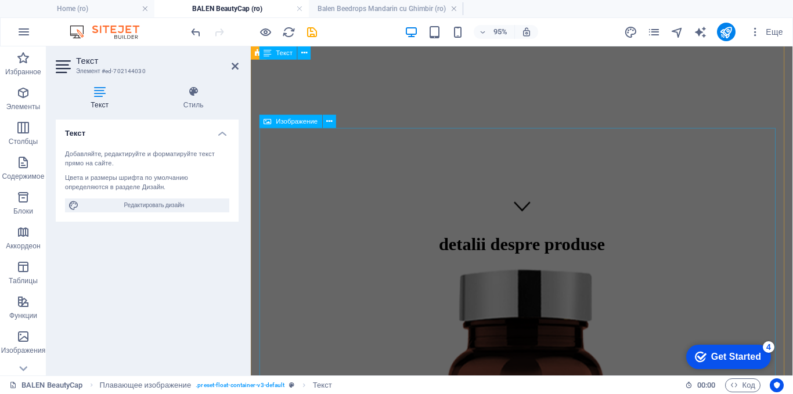
scroll to position [0, 0]
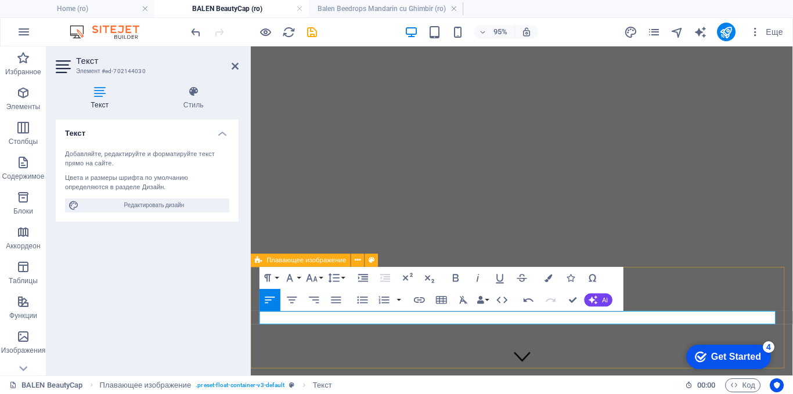
click at [717, 379] on div at bounding box center [535, 384] width 561 height 10
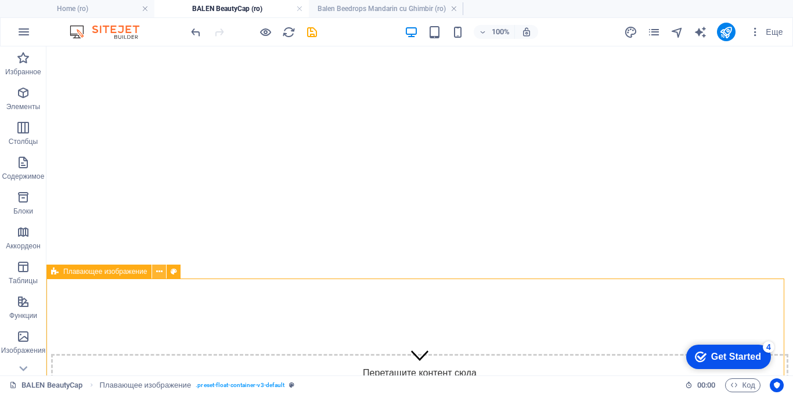
click at [164, 271] on button at bounding box center [159, 272] width 14 height 14
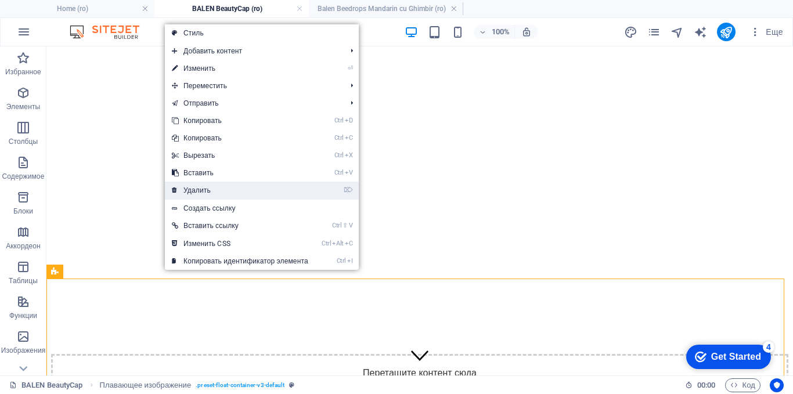
click at [205, 195] on link "⌦ Удалить" at bounding box center [240, 190] width 150 height 17
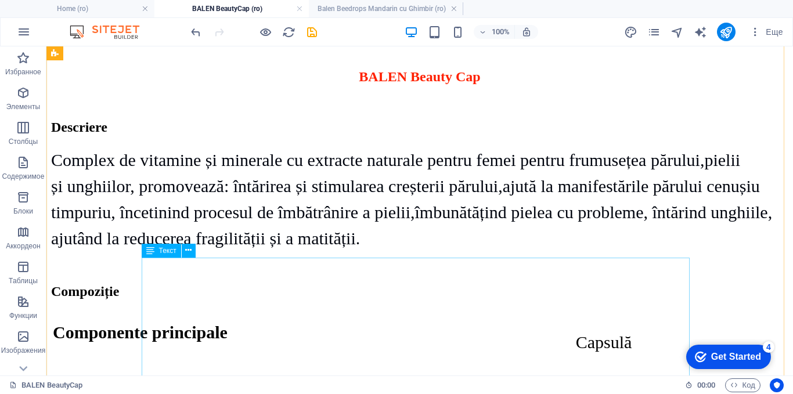
scroll to position [755, 0]
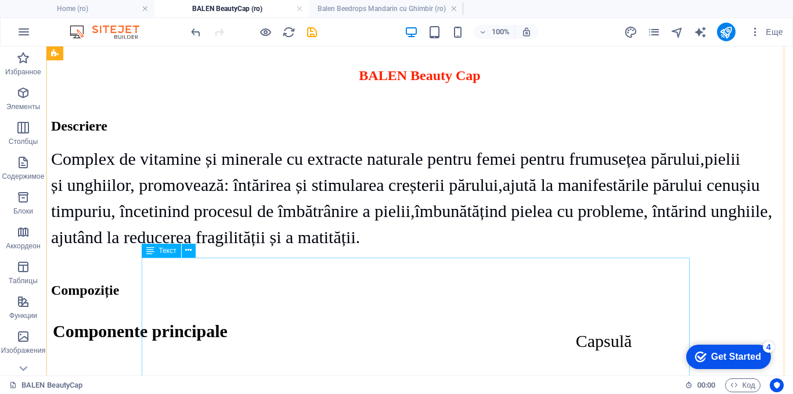
click at [401, 310] on div "Сomponente principale Capsulă" at bounding box center [419, 399] width 737 height 179
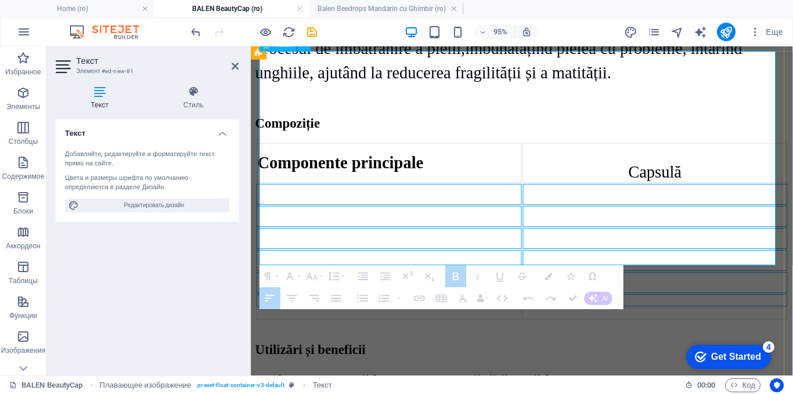
scroll to position [961, 0]
drag, startPoint x: 505, startPoint y: 229, endPoint x: 577, endPoint y: 257, distance: 77.4
click at [577, 257] on tbody "Сomponente principale Capsulă" at bounding box center [536, 240] width 559 height 186
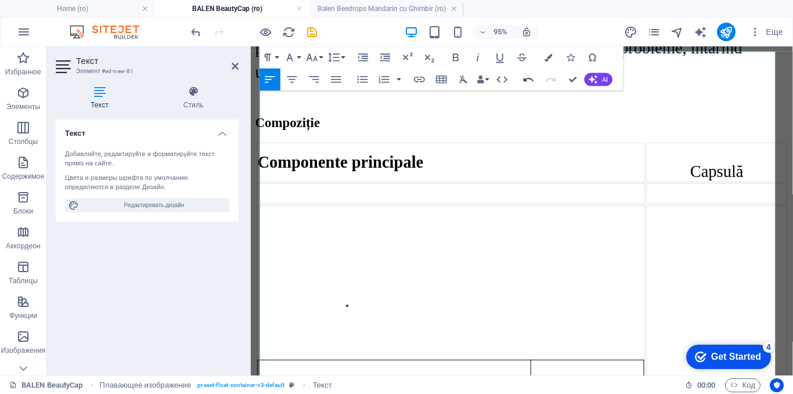
click at [532, 75] on icon "button" at bounding box center [528, 79] width 13 height 13
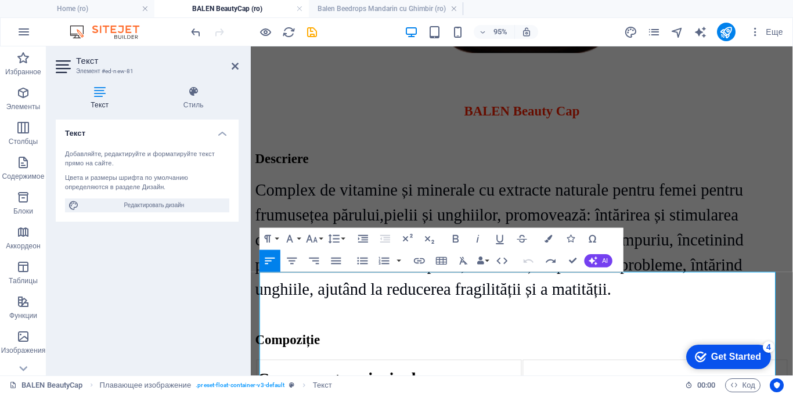
scroll to position [729, 0]
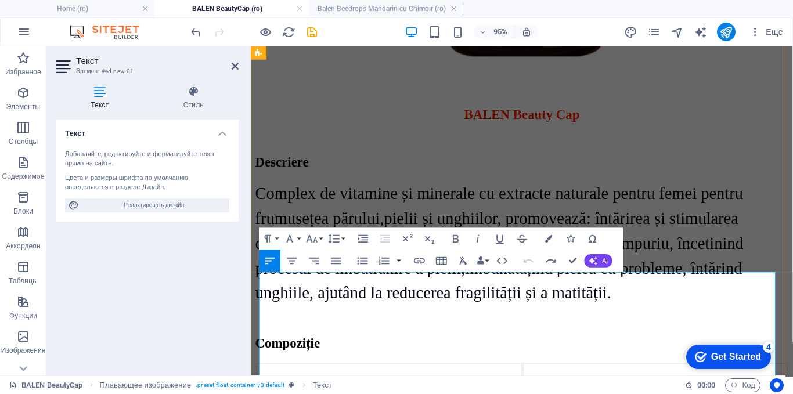
click at [717, 380] on td "Capsulă" at bounding box center [676, 401] width 279 height 42
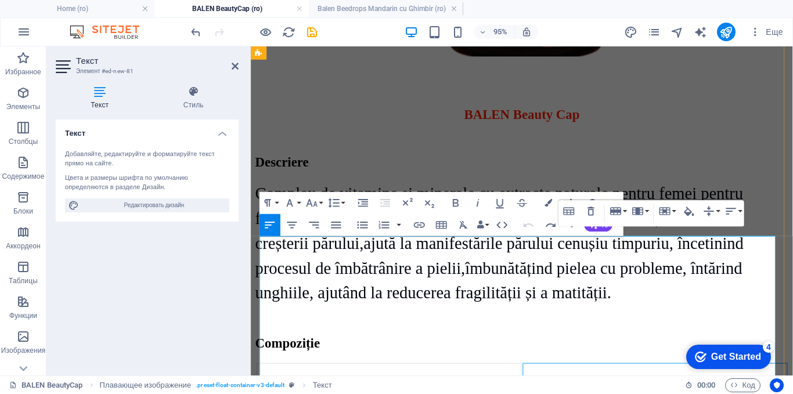
scroll to position [1019, 0]
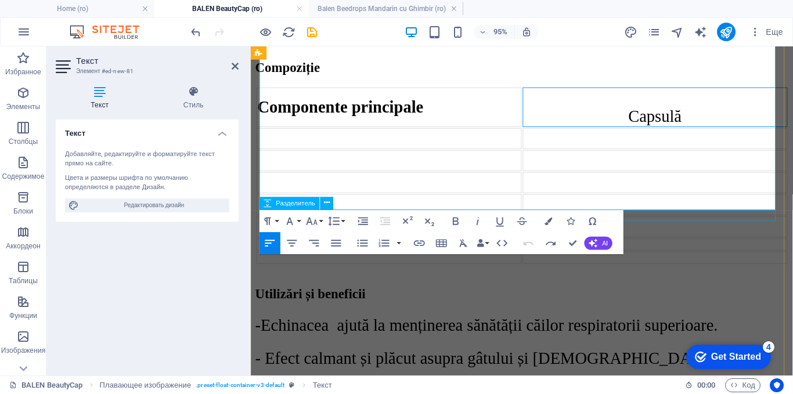
click at [657, 276] on div at bounding box center [535, 282] width 561 height 12
select select "px"
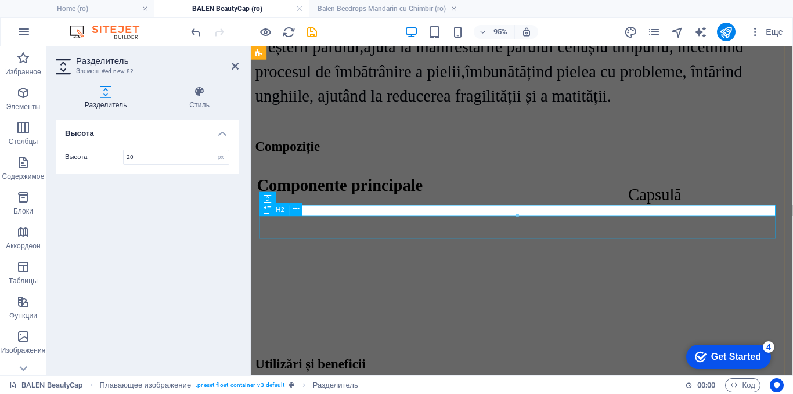
scroll to position [845, 0]
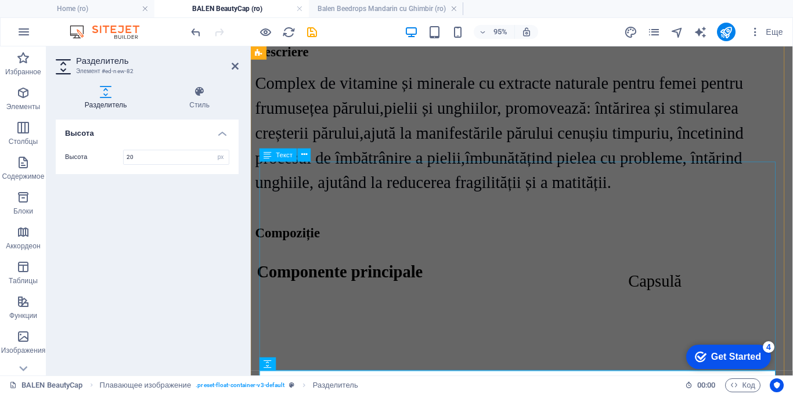
click at [635, 262] on div "Сomponente principale Capsulă" at bounding box center [535, 351] width 561 height 179
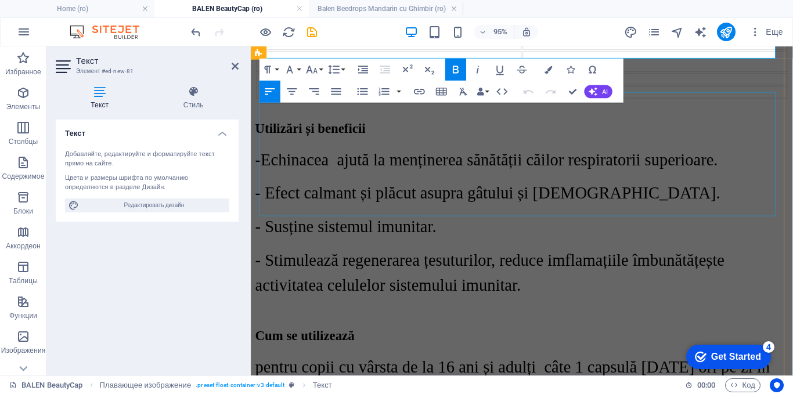
scroll to position [961, 0]
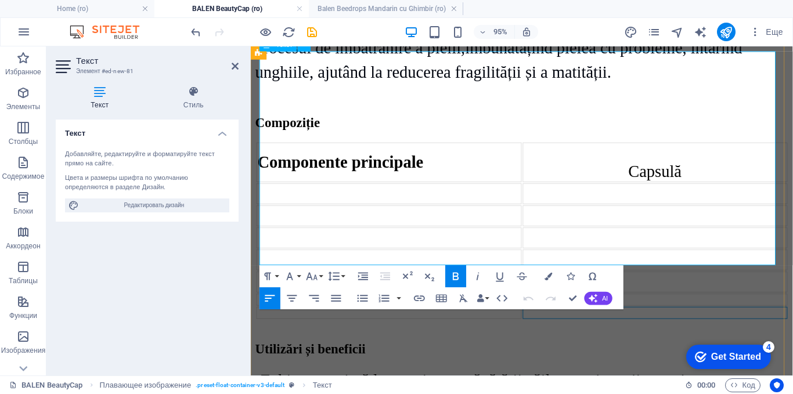
click at [783, 322] on div at bounding box center [676, 327] width 277 height 10
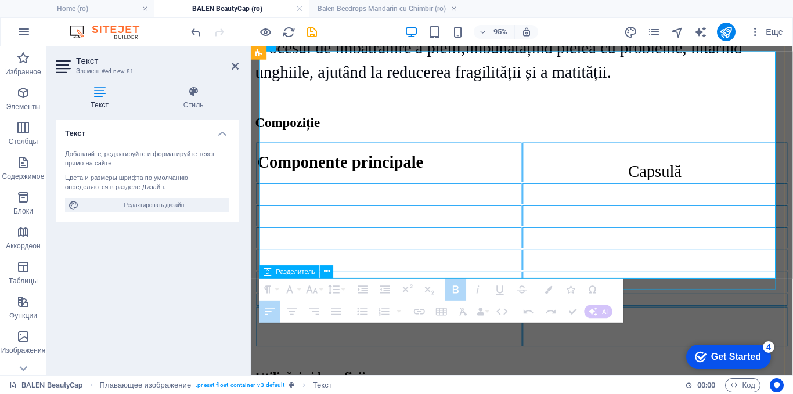
drag, startPoint x: 265, startPoint y: 255, endPoint x: 655, endPoint y: 294, distance: 392.7
click at [655, 294] on div "detalii despre produse ​ BALEN Beauty Cap Descriere Complex de vitamine și mine…" at bounding box center [535, 278] width 561 height 1712
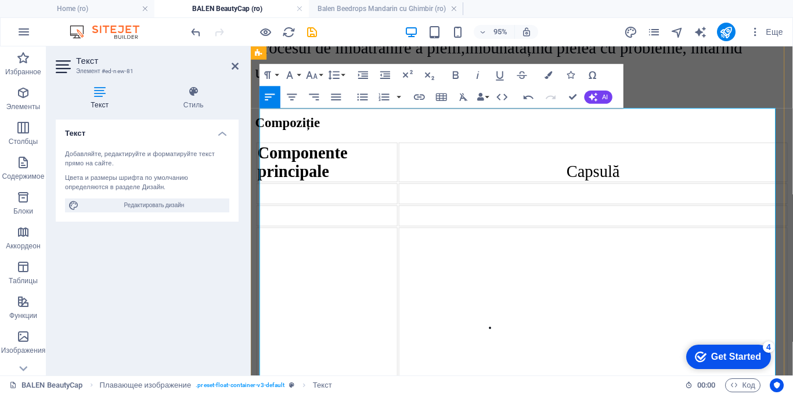
scroll to position [729, 0]
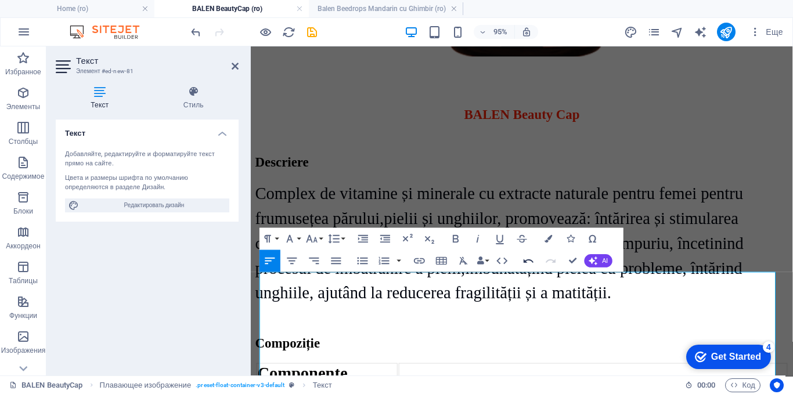
click at [530, 261] on icon "button" at bounding box center [529, 261] width 10 height 4
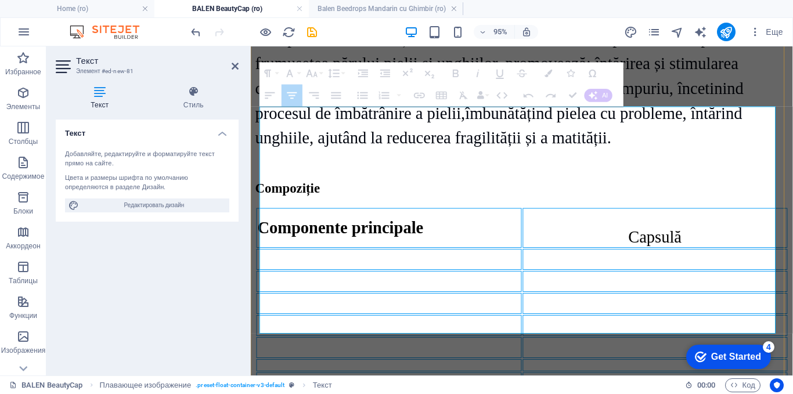
scroll to position [903, 0]
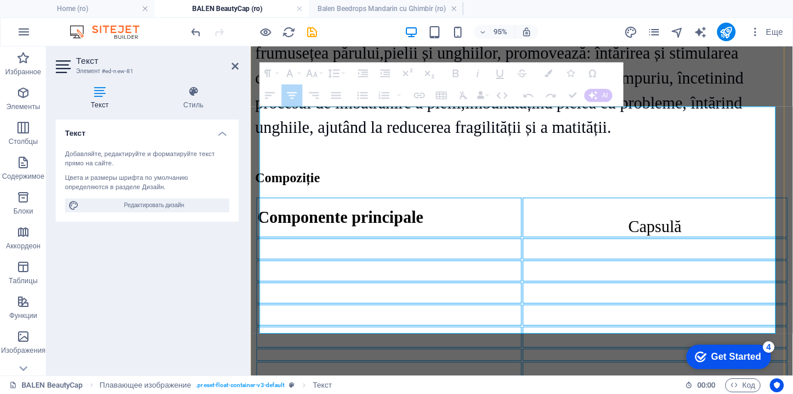
drag, startPoint x: 606, startPoint y: 312, endPoint x: 501, endPoint y: 322, distance: 105.0
click at [501, 322] on tbody "Сomponente principale Capsulă" at bounding box center [536, 313] width 559 height 215
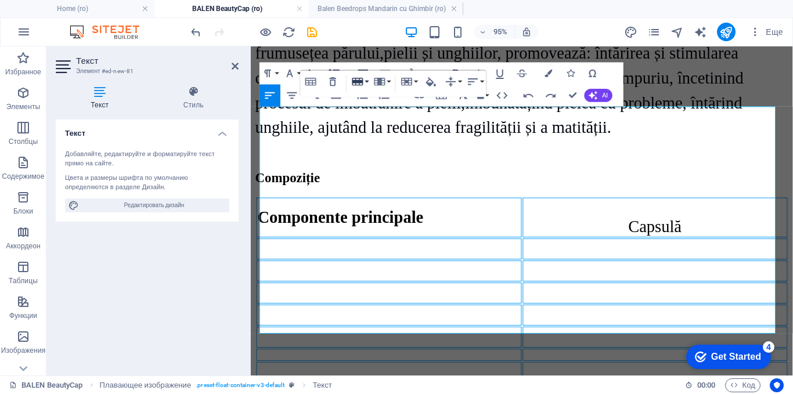
click at [359, 81] on icon "button" at bounding box center [357, 82] width 11 height 8
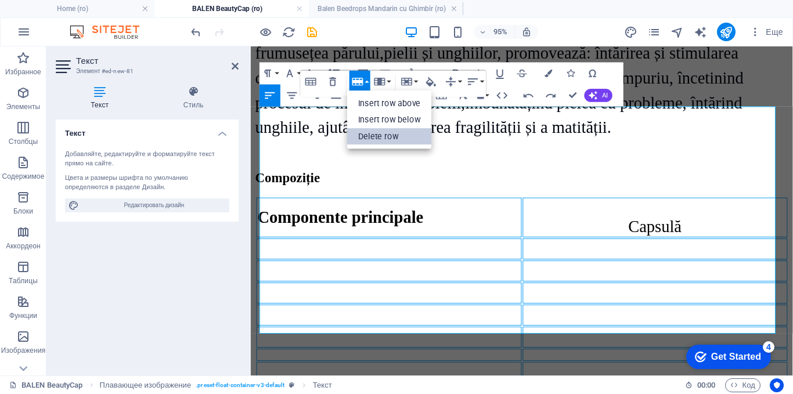
click at [391, 136] on link "Delete row" at bounding box center [389, 136] width 85 height 17
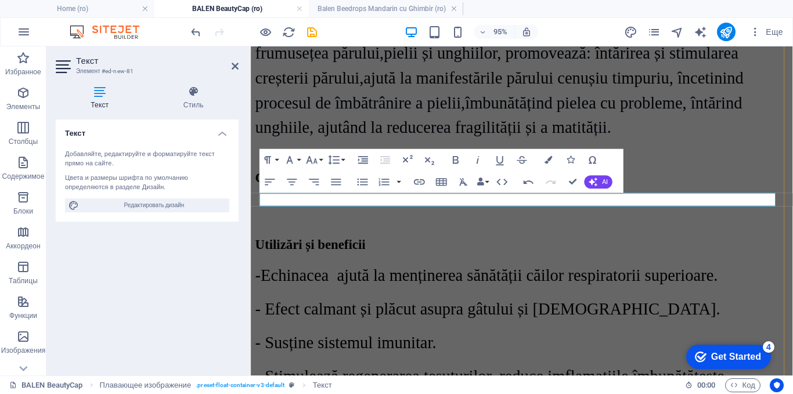
scroll to position [787, 0]
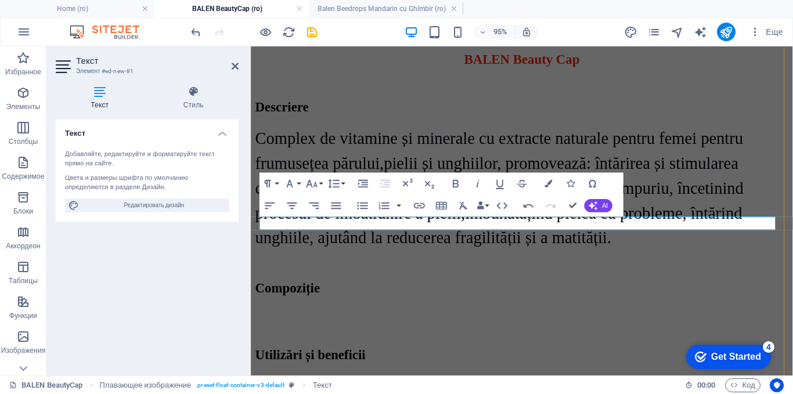
click at [380, 320] on p at bounding box center [535, 325] width 561 height 10
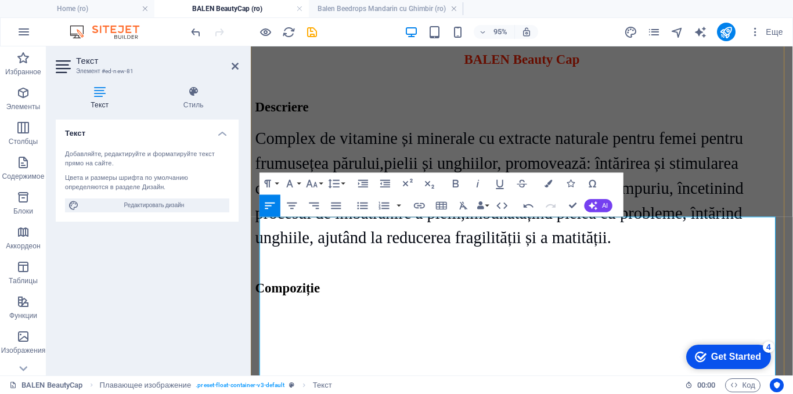
click at [415, 348] on p at bounding box center [571, 365] width 492 height 35
click at [392, 348] on p at bounding box center [571, 383] width 492 height 71
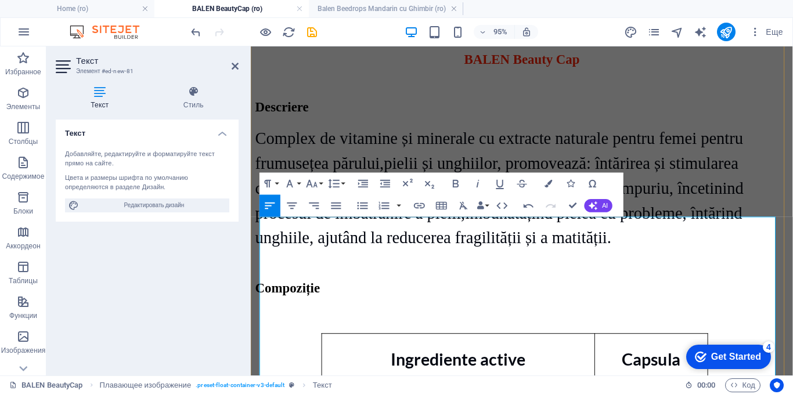
click at [630, 320] on p at bounding box center [535, 329] width 561 height 19
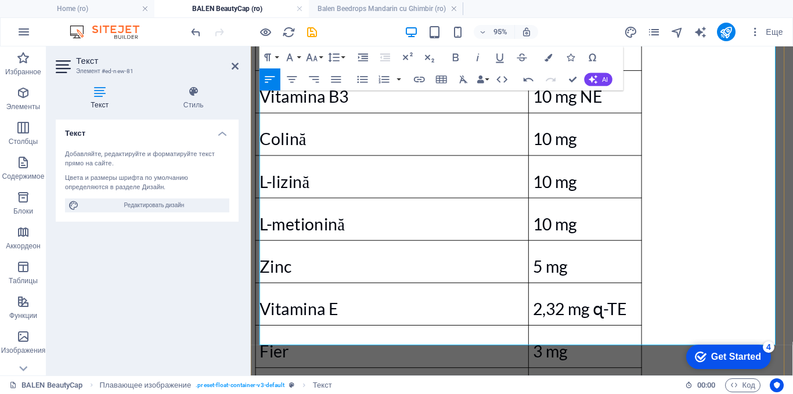
scroll to position [1483, 0]
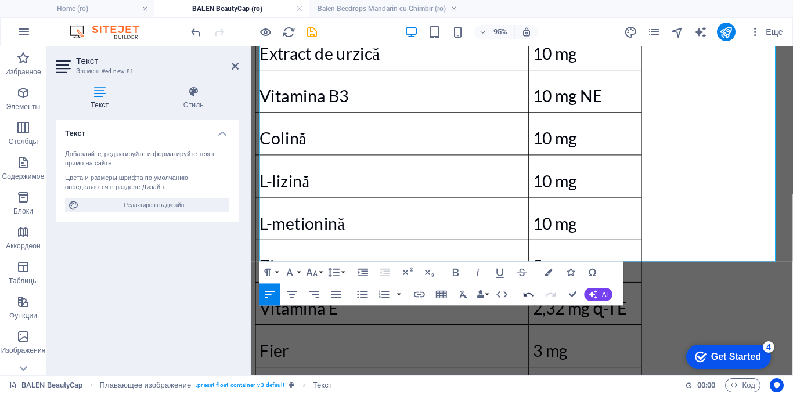
click at [527, 293] on icon "button" at bounding box center [528, 294] width 13 height 13
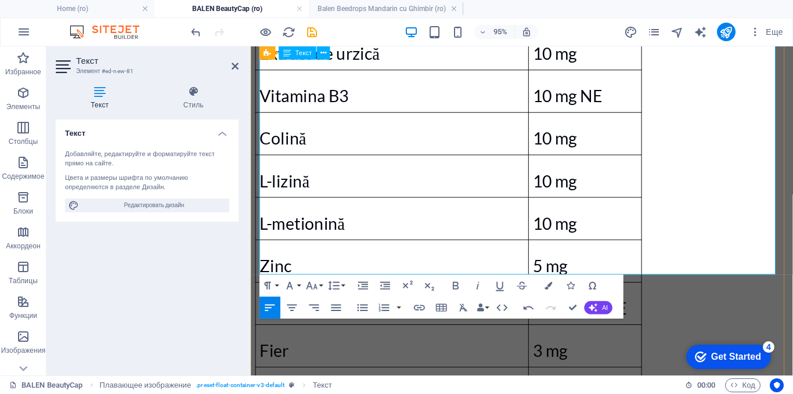
drag, startPoint x: 459, startPoint y: 266, endPoint x: 397, endPoint y: 253, distance: 64.1
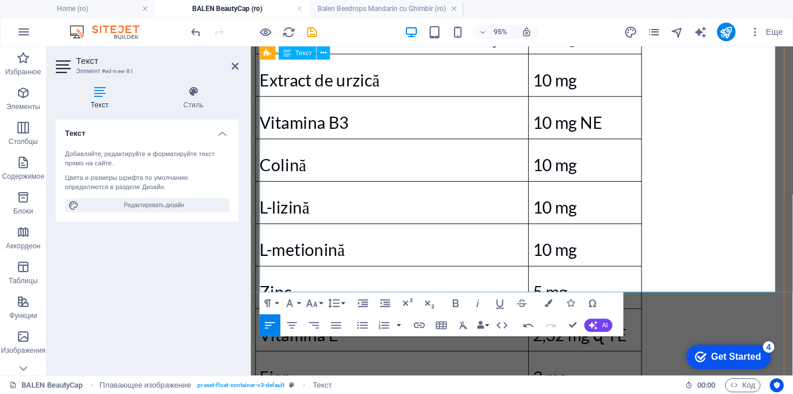
drag, startPoint x: 442, startPoint y: 278, endPoint x: 381, endPoint y: 269, distance: 61.5
click at [381, 269] on div "Ingrediente active Capsula Extract de Coadă calului 112 mg Extract de [MEDICAL_…" at bounding box center [535, 117] width 561 height 986
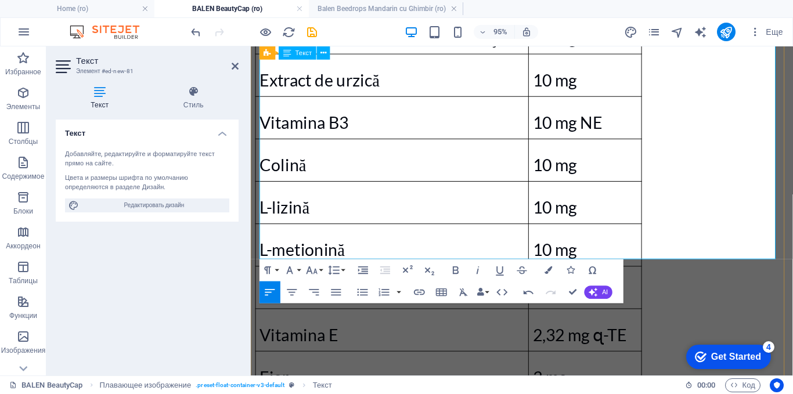
drag, startPoint x: 407, startPoint y: 262, endPoint x: 383, endPoint y: 269, distance: 25.4
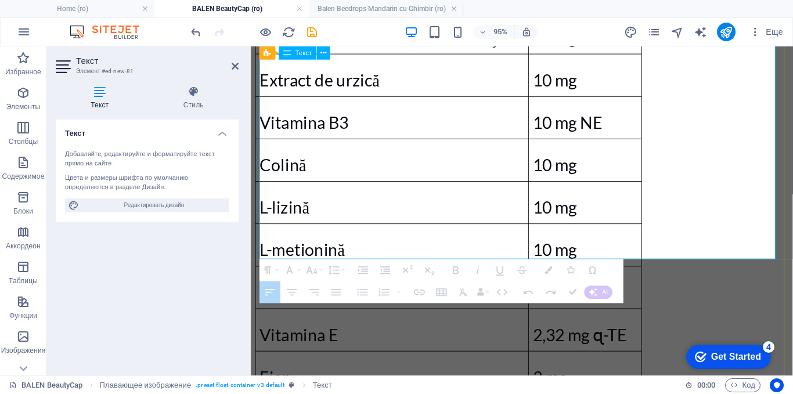
drag, startPoint x: 593, startPoint y: 243, endPoint x: 441, endPoint y: 204, distance: 157.0
click at [441, 204] on tbody "Ingrediente active Capsula Extract de Coadă calului 112 mg Extract de [MEDICAL_…" at bounding box center [459, 99] width 406 height 894
drag, startPoint x: 601, startPoint y: 234, endPoint x: 514, endPoint y: 235, distance: 86.5
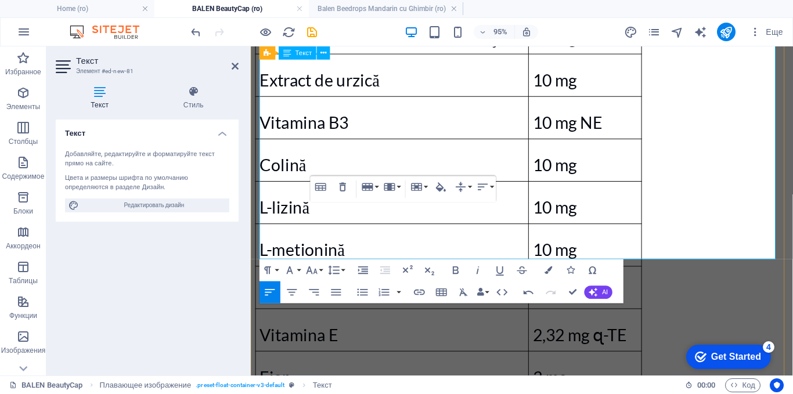
click at [532, 377] on p "Fier" at bounding box center [399, 394] width 279 height 35
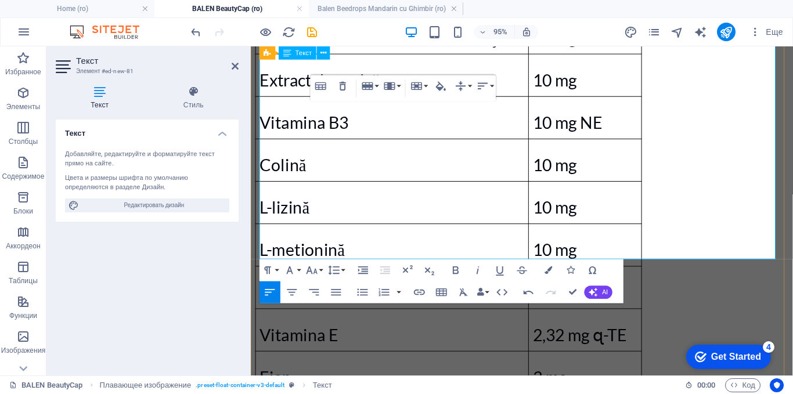
click at [532, 377] on p "Fier" at bounding box center [399, 394] width 279 height 35
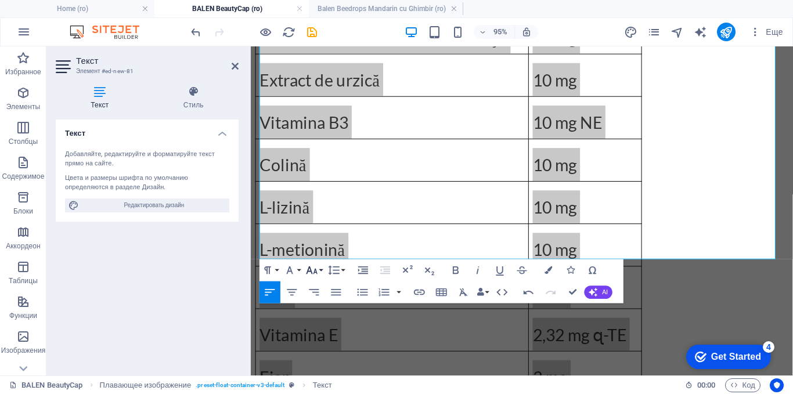
click at [319, 269] on button "Font Size" at bounding box center [314, 271] width 21 height 22
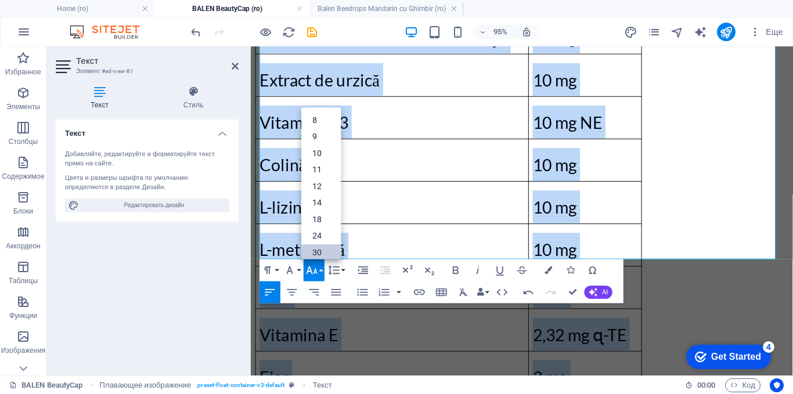
click at [311, 252] on link "30" at bounding box center [320, 252] width 39 height 17
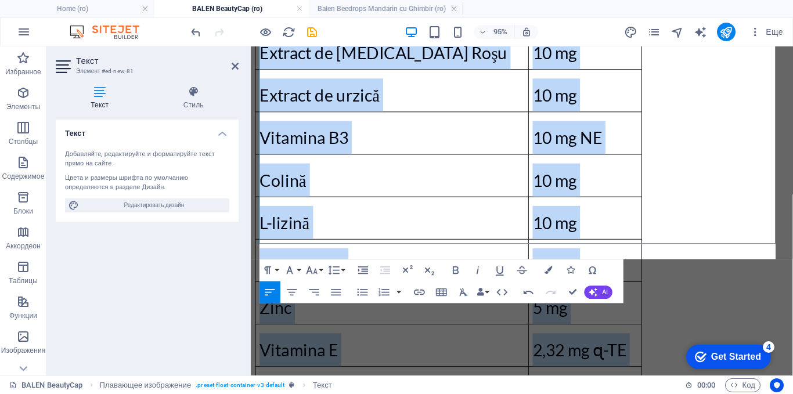
scroll to position [1500, 0]
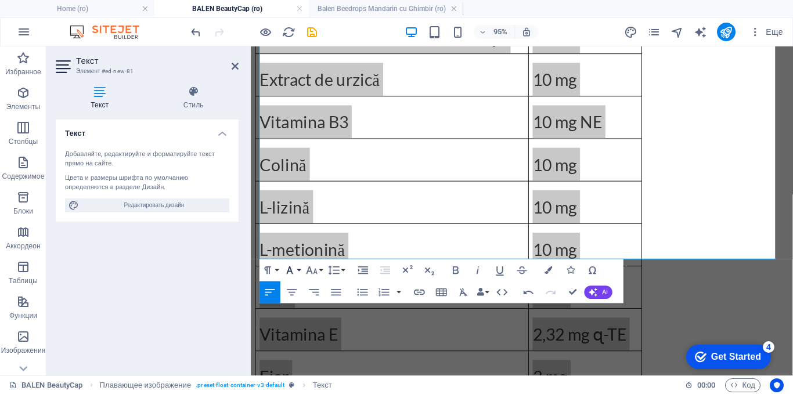
click at [291, 268] on icon "button" at bounding box center [289, 270] width 13 height 13
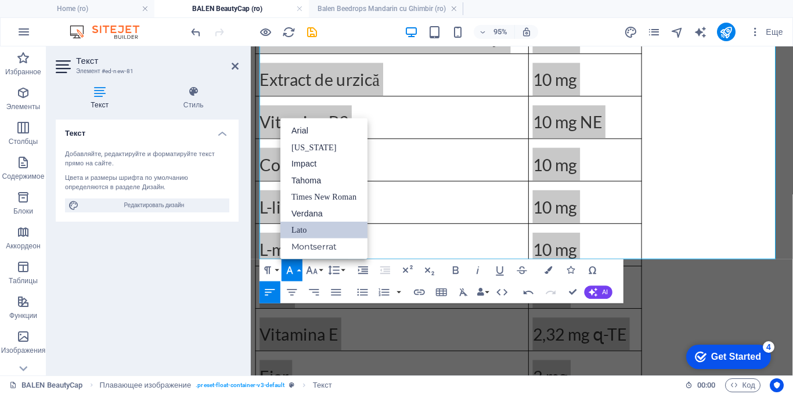
scroll to position [0, 0]
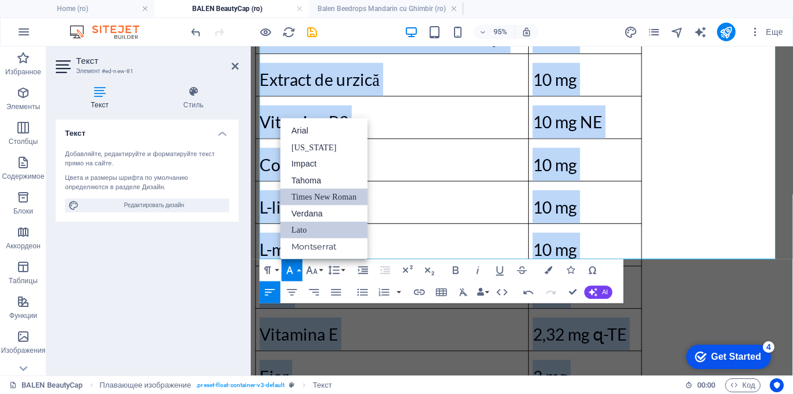
click at [302, 197] on link "Times New Roman" at bounding box center [323, 197] width 87 height 17
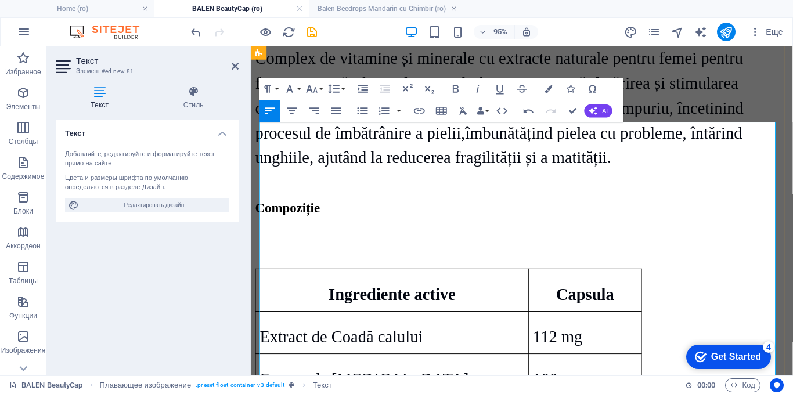
scroll to position [803, 0]
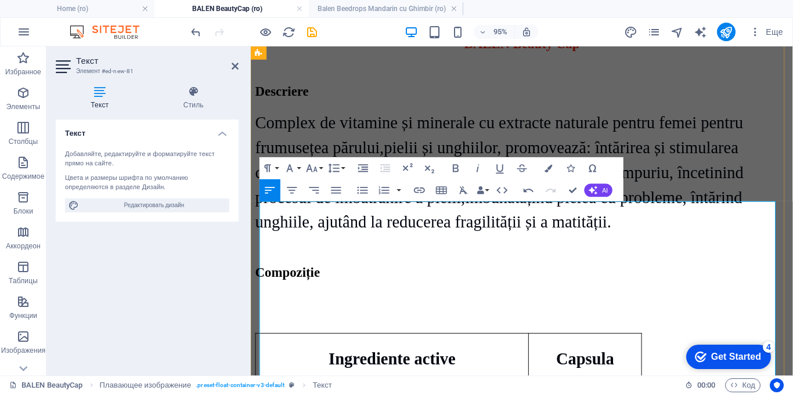
click at [388, 304] on p at bounding box center [535, 321] width 561 height 35
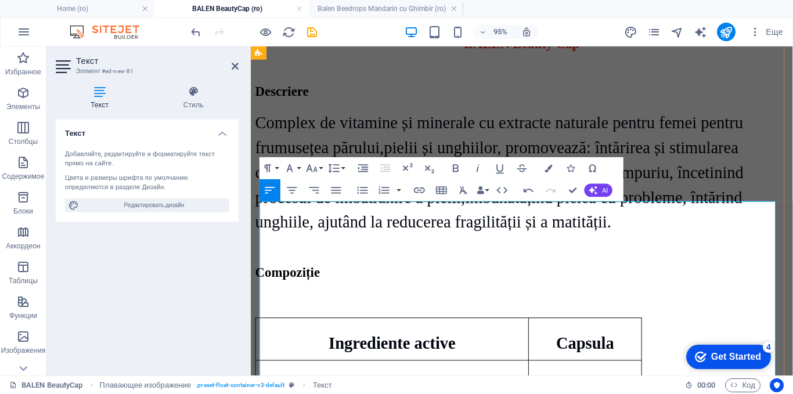
click at [368, 304] on p at bounding box center [535, 313] width 561 height 19
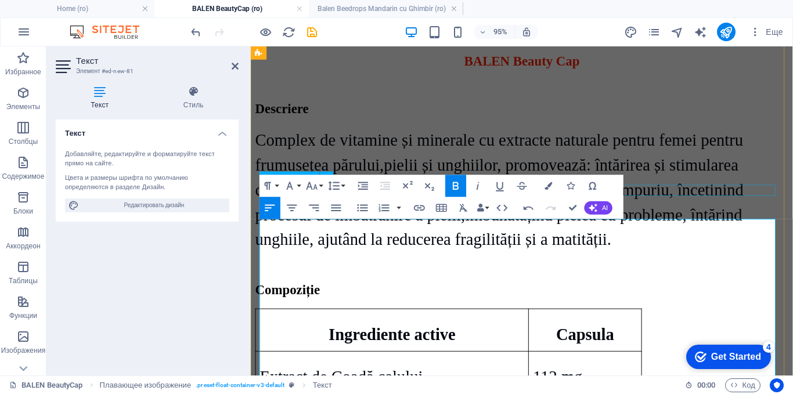
click at [707, 272] on div at bounding box center [535, 278] width 561 height 12
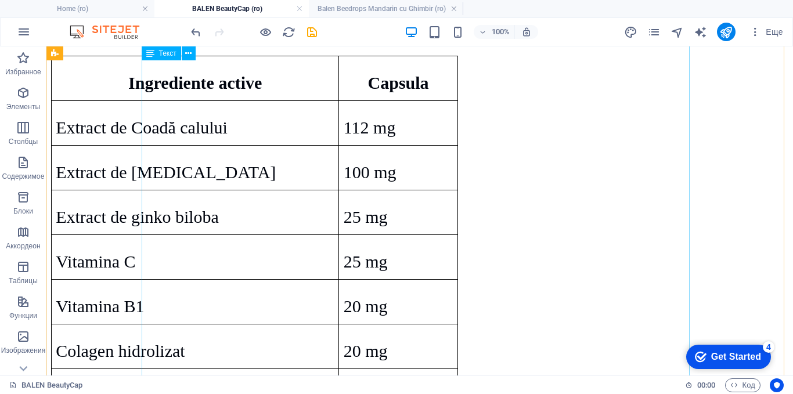
scroll to position [959, 0]
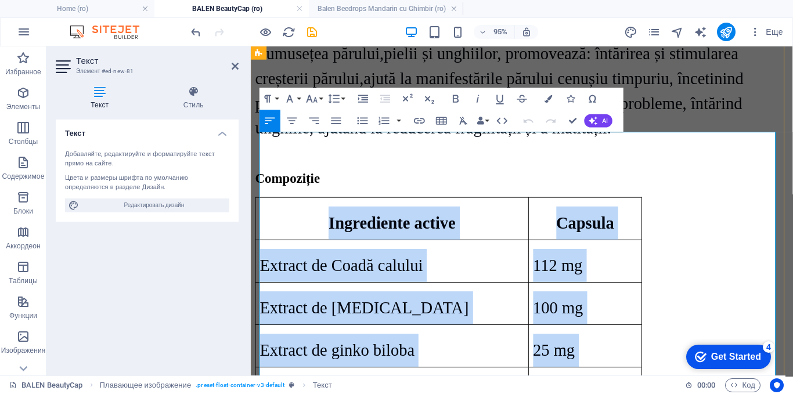
scroll to position [791, 0]
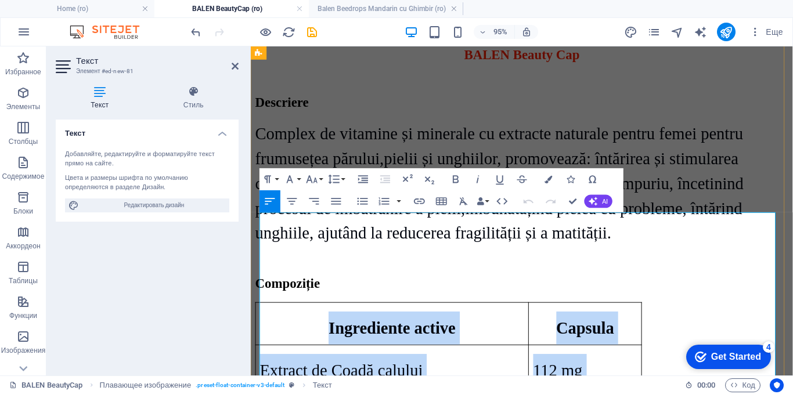
click at [610, 370] on p "112 mg" at bounding box center [603, 387] width 110 height 35
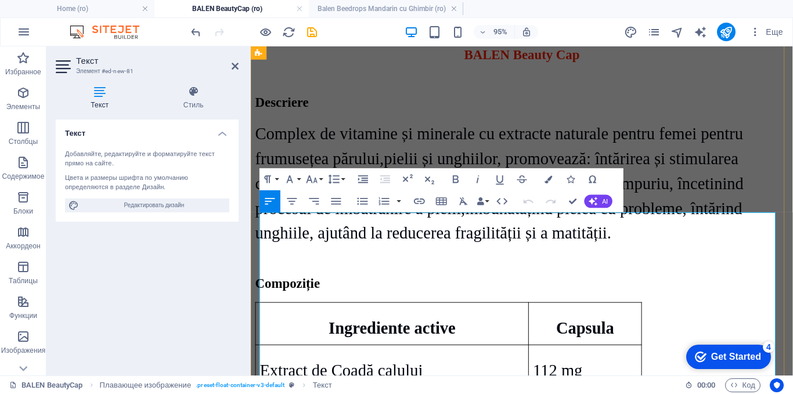
click at [610, 370] on p "112 mg" at bounding box center [603, 387] width 110 height 35
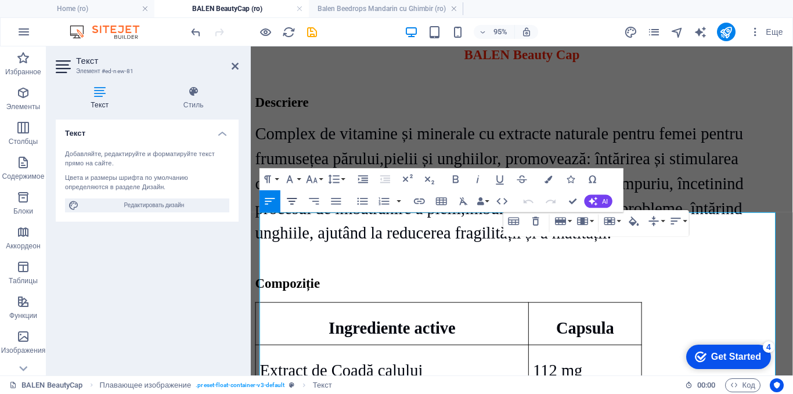
click at [289, 199] on icon "button" at bounding box center [292, 200] width 13 height 13
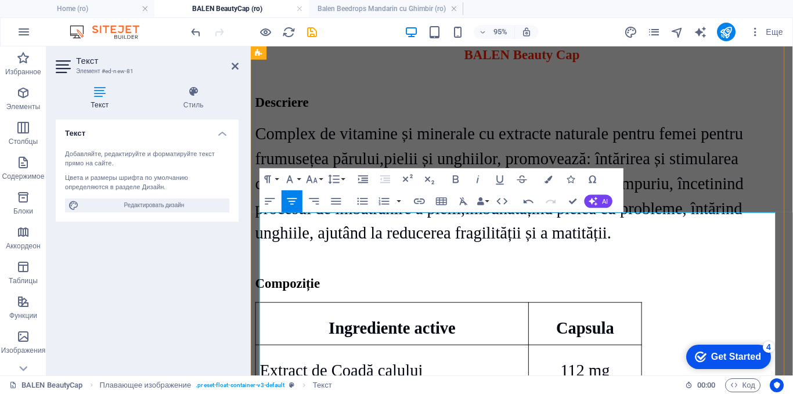
click at [293, 200] on icon "button" at bounding box center [292, 200] width 13 height 13
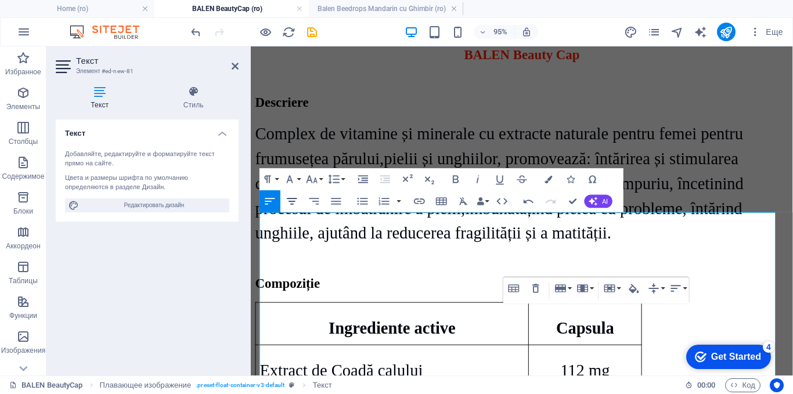
click at [297, 197] on icon "button" at bounding box center [292, 200] width 13 height 13
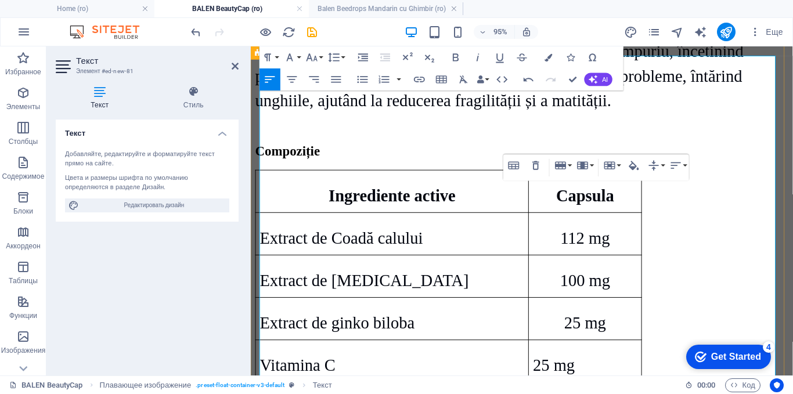
scroll to position [966, 0]
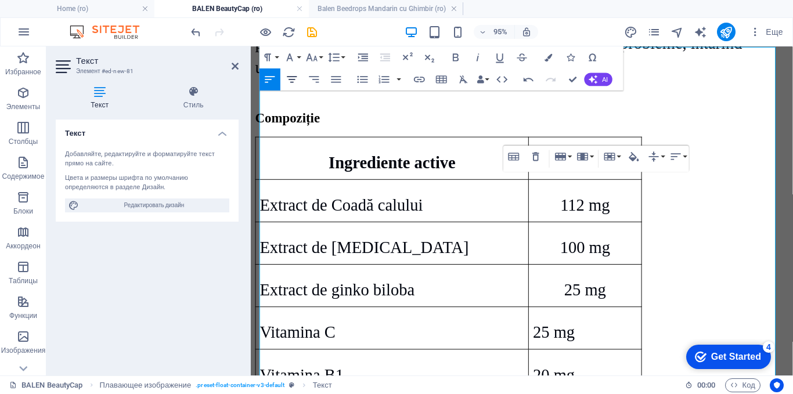
click at [293, 78] on icon "button" at bounding box center [292, 79] width 13 height 13
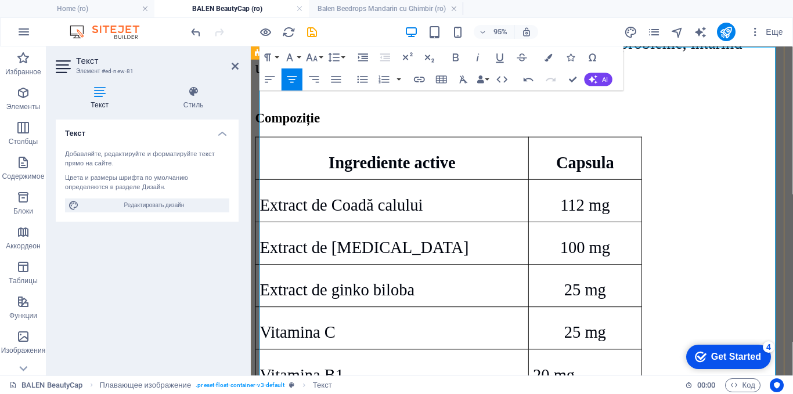
drag, startPoint x: 748, startPoint y: 253, endPoint x: 290, endPoint y: 141, distance: 472.3
click at [610, 375] on p "20 mg" at bounding box center [603, 392] width 110 height 35
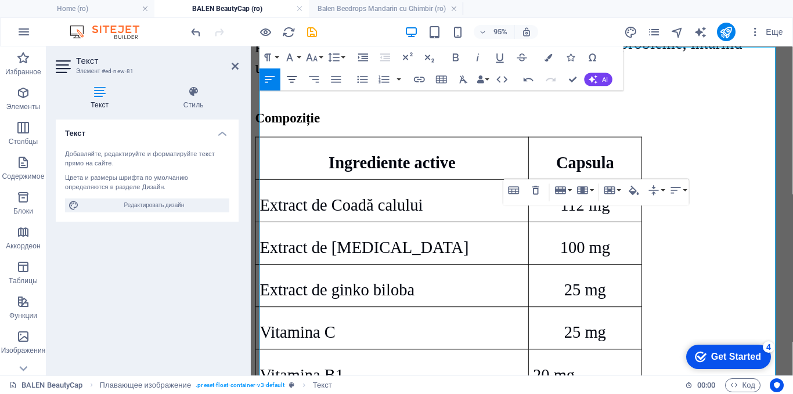
click at [289, 79] on icon "button" at bounding box center [292, 79] width 10 height 6
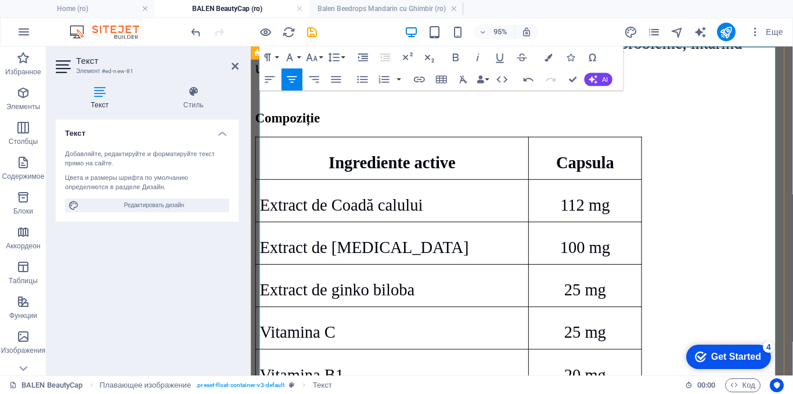
click at [298, 78] on icon "button" at bounding box center [292, 79] width 13 height 13
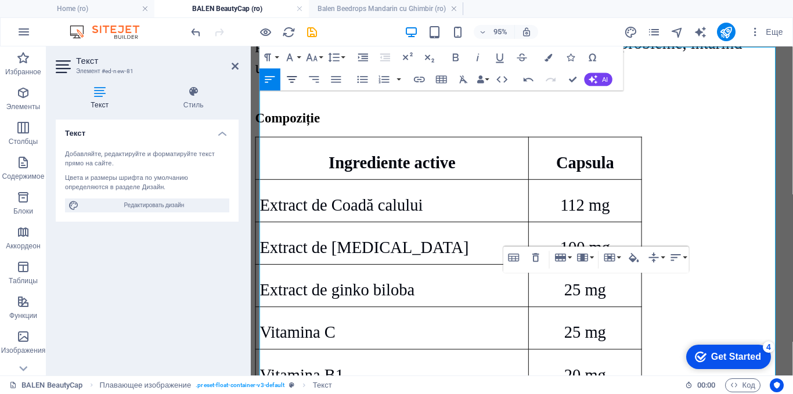
click at [296, 77] on icon "button" at bounding box center [292, 79] width 10 height 6
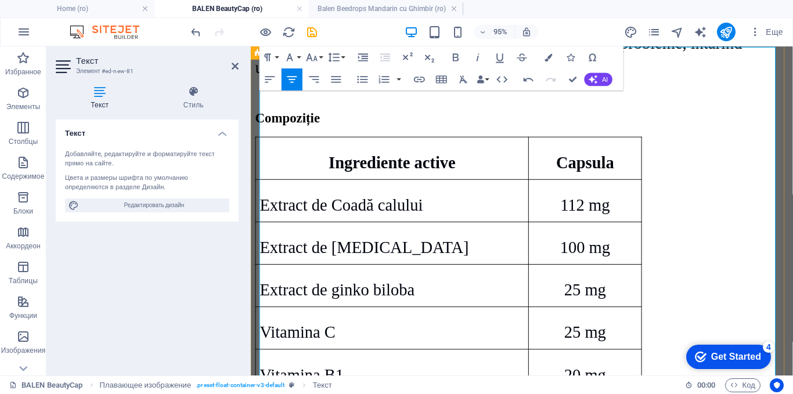
click at [297, 81] on icon "button" at bounding box center [292, 79] width 13 height 13
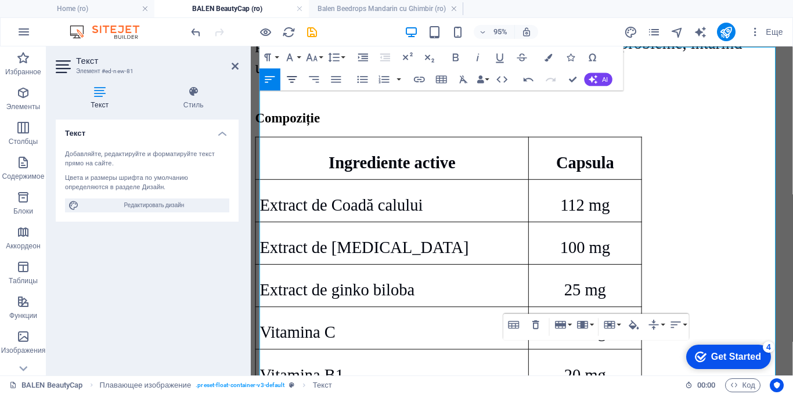
click at [288, 80] on icon "button" at bounding box center [292, 79] width 13 height 13
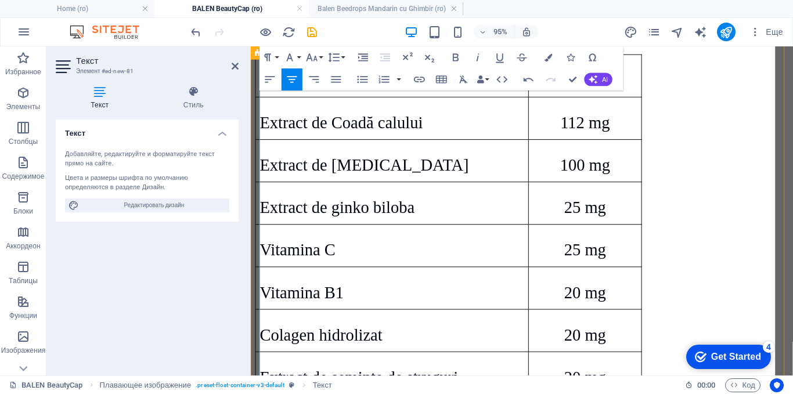
scroll to position [1140, 0]
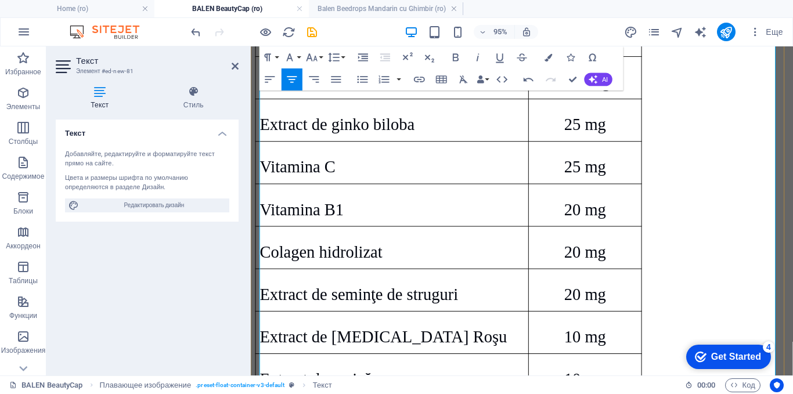
drag, startPoint x: 635, startPoint y: 249, endPoint x: 821, endPoint y: 264, distance: 186.4
click at [295, 81] on icon "button" at bounding box center [292, 79] width 13 height 13
click at [296, 76] on icon "button" at bounding box center [292, 79] width 13 height 13
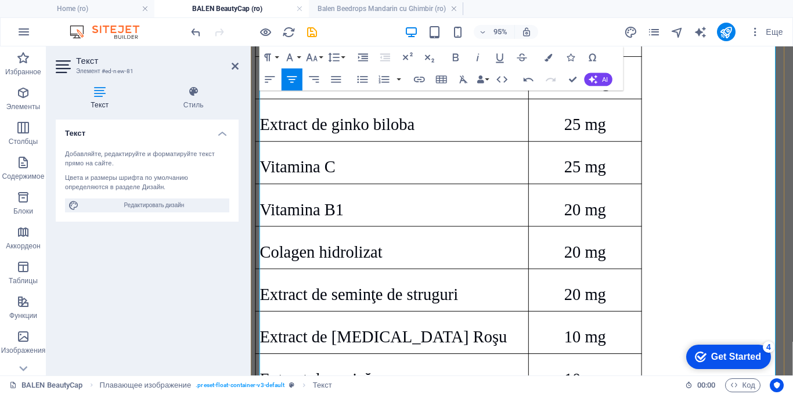
click at [292, 78] on icon "button" at bounding box center [292, 79] width 13 height 13
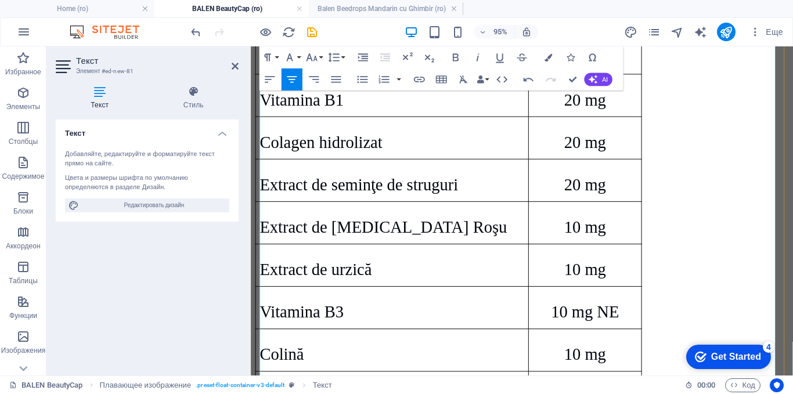
scroll to position [1256, 0]
click at [286, 78] on icon "button" at bounding box center [292, 79] width 13 height 13
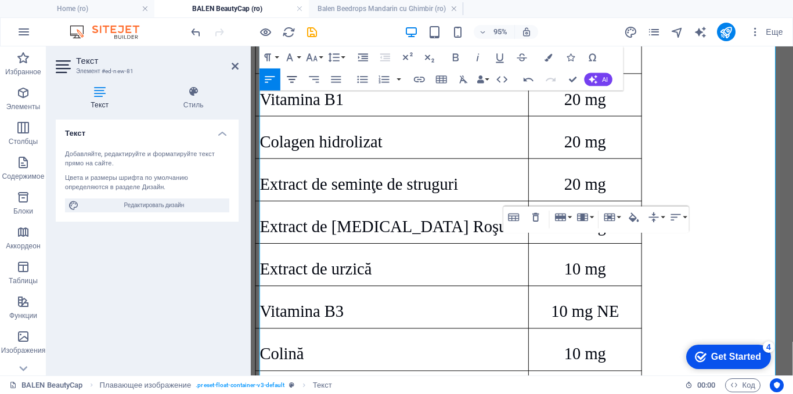
click at [297, 85] on icon "button" at bounding box center [292, 79] width 13 height 13
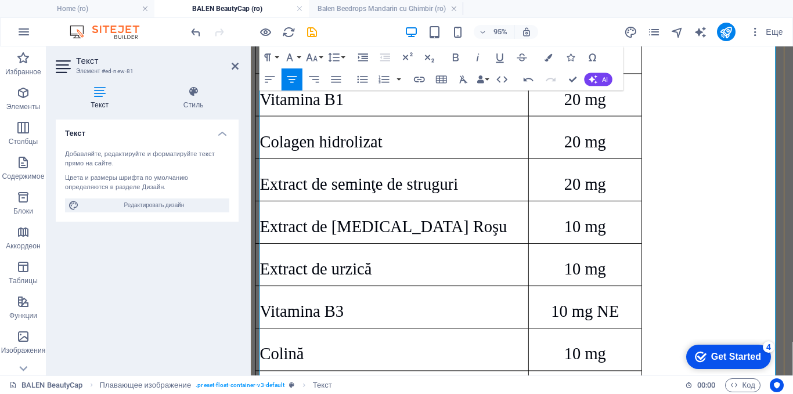
drag, startPoint x: 655, startPoint y: 314, endPoint x: 776, endPoint y: 280, distance: 125.4
click at [296, 80] on icon "button" at bounding box center [292, 79] width 13 height 13
click at [300, 77] on button "Align Center" at bounding box center [292, 80] width 21 height 22
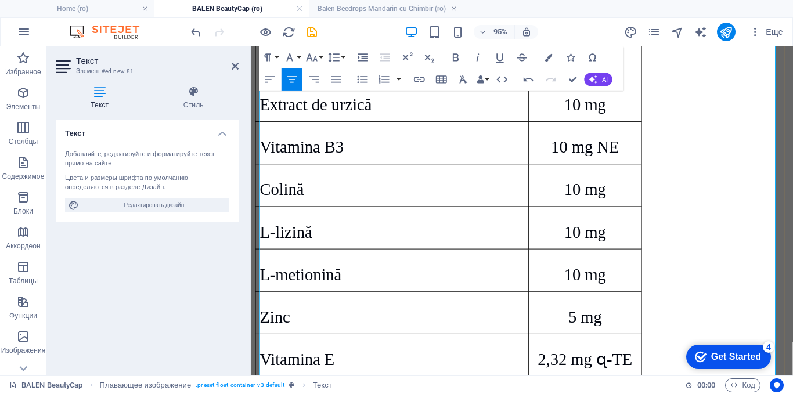
scroll to position [1430, 0]
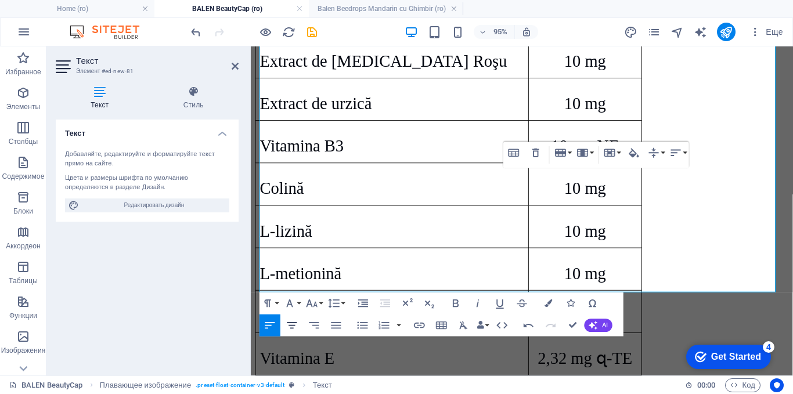
click at [293, 322] on icon "button" at bounding box center [292, 325] width 13 height 13
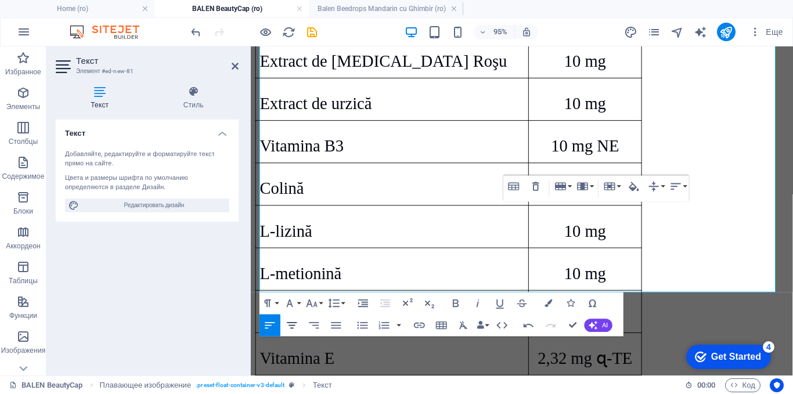
click at [296, 326] on icon "button" at bounding box center [292, 325] width 13 height 13
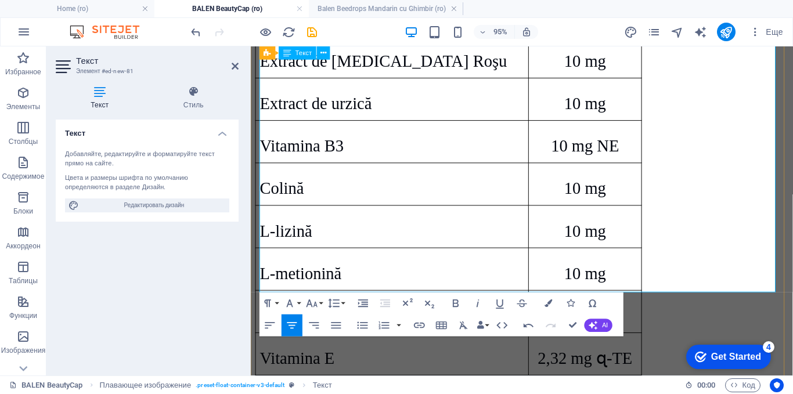
drag, startPoint x: 597, startPoint y: 275, endPoint x: 628, endPoint y: 365, distance: 94.6
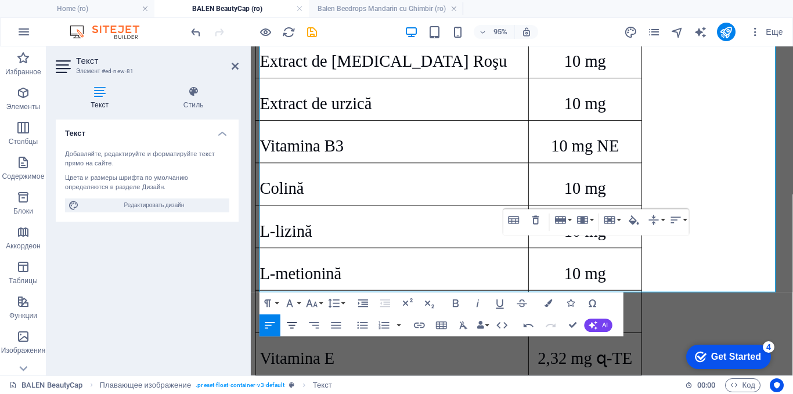
click at [294, 329] on icon "button" at bounding box center [292, 325] width 13 height 13
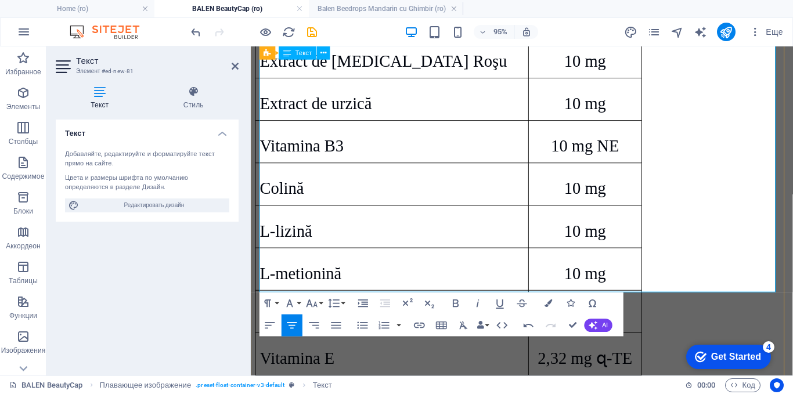
drag, startPoint x: 338, startPoint y: 275, endPoint x: 266, endPoint y: 285, distance: 73.2
click at [312, 302] on icon "button" at bounding box center [311, 303] width 13 height 13
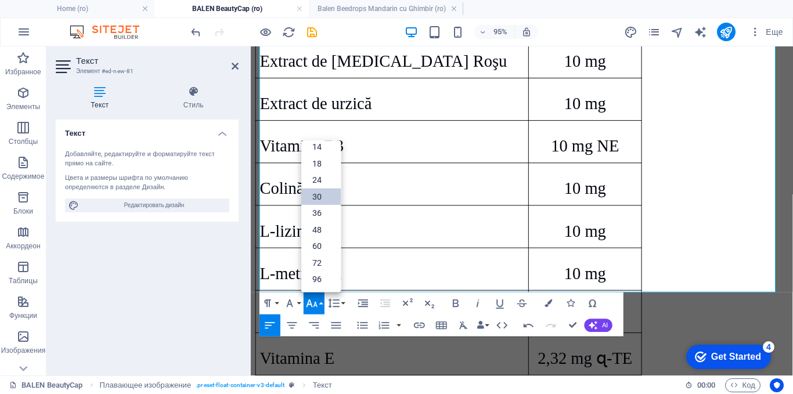
scroll to position [93, 0]
click at [312, 302] on icon "button" at bounding box center [311, 303] width 13 height 13
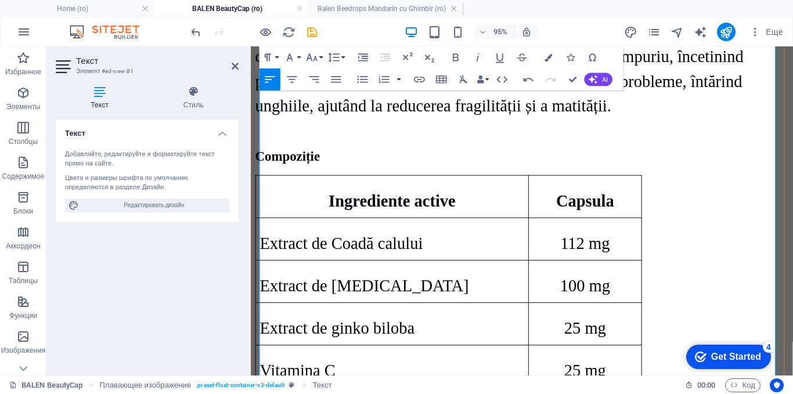
scroll to position [849, 0]
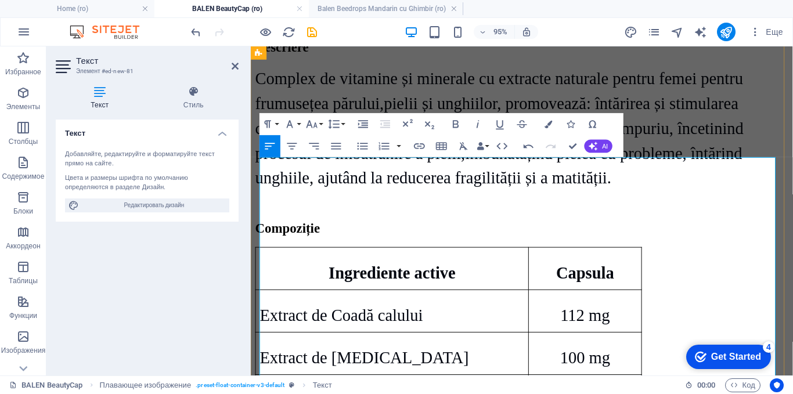
click at [662, 258] on td "Capsula" at bounding box center [602, 280] width 118 height 45
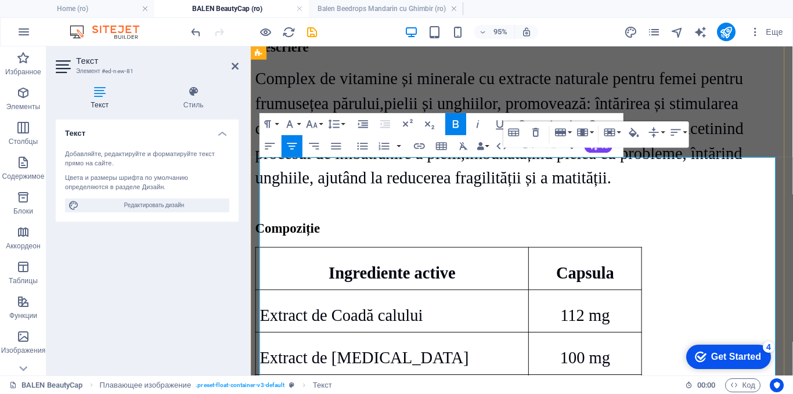
click at [662, 258] on td "Capsula" at bounding box center [602, 280] width 118 height 45
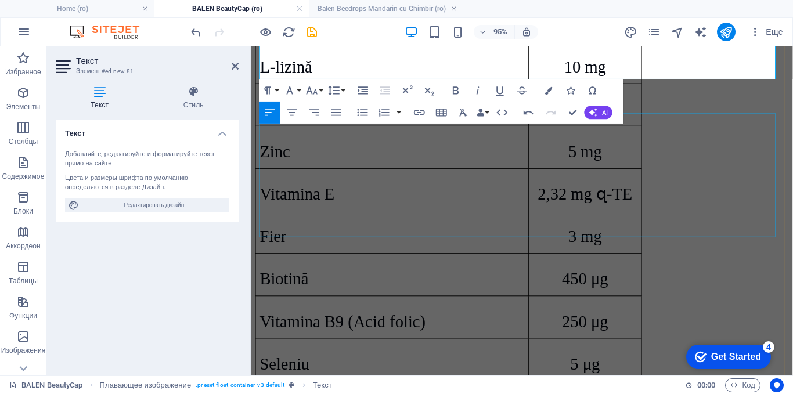
scroll to position [1720, 0]
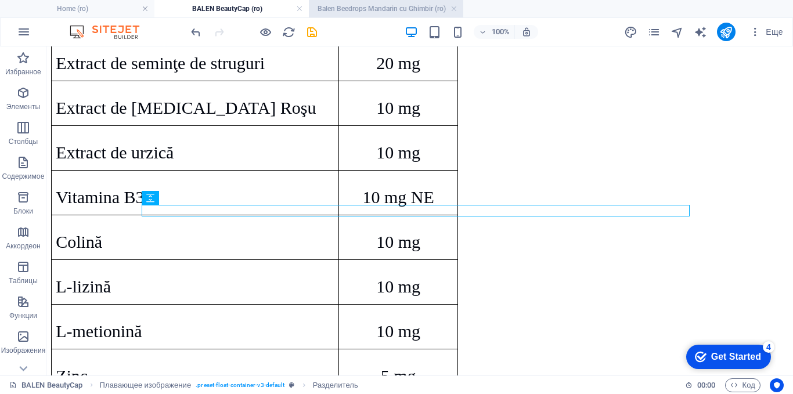
scroll to position [1785, 0]
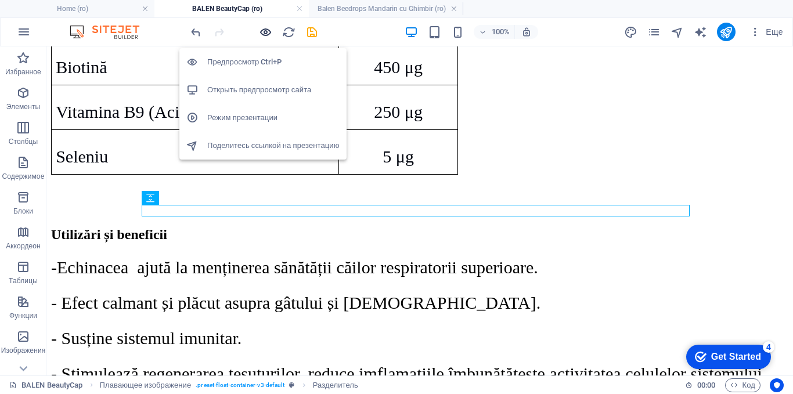
click at [262, 29] on icon "button" at bounding box center [265, 32] width 13 height 13
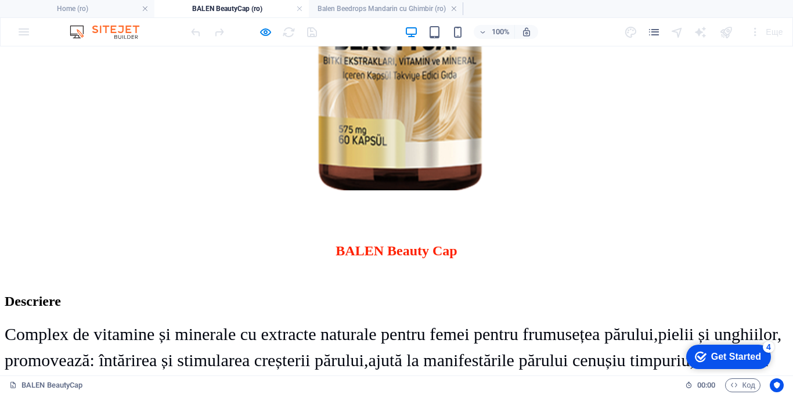
scroll to position [581, 0]
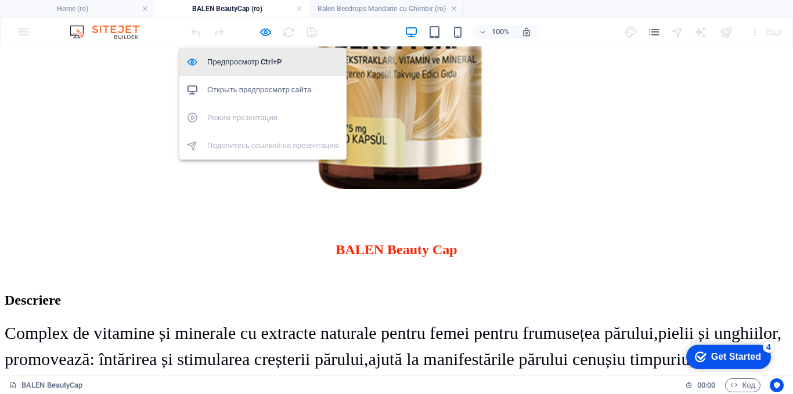
drag, startPoint x: 262, startPoint y: 28, endPoint x: 275, endPoint y: 49, distance: 24.8
click at [262, 28] on icon "button" at bounding box center [265, 32] width 13 height 13
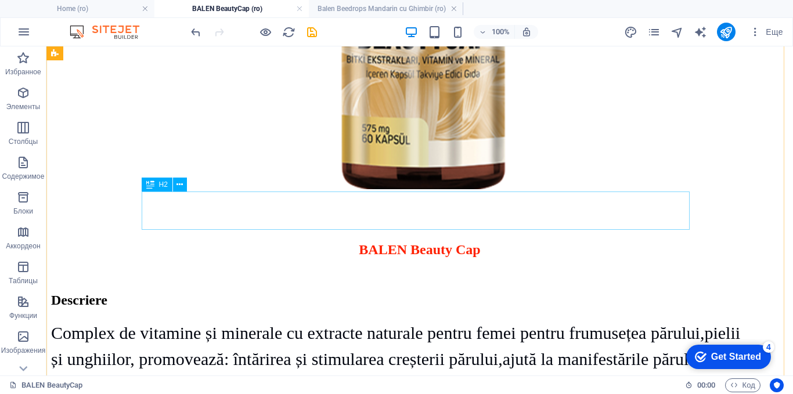
click at [399, 221] on div "​ BALEN Beauty Cap" at bounding box center [419, 240] width 737 height 38
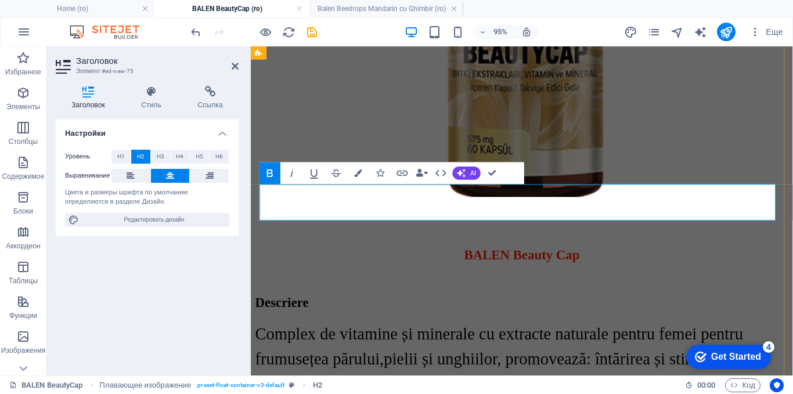
click at [479, 258] on span "BALEN Beauty Cap" at bounding box center [536, 265] width 121 height 15
drag, startPoint x: 504, startPoint y: 216, endPoint x: 459, endPoint y: 224, distance: 45.3
click at [476, 258] on span "BALEN Beauty Cap" at bounding box center [536, 265] width 121 height 15
click at [553, 309] on div "Descriere" at bounding box center [535, 317] width 561 height 16
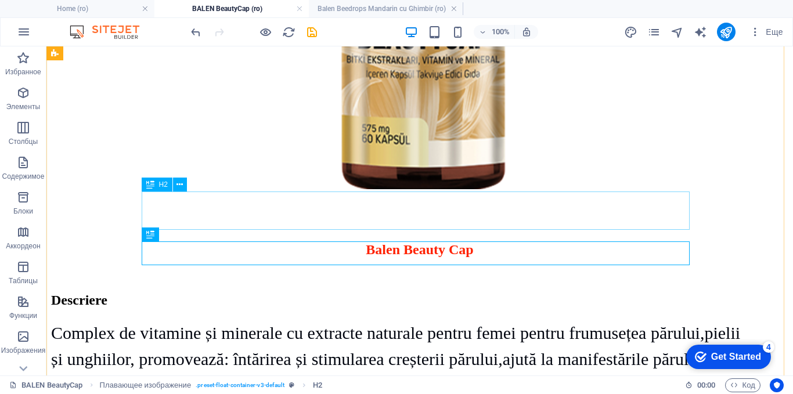
click at [385, 221] on div "​ Balen Beauty Cap" at bounding box center [419, 240] width 737 height 38
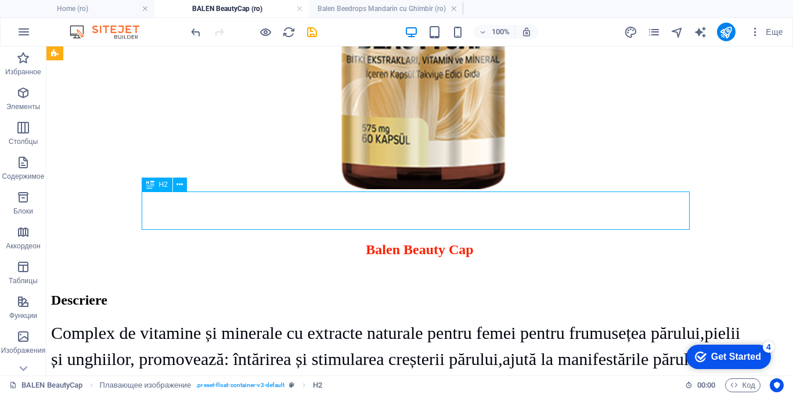
click at [385, 221] on div "​ Balen Beauty Cap" at bounding box center [419, 240] width 737 height 38
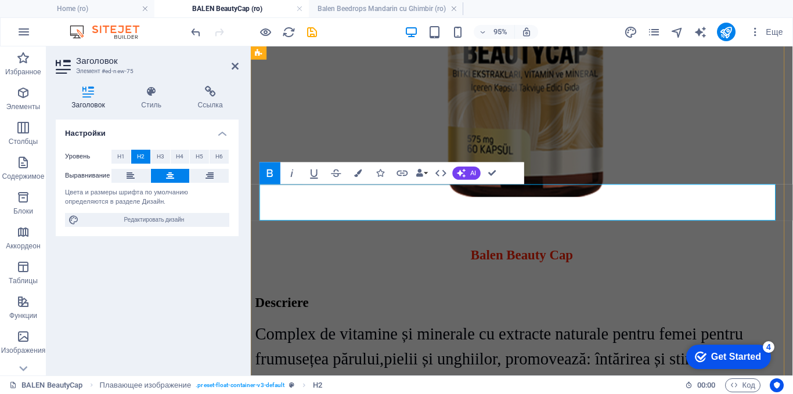
click at [497, 236] on div "​ Balen Beauty Cap" at bounding box center [535, 255] width 561 height 38
click at [303, 309] on div "Descriere" at bounding box center [535, 317] width 561 height 16
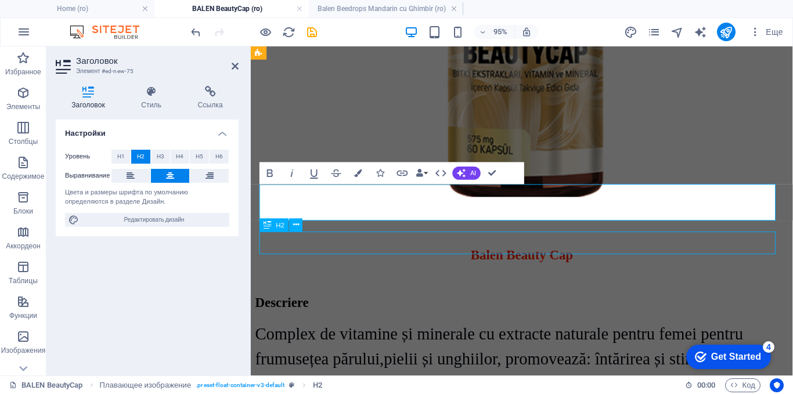
click at [303, 309] on div "Descriere" at bounding box center [535, 317] width 561 height 16
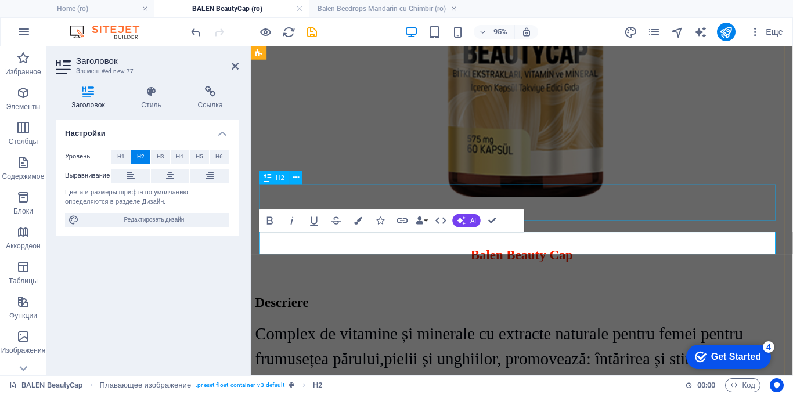
click at [562, 236] on div "​ Balen Beauty Cap" at bounding box center [535, 255] width 561 height 38
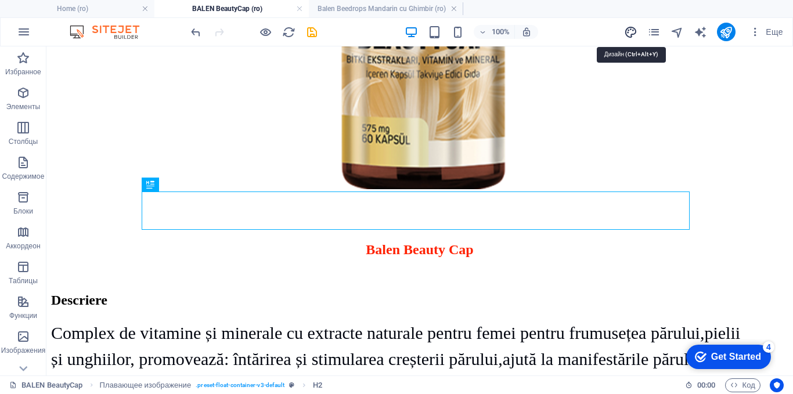
click at [633, 31] on icon "design" at bounding box center [630, 32] width 13 height 13
select select "px"
select select "600"
select select "px"
select select "rem"
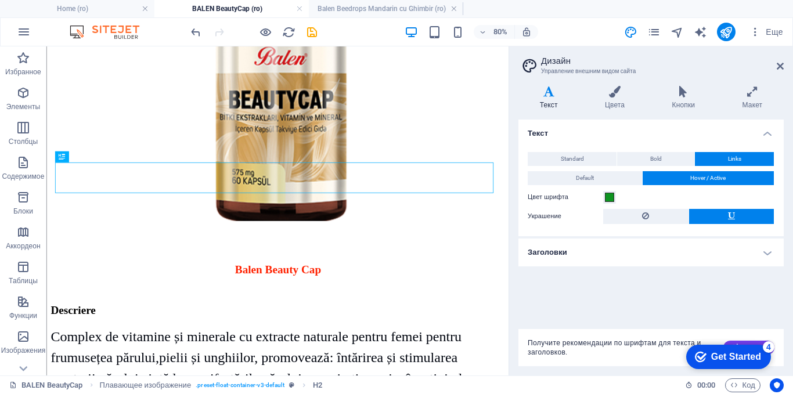
click at [618, 254] on h4 "Заголовки" at bounding box center [650, 253] width 265 height 28
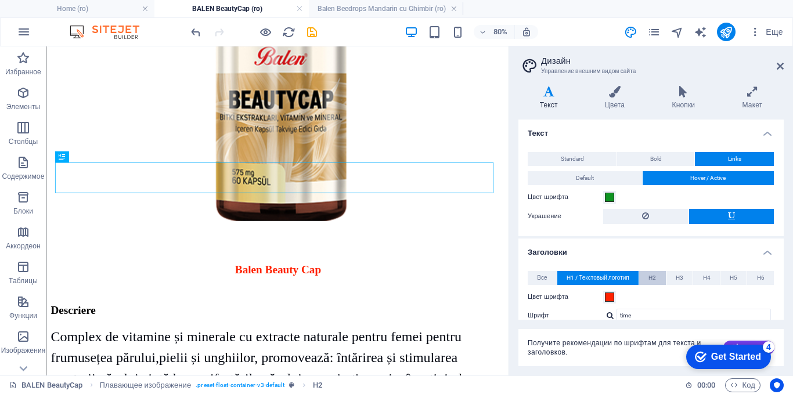
click at [650, 279] on span "H2" at bounding box center [653, 278] width 8 height 14
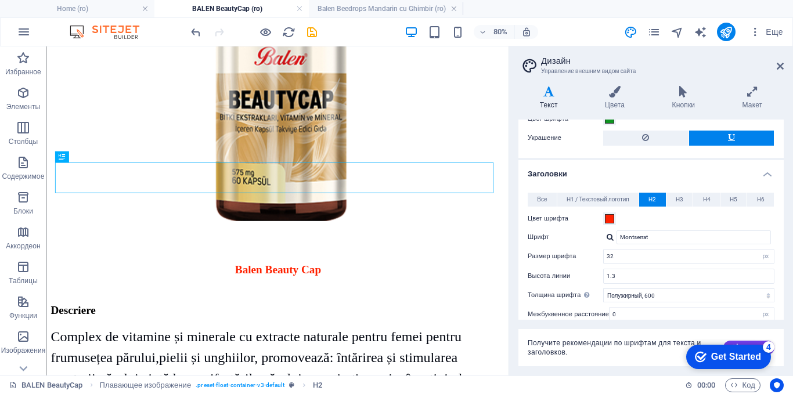
scroll to position [174, 0]
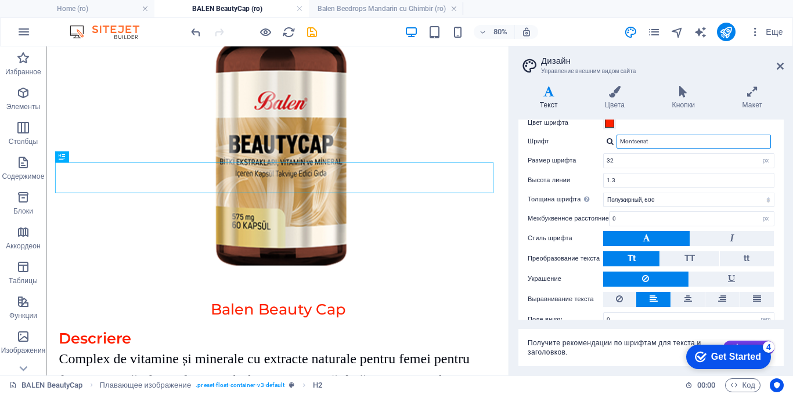
click at [696, 144] on input "Montserrat" at bounding box center [694, 142] width 154 height 14
click at [669, 165] on input "32" at bounding box center [689, 161] width 170 height 14
type input "3"
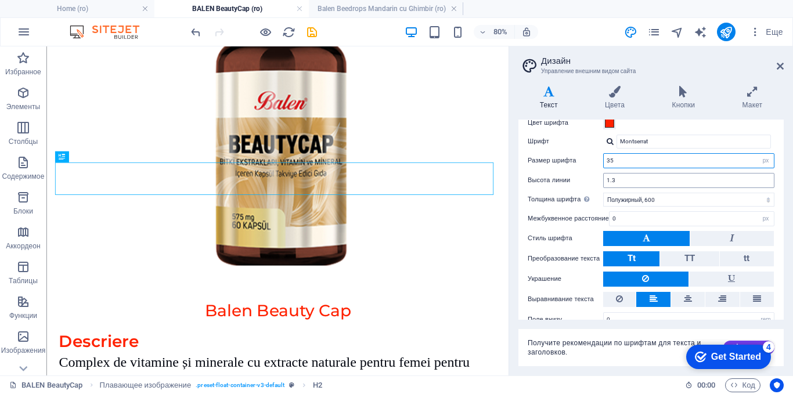
type input "35"
click at [652, 182] on input "1.3" at bounding box center [689, 181] width 170 height 14
drag, startPoint x: 652, startPoint y: 182, endPoint x: 613, endPoint y: 182, distance: 39.5
click at [613, 182] on input "1.3" at bounding box center [689, 181] width 170 height 14
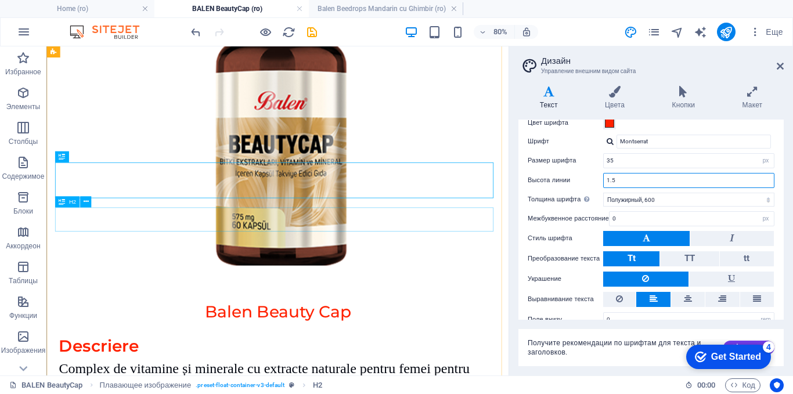
type input "1.5"
click at [316, 350] on div "​ Balen Beauty Cap" at bounding box center [336, 372] width 548 height 45
click at [644, 199] on select "Тонкий, 100 Очень легкий, 200 Легкий, 300 Обычный, 400 Средний, 500 Полужирный,…" at bounding box center [688, 200] width 171 height 14
click at [454, 350] on div "​ Balen Beauty Cap" at bounding box center [336, 372] width 548 height 45
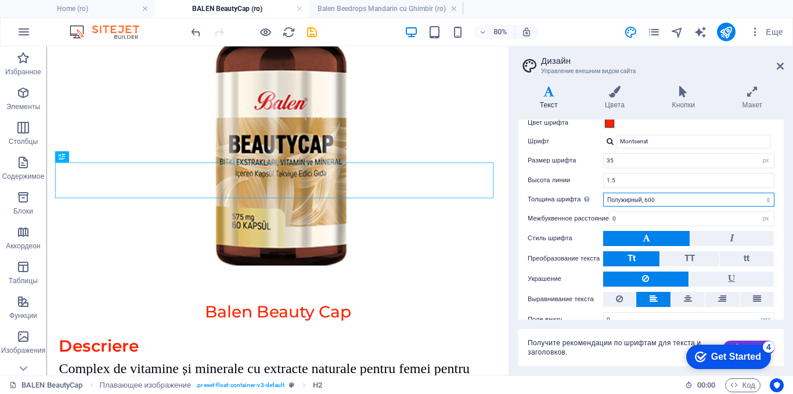
click at [630, 201] on select "Тонкий, 100 Очень легкий, 200 Легкий, 300 Обычный, 400 Средний, 500 Полужирный,…" at bounding box center [688, 200] width 171 height 14
click at [603, 193] on select "Тонкий, 100 Очень легкий, 200 Легкий, 300 Обычный, 400 Средний, 500 Полужирный,…" at bounding box center [688, 200] width 171 height 14
click at [418, 350] on div "​ Balen Beauty Cap" at bounding box center [336, 372] width 548 height 45
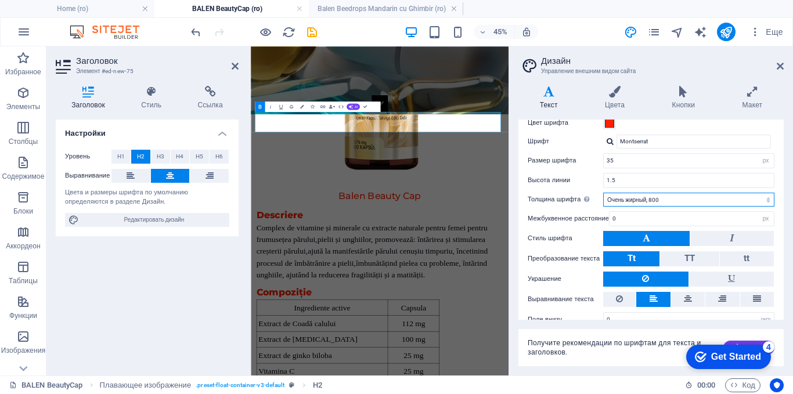
click at [650, 197] on select "Тонкий, 100 Очень легкий, 200 Легкий, 300 Обычный, 400 Средний, 500 Полужирный,…" at bounding box center [688, 200] width 171 height 14
select select "900"
click at [603, 193] on select "Тонкий, 100 Очень легкий, 200 Легкий, 300 Обычный, 400 Средний, 500 Полужирный,…" at bounding box center [688, 200] width 171 height 14
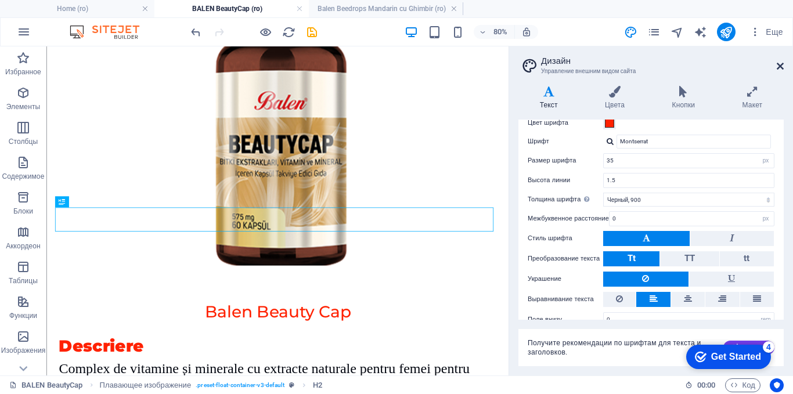
click at [780, 66] on icon at bounding box center [780, 66] width 7 height 9
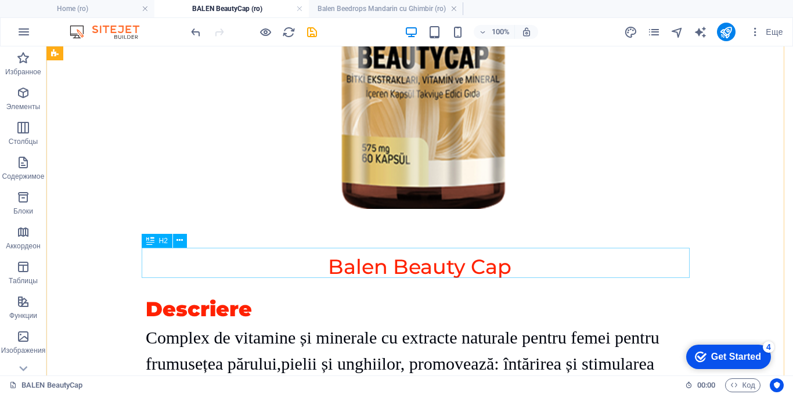
scroll to position [581, 0]
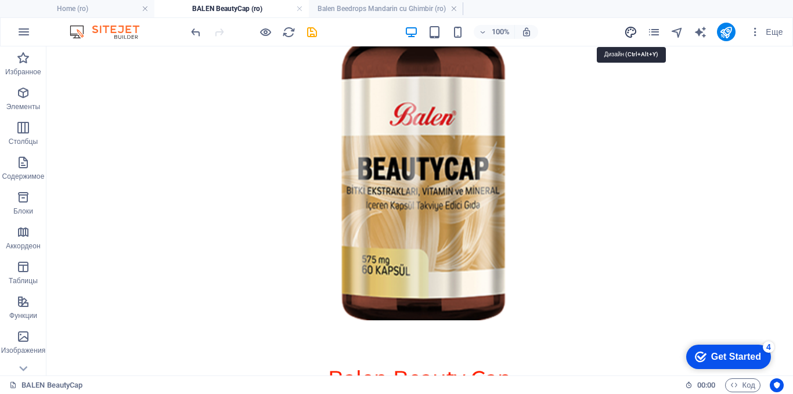
click at [628, 34] on icon "design" at bounding box center [630, 32] width 13 height 13
select select "px"
select select "900"
select select "px"
select select "rem"
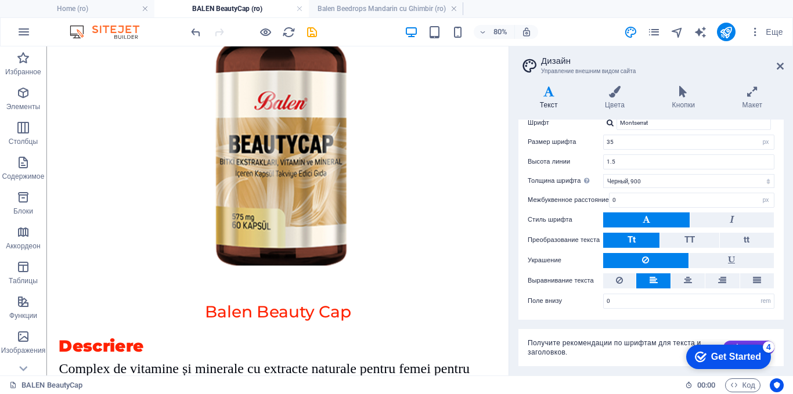
scroll to position [193, 0]
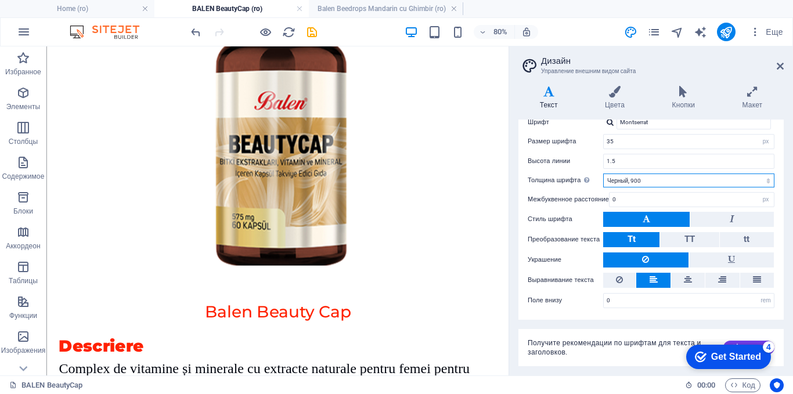
click at [635, 182] on select "Тонкий, 100 Очень легкий, 200 Легкий, 300 Обычный, 400 Средний, 500 Полужирный,…" at bounding box center [688, 181] width 171 height 14
select select "500"
click at [603, 174] on select "Тонкий, 100 Очень легкий, 200 Легкий, 300 Обычный, 400 Средний, 500 Полужирный,…" at bounding box center [688, 181] width 171 height 14
click at [779, 63] on icon at bounding box center [780, 66] width 7 height 9
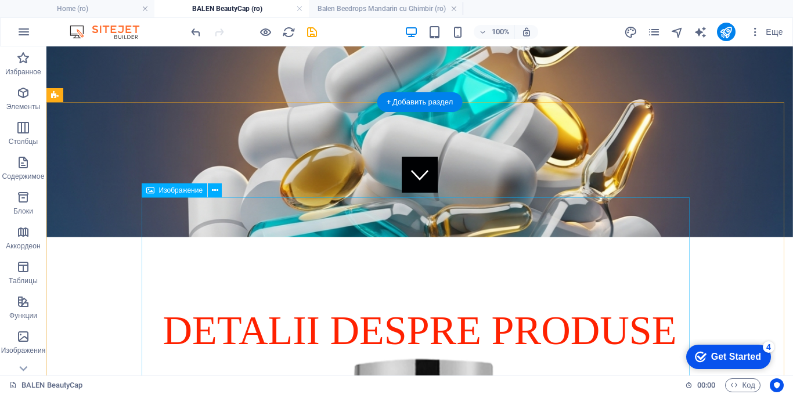
scroll to position [174, 0]
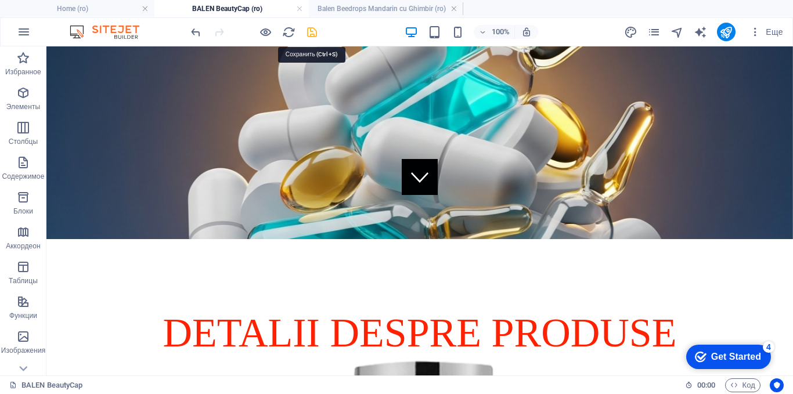
click at [311, 34] on icon "save" at bounding box center [311, 32] width 13 height 13
click at [364, 10] on h4 "Balen Beedrops Mandarin cu Ghimbir (ro)" at bounding box center [386, 8] width 154 height 13
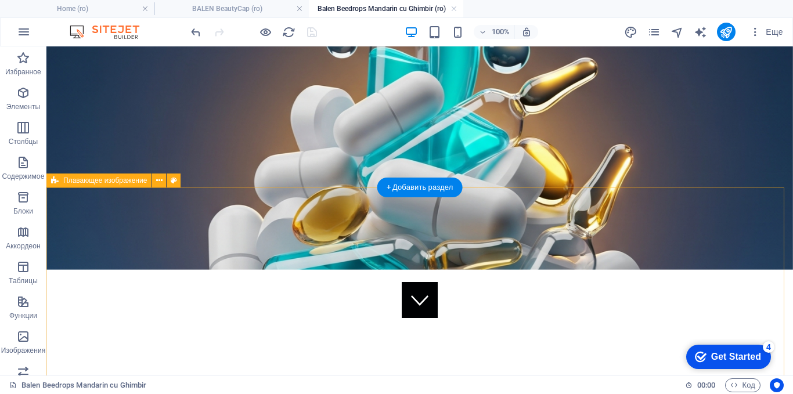
scroll to position [0, 0]
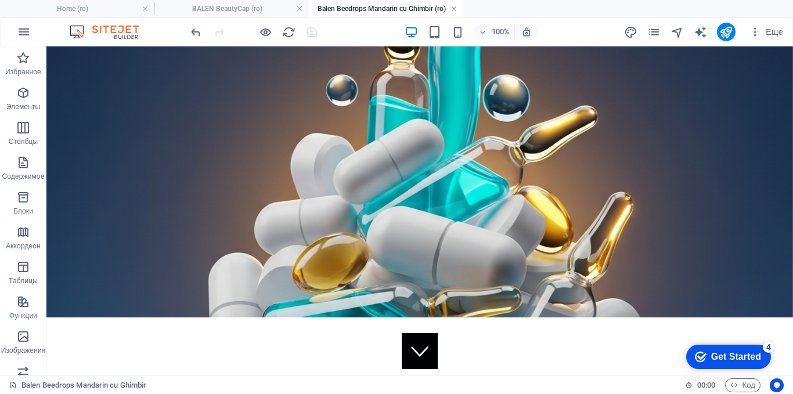
click at [453, 8] on link at bounding box center [454, 8] width 7 height 11
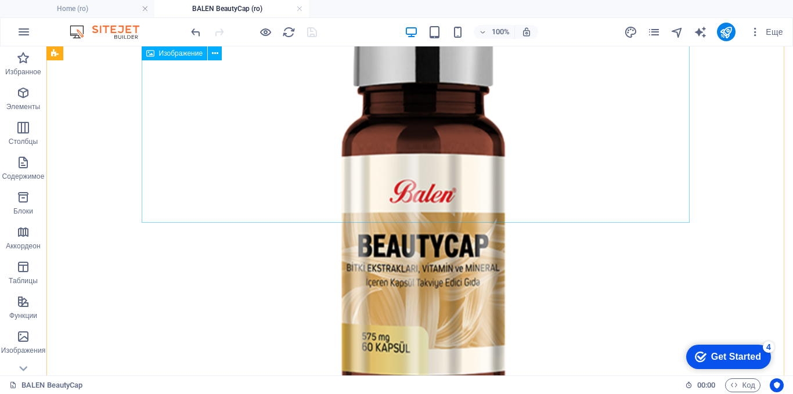
scroll to position [523, 0]
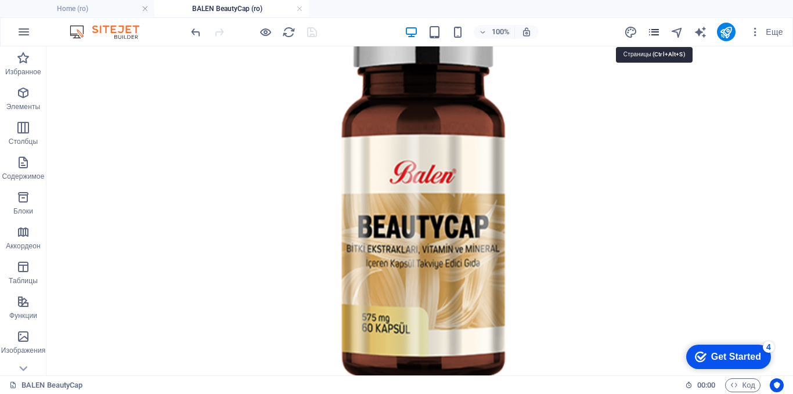
click at [656, 30] on icon "pages" at bounding box center [653, 32] width 13 height 13
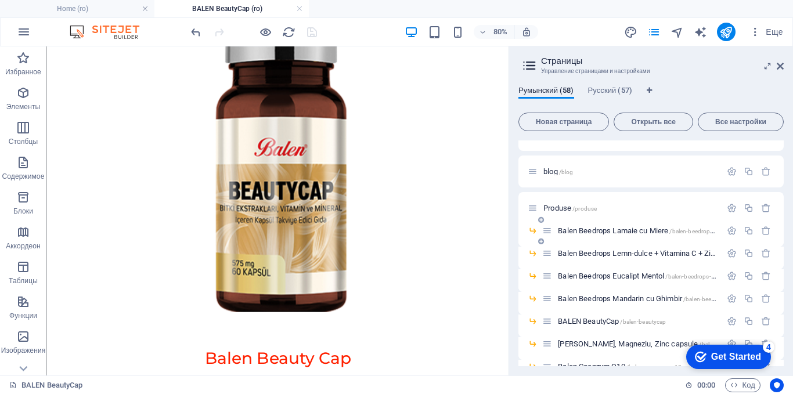
scroll to position [116, 0]
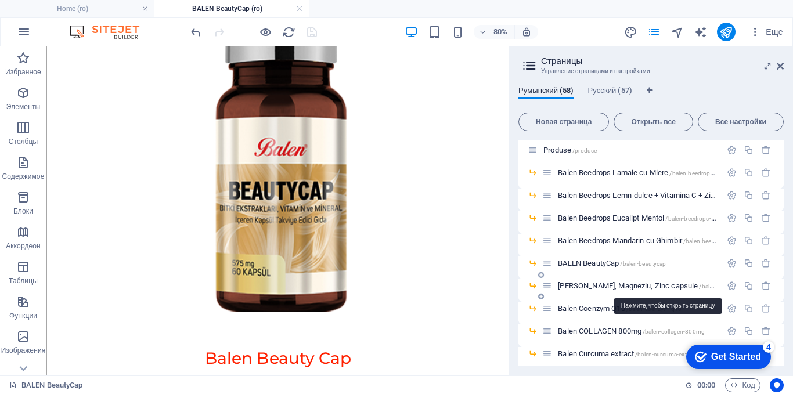
click at [611, 284] on span "Balen Calciu, Magneziu, Zinc capsule /balen-calciu-magneziu-zinc-capsule" at bounding box center [676, 286] width 237 height 9
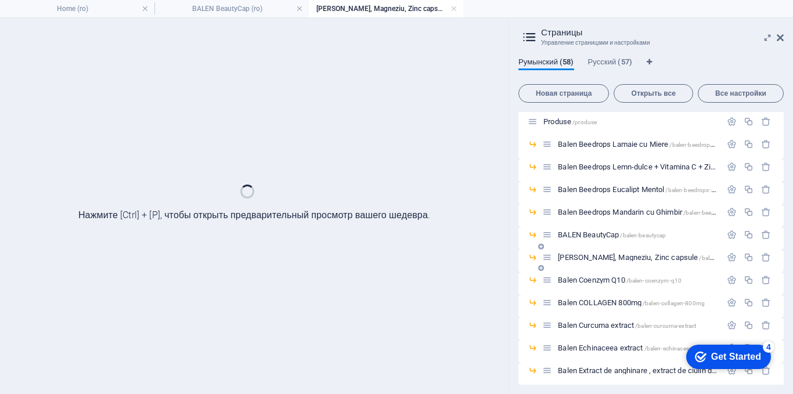
scroll to position [0, 0]
click at [779, 37] on icon at bounding box center [780, 37] width 7 height 9
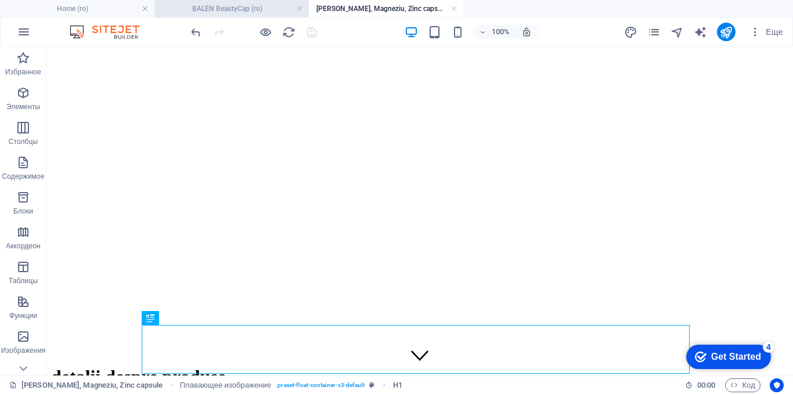
click at [214, 11] on h4 "BALEN BeautyCap (ro)" at bounding box center [231, 8] width 154 height 13
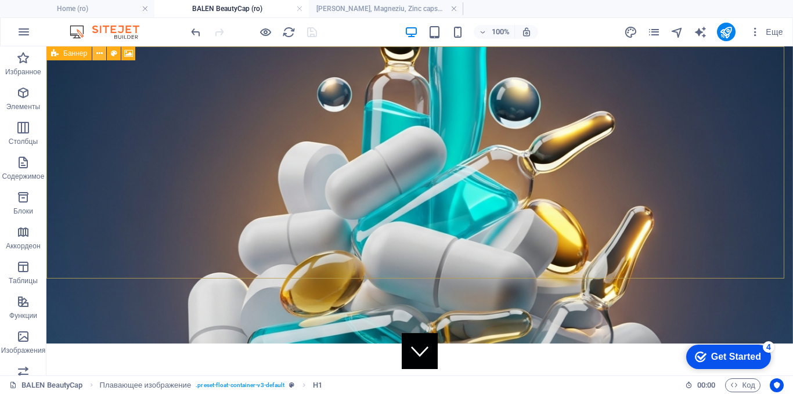
click at [99, 55] on icon at bounding box center [99, 54] width 6 height 12
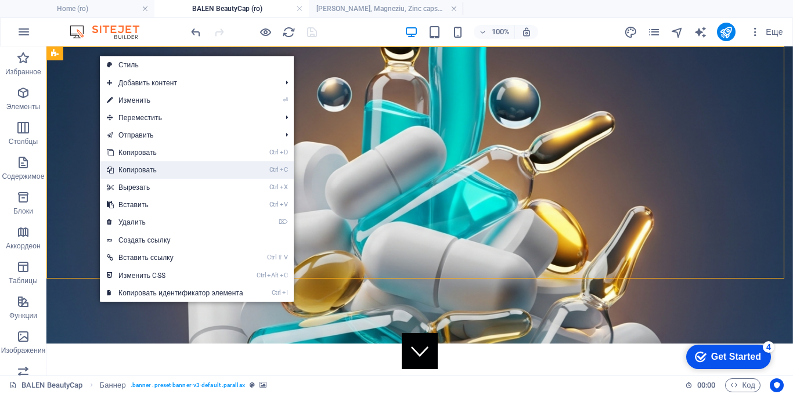
click at [136, 174] on link "Ctrl C Копировать" at bounding box center [175, 169] width 150 height 17
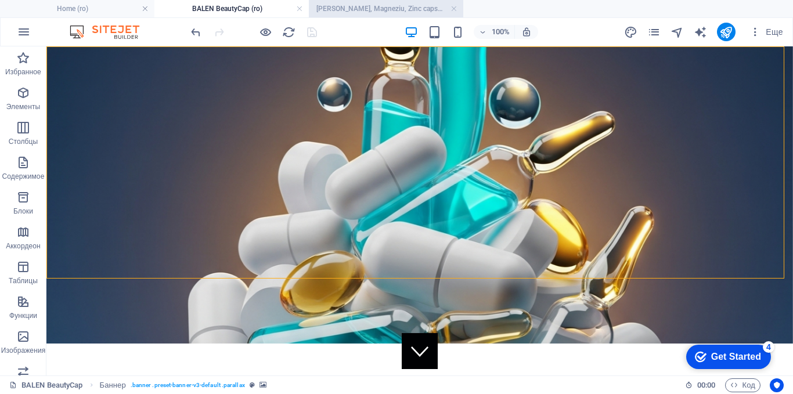
click at [352, 11] on h4 "[PERSON_NAME], Magneziu, Zinc capsule (ro)" at bounding box center [386, 8] width 154 height 13
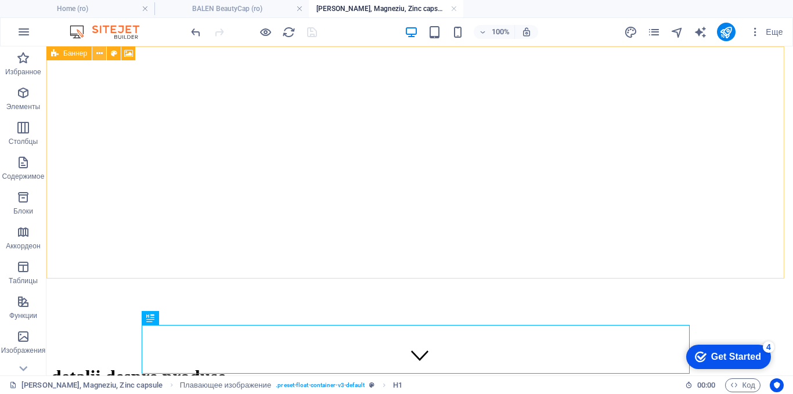
click at [98, 52] on icon at bounding box center [99, 54] width 6 height 12
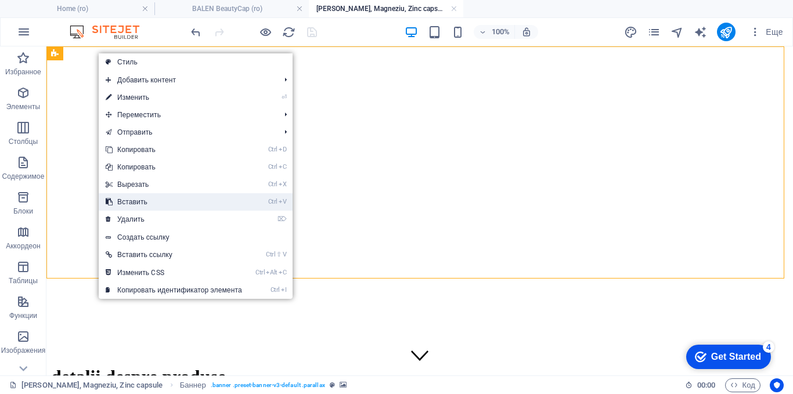
click at [124, 203] on link "Ctrl V Вставить" at bounding box center [174, 201] width 150 height 17
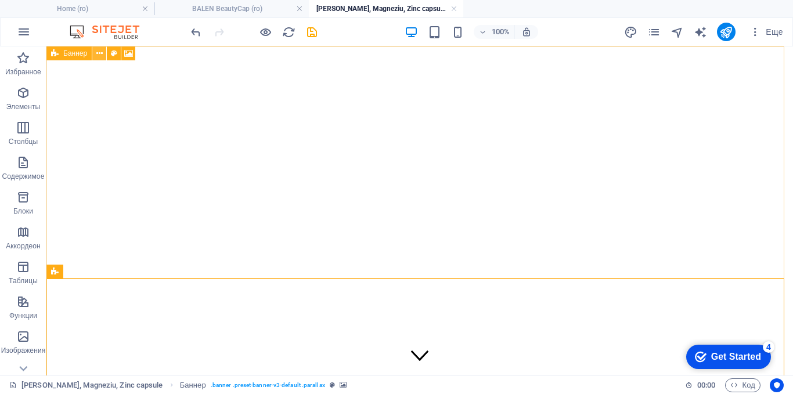
click at [102, 56] on icon at bounding box center [99, 54] width 6 height 12
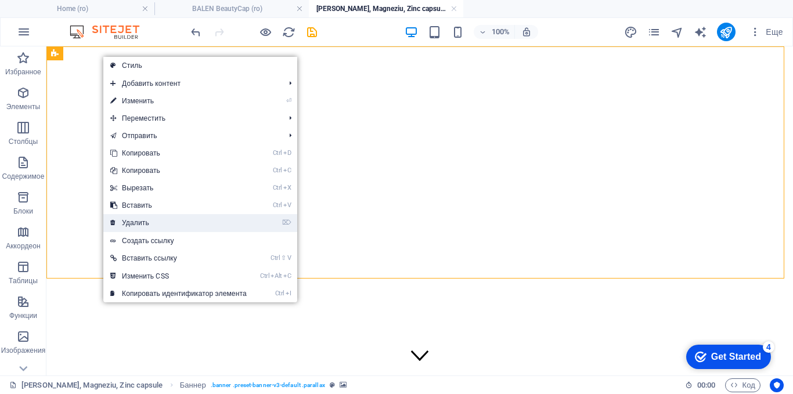
click at [128, 219] on link "⌦ Удалить" at bounding box center [178, 222] width 150 height 17
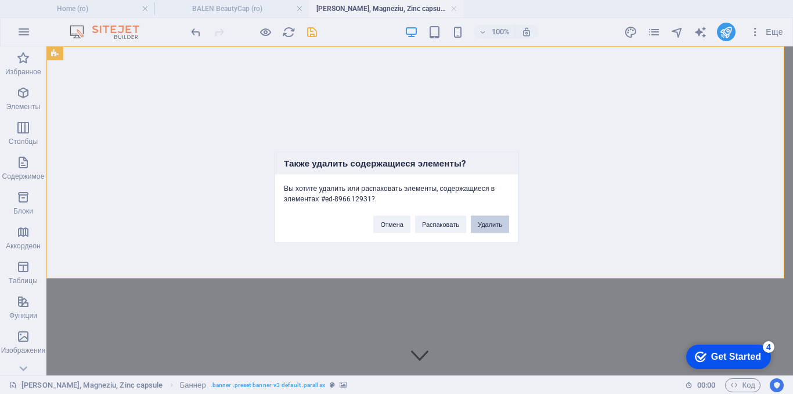
click at [482, 222] on button "Удалить" at bounding box center [490, 223] width 38 height 17
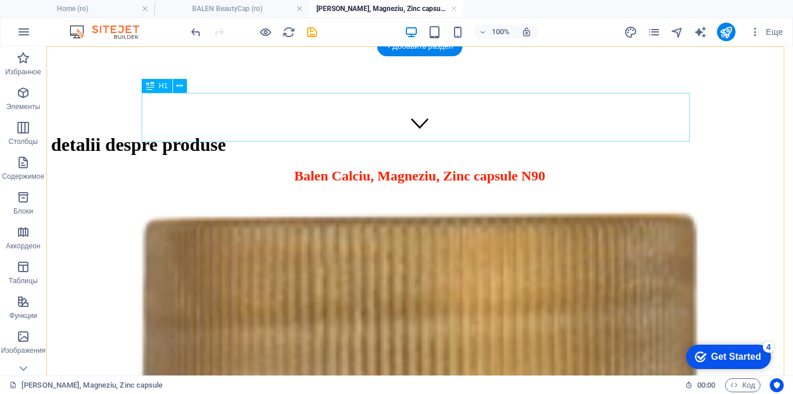
scroll to position [58, 0]
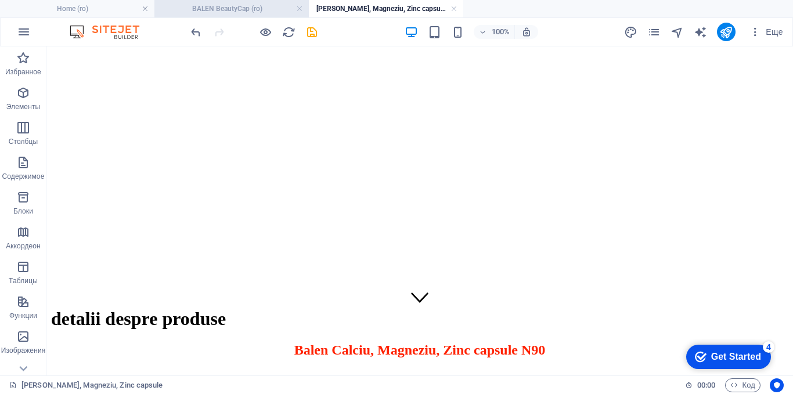
click at [238, 7] on h4 "BALEN BeautyCap (ro)" at bounding box center [231, 8] width 154 height 13
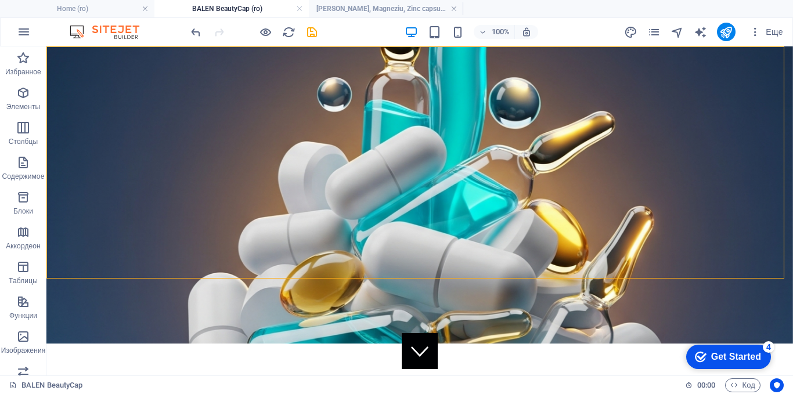
scroll to position [0, 0]
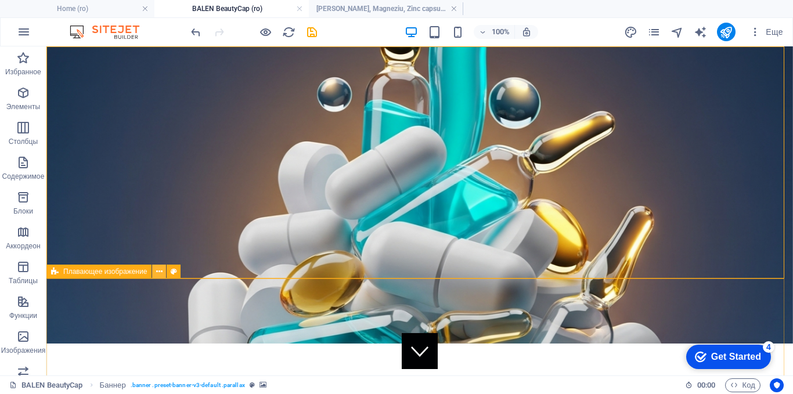
click at [157, 271] on icon at bounding box center [159, 272] width 6 height 12
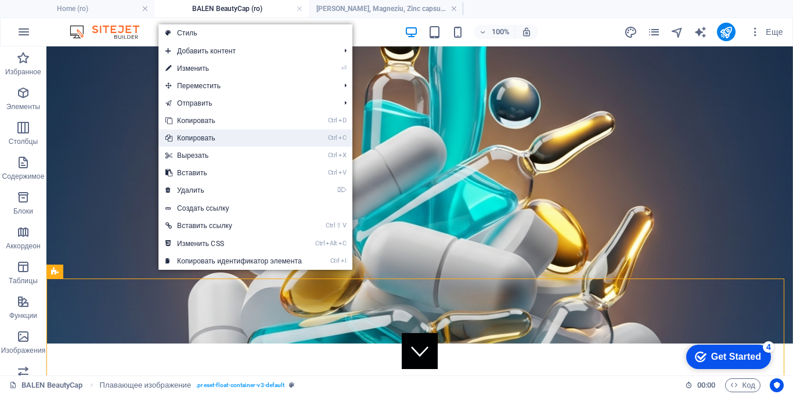
click at [203, 138] on link "Ctrl C Копировать" at bounding box center [234, 137] width 150 height 17
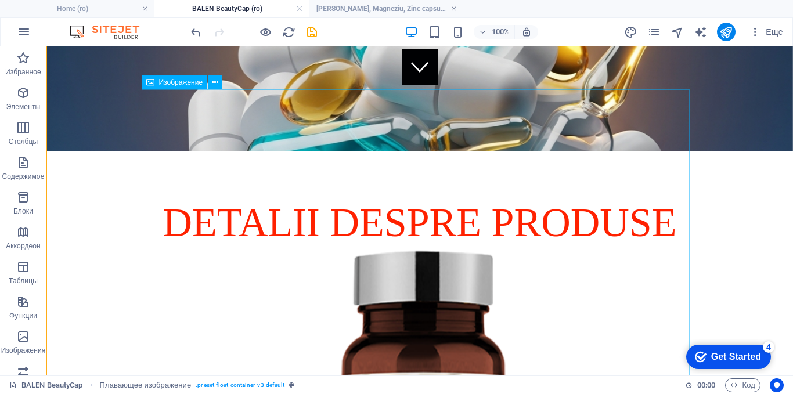
scroll to position [290, 0]
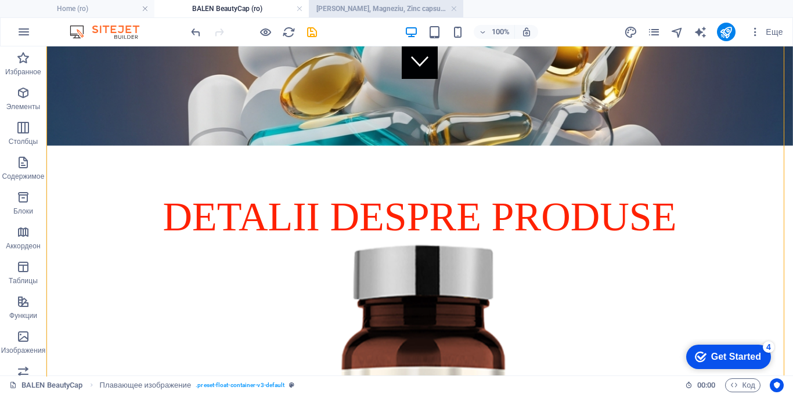
click at [356, 8] on h4 "[PERSON_NAME], Magneziu, Zinc capsule (ro)" at bounding box center [386, 8] width 154 height 13
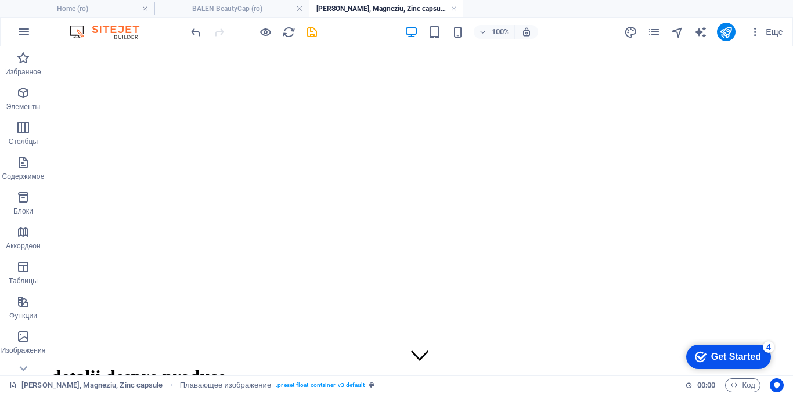
scroll to position [58, 0]
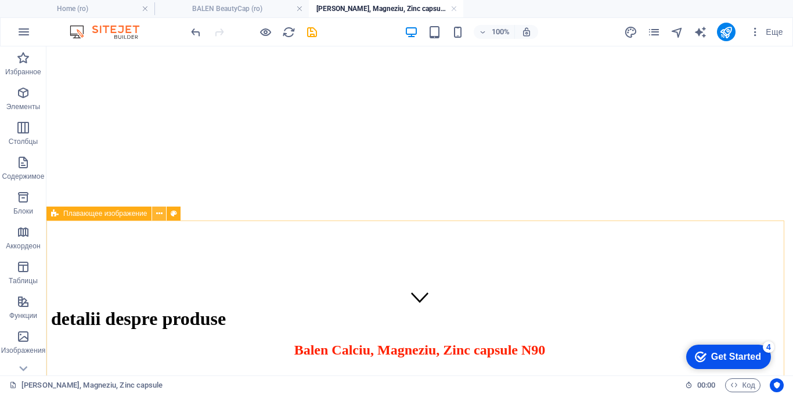
click at [159, 215] on icon at bounding box center [159, 214] width 6 height 12
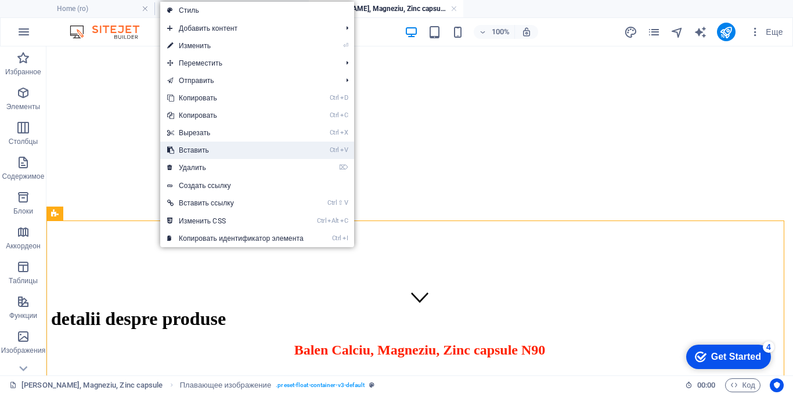
click at [203, 145] on link "Ctrl V Вставить" at bounding box center [235, 150] width 150 height 17
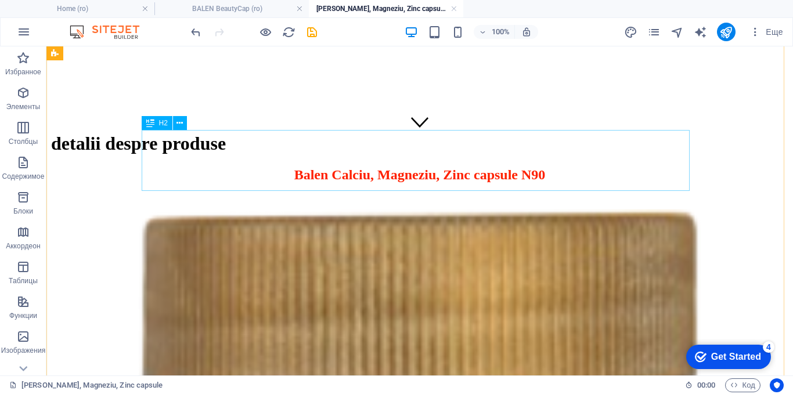
scroll to position [232, 0]
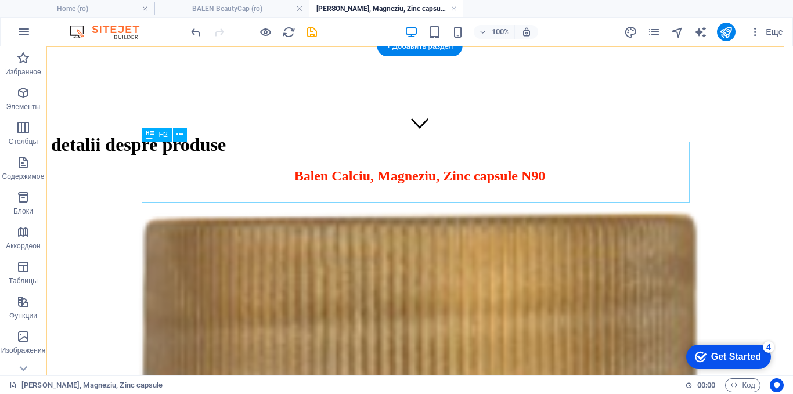
click at [447, 168] on div "Balen Calciu, Magneziu, Zinc capsule N90" at bounding box center [419, 183] width 737 height 31
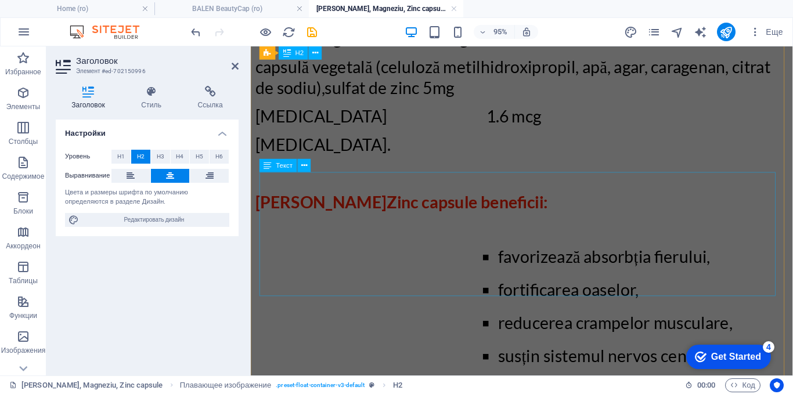
scroll to position [1800, 0]
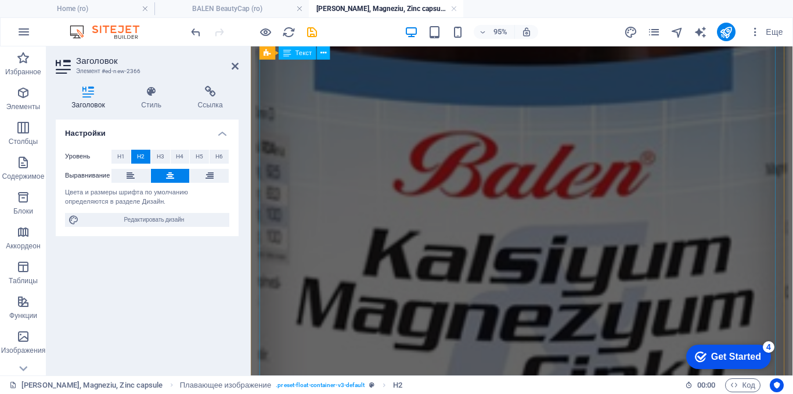
scroll to position [1788, 0]
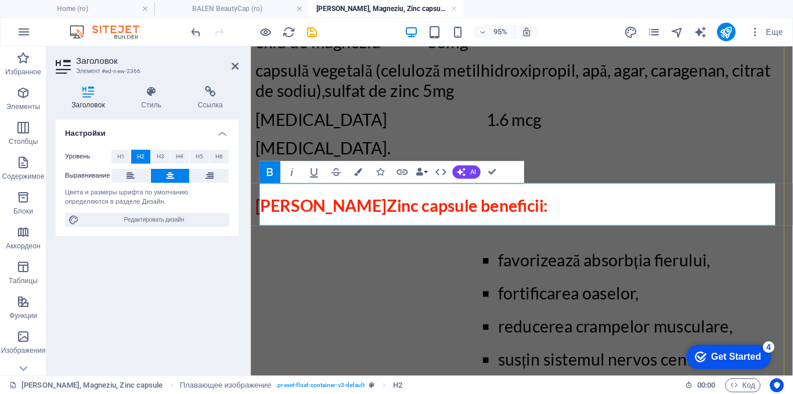
drag, startPoint x: 748, startPoint y: 217, endPoint x: 621, endPoint y: 213, distance: 127.2
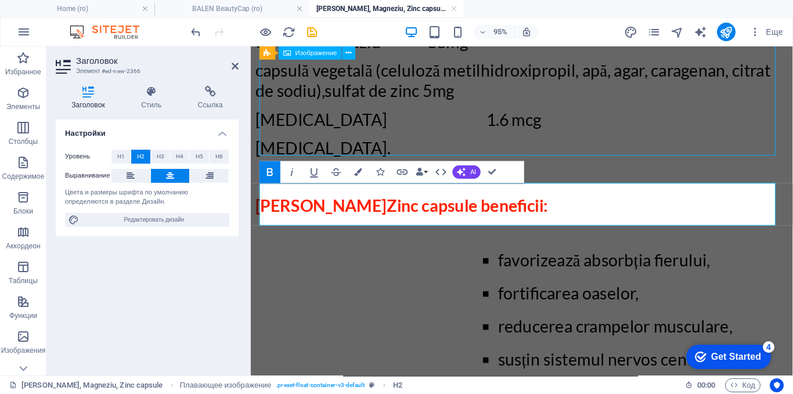
select select "px"
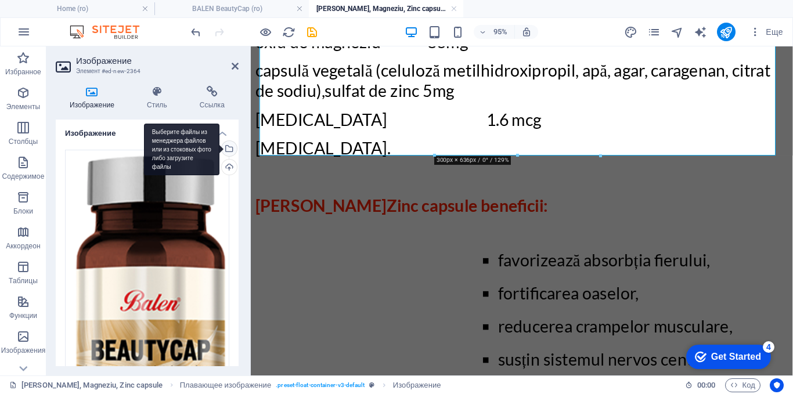
click at [219, 145] on div "Выберите файлы из менеджера файлов или из стоковых фото либо загрузите файлы" at bounding box center [181, 150] width 75 height 52
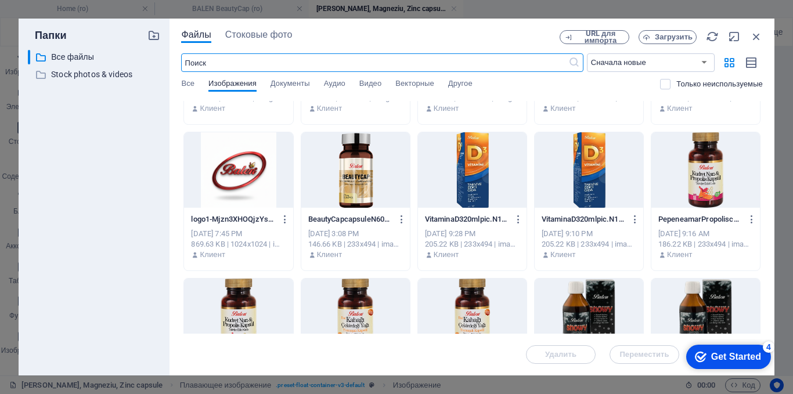
scroll to position [116, 0]
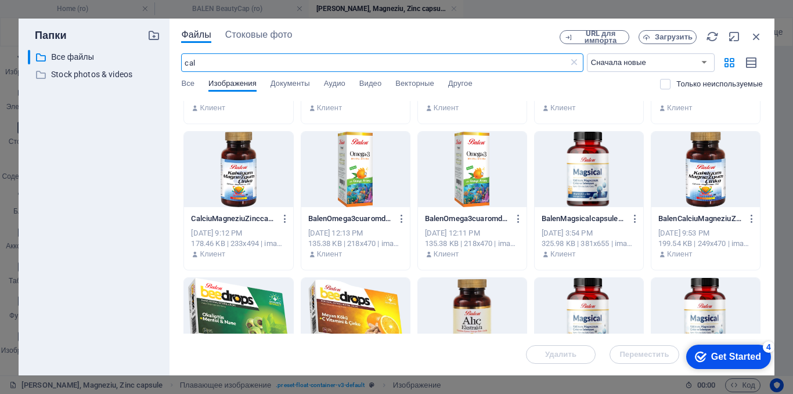
type input "cal"
click at [696, 168] on div at bounding box center [705, 169] width 109 height 75
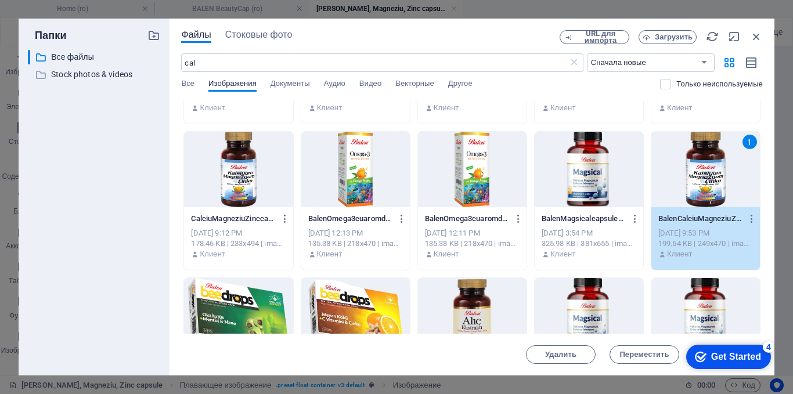
click at [696, 168] on div "1" at bounding box center [705, 169] width 109 height 75
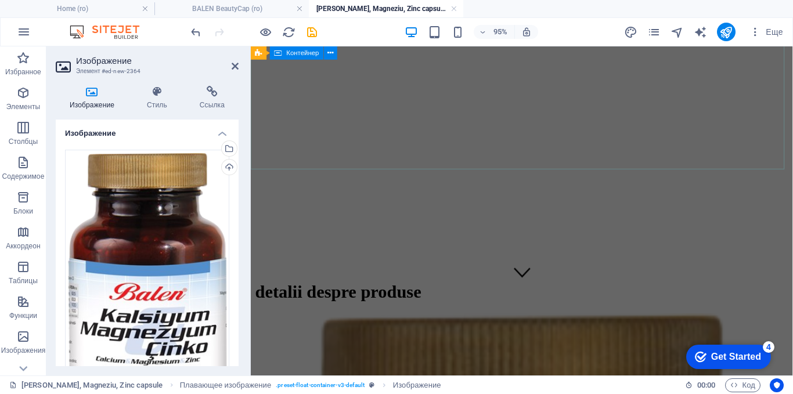
scroll to position [162, 0]
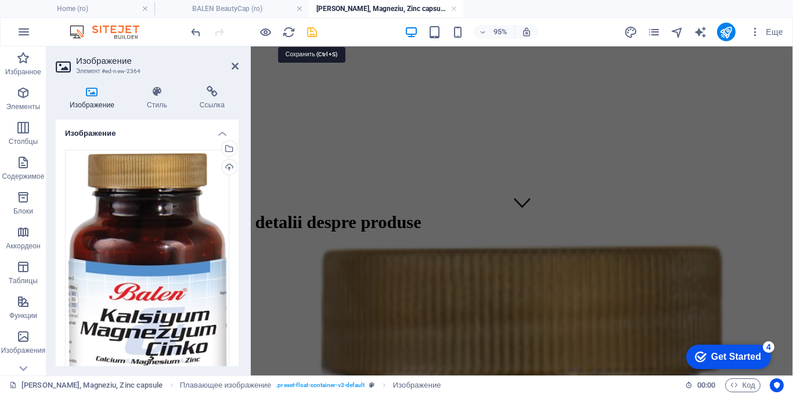
click at [310, 33] on icon "save" at bounding box center [311, 32] width 13 height 13
